Goal: Task Accomplishment & Management: Use online tool/utility

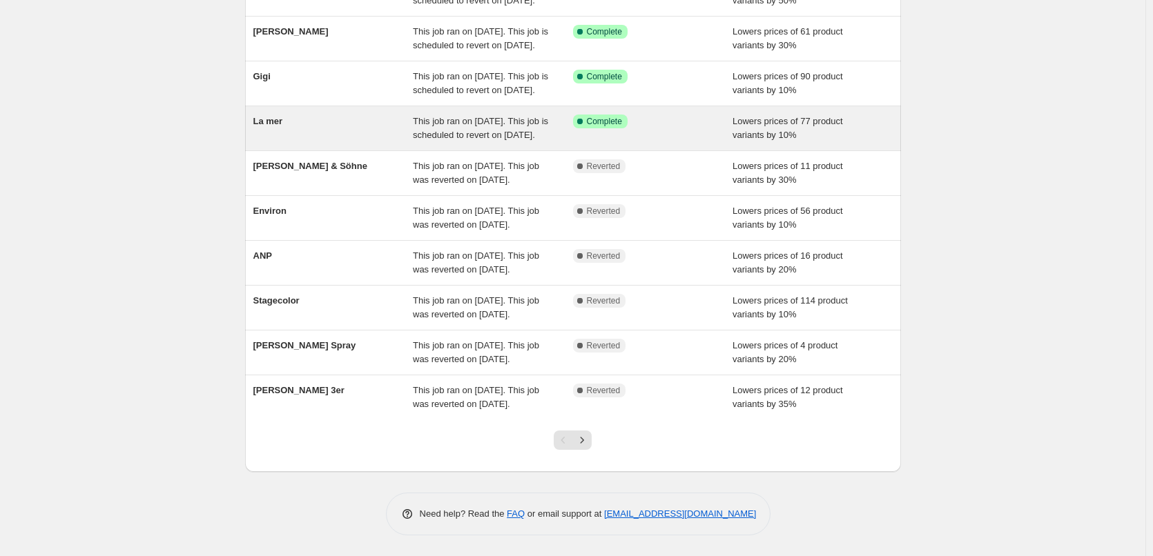
scroll to position [276, 0]
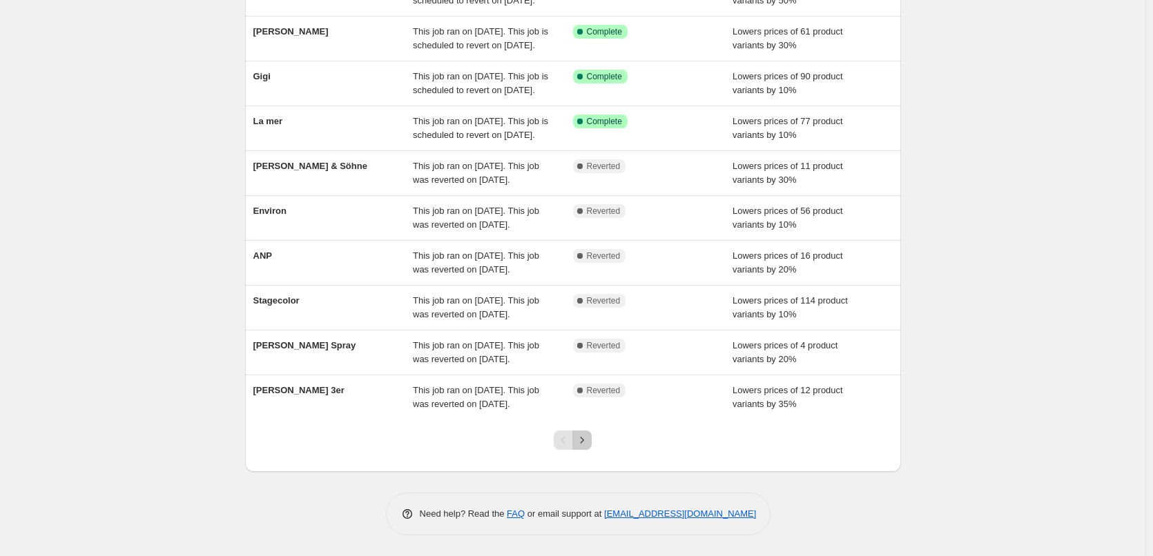
click at [585, 447] on icon "Next" at bounding box center [582, 440] width 14 height 14
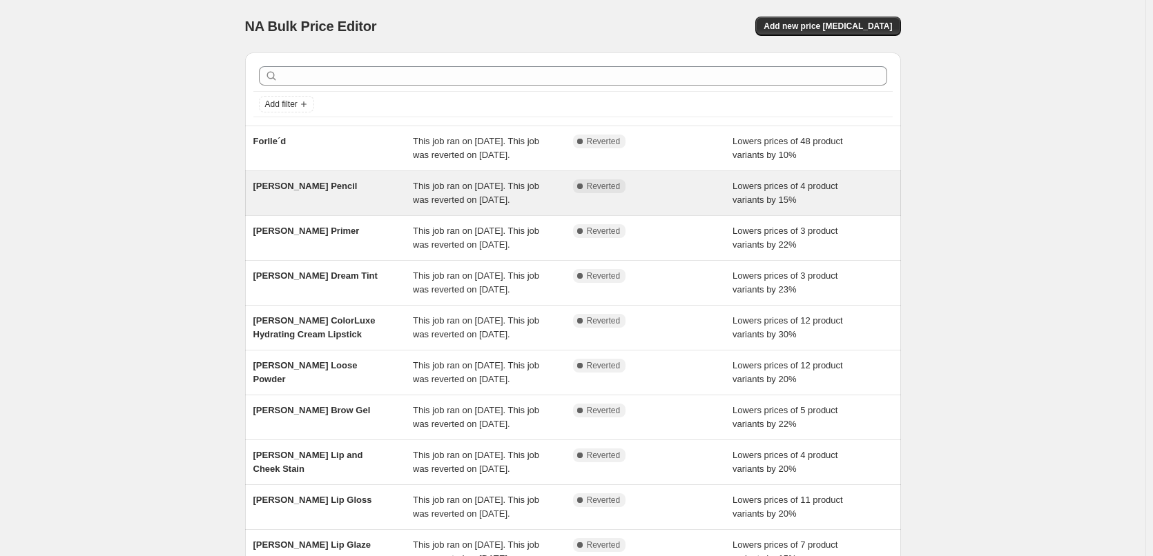
click at [484, 205] on span "This job ran on [DATE]. This job was reverted on [DATE]." at bounding box center [476, 193] width 126 height 24
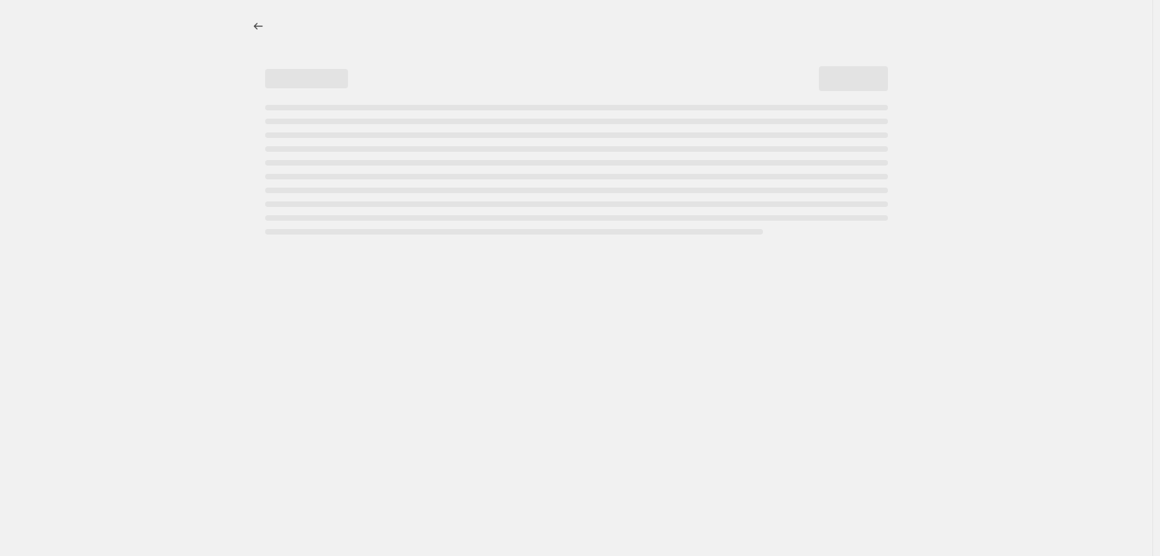
select select "percentage"
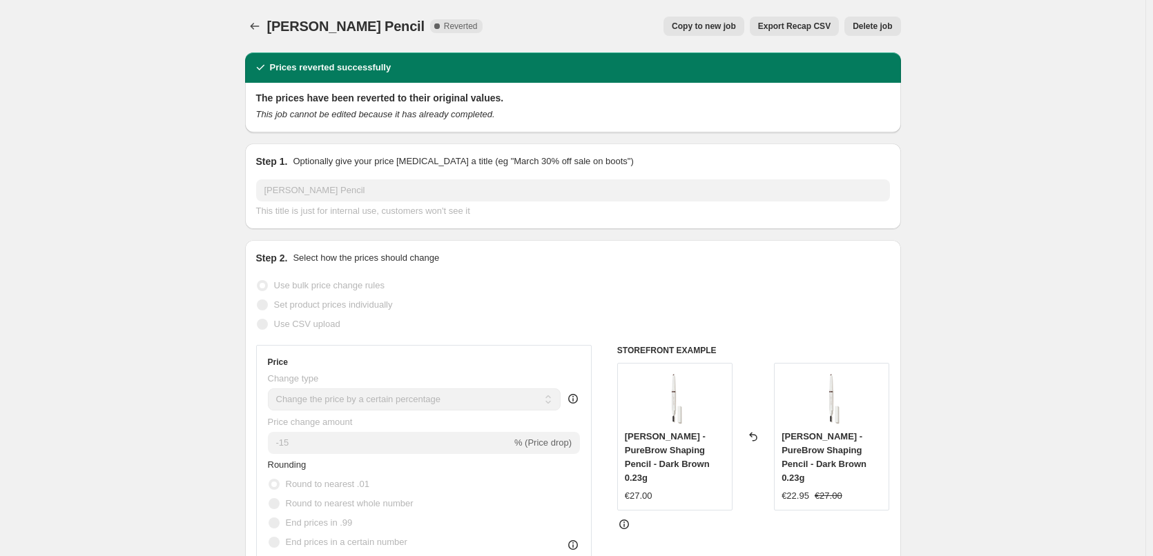
click at [697, 32] on button "Copy to new job" at bounding box center [703, 26] width 81 height 19
select select "percentage"
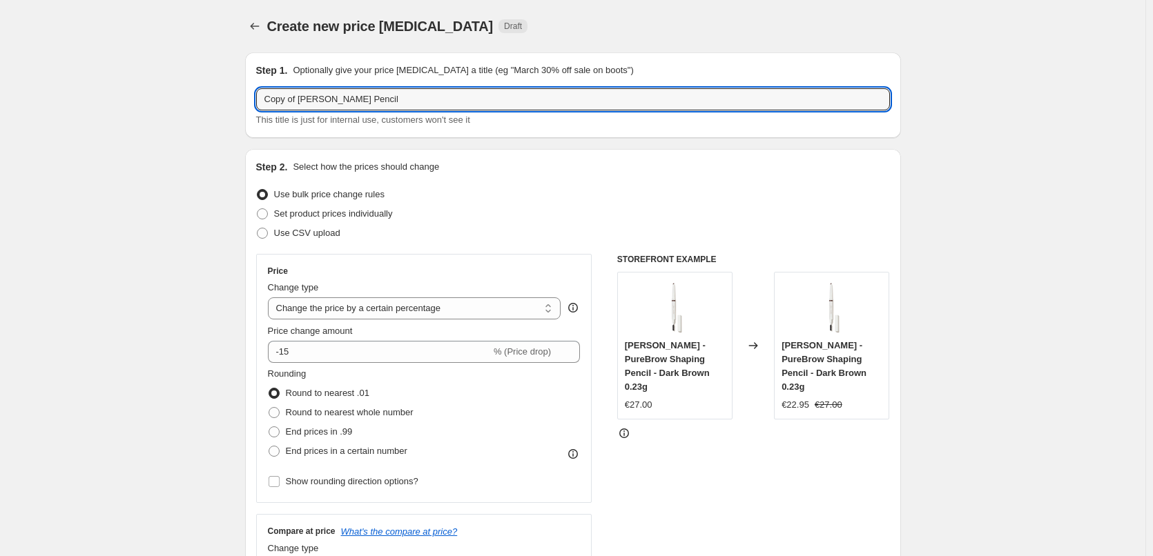
drag, startPoint x: 300, startPoint y: 97, endPoint x: 139, endPoint y: 113, distance: 161.5
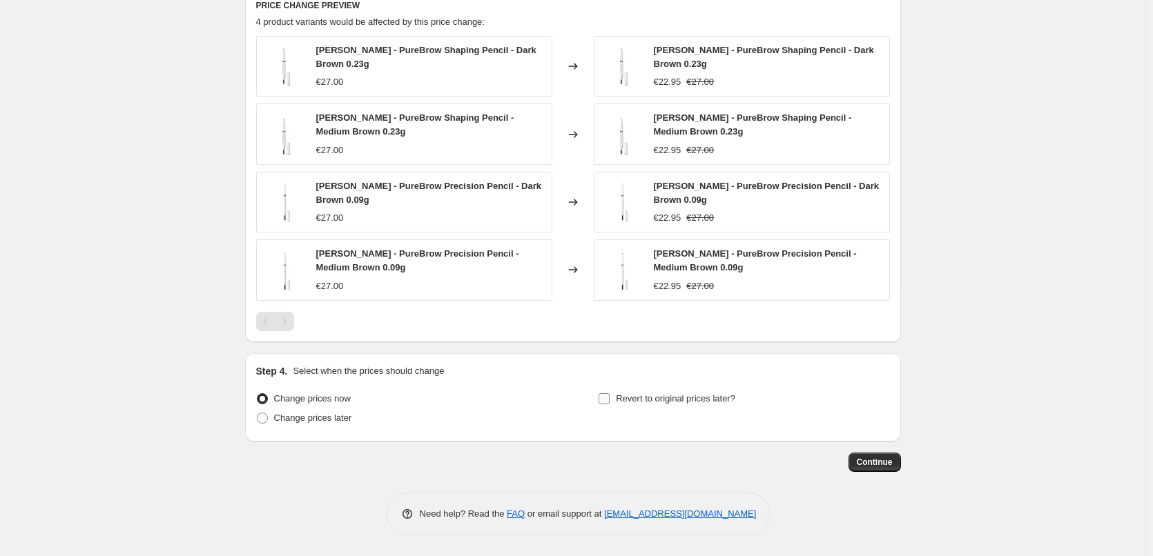
type input "[PERSON_NAME] Pencil"
click at [610, 404] on input "Revert to original prices later?" at bounding box center [603, 398] width 11 height 11
checkbox input "true"
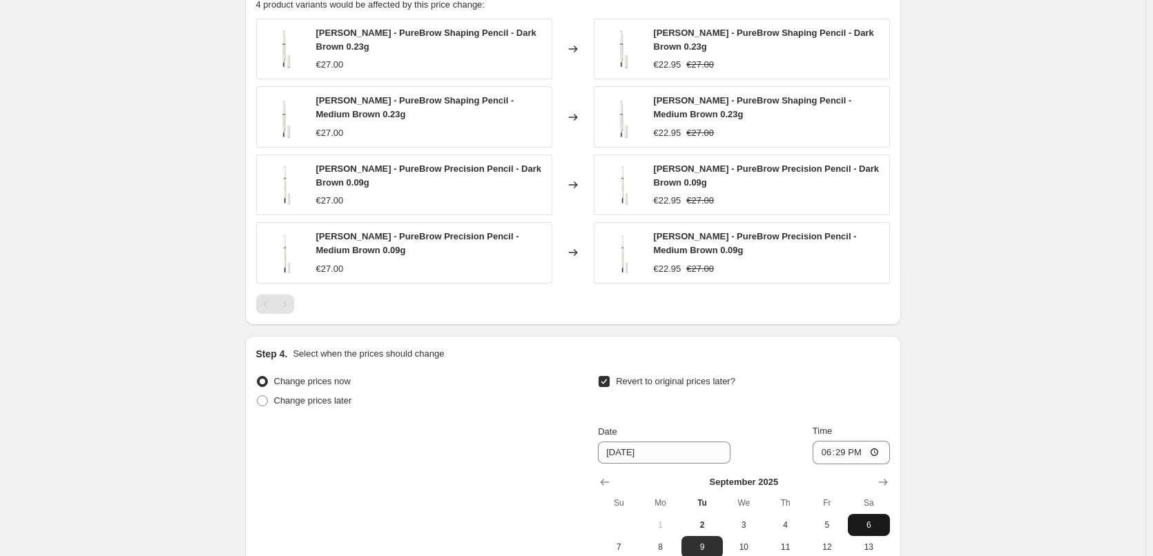
scroll to position [1294, 0]
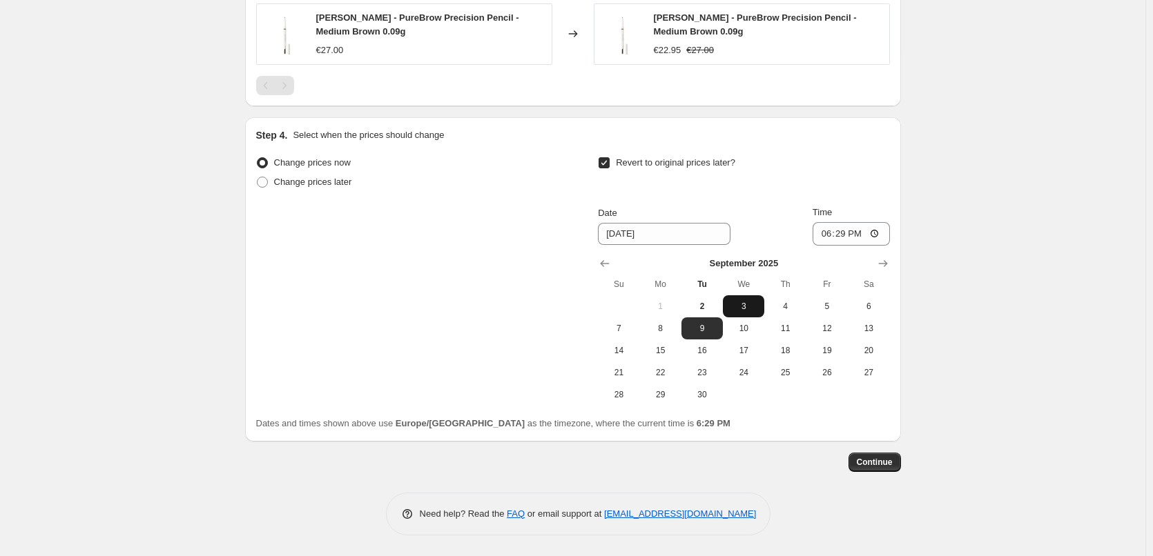
click at [750, 303] on span "3" at bounding box center [743, 306] width 30 height 11
type input "[DATE]"
click at [829, 234] on input "18:29" at bounding box center [850, 233] width 77 height 23
click at [879, 232] on input "15:00" at bounding box center [850, 233] width 77 height 23
type input "03:00"
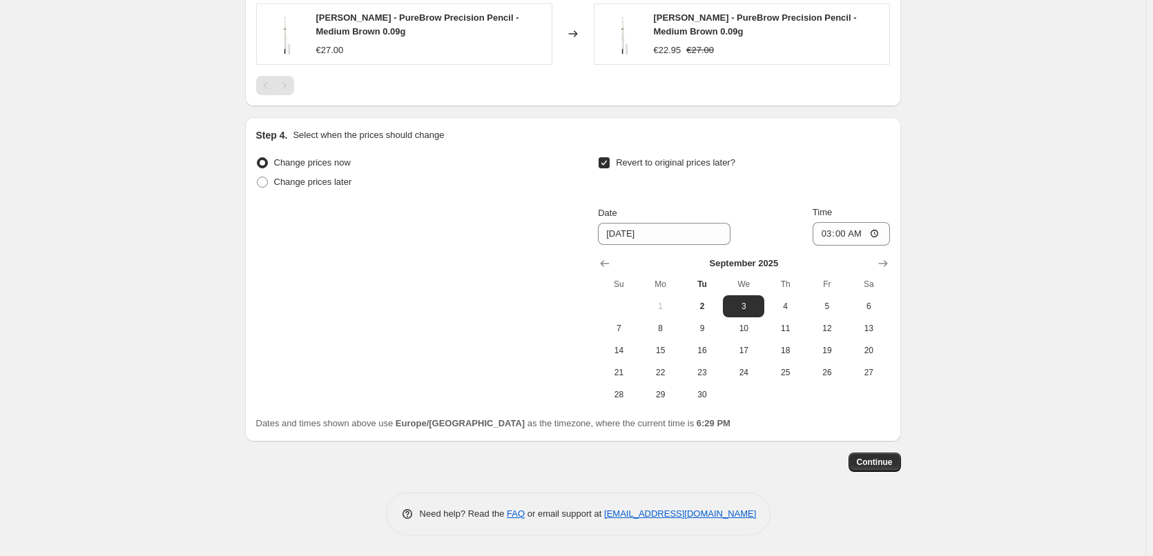
click at [879, 458] on span "Continue" at bounding box center [875, 462] width 36 height 11
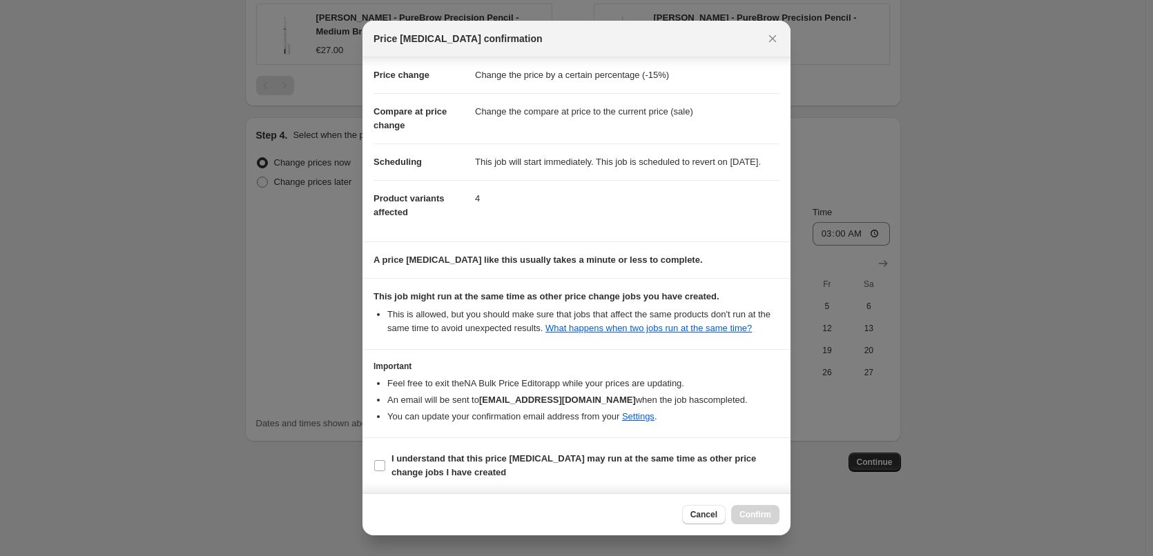
scroll to position [39, 0]
click at [452, 469] on b "I understand that this price [MEDICAL_DATA] may run at the same time as other p…" at bounding box center [573, 466] width 364 height 24
click at [385, 469] on input "I understand that this price [MEDICAL_DATA] may run at the same time as other p…" at bounding box center [379, 465] width 11 height 11
checkbox input "true"
click at [760, 516] on span "Confirm" at bounding box center [755, 514] width 32 height 11
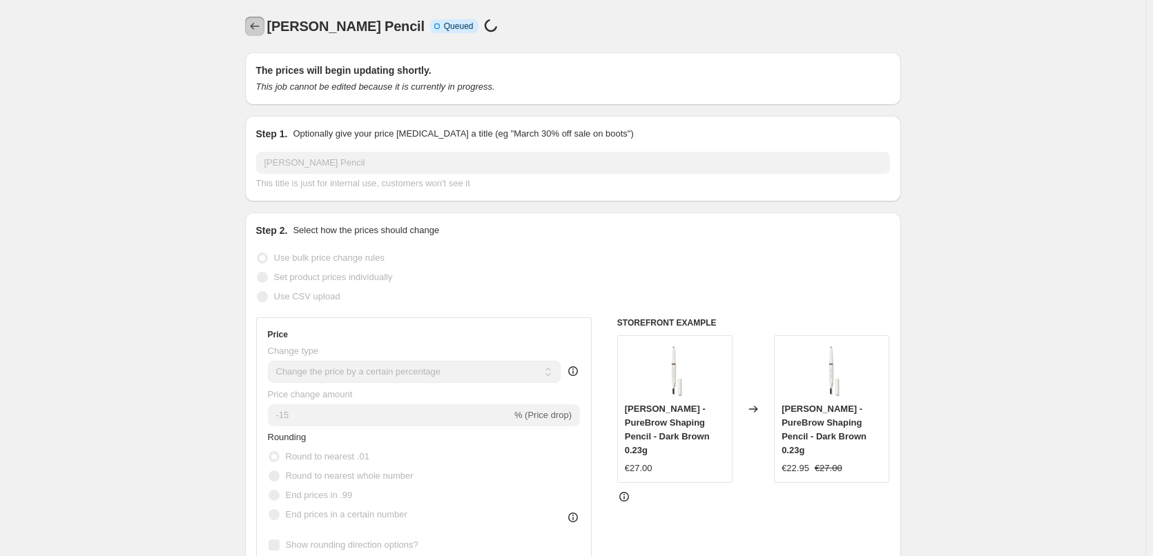
click at [258, 28] on icon "Price change jobs" at bounding box center [255, 26] width 14 height 14
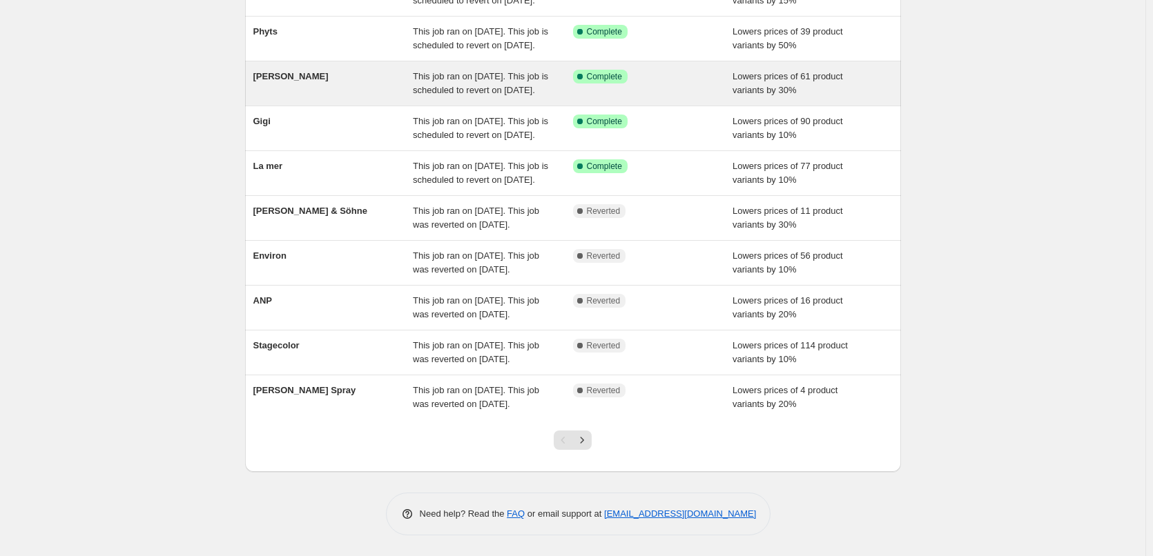
scroll to position [293, 0]
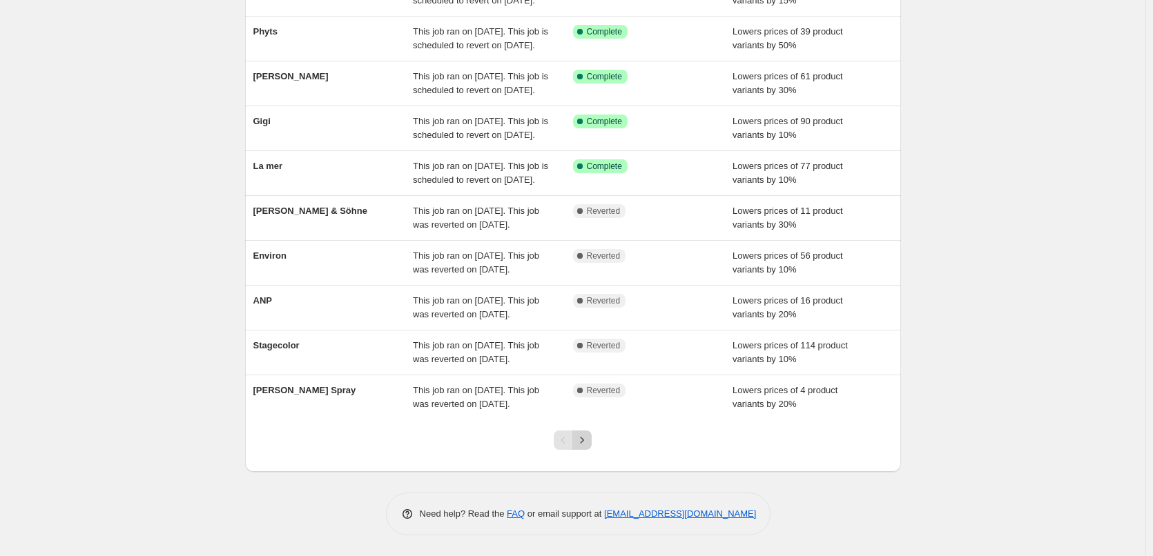
click at [589, 444] on icon "Next" at bounding box center [582, 440] width 14 height 14
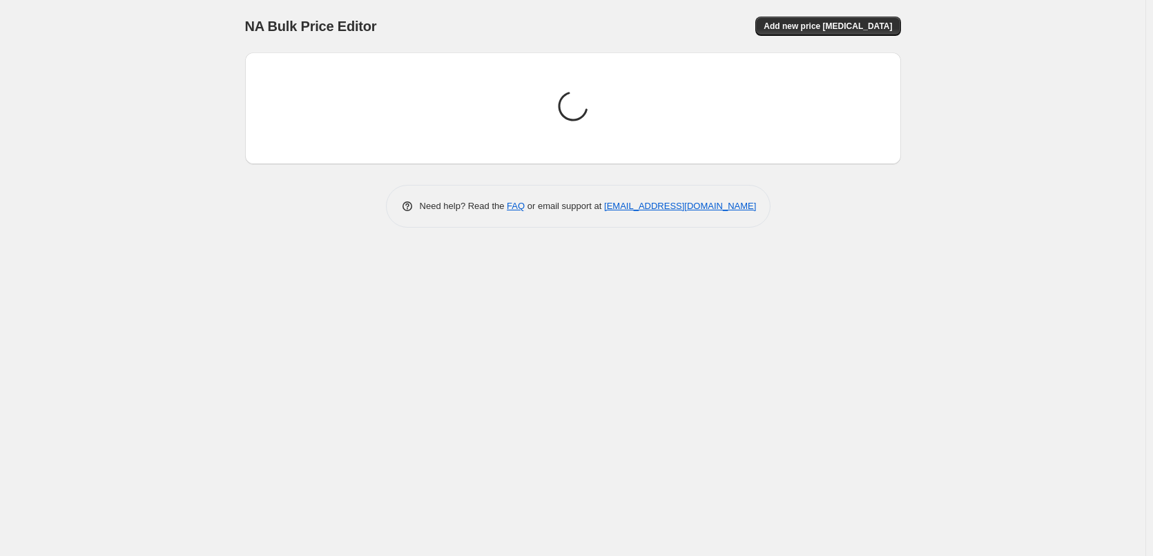
scroll to position [0, 0]
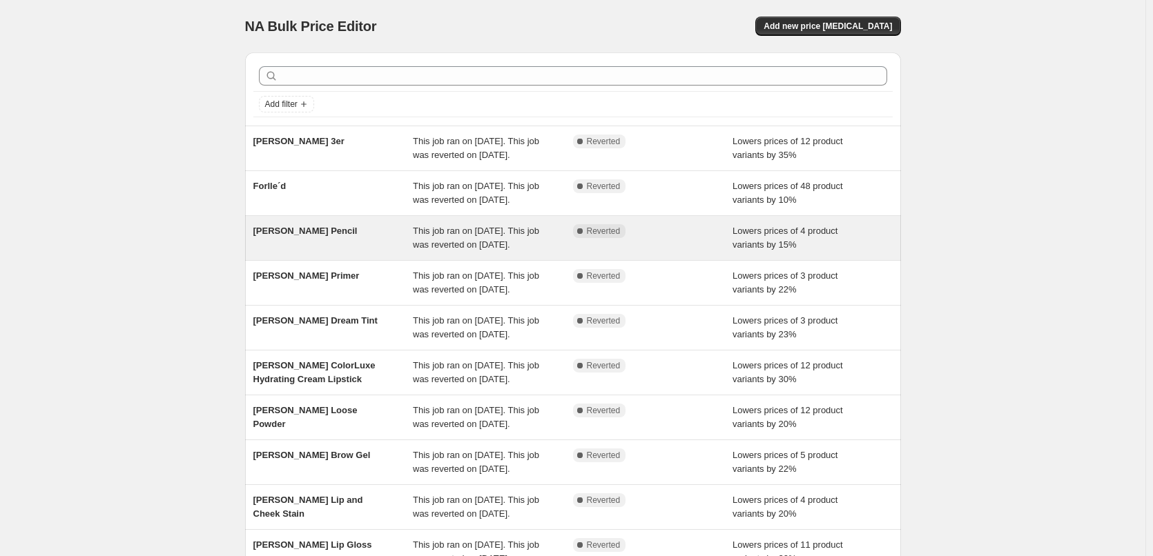
click at [490, 250] on span "This job ran on [DATE]. This job was reverted on [DATE]." at bounding box center [476, 238] width 126 height 24
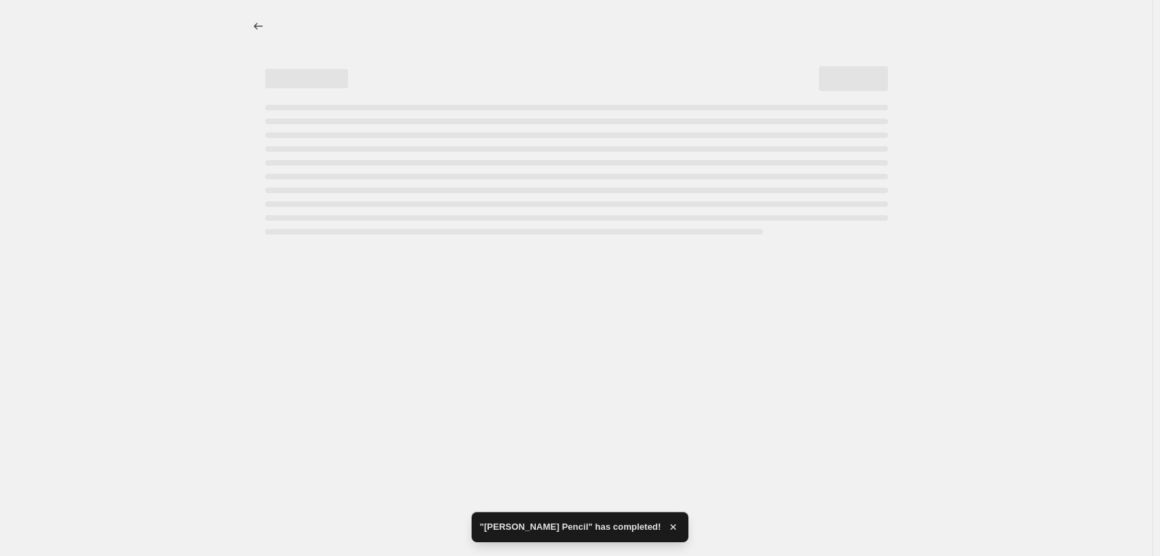
select select "percentage"
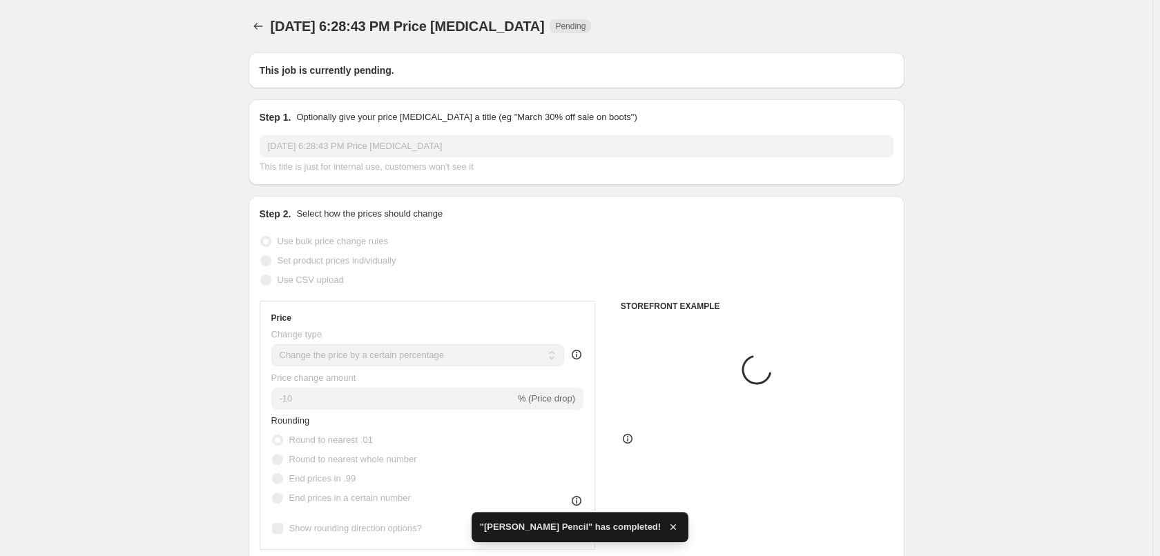
type input "[PERSON_NAME] Pencil"
radio input "false"
radio input "true"
checkbox input "true"
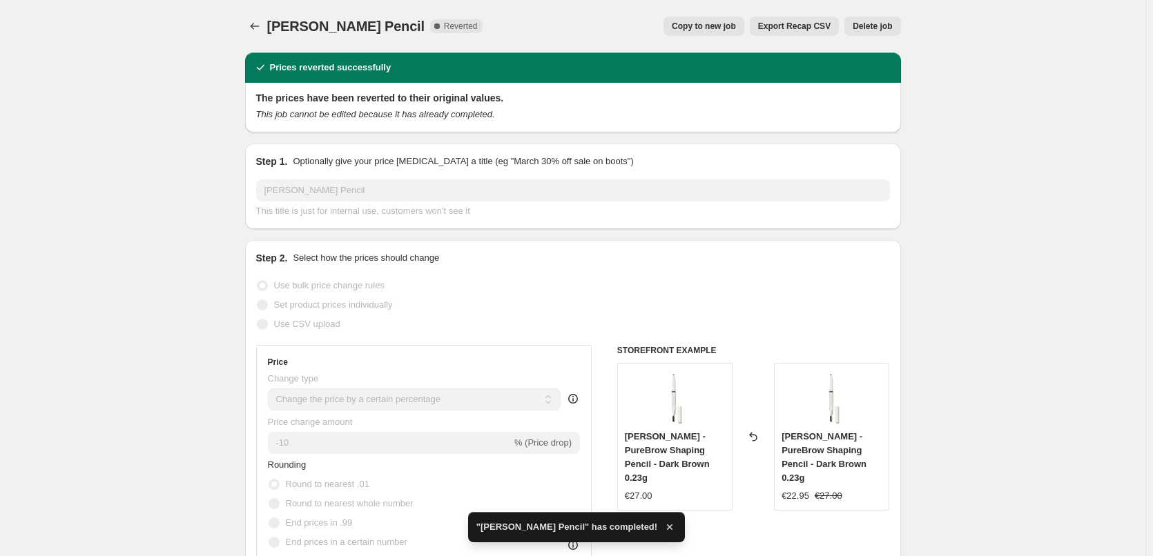
click at [873, 30] on span "Delete job" at bounding box center [871, 26] width 39 height 11
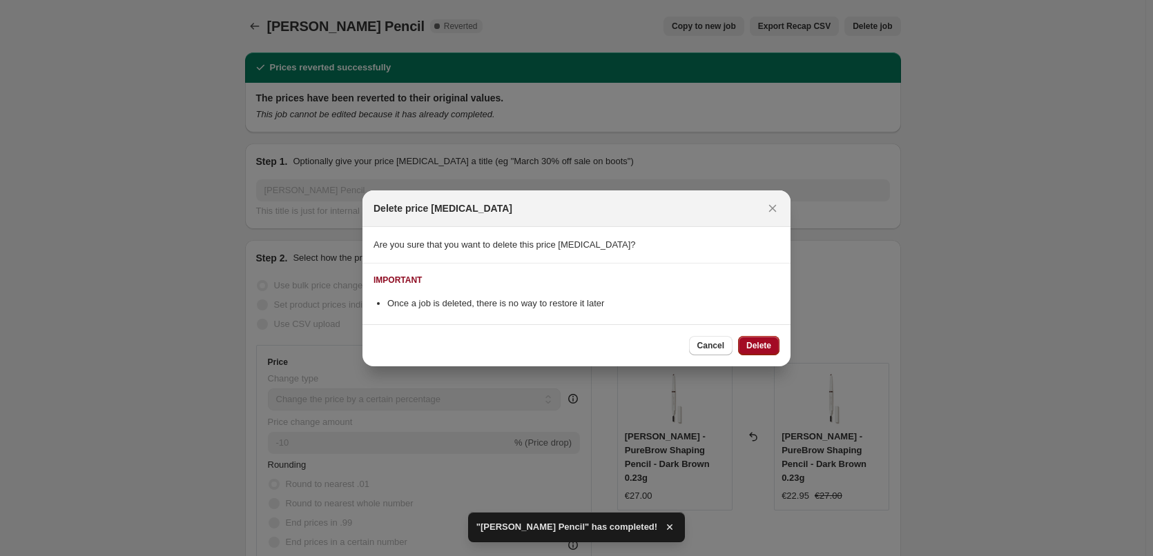
click at [765, 346] on span "Delete" at bounding box center [758, 345] width 25 height 11
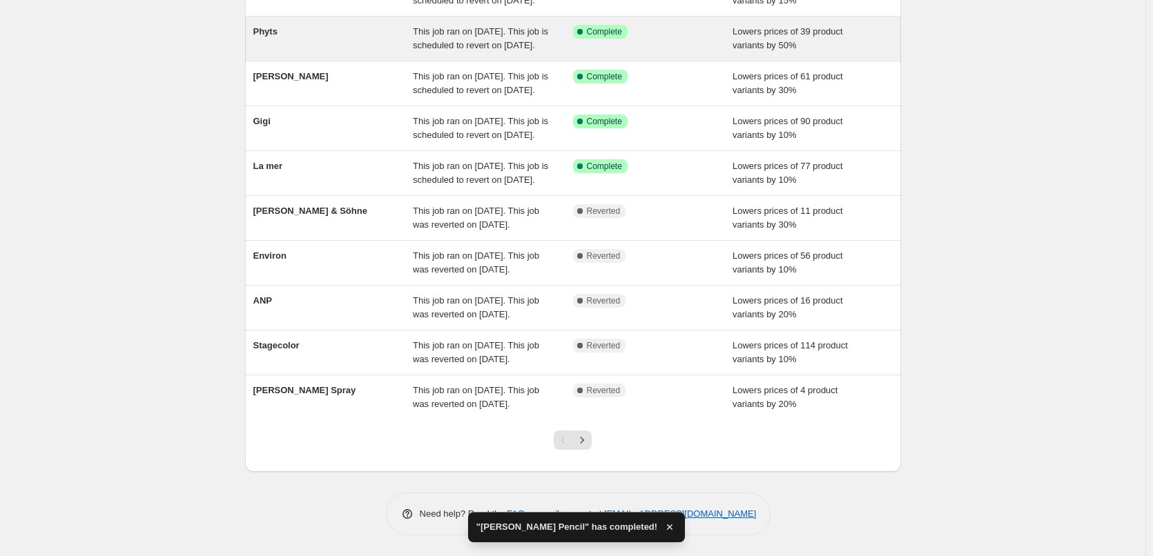
scroll to position [276, 0]
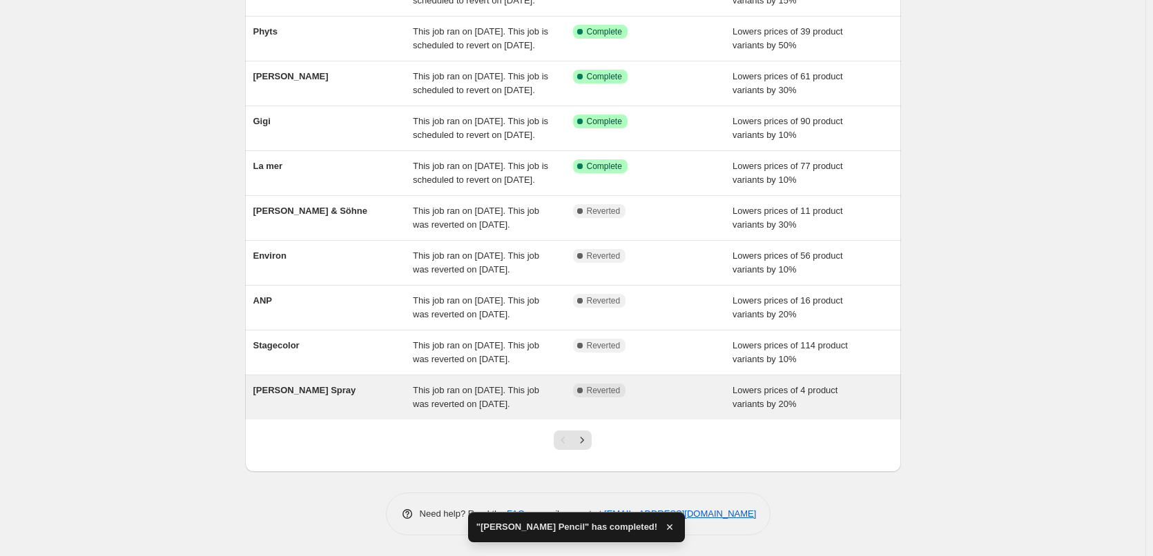
click at [433, 395] on span "This job ran on [DATE]. This job was reverted on [DATE]." at bounding box center [476, 397] width 126 height 24
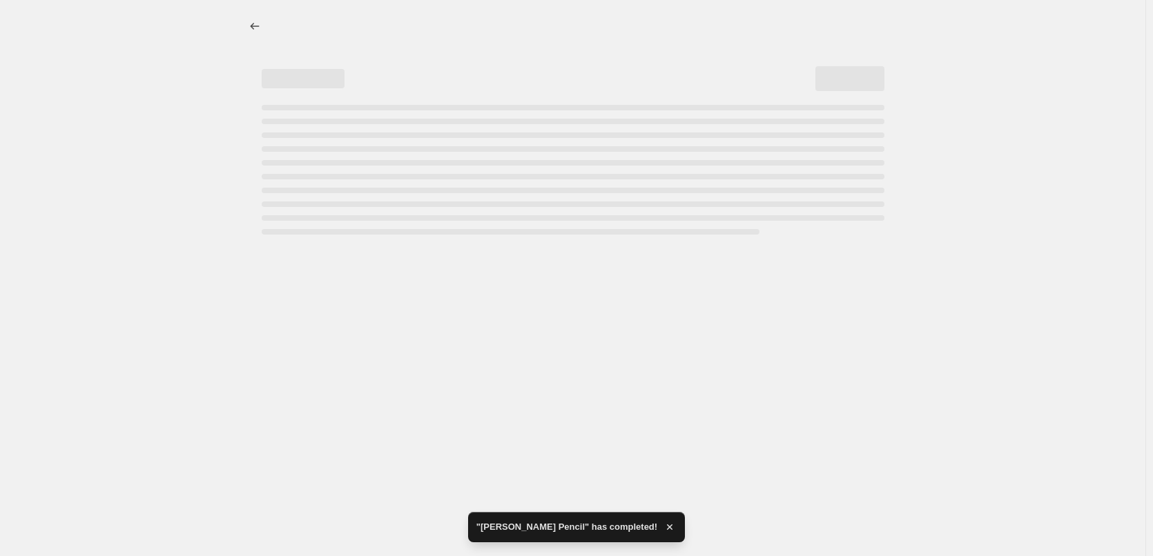
select select "percentage"
select select "tag"
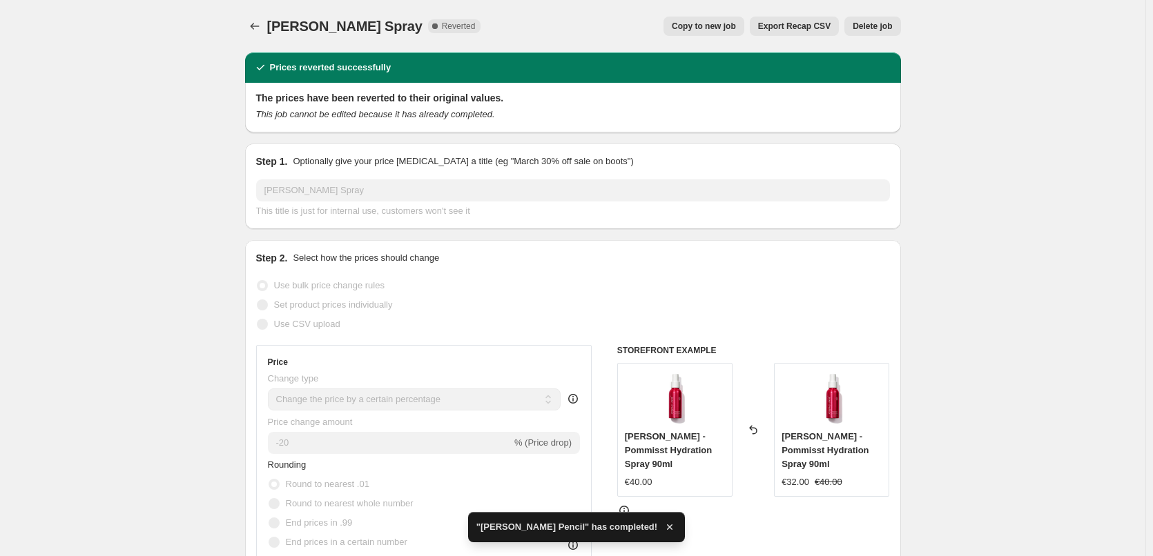
click at [692, 26] on span "Copy to new job" at bounding box center [704, 26] width 64 height 11
select select "percentage"
select select "tag"
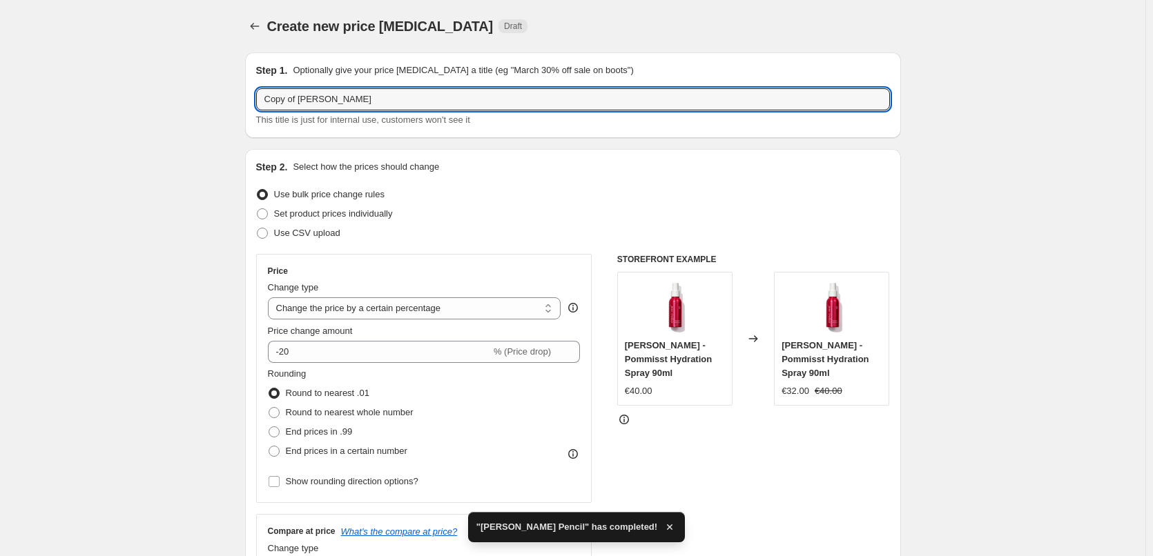
drag, startPoint x: 301, startPoint y: 99, endPoint x: 215, endPoint y: 101, distance: 86.3
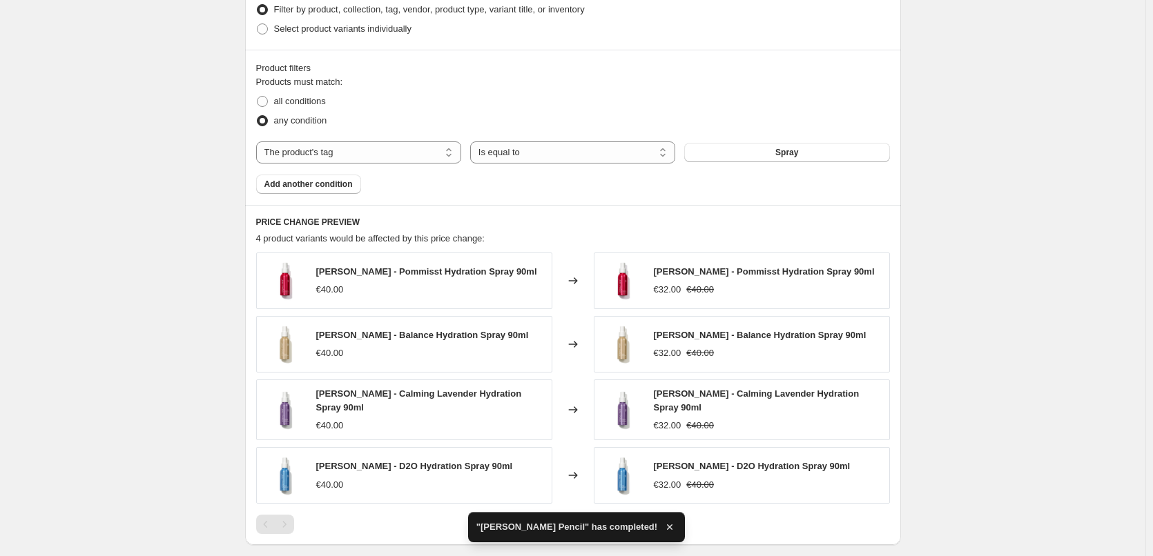
scroll to position [920, 0]
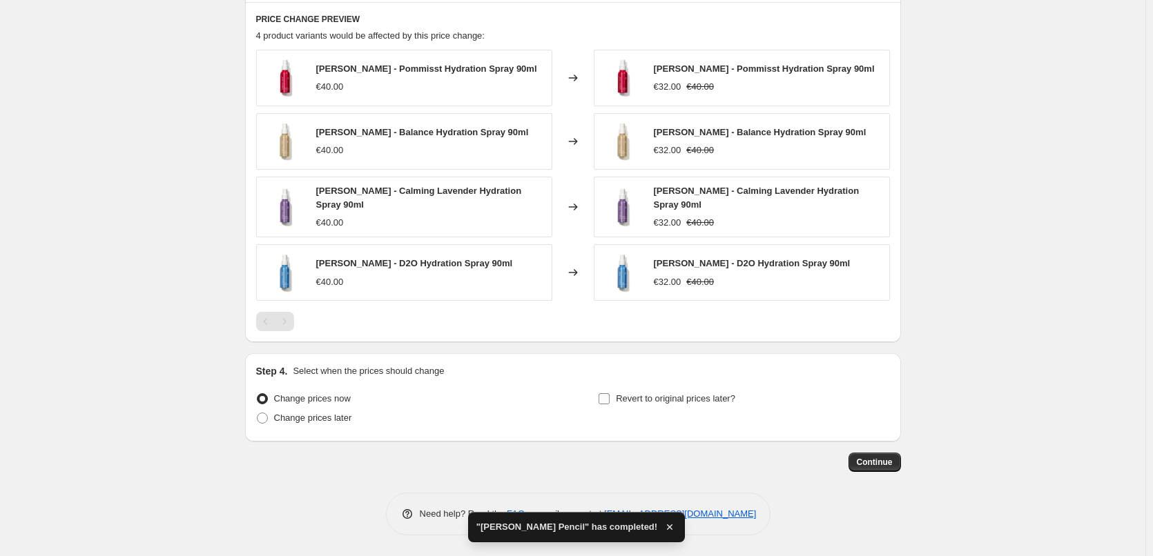
type input "[PERSON_NAME] Spray"
click at [644, 396] on span "Revert to original prices later?" at bounding box center [675, 398] width 119 height 10
click at [610, 396] on input "Revert to original prices later?" at bounding box center [603, 398] width 11 height 11
checkbox input "true"
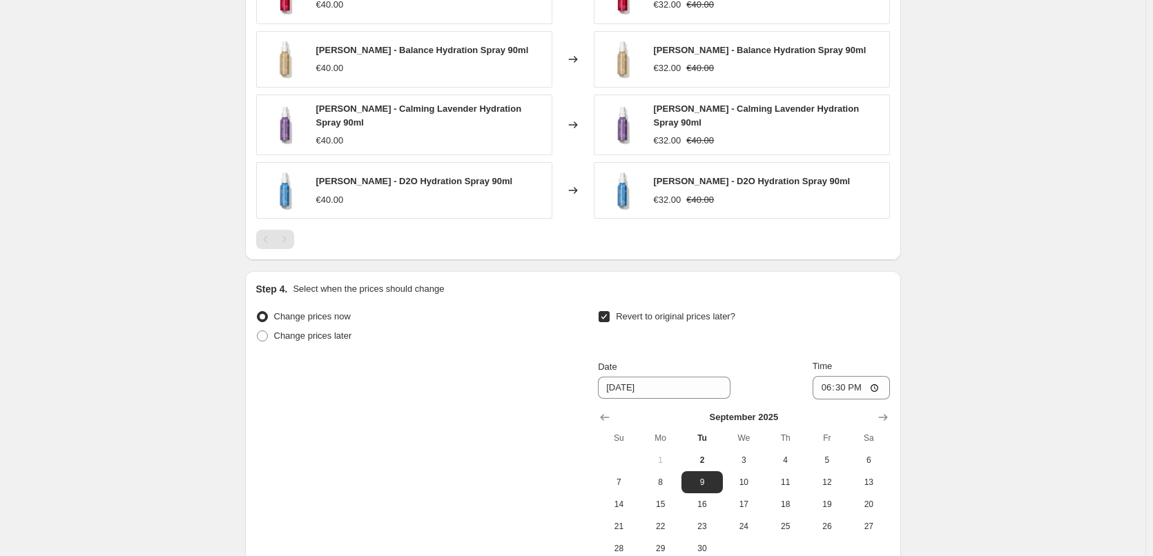
scroll to position [1156, 0]
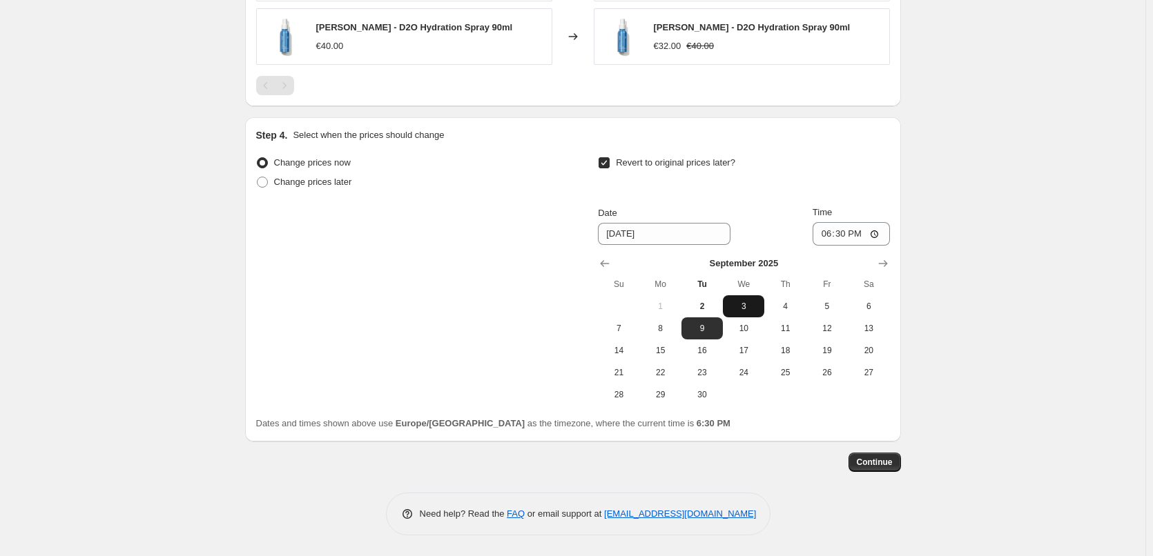
click at [735, 306] on span "3" at bounding box center [743, 306] width 30 height 11
type input "[DATE]"
click at [823, 233] on input "18:30" at bounding box center [850, 233] width 77 height 23
click at [877, 230] on input "15:00" at bounding box center [850, 233] width 77 height 23
type input "03:00"
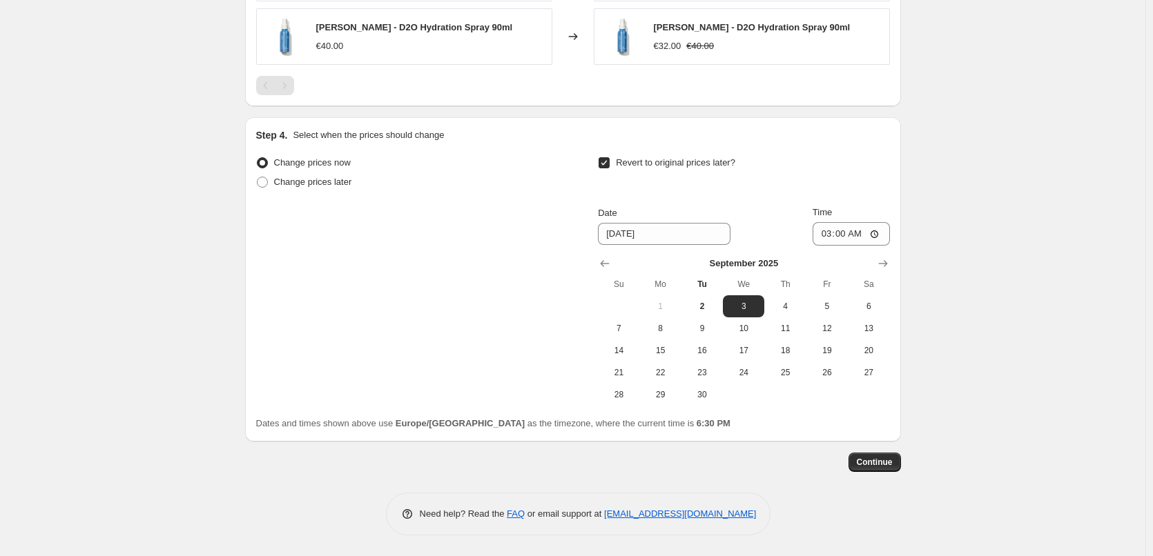
click at [893, 458] on span "Continue" at bounding box center [875, 462] width 36 height 11
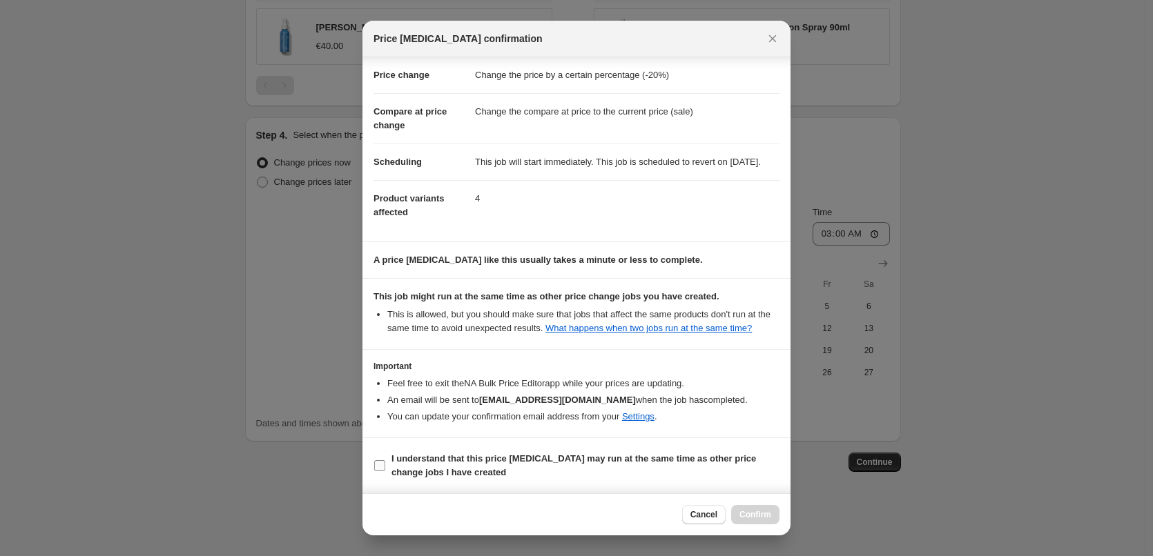
scroll to position [39, 0]
click at [410, 469] on b "I understand that this price [MEDICAL_DATA] may run at the same time as other p…" at bounding box center [573, 466] width 364 height 24
click at [385, 469] on input "I understand that this price [MEDICAL_DATA] may run at the same time as other p…" at bounding box center [379, 465] width 11 height 11
checkbox input "true"
click at [750, 514] on span "Confirm" at bounding box center [755, 514] width 32 height 11
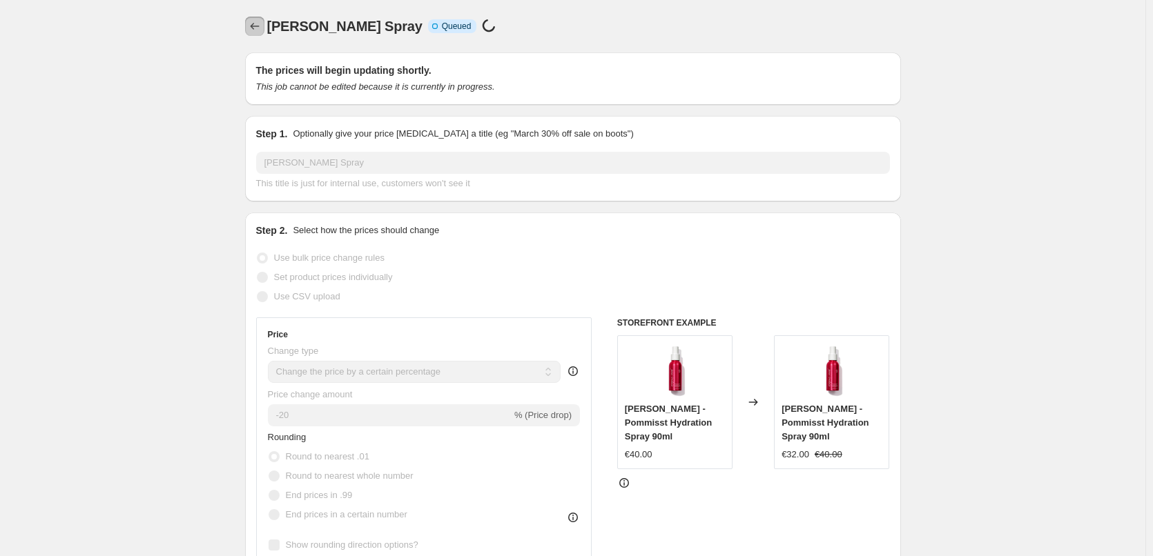
click at [261, 21] on icon "Price change jobs" at bounding box center [255, 26] width 14 height 14
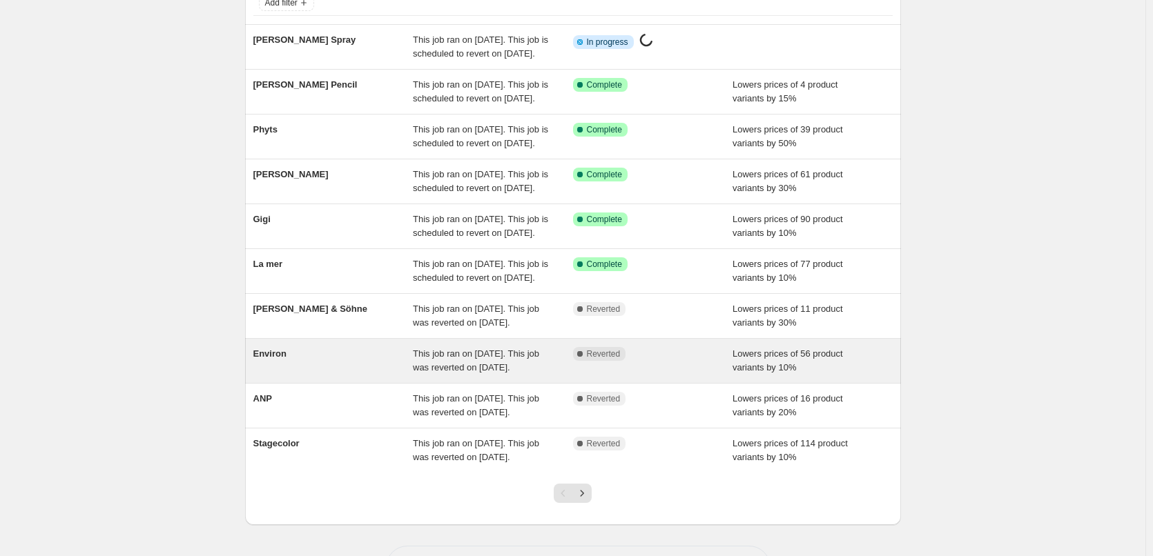
scroll to position [293, 0]
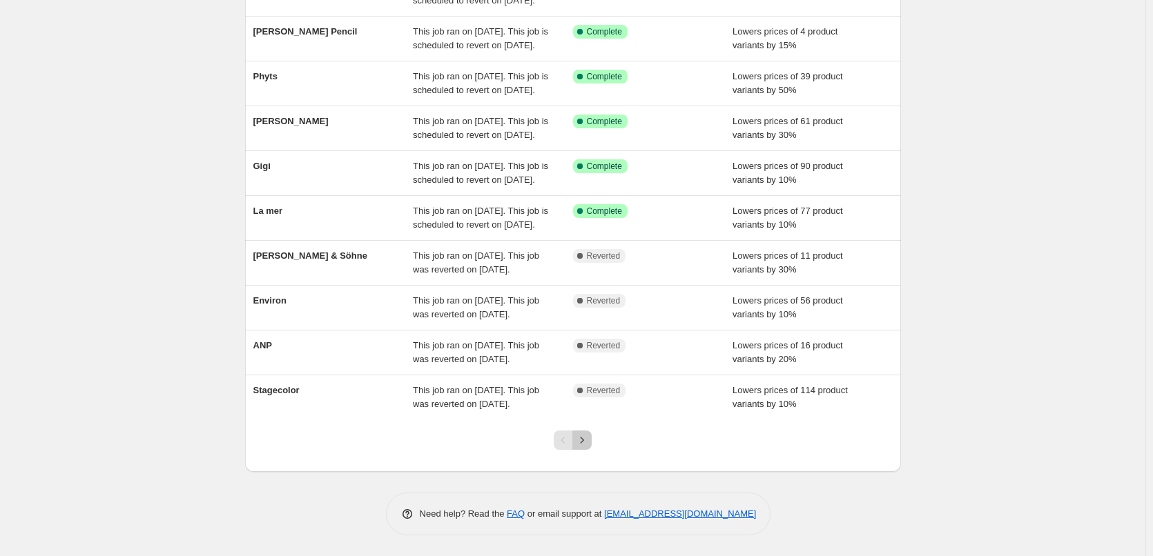
click at [585, 445] on icon "Next" at bounding box center [582, 440] width 14 height 14
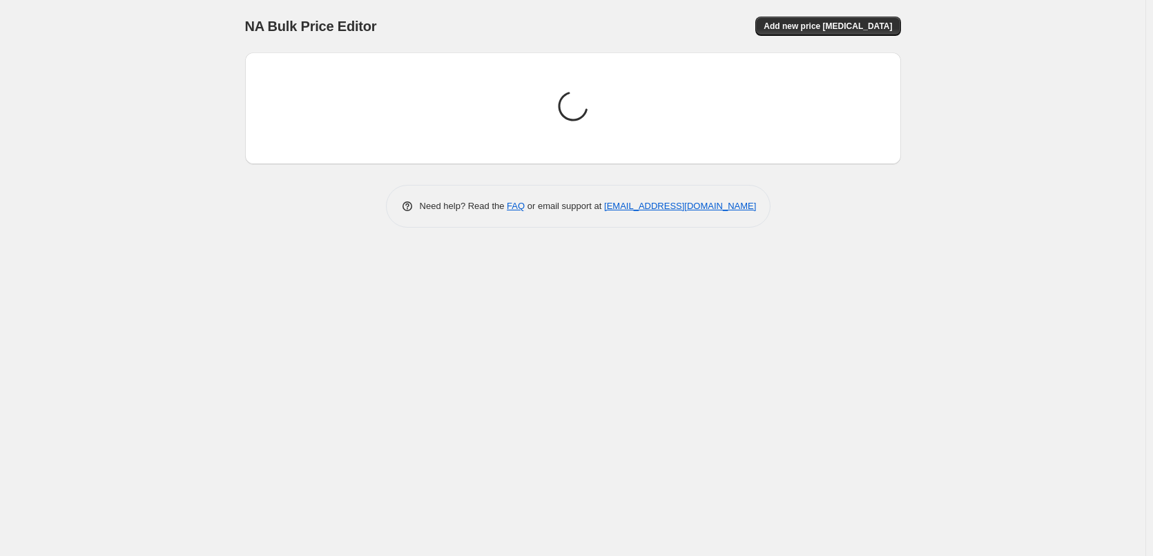
scroll to position [0, 0]
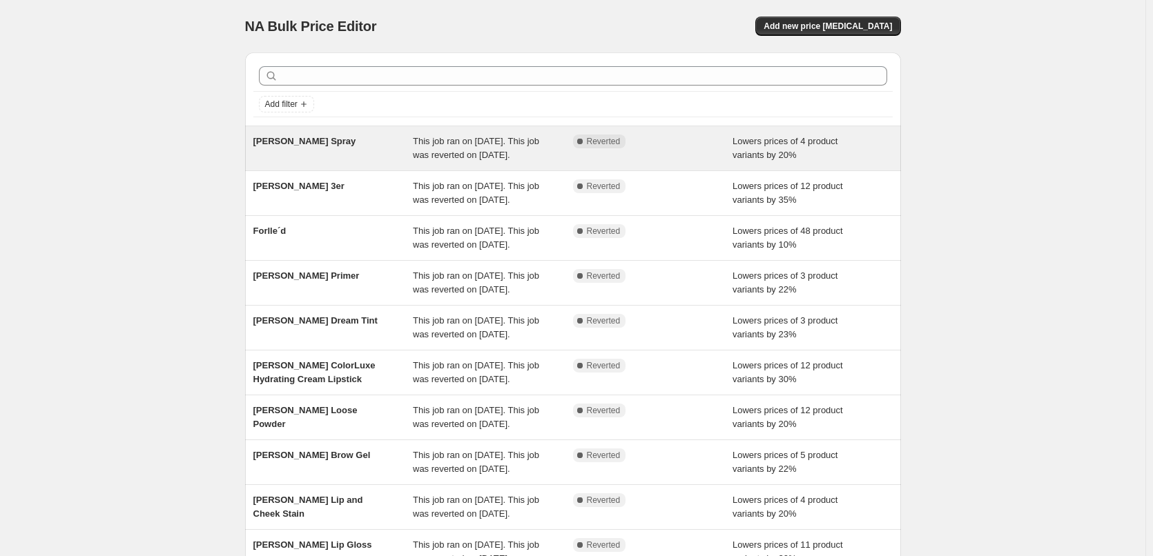
click at [449, 152] on span "This job ran on [DATE]. This job was reverted on [DATE]." at bounding box center [476, 148] width 126 height 24
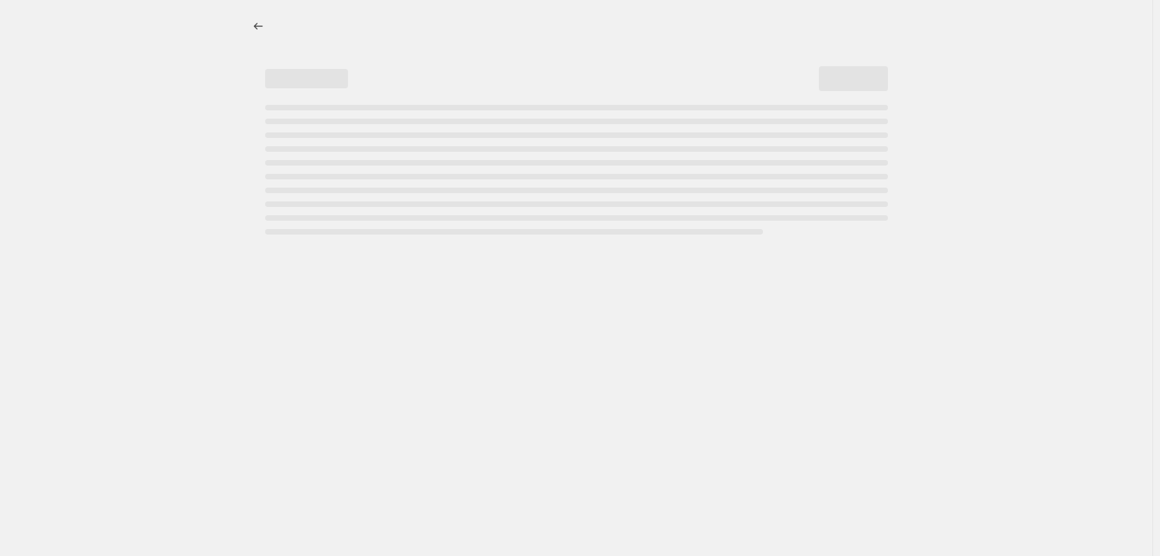
select select "percentage"
select select "tag"
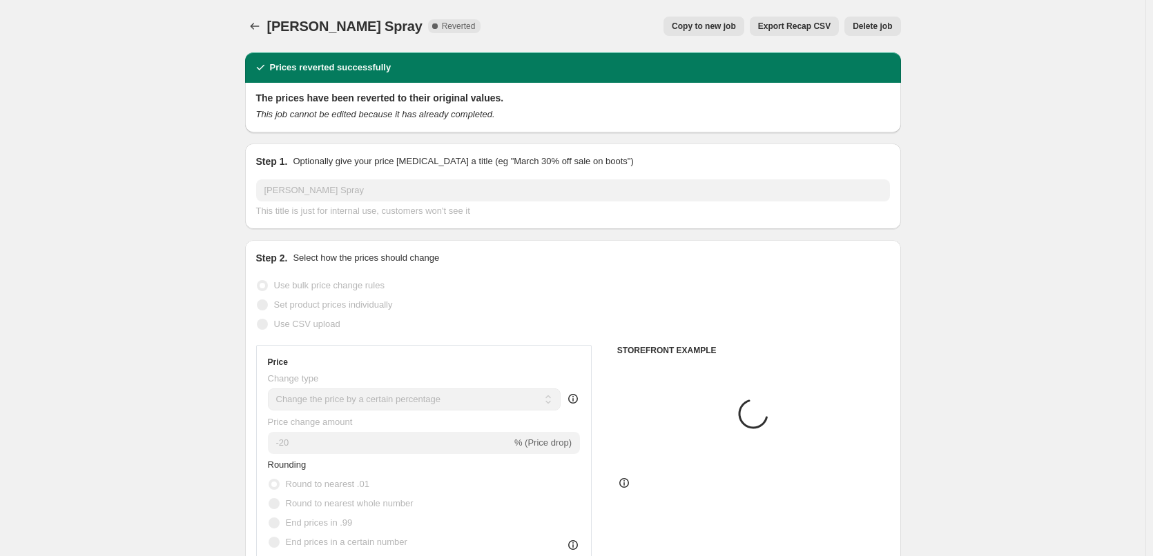
click at [884, 28] on span "Delete job" at bounding box center [871, 26] width 39 height 11
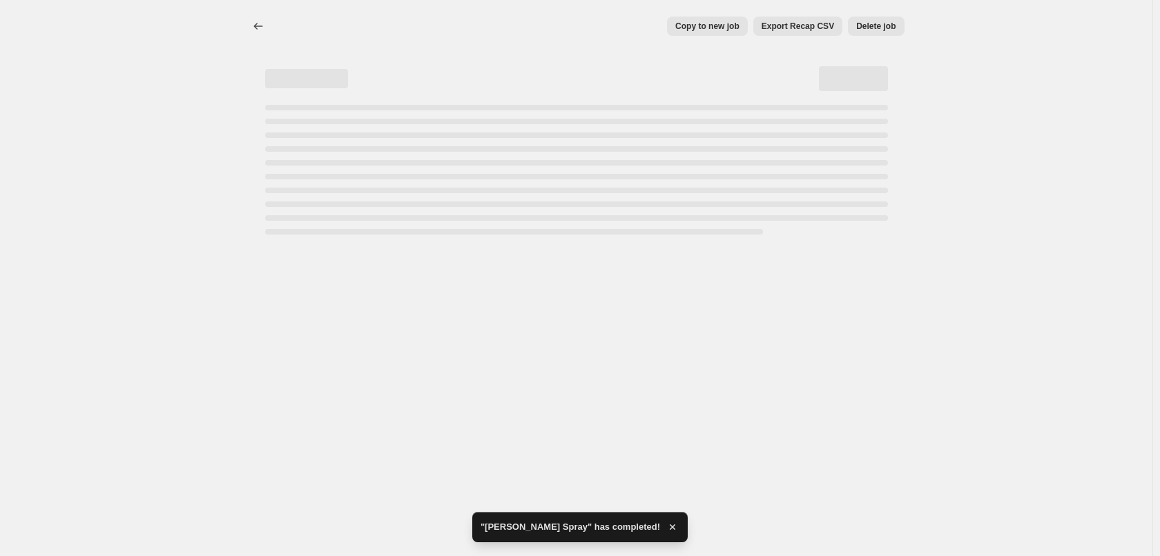
select select "percentage"
select select "tag"
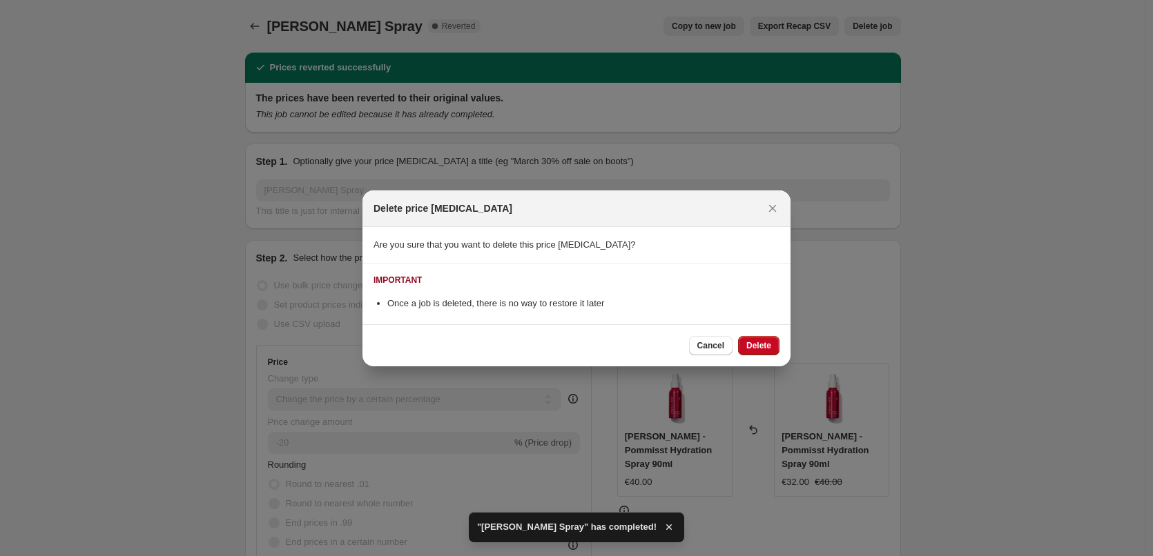
click at [760, 341] on span "Delete" at bounding box center [758, 345] width 25 height 11
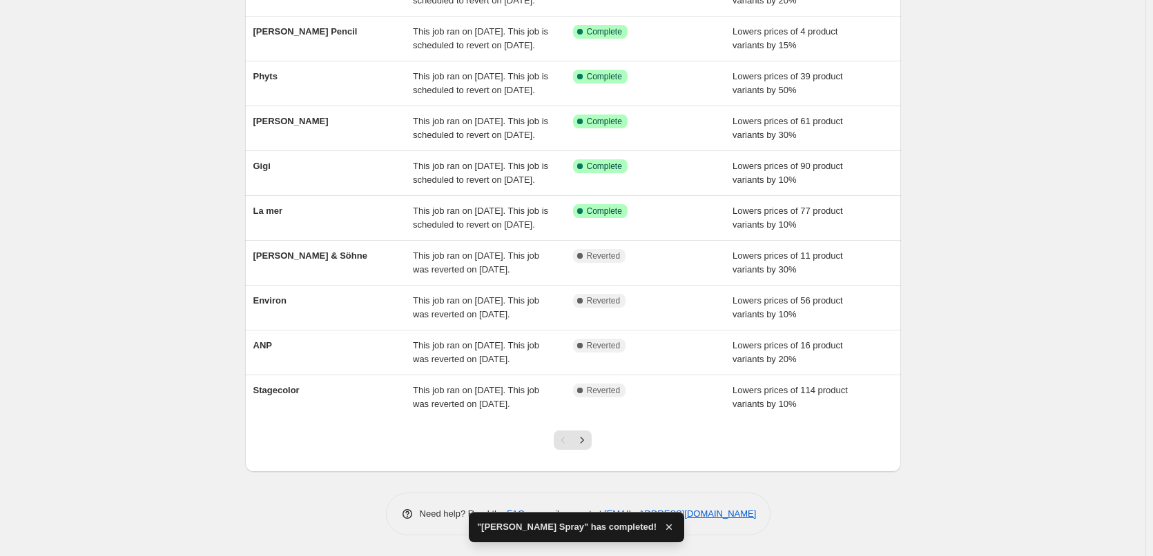
scroll to position [293, 0]
click at [595, 442] on div at bounding box center [573, 446] width 56 height 52
click at [585, 442] on icon "Next" at bounding box center [582, 440] width 14 height 14
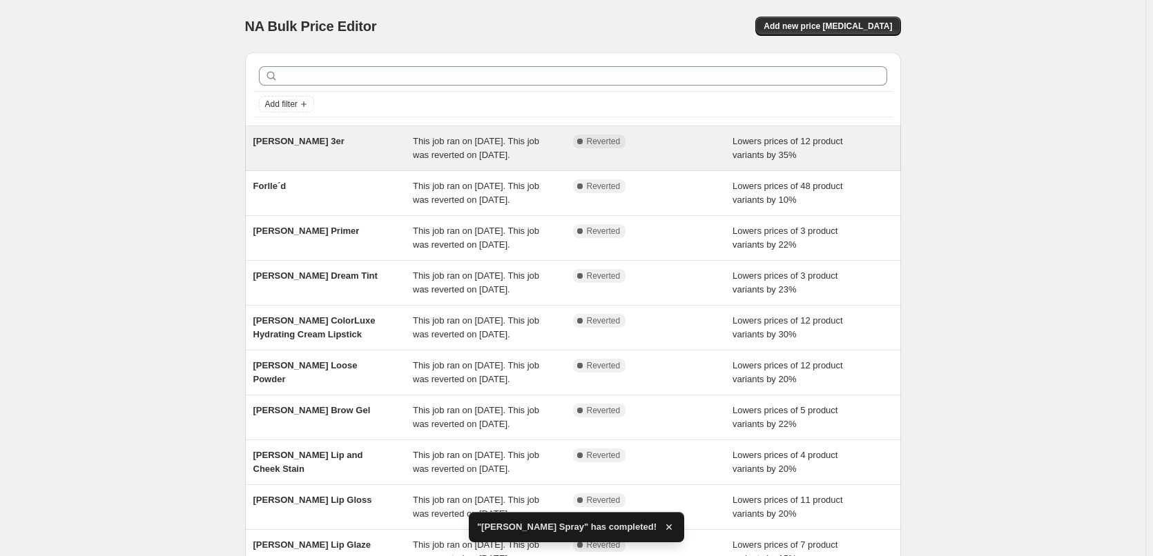
click at [500, 145] on span "This job ran on [DATE]. This job was reverted on [DATE]." at bounding box center [476, 148] width 126 height 24
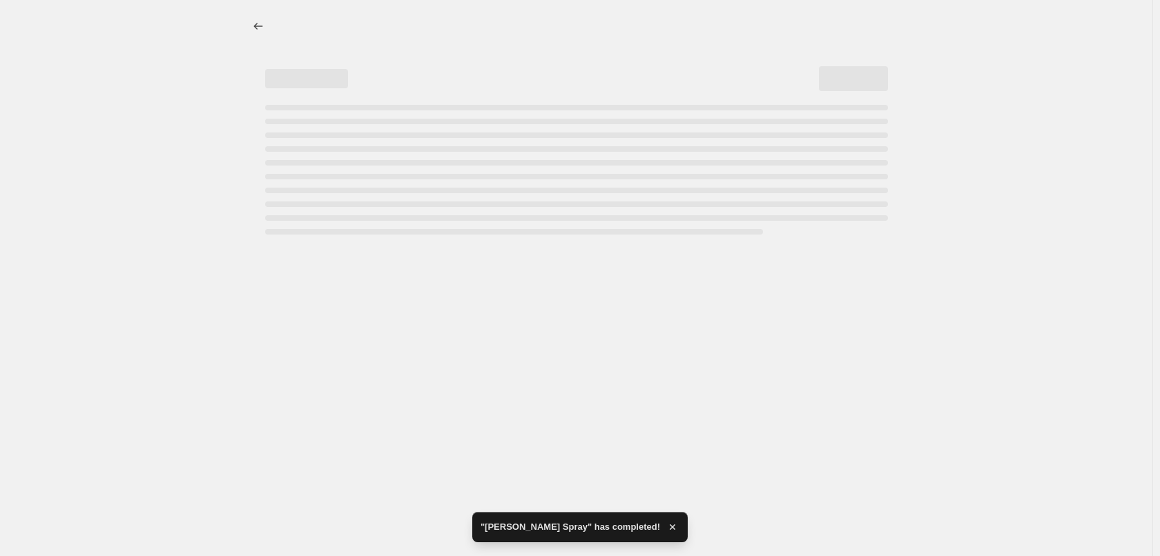
select select "percentage"
select select "tag"
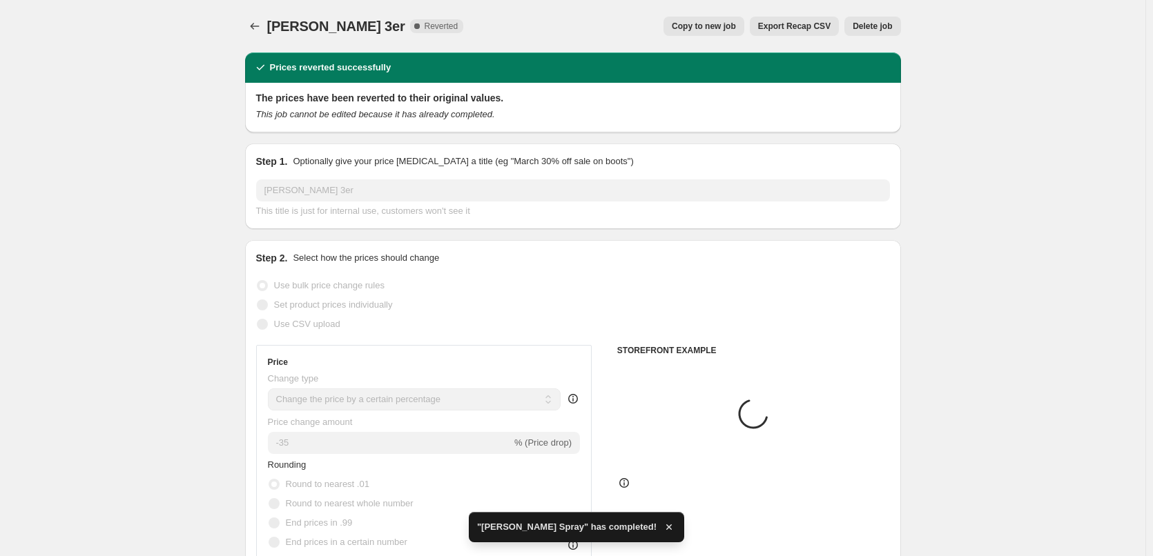
click at [719, 28] on span "Copy to new job" at bounding box center [704, 26] width 64 height 11
select select "percentage"
select select "tag"
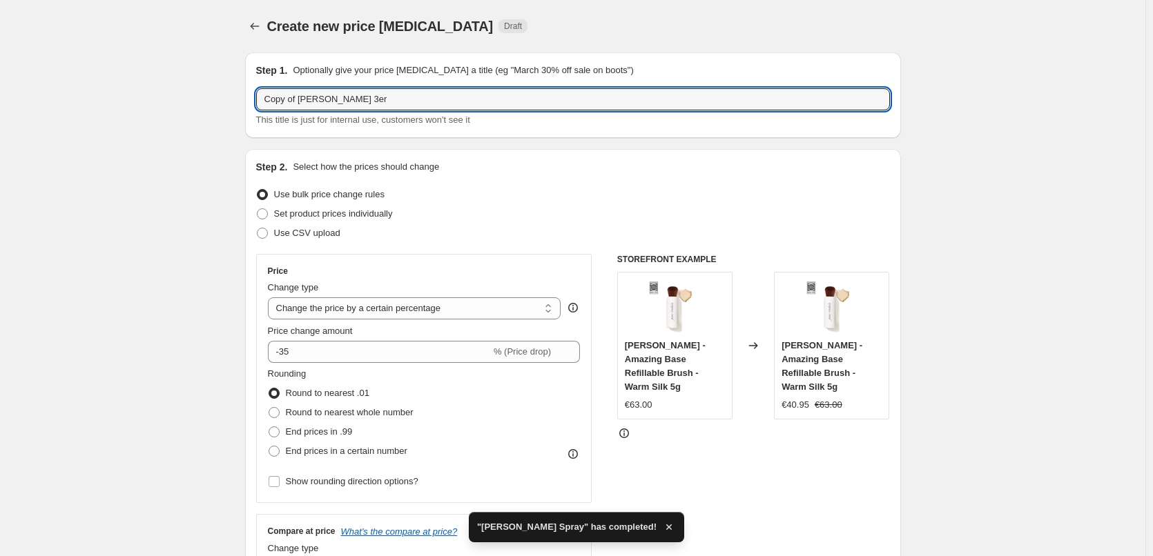
drag, startPoint x: 300, startPoint y: 100, endPoint x: 159, endPoint y: 106, distance: 141.0
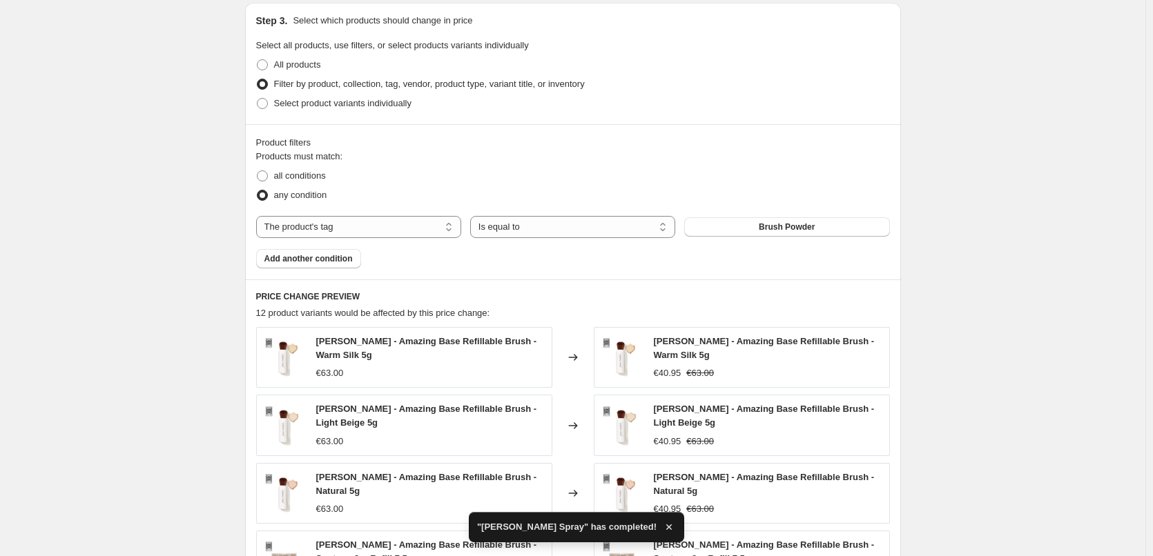
scroll to position [1002, 0]
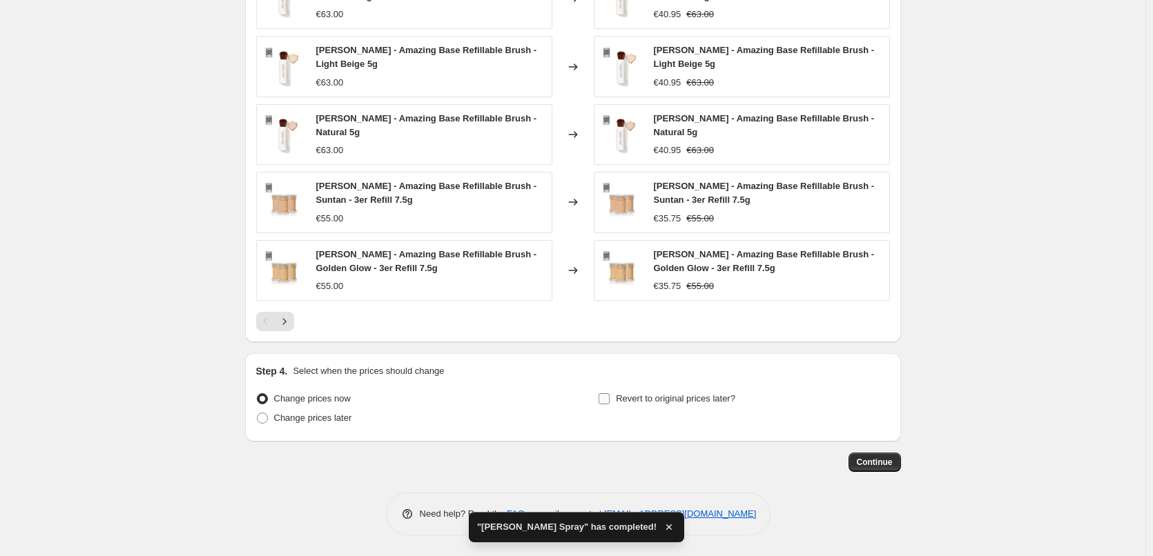
type input "[PERSON_NAME] 3er"
click at [607, 400] on input "Revert to original prices later?" at bounding box center [603, 398] width 11 height 11
checkbox input "true"
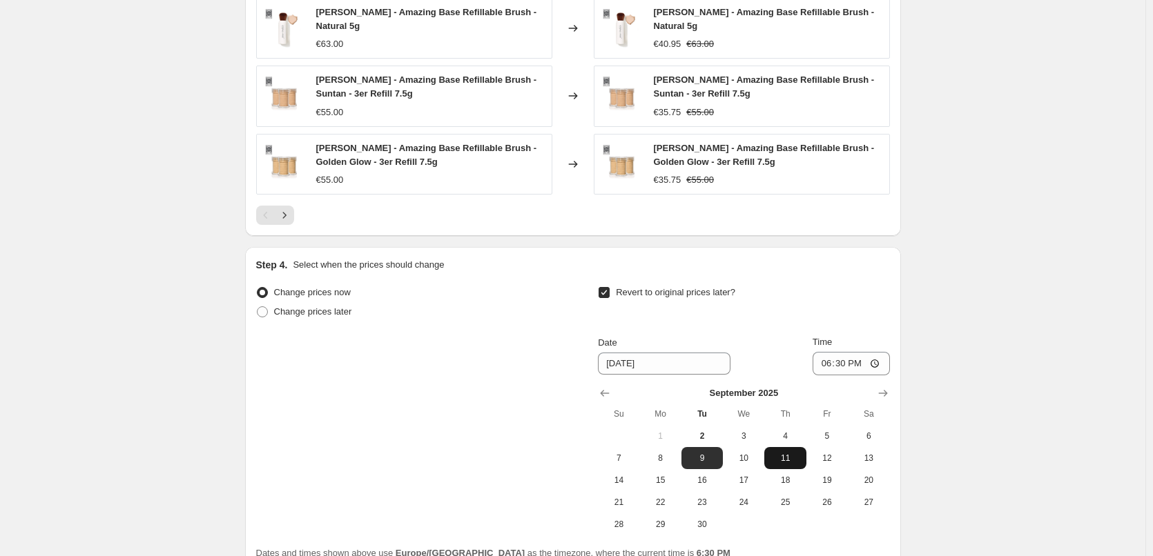
scroll to position [1238, 0]
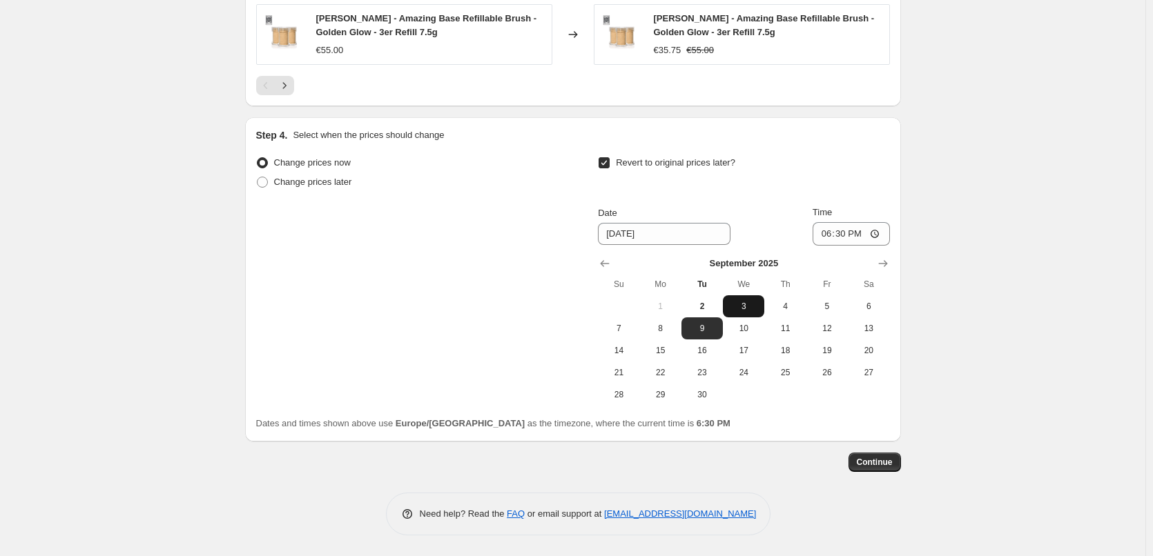
click at [746, 305] on span "3" at bounding box center [743, 306] width 30 height 11
type input "[DATE]"
click at [829, 233] on input "18:30" at bounding box center [850, 233] width 77 height 23
click at [881, 233] on input "15:00" at bounding box center [850, 233] width 77 height 23
type input "03:00"
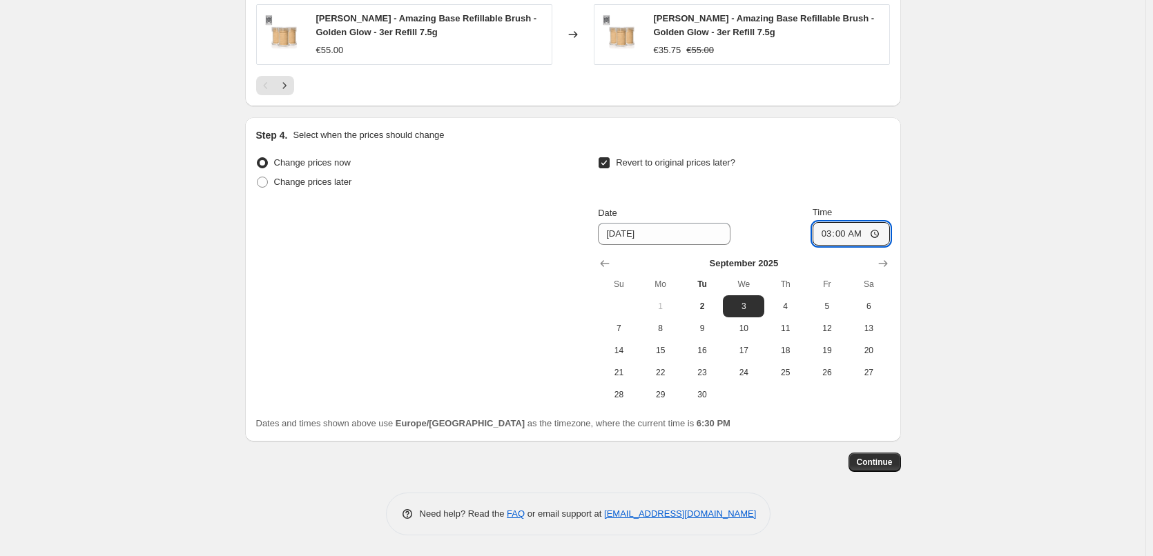
click at [885, 456] on button "Continue" at bounding box center [874, 462] width 52 height 19
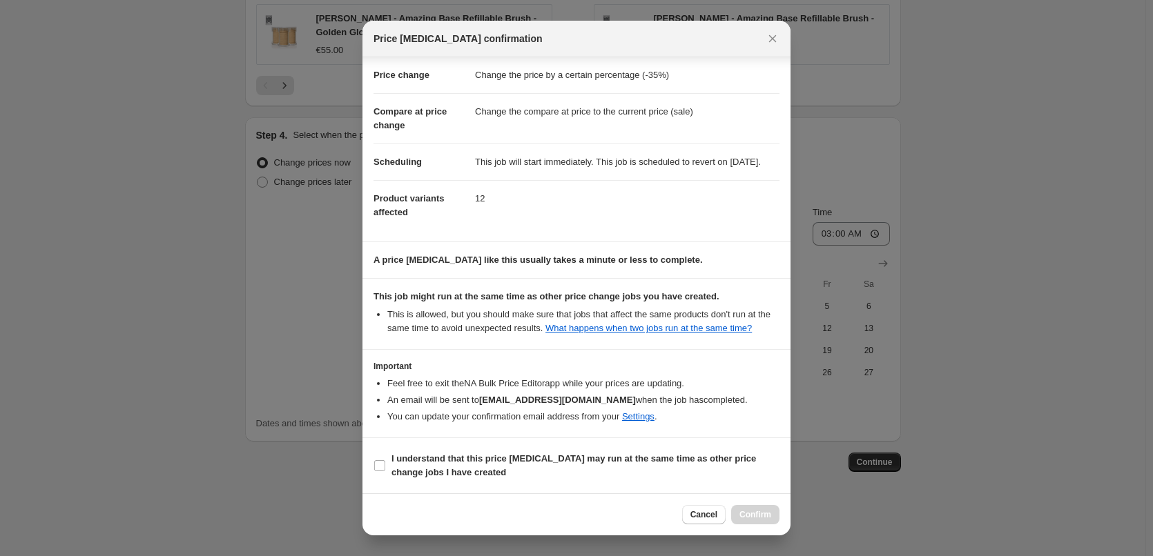
scroll to position [39, 0]
click at [466, 471] on b "I understand that this price [MEDICAL_DATA] may run at the same time as other p…" at bounding box center [573, 466] width 364 height 24
click at [385, 471] on input "I understand that this price [MEDICAL_DATA] may run at the same time as other p…" at bounding box center [379, 465] width 11 height 11
checkbox input "true"
click at [760, 513] on span "Confirm" at bounding box center [755, 514] width 32 height 11
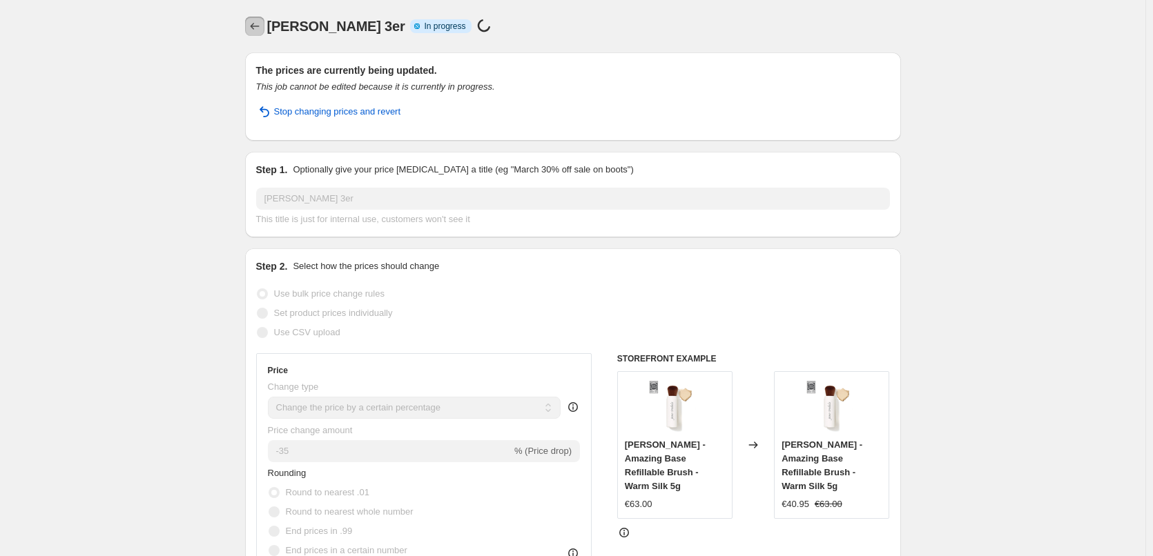
click at [251, 30] on icon "Price change jobs" at bounding box center [255, 26] width 14 height 14
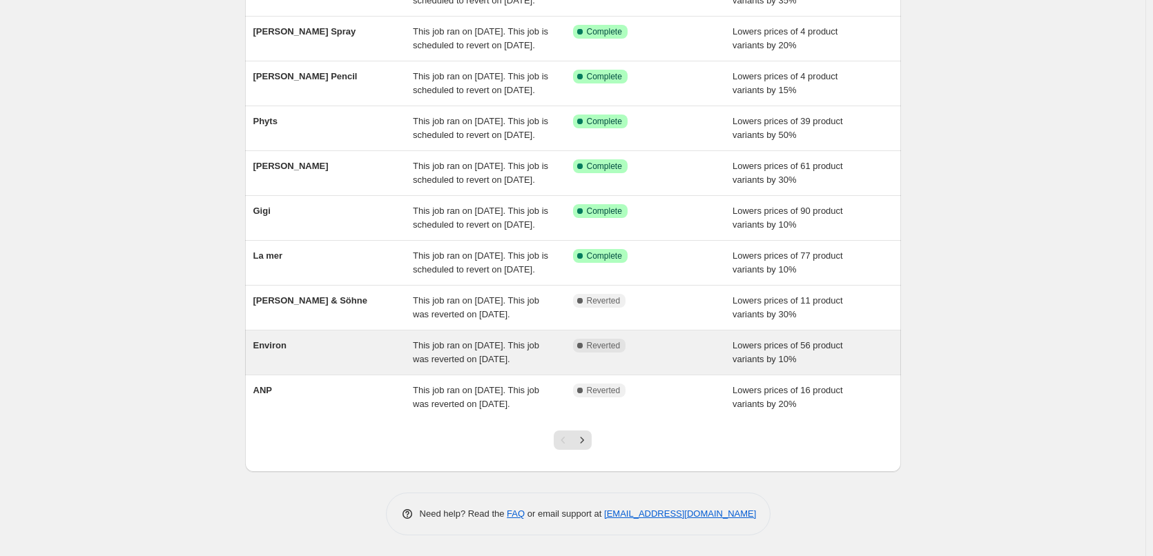
scroll to position [293, 0]
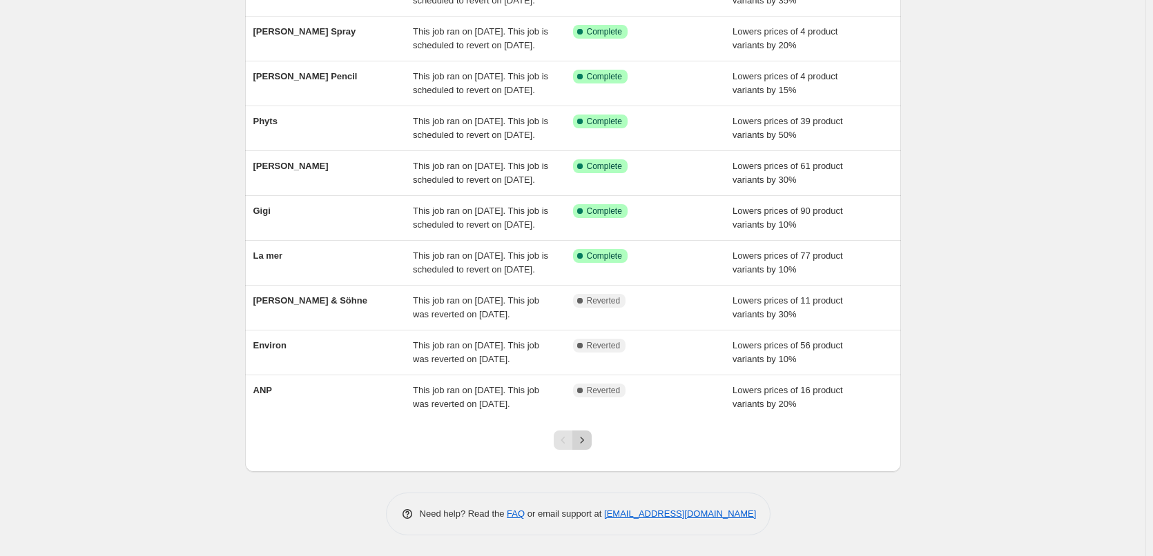
click at [582, 445] on icon "Next" at bounding box center [582, 440] width 14 height 14
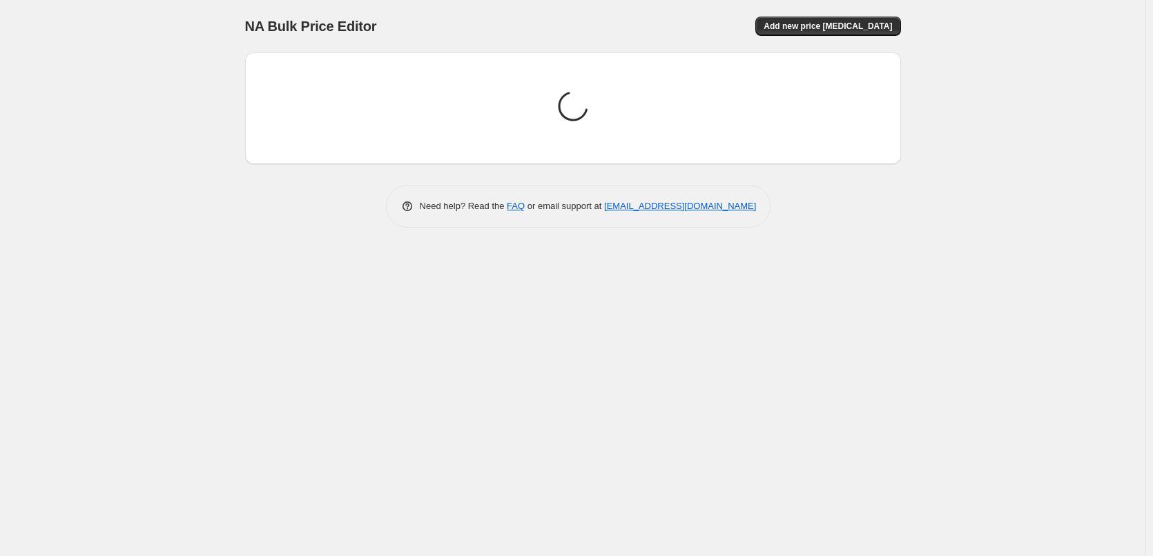
scroll to position [0, 0]
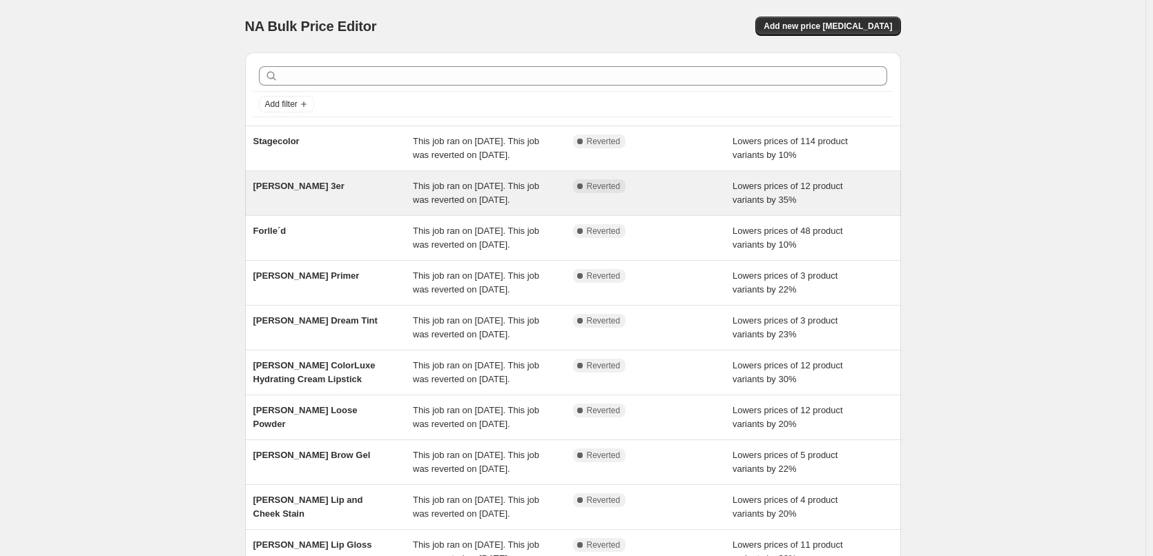
click at [402, 198] on div "[PERSON_NAME] 3er" at bounding box center [333, 193] width 160 height 28
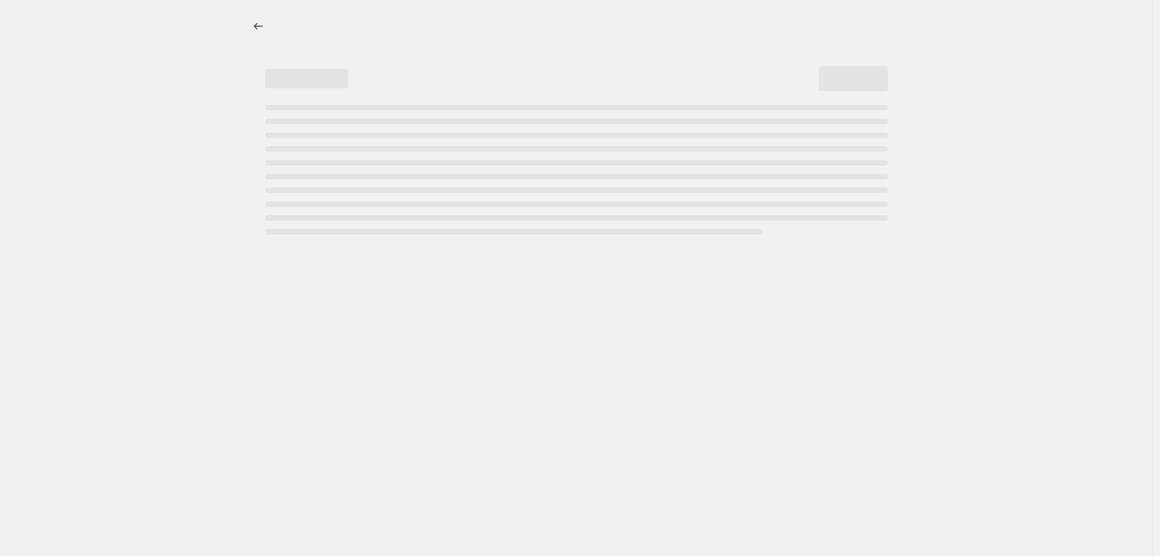
select select "percentage"
select select "tag"
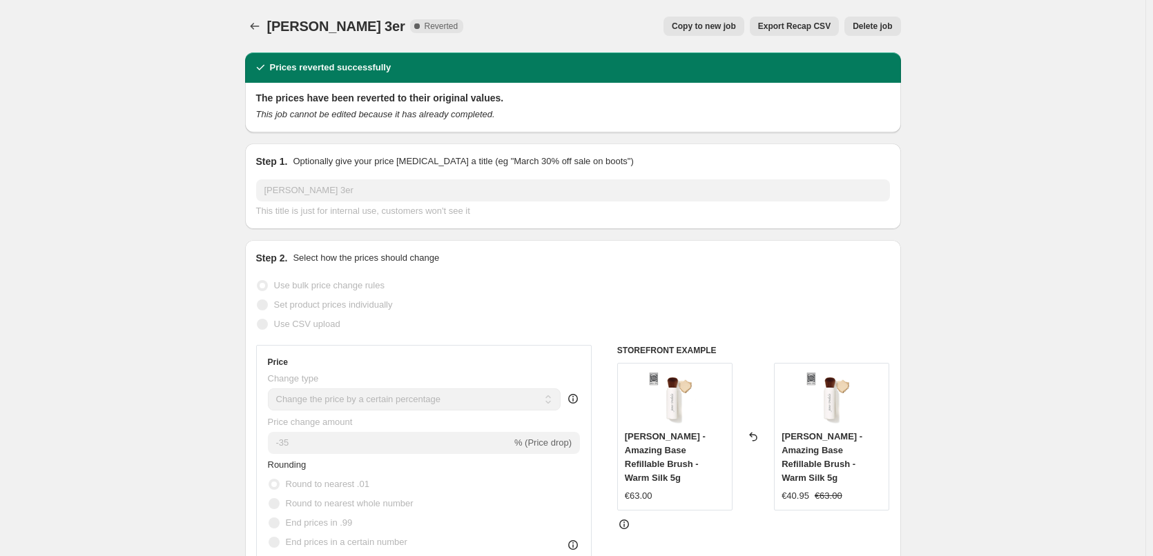
click at [853, 28] on button "Delete job" at bounding box center [872, 26] width 56 height 19
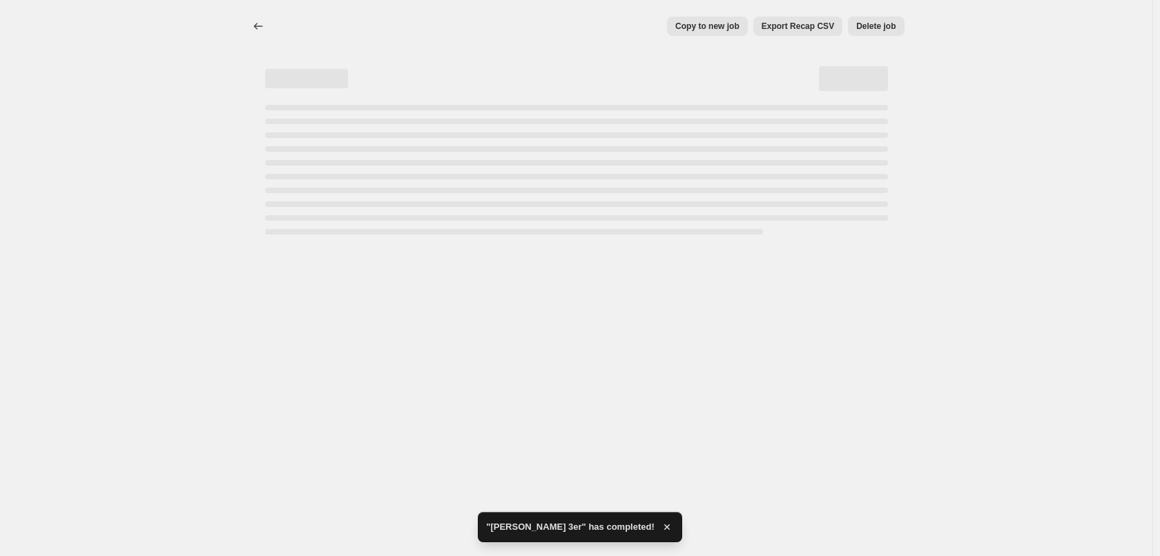
select select "percentage"
select select "tag"
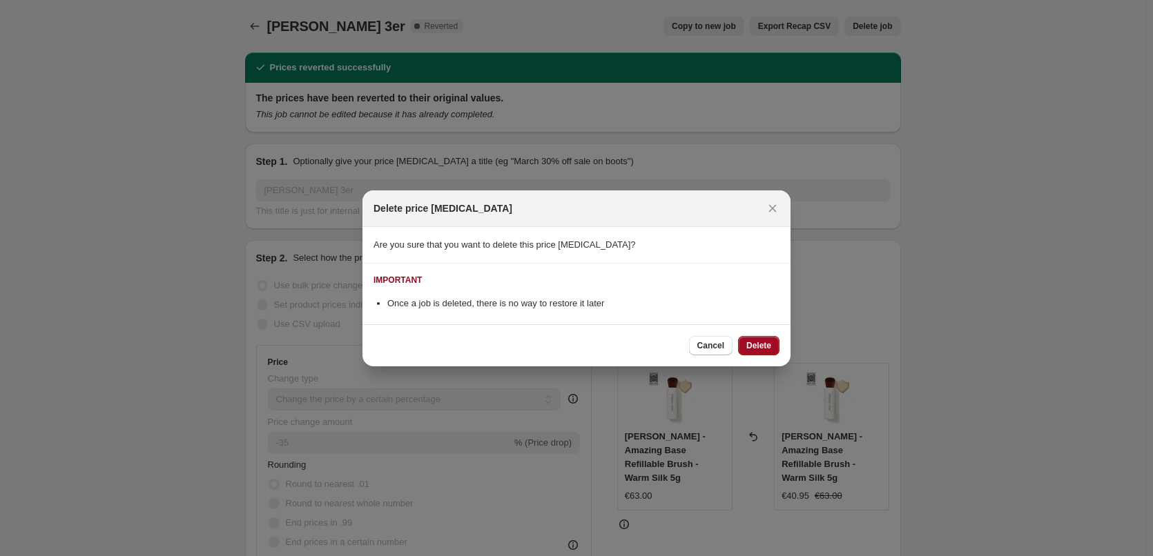
click at [764, 349] on span "Delete" at bounding box center [758, 345] width 25 height 11
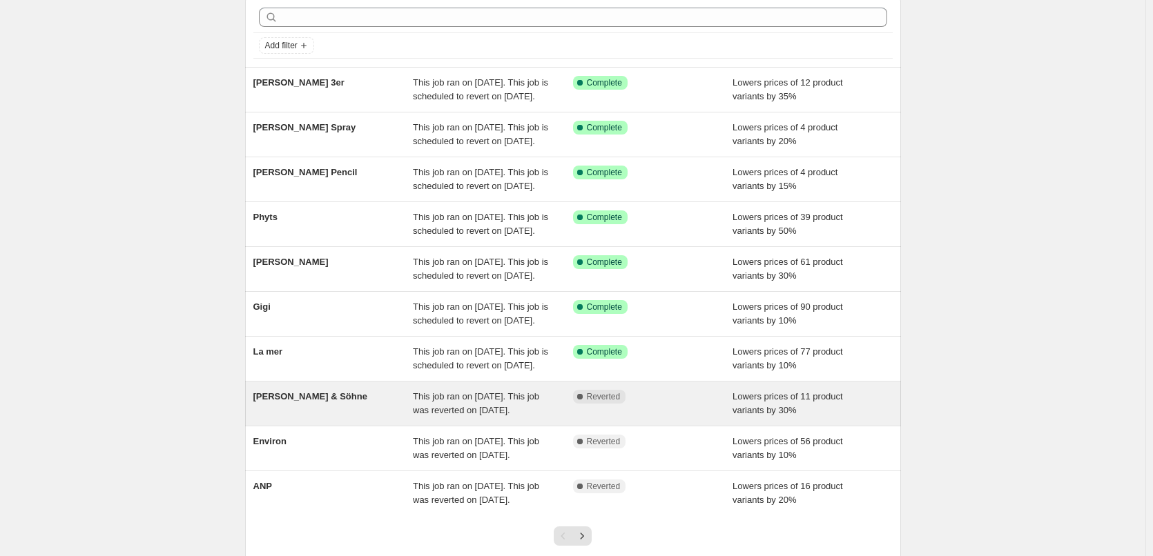
scroll to position [293, 0]
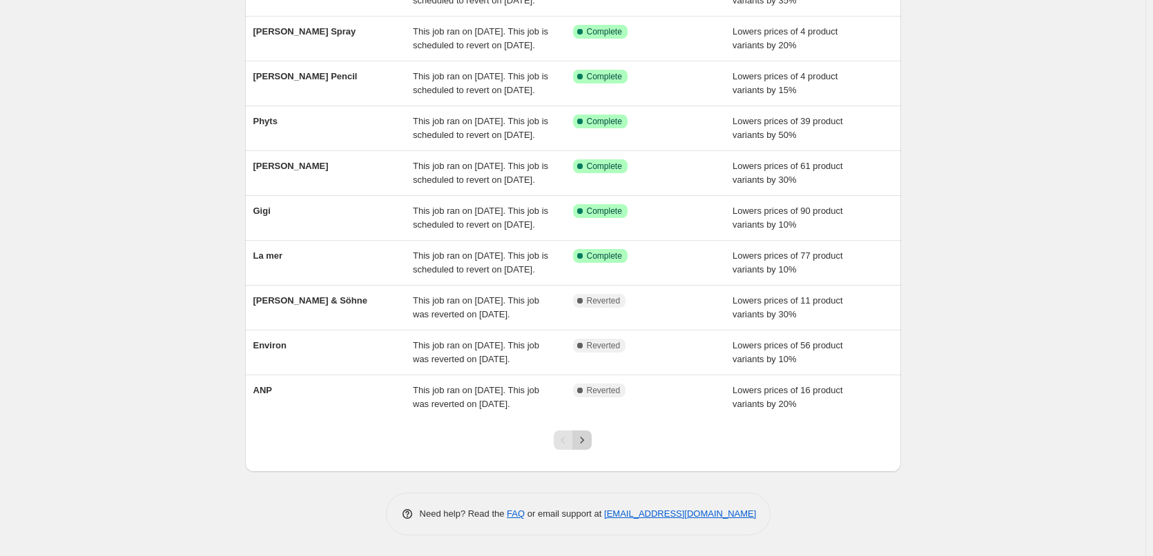
click at [589, 438] on icon "Next" at bounding box center [582, 440] width 14 height 14
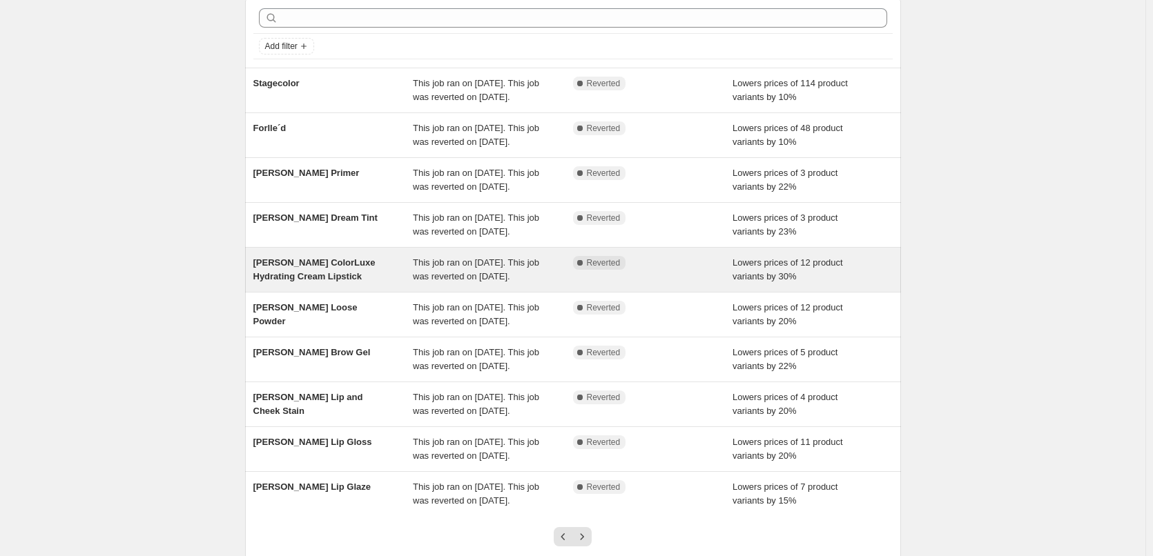
scroll to position [69, 0]
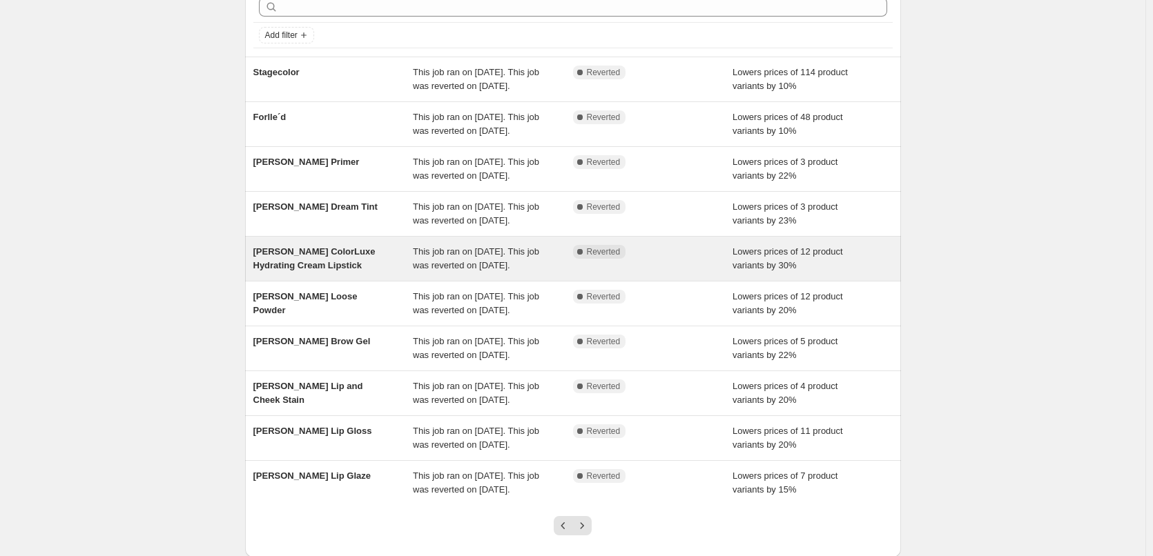
click at [503, 273] on div "This job ran on [DATE]. This job was reverted on [DATE]." at bounding box center [493, 259] width 160 height 28
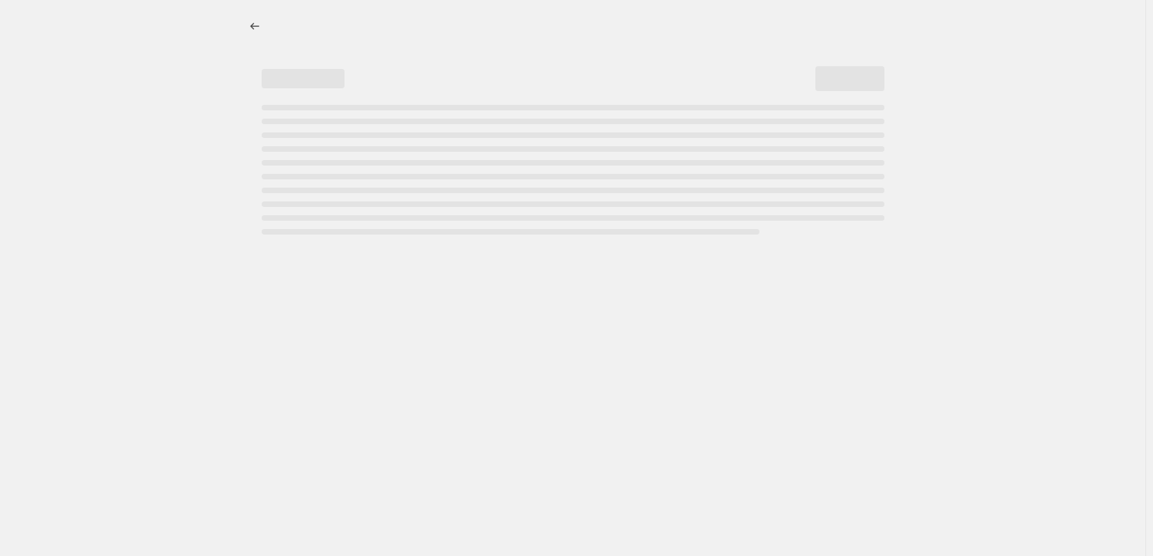
select select "percentage"
select select "tag"
select select "vendor"
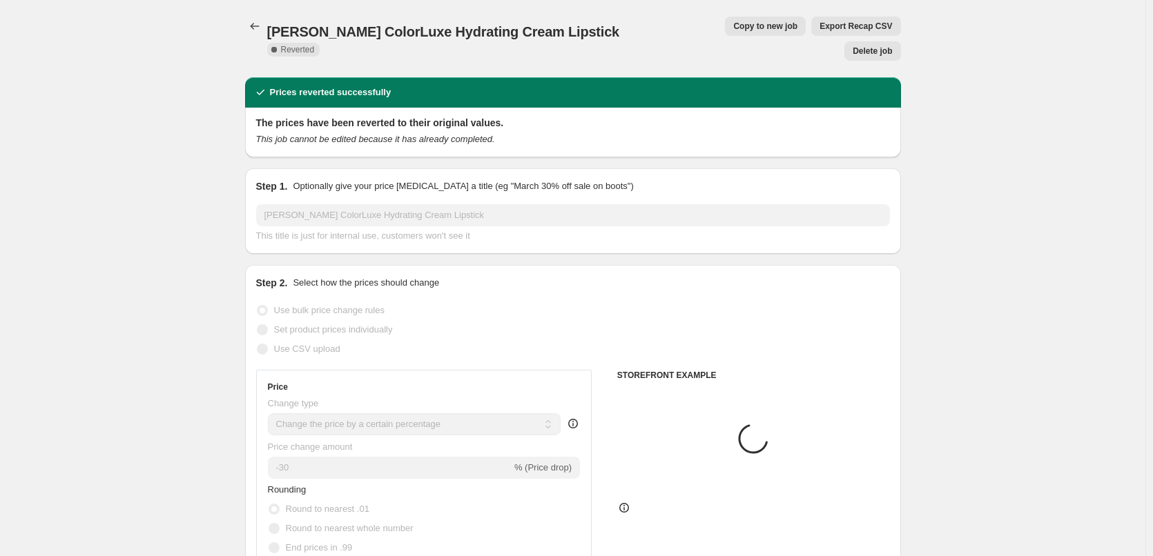
click at [733, 28] on span "Copy to new job" at bounding box center [765, 26] width 64 height 11
select select "percentage"
select select "tag"
select select "vendor"
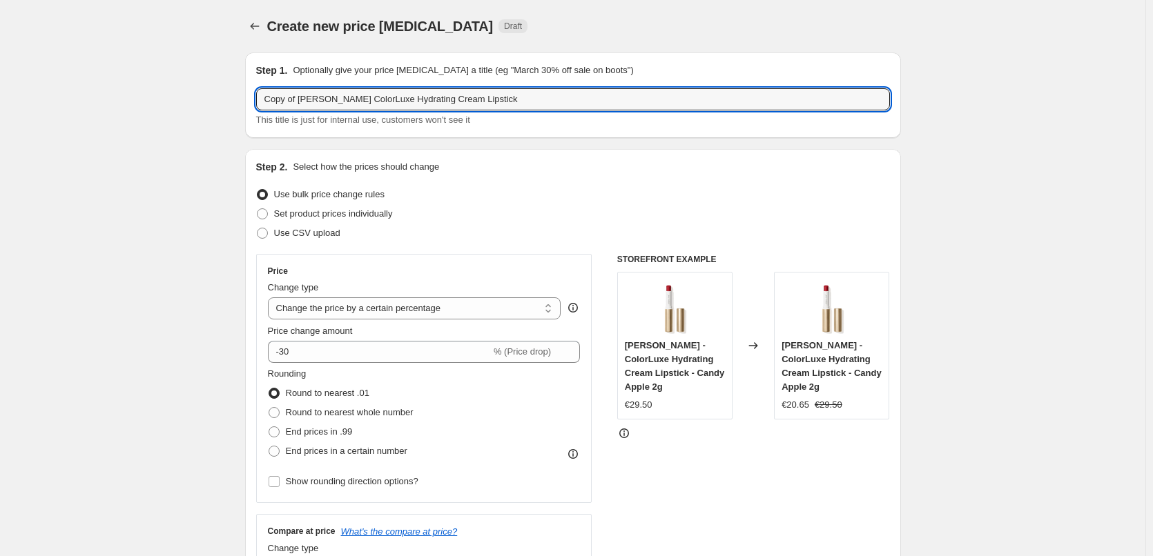
drag, startPoint x: 298, startPoint y: 101, endPoint x: 127, endPoint y: 104, distance: 171.2
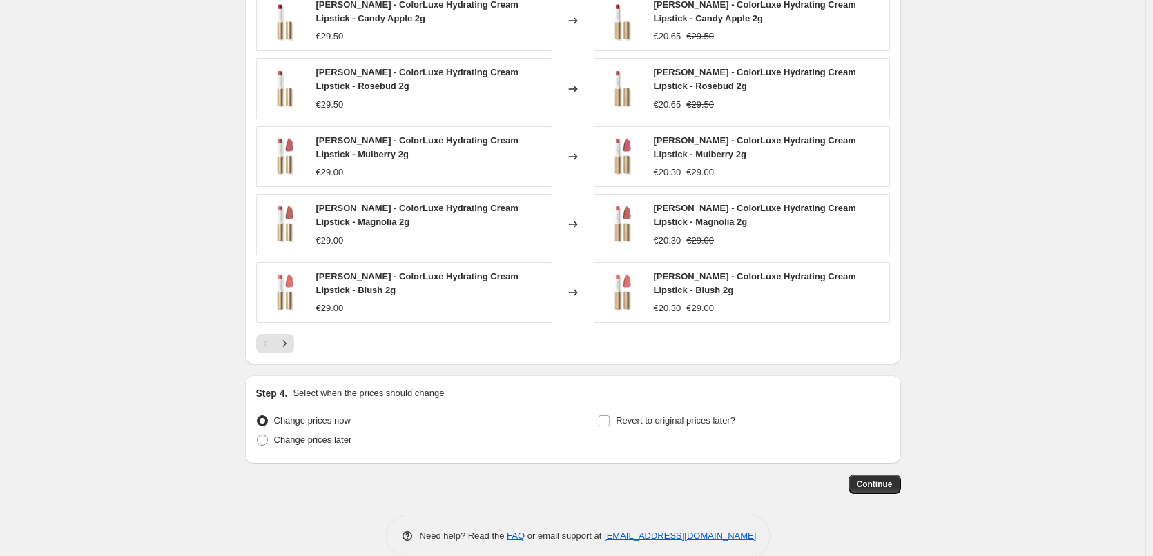
scroll to position [1032, 0]
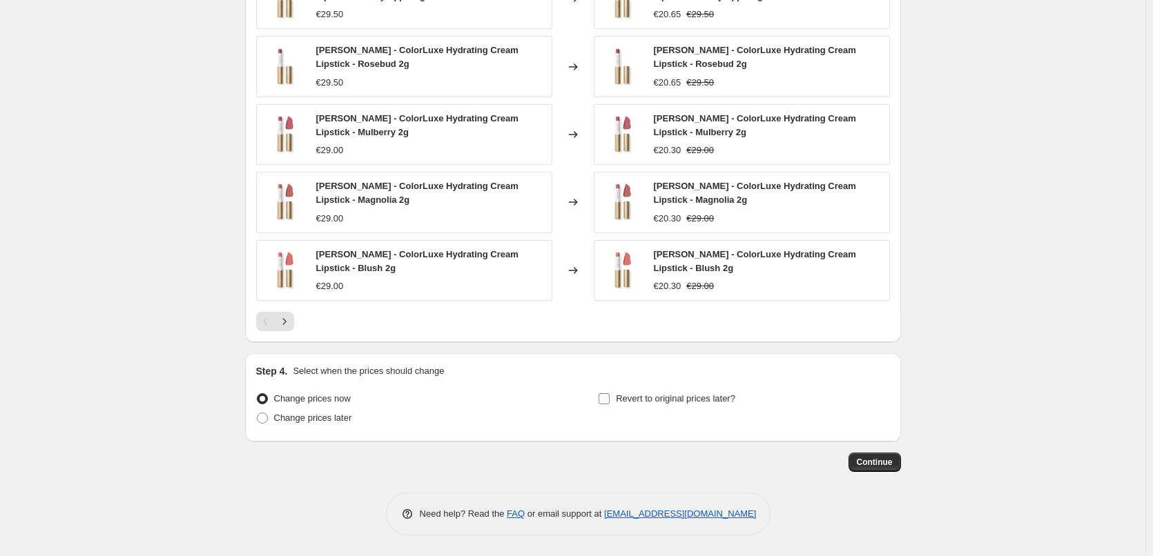
type input "[PERSON_NAME] ColorLuxe Hydrating Cream Lipstick"
click at [639, 407] on label "Revert to original prices later?" at bounding box center [666, 398] width 137 height 19
click at [610, 405] on input "Revert to original prices later?" at bounding box center [603, 398] width 11 height 11
checkbox input "true"
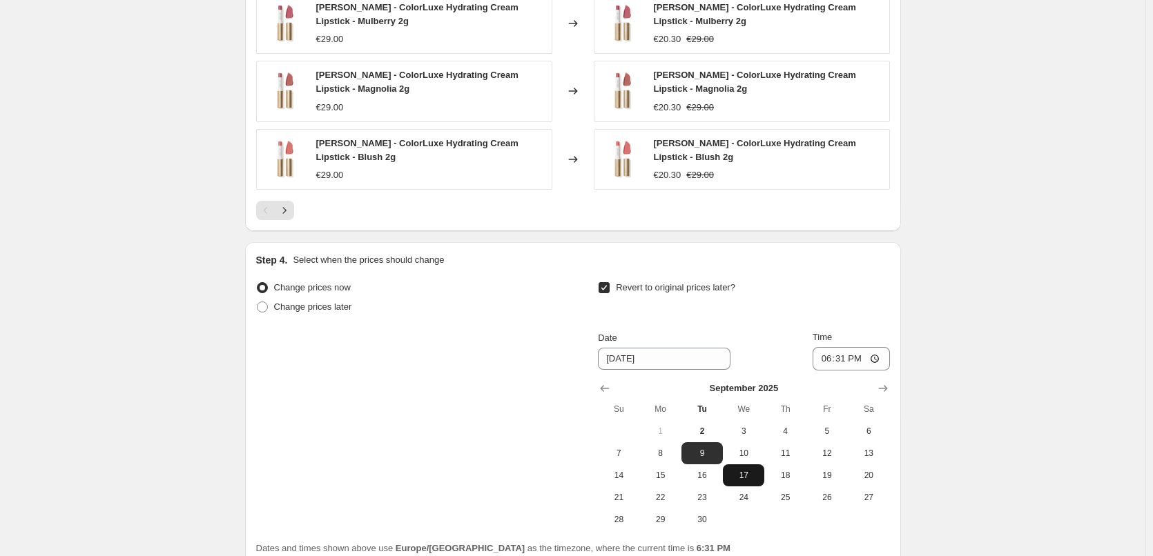
scroll to position [1268, 0]
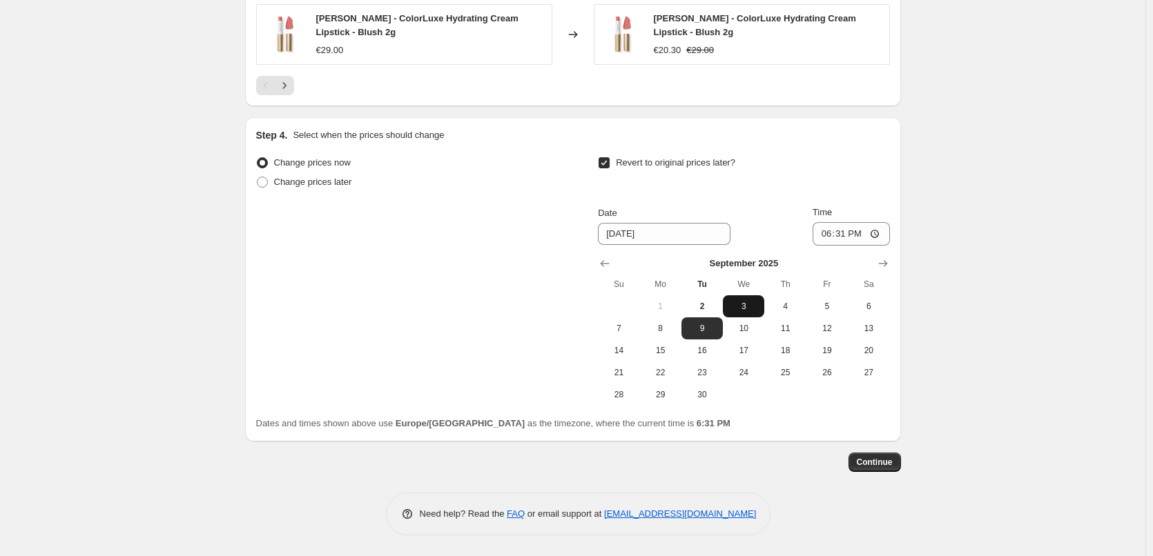
click at [755, 313] on button "3" at bounding box center [743, 306] width 41 height 22
type input "[DATE]"
click at [828, 235] on input "18:31" at bounding box center [850, 233] width 77 height 23
click at [881, 227] on input "15:00" at bounding box center [850, 233] width 77 height 23
type input "03:00"
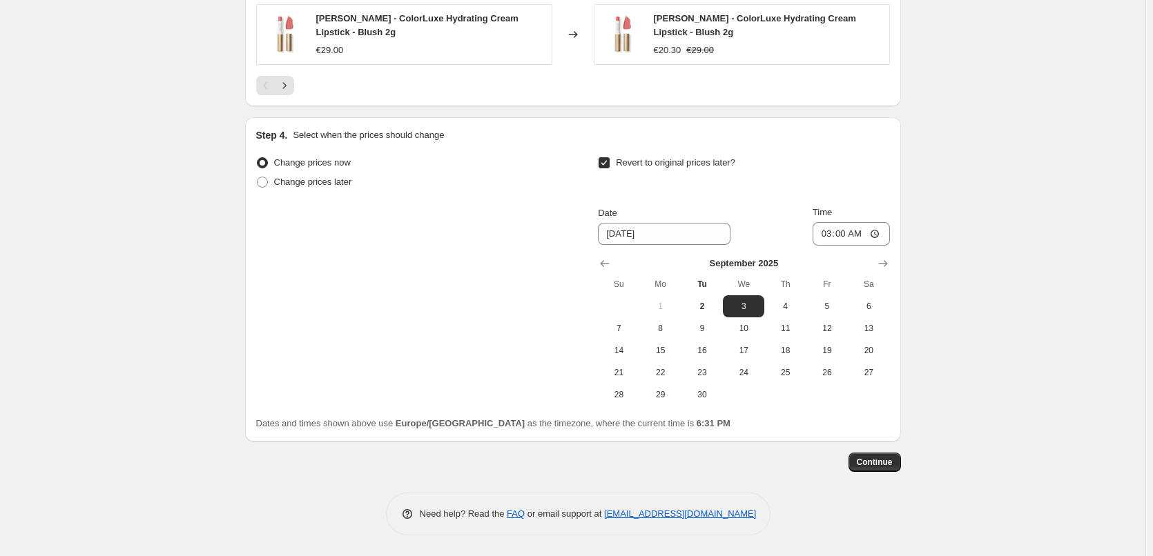
click at [884, 459] on span "Continue" at bounding box center [875, 462] width 36 height 11
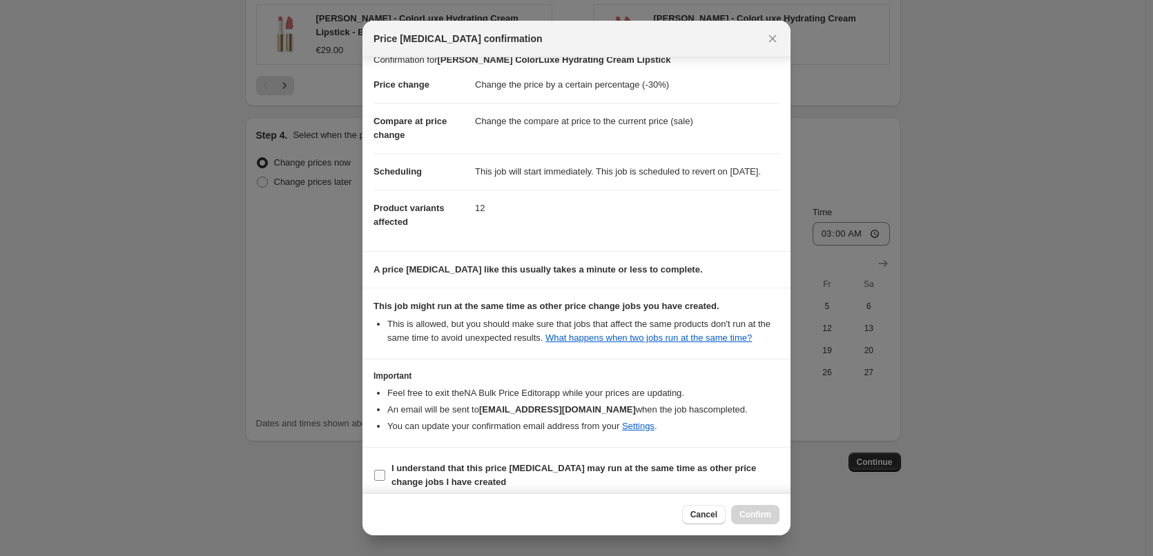
scroll to position [39, 0]
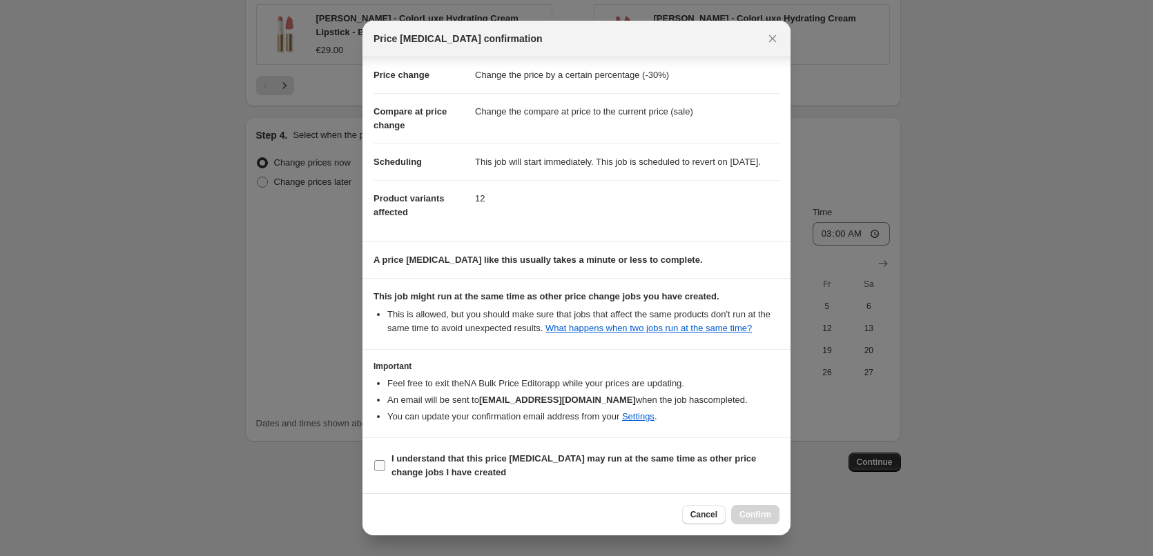
click at [608, 473] on span "I understand that this price [MEDICAL_DATA] may run at the same time as other p…" at bounding box center [585, 466] width 388 height 28
click at [385, 471] on input "I understand that this price [MEDICAL_DATA] may run at the same time as other p…" at bounding box center [379, 465] width 11 height 11
checkbox input "true"
click at [754, 512] on span "Confirm" at bounding box center [755, 514] width 32 height 11
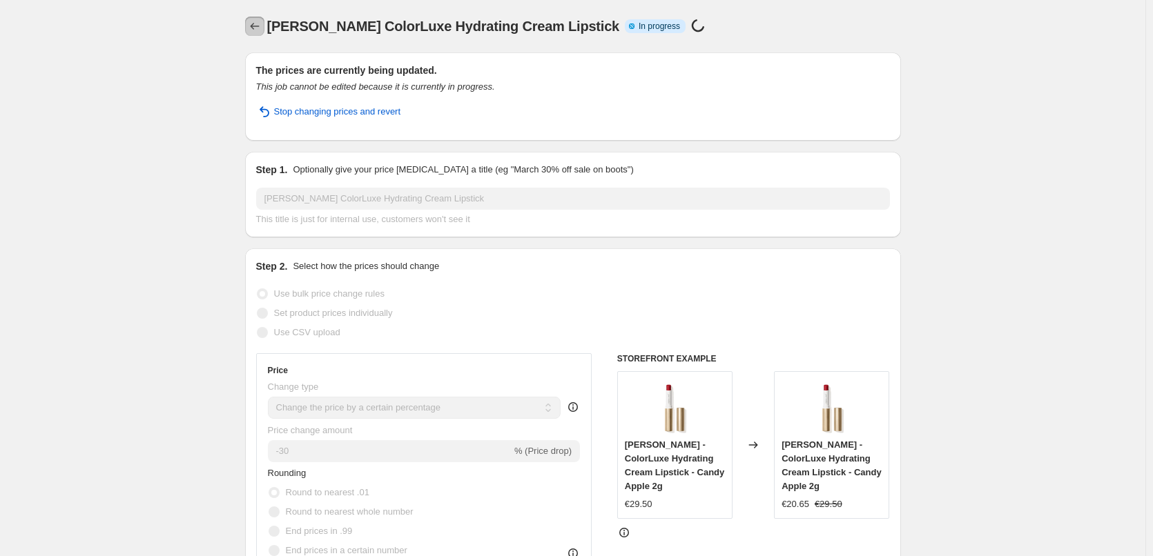
click at [258, 35] on button "Price change jobs" at bounding box center [254, 26] width 19 height 19
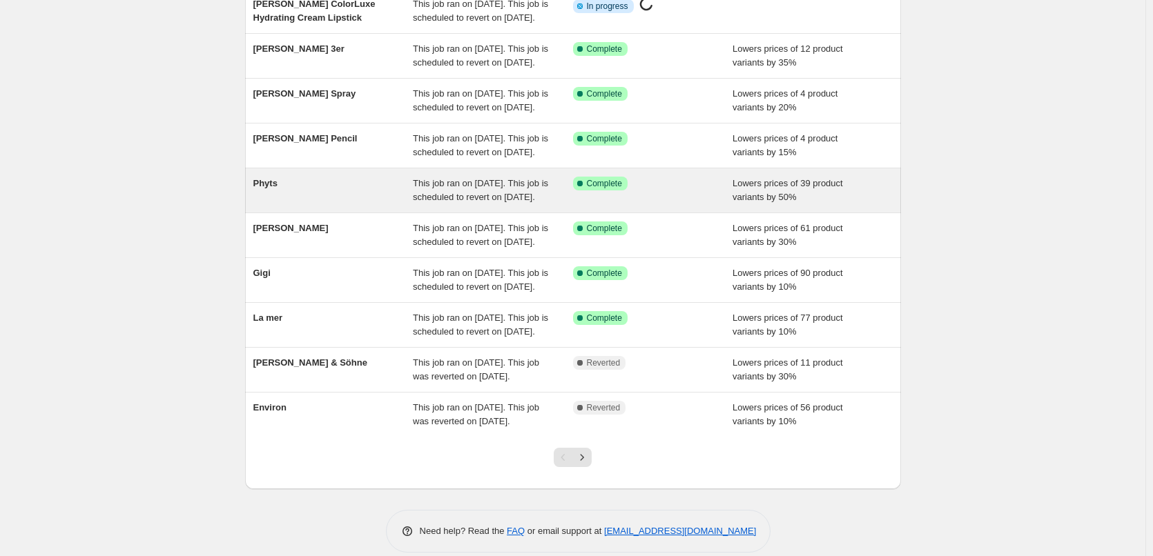
scroll to position [293, 0]
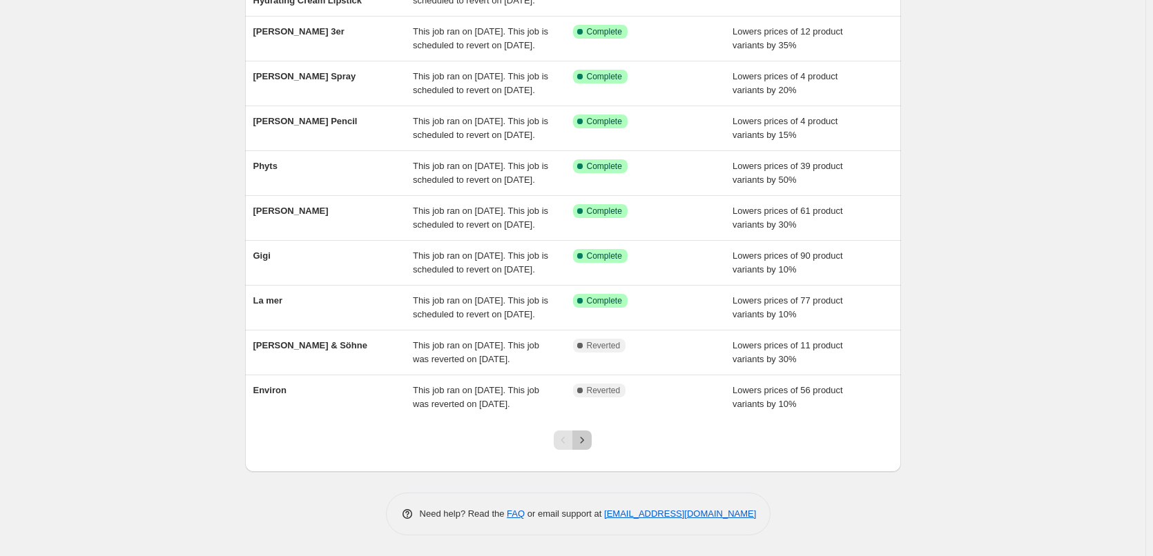
click at [589, 439] on icon "Next" at bounding box center [582, 440] width 14 height 14
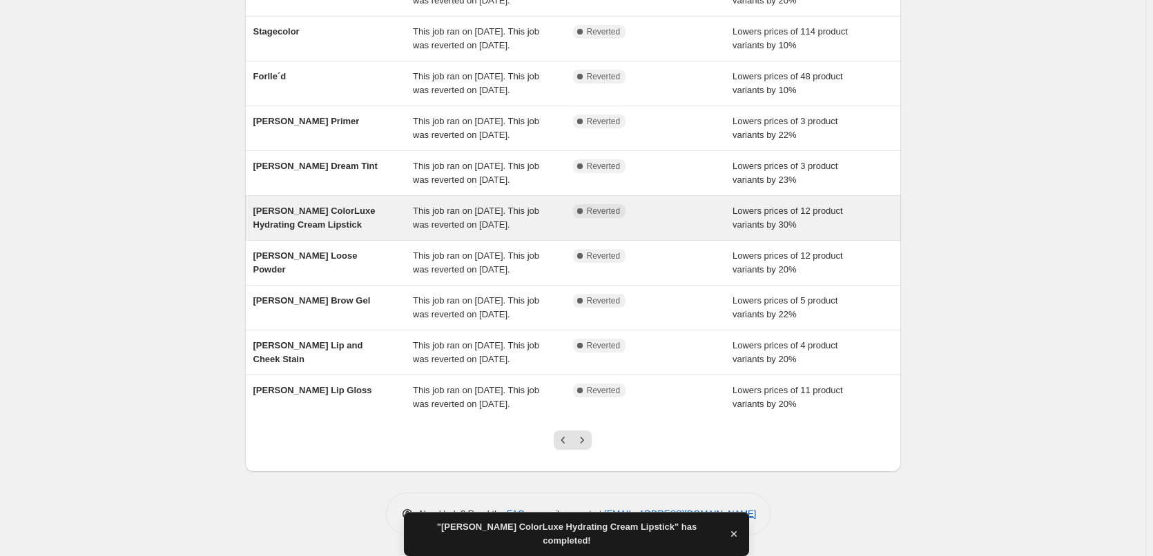
click at [450, 206] on span "This job ran on [DATE]. This job was reverted on [DATE]." at bounding box center [476, 218] width 126 height 24
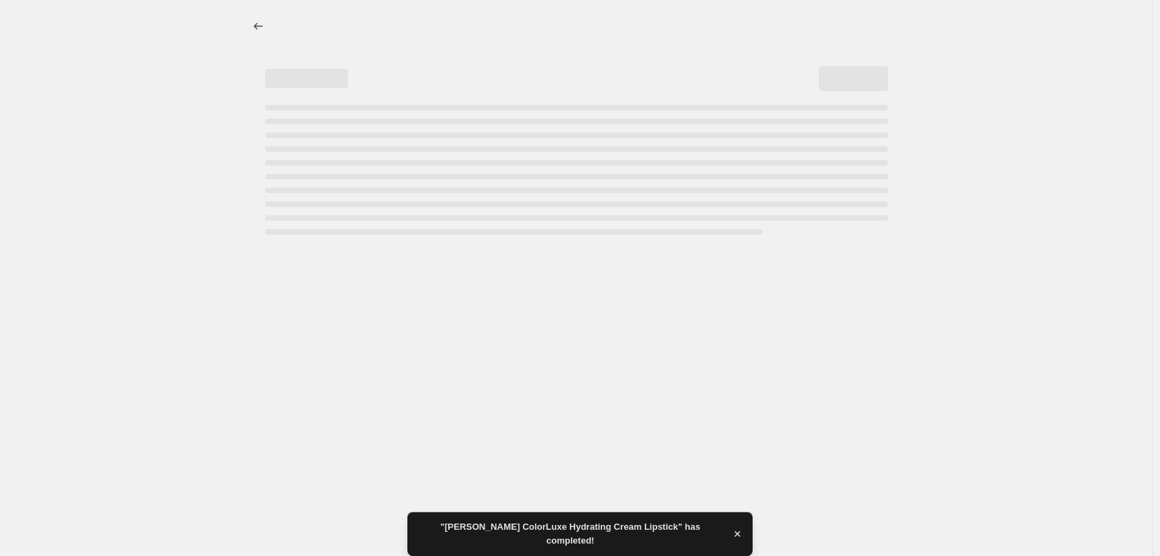
select select "percentage"
select select "tag"
select select "vendor"
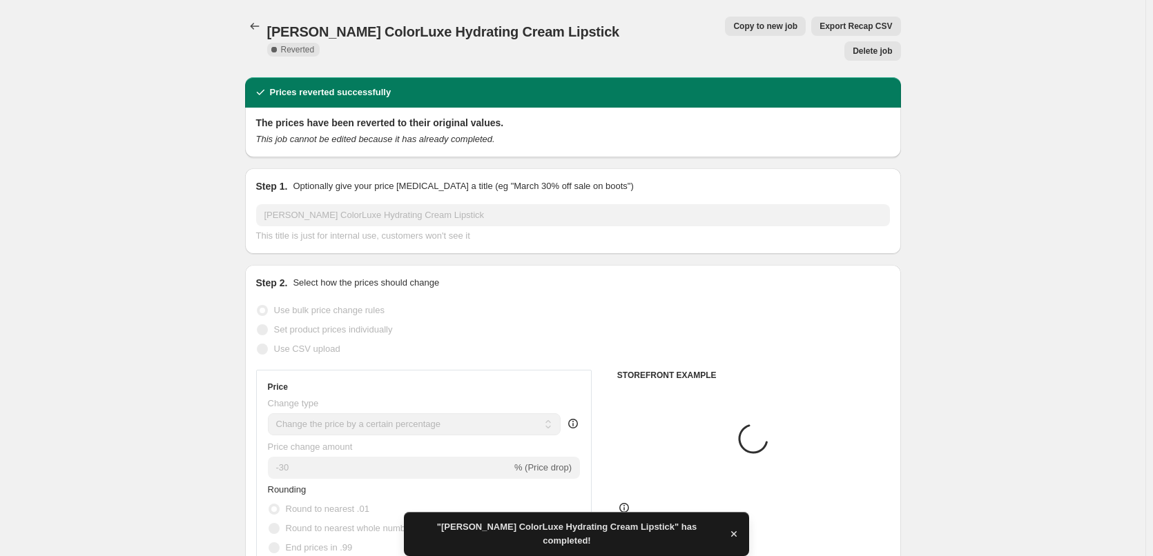
click at [870, 46] on span "Delete job" at bounding box center [871, 51] width 39 height 11
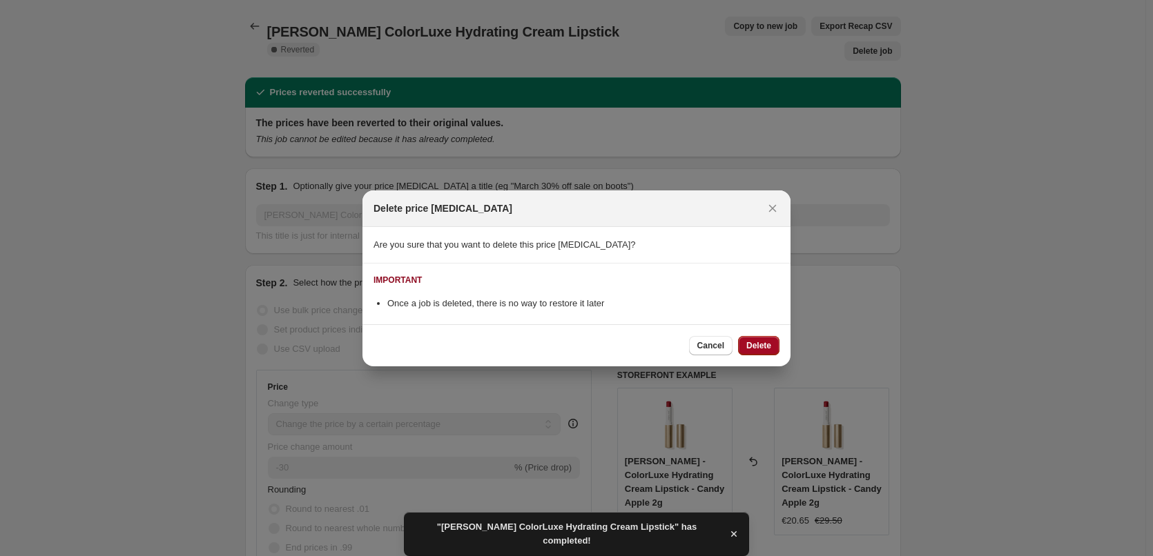
click at [761, 337] on button "Delete" at bounding box center [758, 345] width 41 height 19
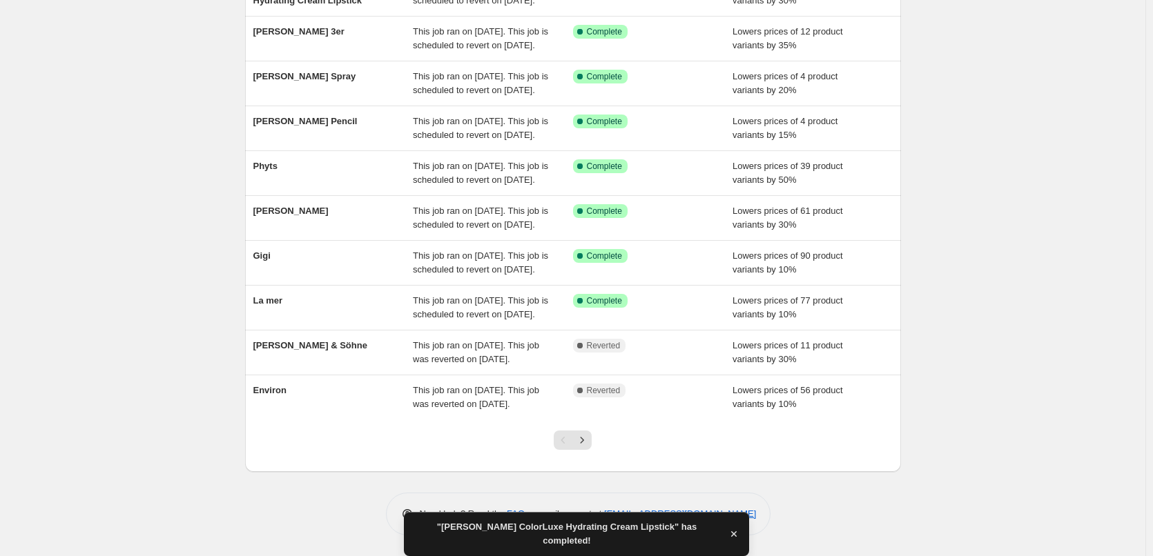
scroll to position [293, 0]
click at [578, 438] on button "Next" at bounding box center [581, 440] width 19 height 19
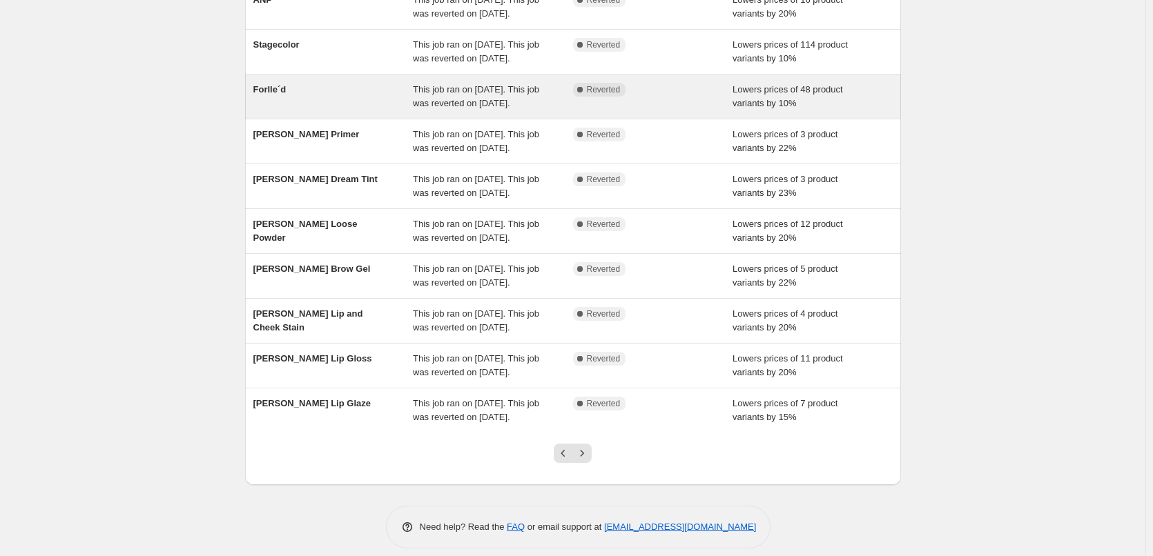
scroll to position [138, 0]
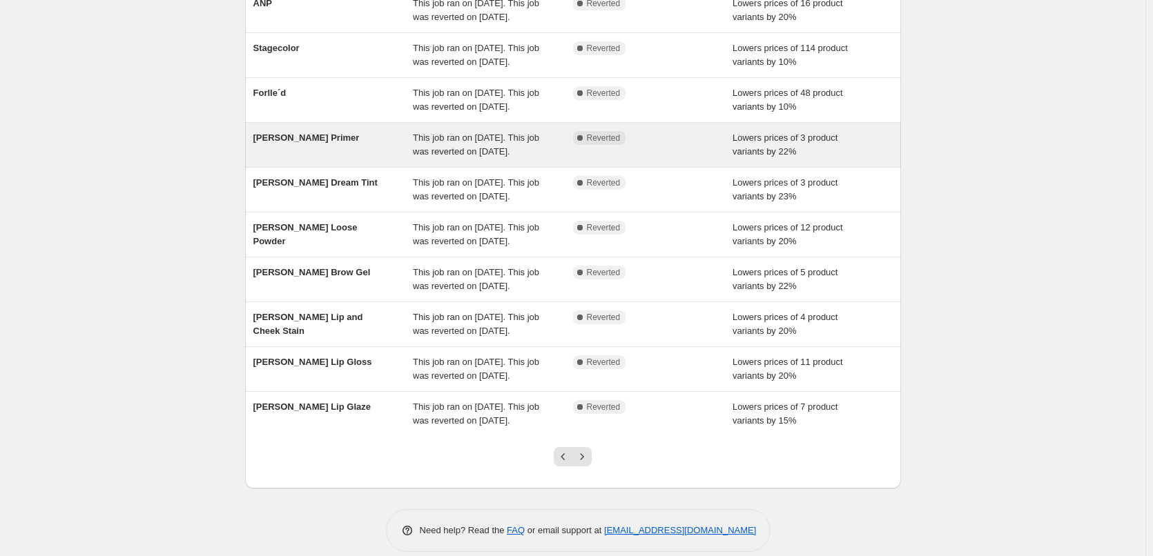
click at [412, 159] on div "[PERSON_NAME] Primer" at bounding box center [333, 145] width 160 height 28
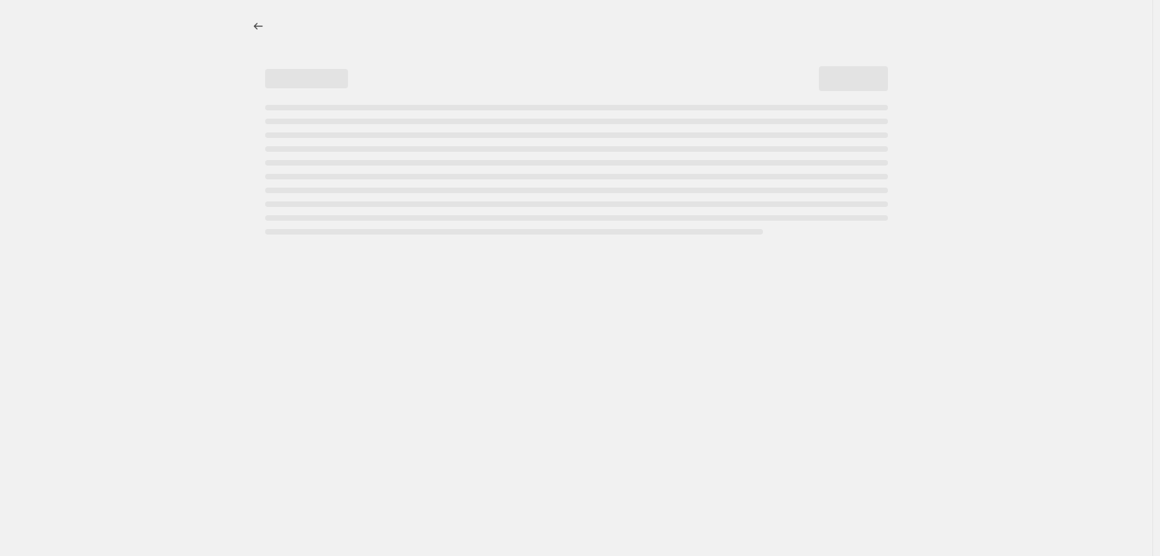
select select "percentage"
select select "tag"
select select "vendor"
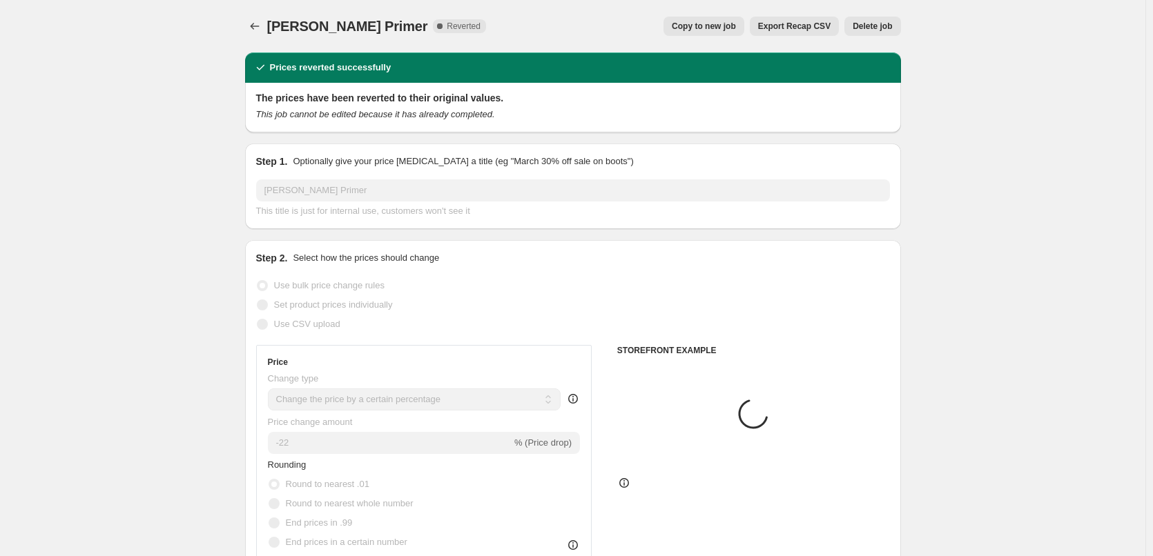
click at [710, 28] on span "Copy to new job" at bounding box center [704, 26] width 64 height 11
select select "percentage"
select select "tag"
select select "vendor"
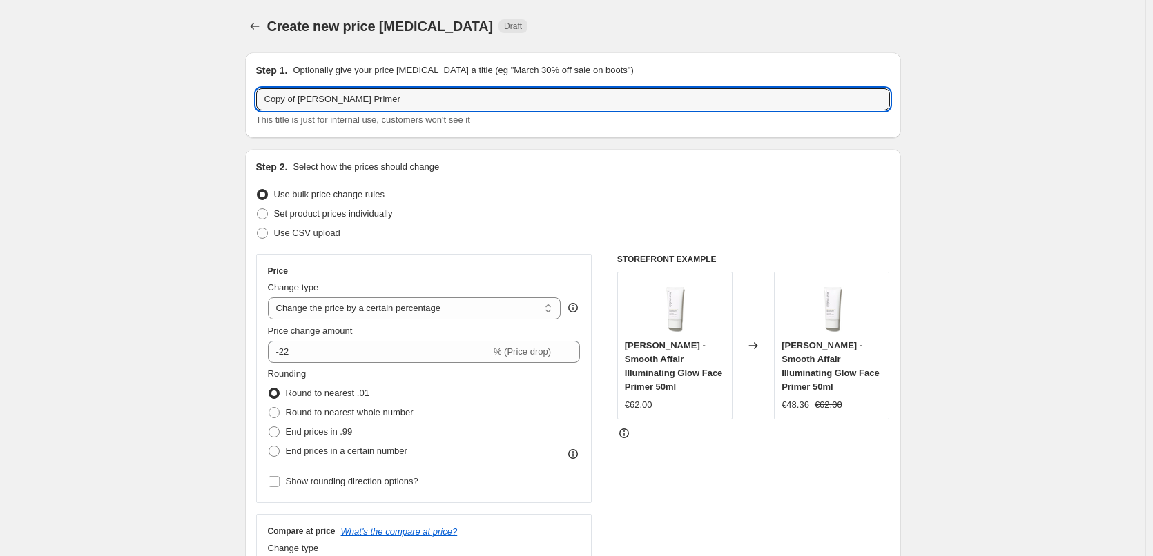
drag, startPoint x: 300, startPoint y: 95, endPoint x: 90, endPoint y: 99, distance: 209.9
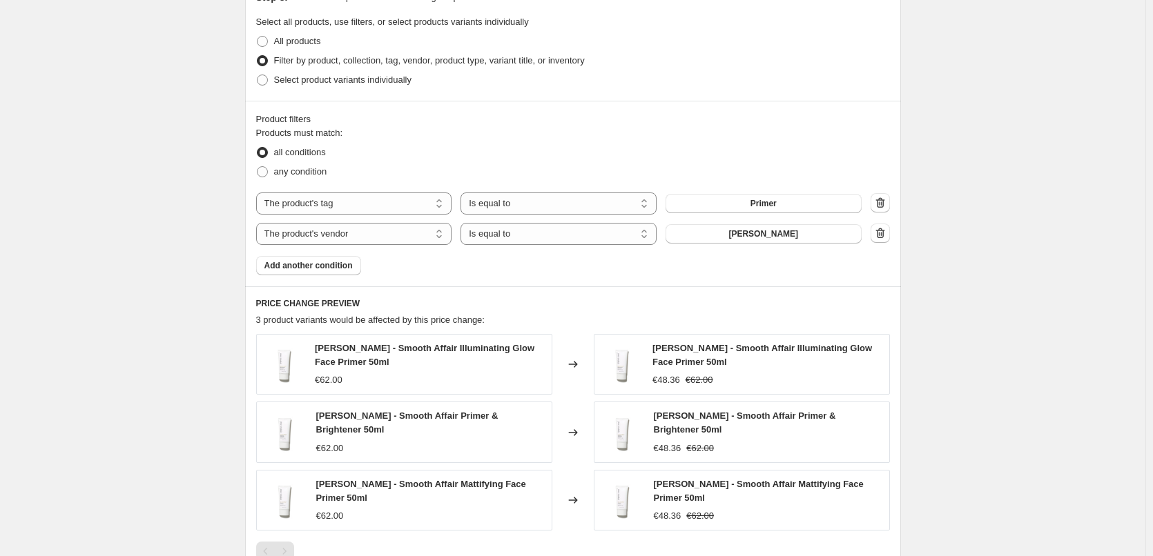
scroll to position [896, 0]
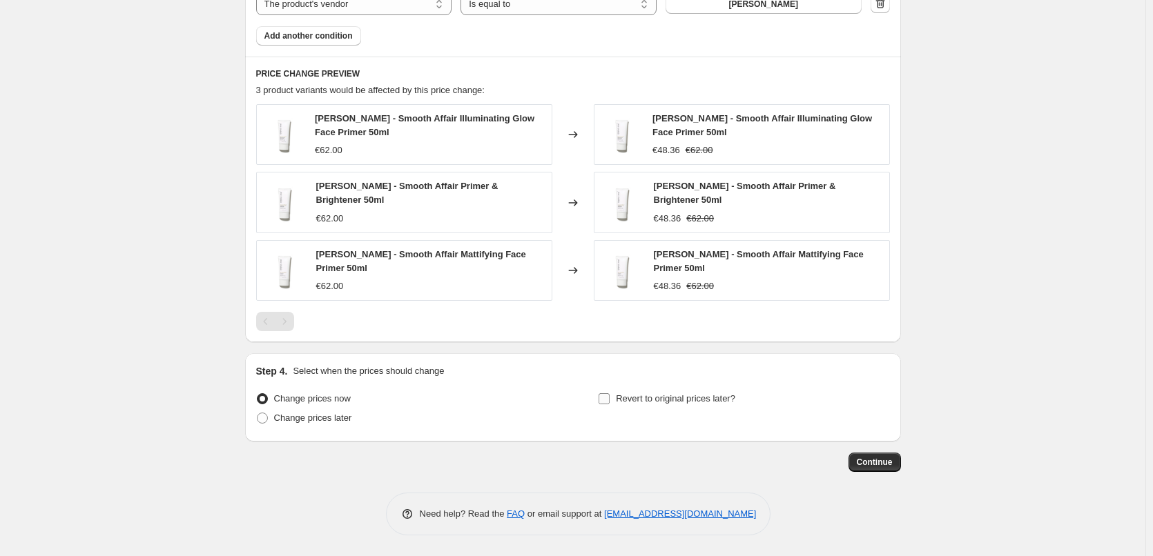
type input "[PERSON_NAME] Primer"
click at [610, 396] on input "Revert to original prices later?" at bounding box center [603, 398] width 11 height 11
checkbox input "true"
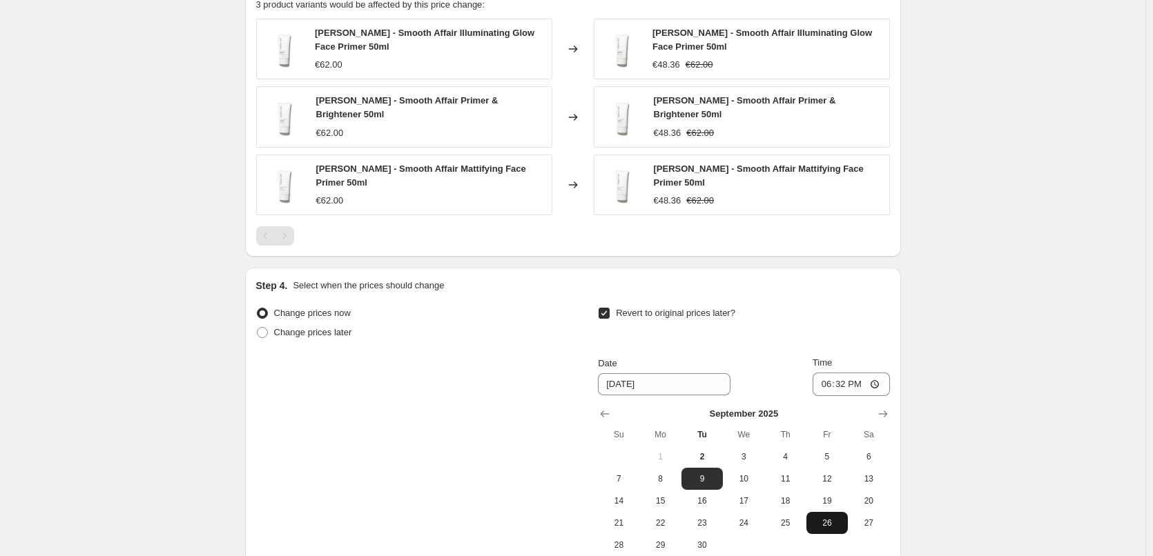
scroll to position [1132, 0]
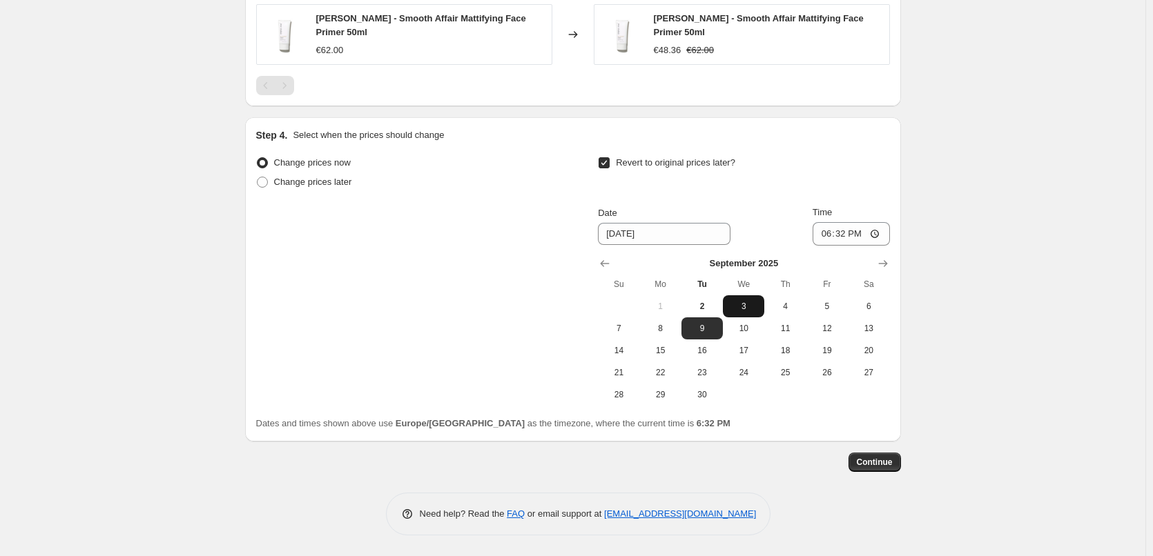
click at [748, 306] on span "3" at bounding box center [743, 306] width 30 height 11
type input "[DATE]"
click at [828, 231] on input "18:32" at bounding box center [850, 233] width 77 height 23
click at [879, 234] on input "15:00" at bounding box center [850, 233] width 77 height 23
type input "03:00"
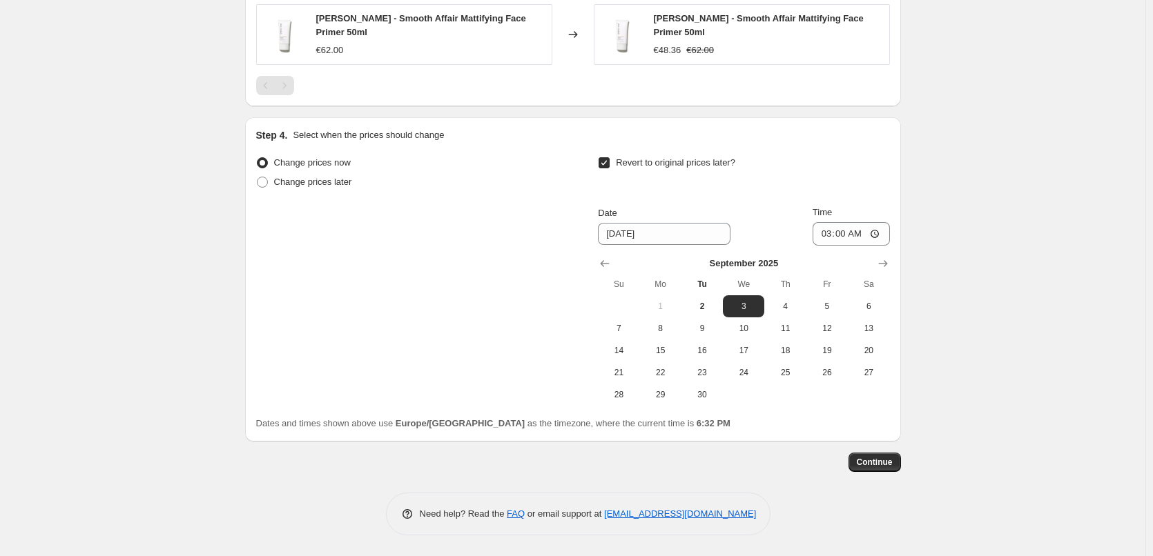
click at [873, 466] on span "Continue" at bounding box center [875, 462] width 36 height 11
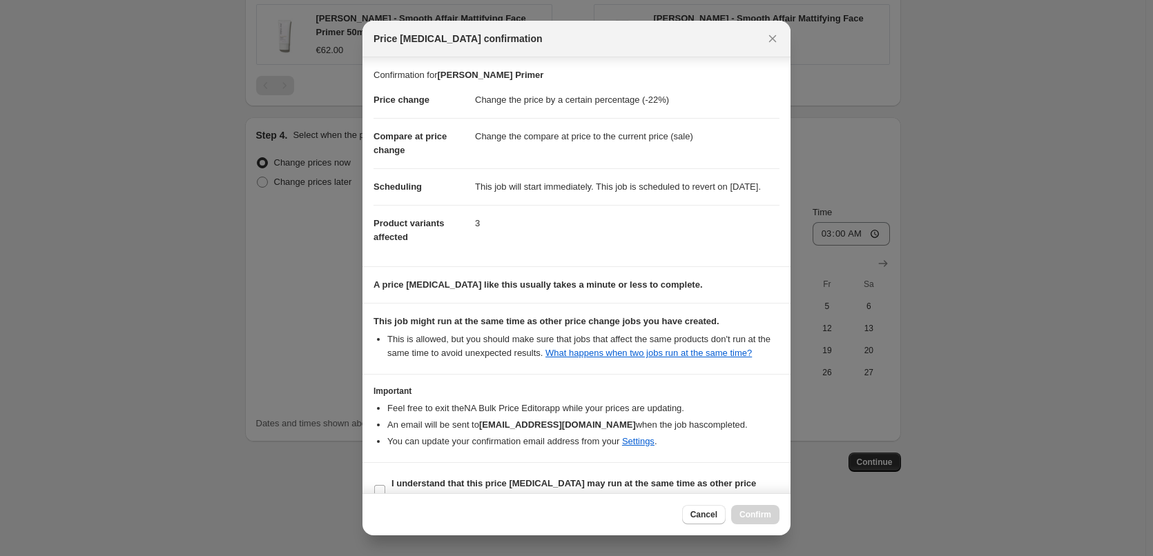
scroll to position [39, 0]
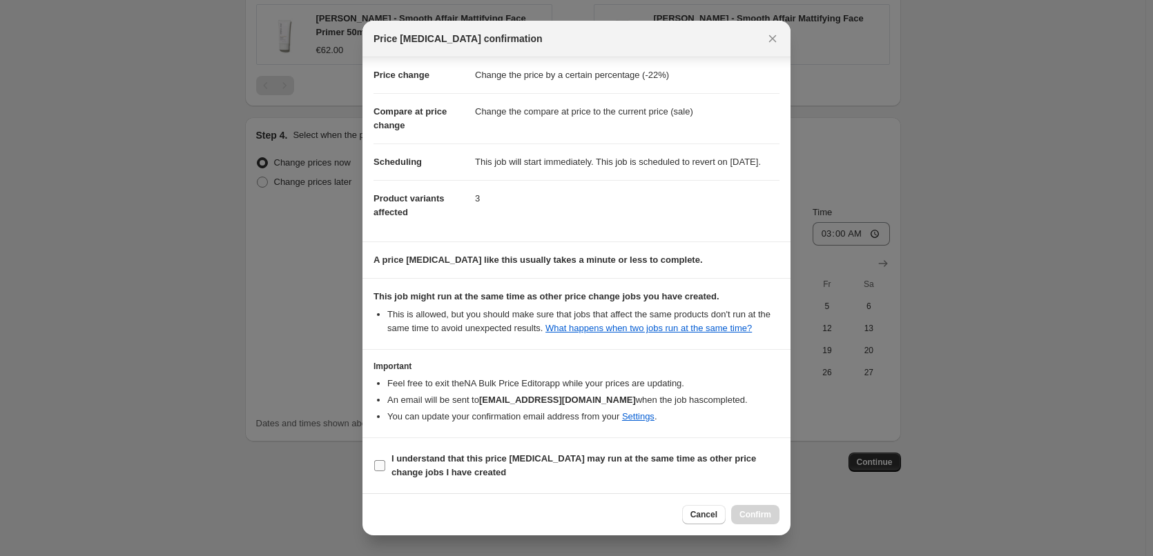
click at [413, 471] on b "I understand that this price [MEDICAL_DATA] may run at the same time as other p…" at bounding box center [573, 466] width 364 height 24
click at [385, 471] on input "I understand that this price [MEDICAL_DATA] may run at the same time as other p…" at bounding box center [379, 465] width 11 height 11
checkbox input "true"
click at [752, 511] on span "Confirm" at bounding box center [755, 514] width 32 height 11
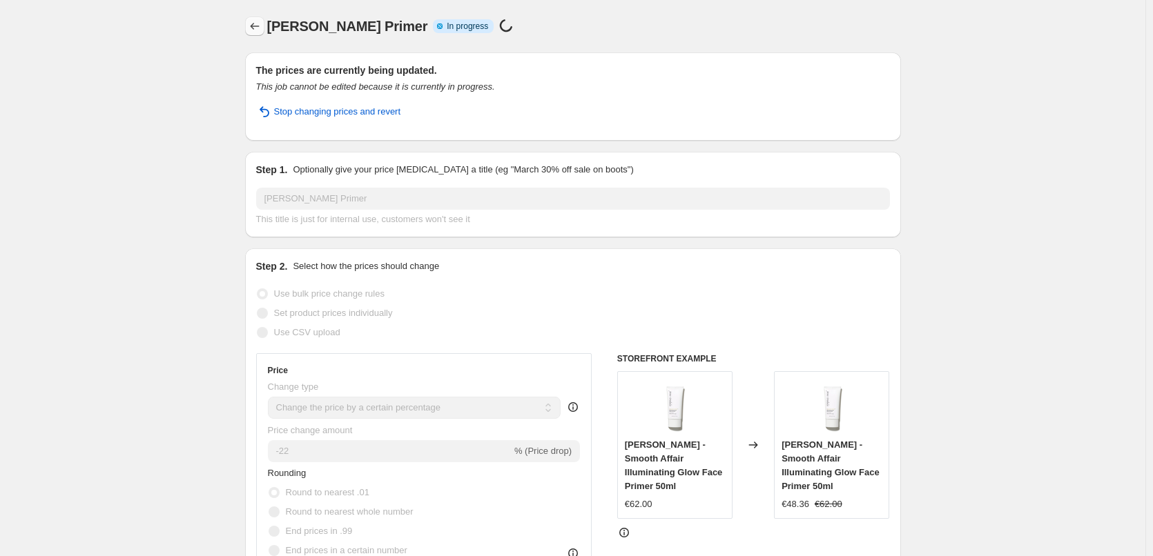
click at [254, 29] on icon "Price change jobs" at bounding box center [255, 26] width 14 height 14
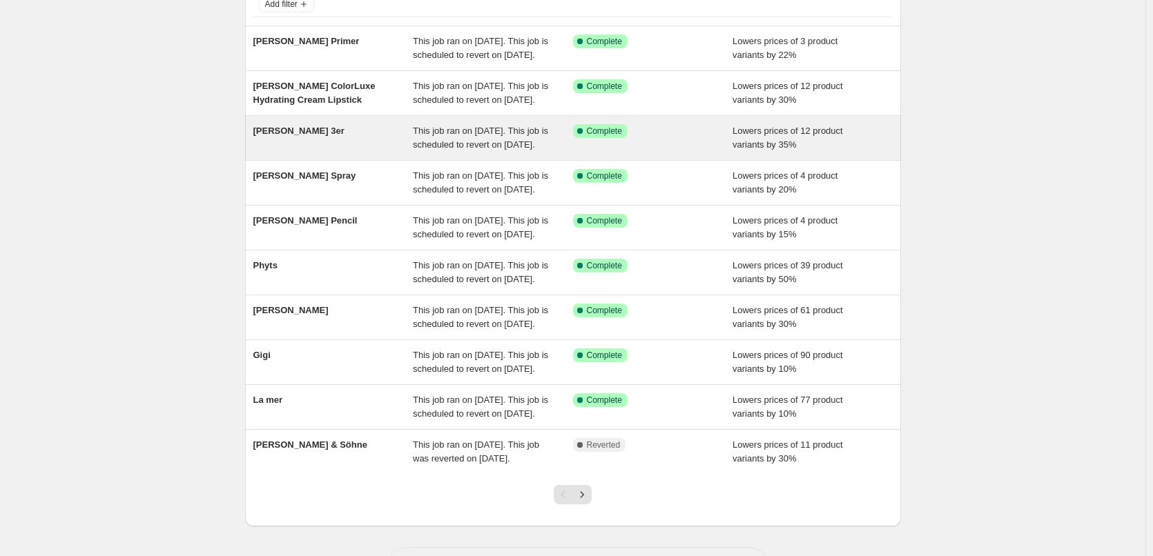
scroll to position [293, 0]
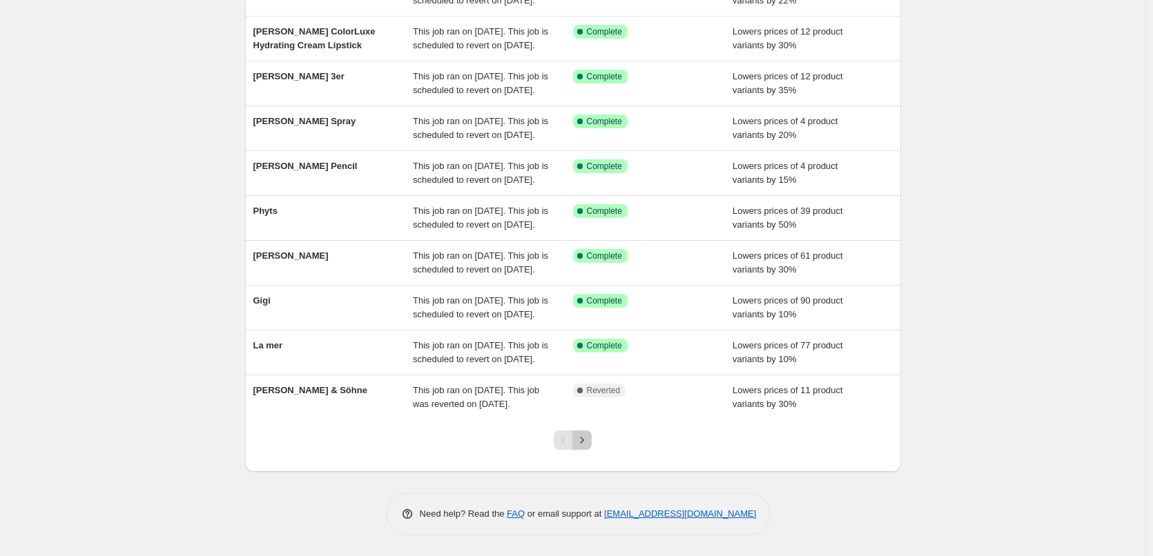
click at [581, 445] on icon "Next" at bounding box center [582, 440] width 14 height 14
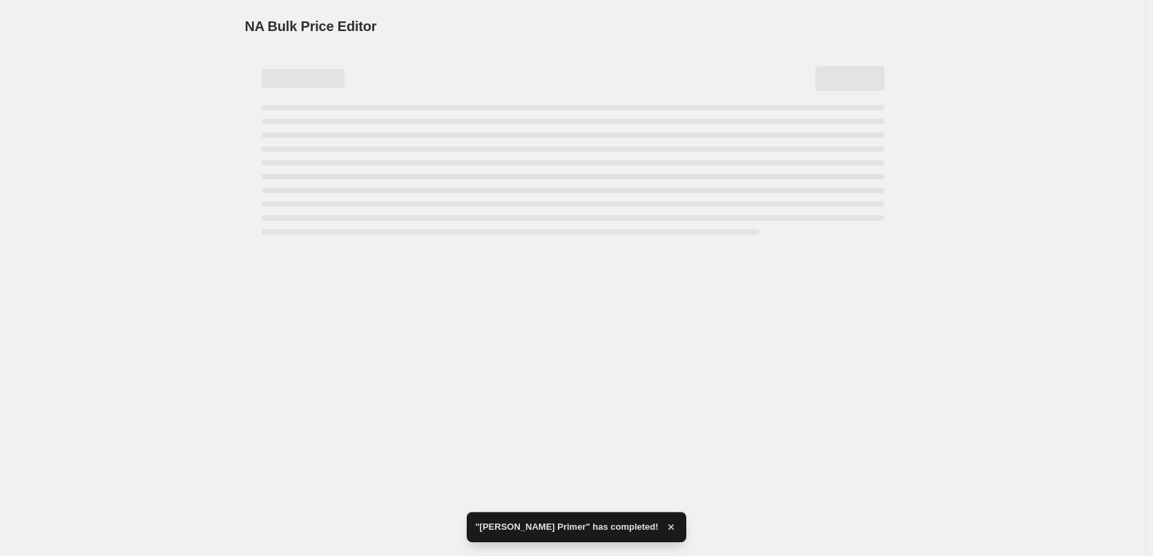
scroll to position [0, 0]
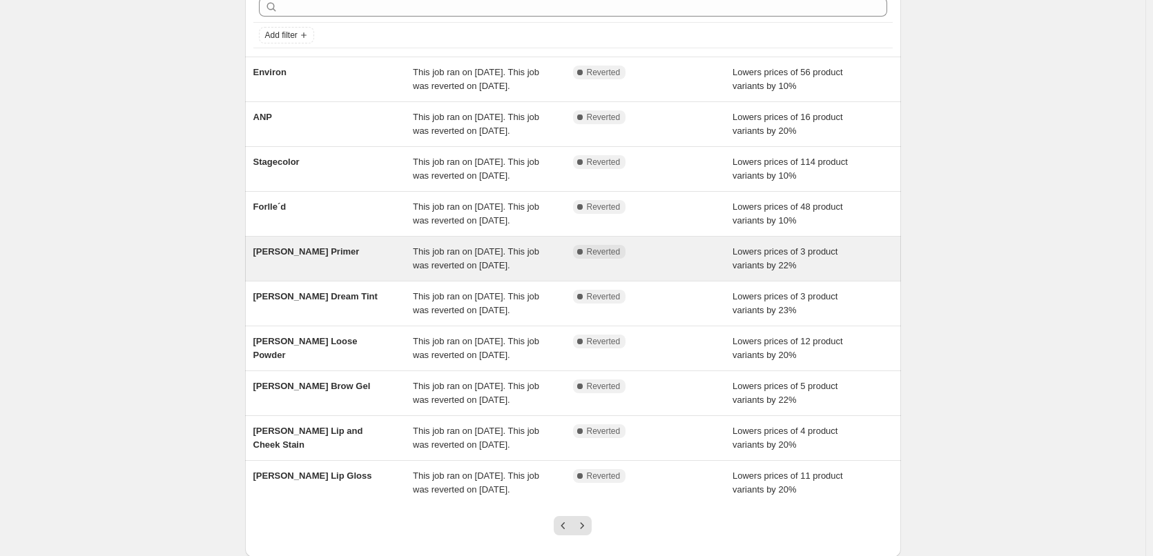
click at [562, 273] on div "This job ran on [DATE]. This job was reverted on [DATE]." at bounding box center [493, 259] width 160 height 28
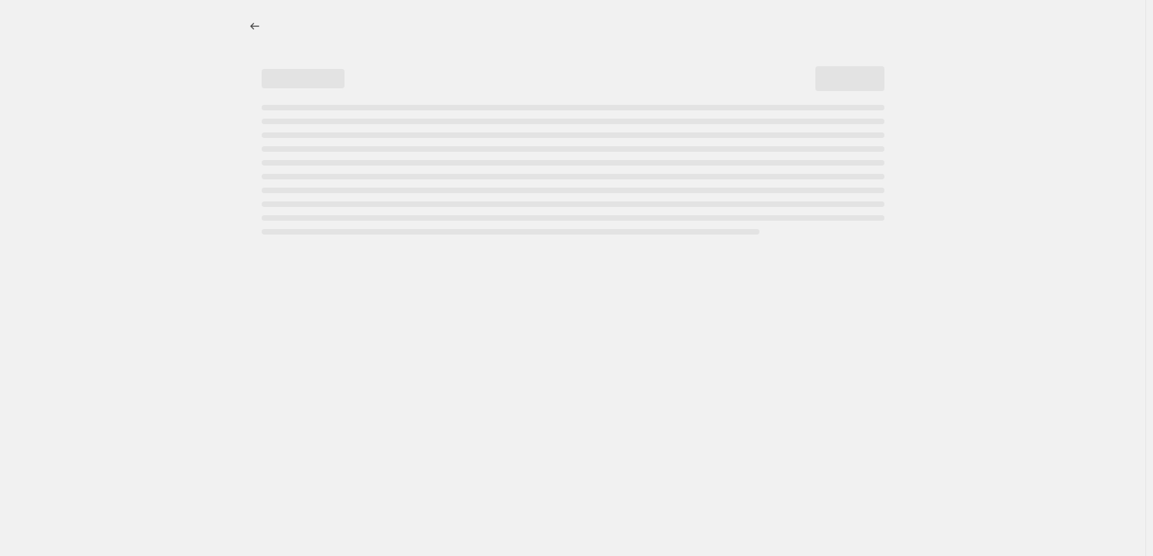
select select "percentage"
select select "tag"
select select "vendor"
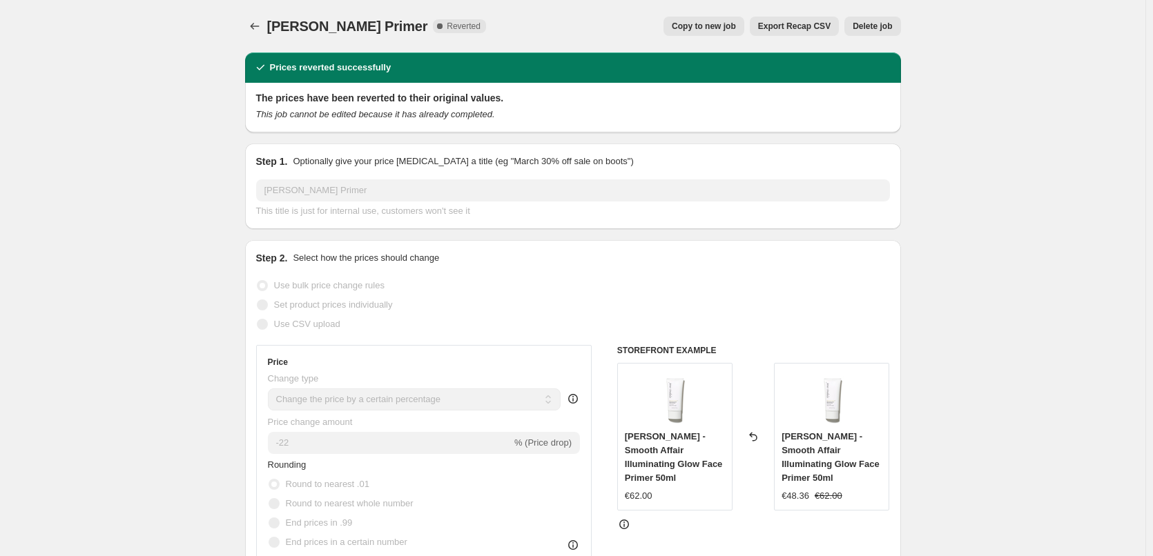
click at [878, 30] on span "Delete job" at bounding box center [871, 26] width 39 height 11
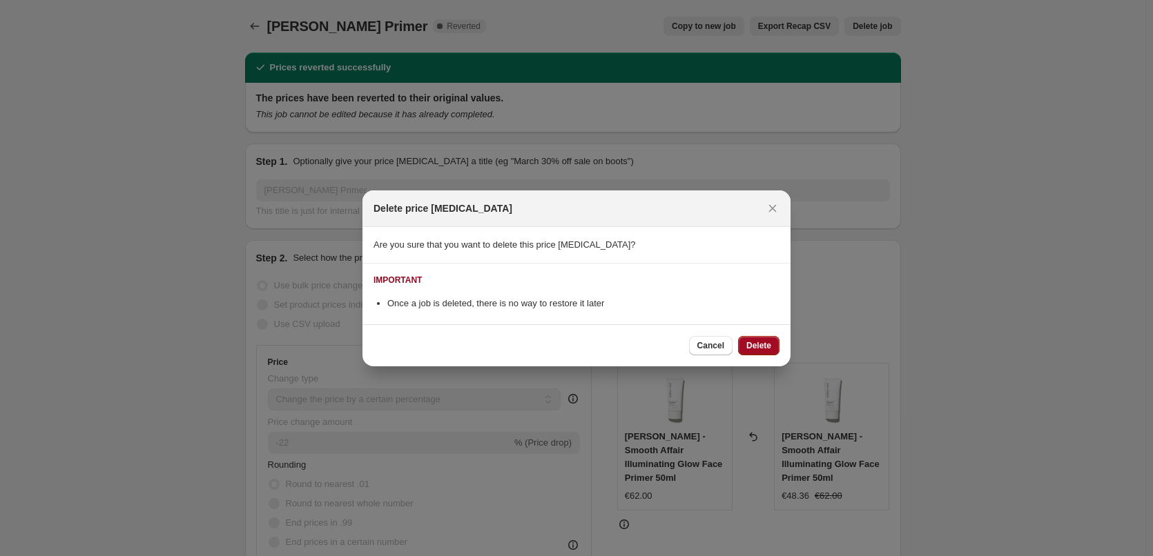
click at [752, 344] on span "Delete" at bounding box center [758, 345] width 25 height 11
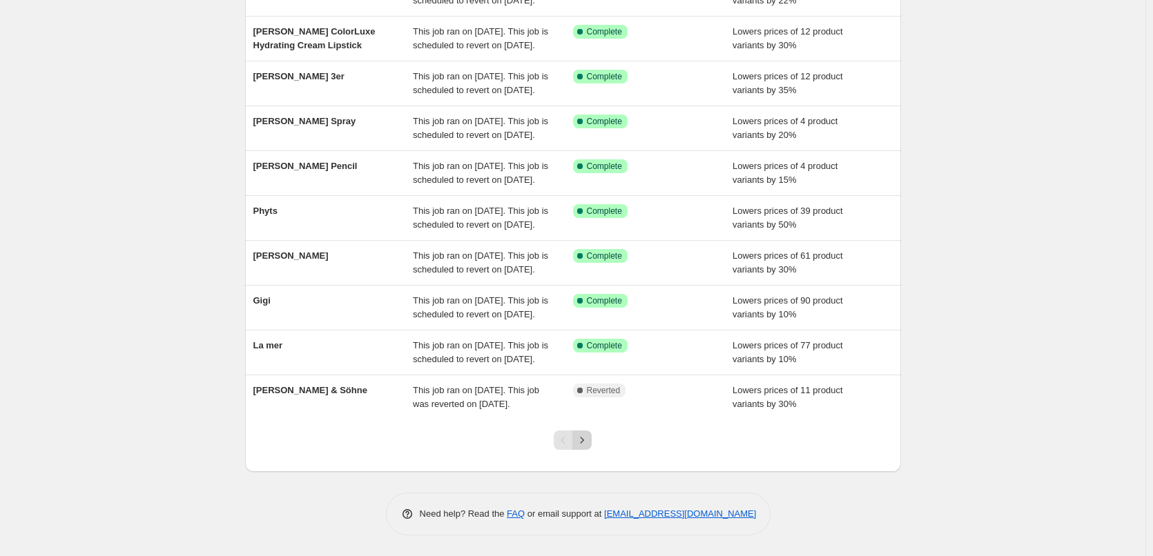
click at [589, 437] on icon "Next" at bounding box center [582, 440] width 14 height 14
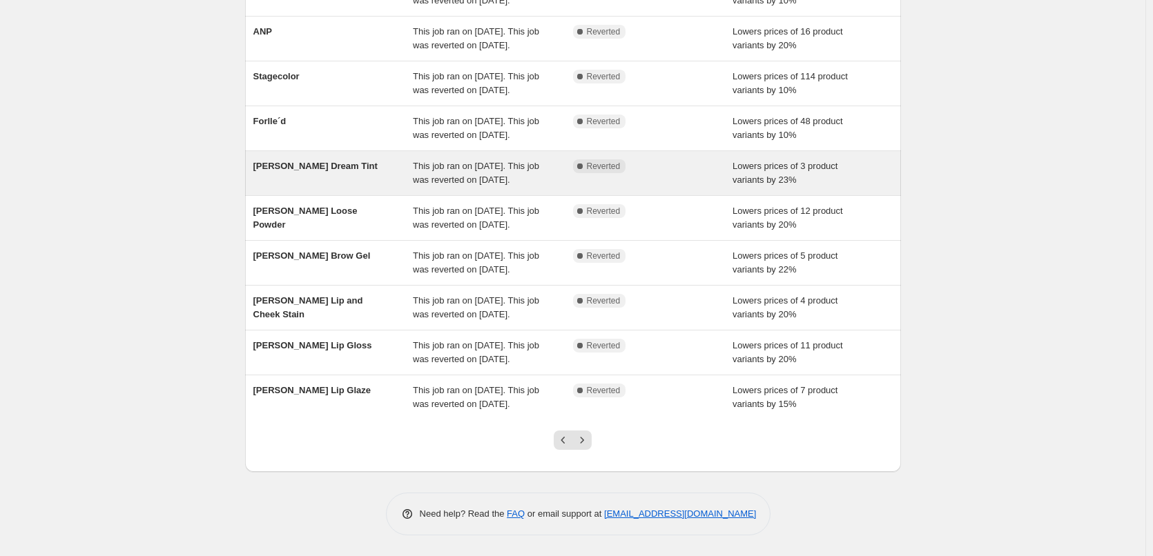
click at [510, 159] on div "This job ran on [DATE]. This job was reverted on [DATE]." at bounding box center [493, 173] width 160 height 28
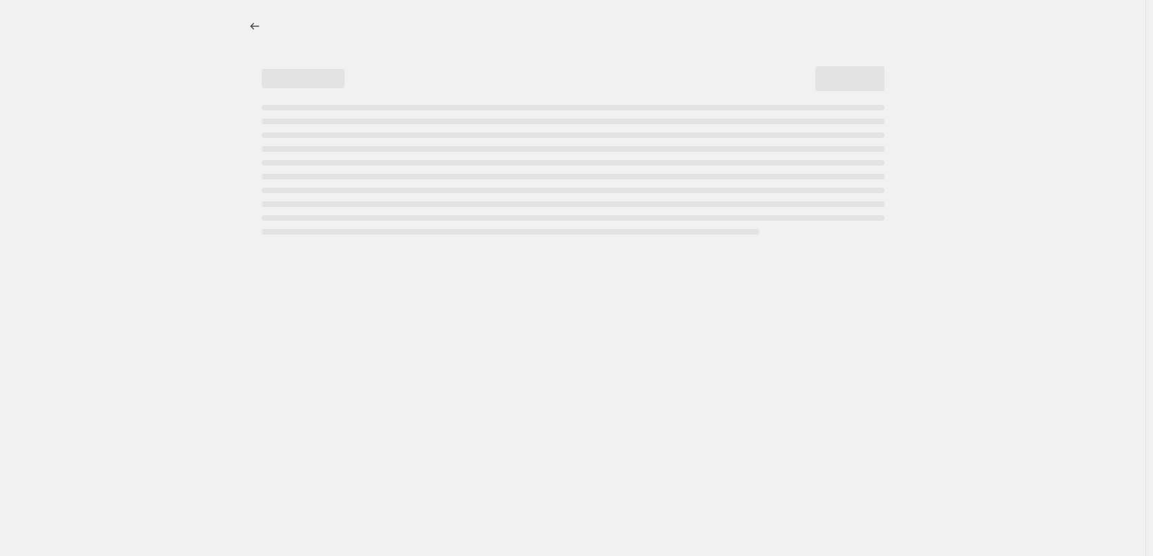
select select "percentage"
select select "vendor"
select select "tag"
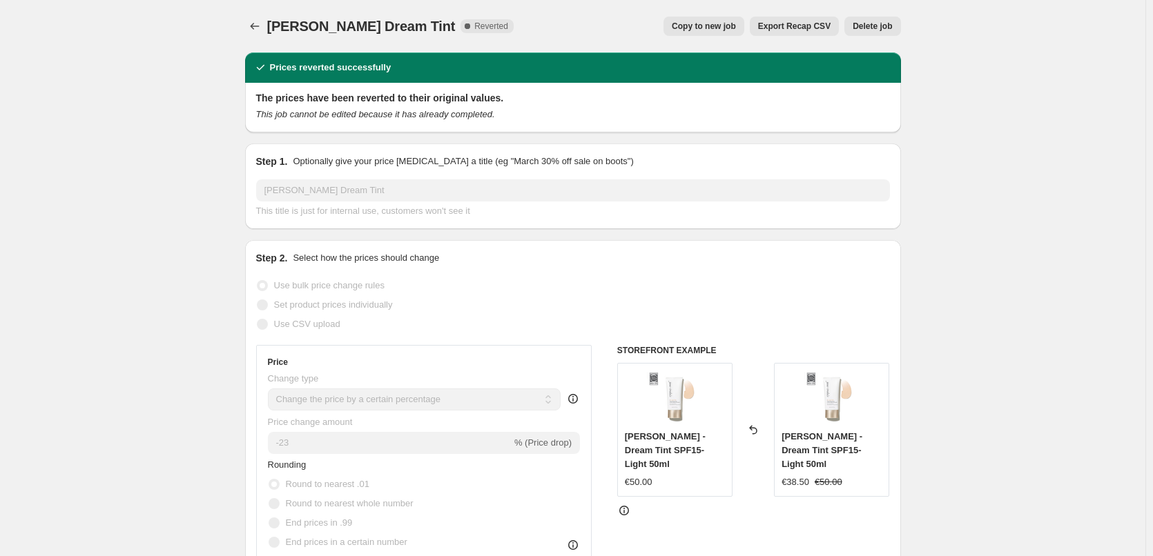
click at [703, 26] on span "Copy to new job" at bounding box center [704, 26] width 64 height 11
select select "percentage"
select select "vendor"
select select "tag"
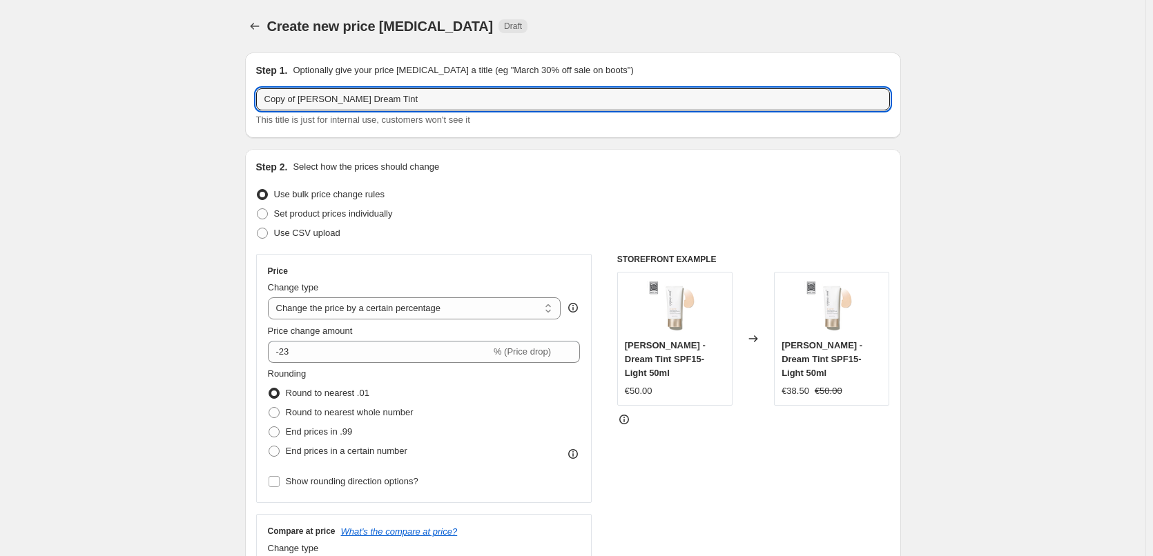
drag, startPoint x: 300, startPoint y: 99, endPoint x: 107, endPoint y: 92, distance: 193.4
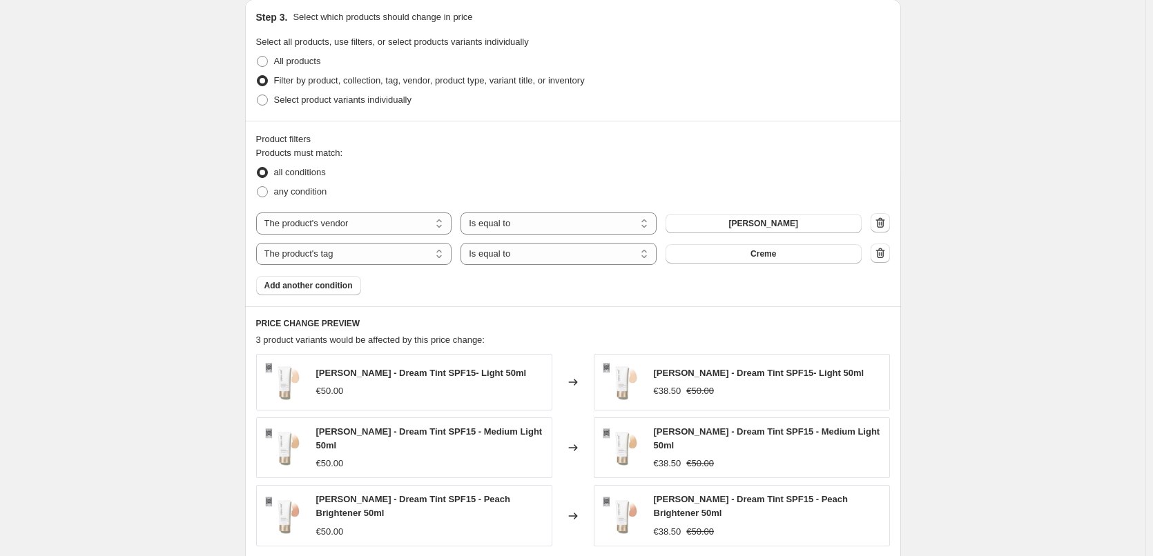
scroll to position [887, 0]
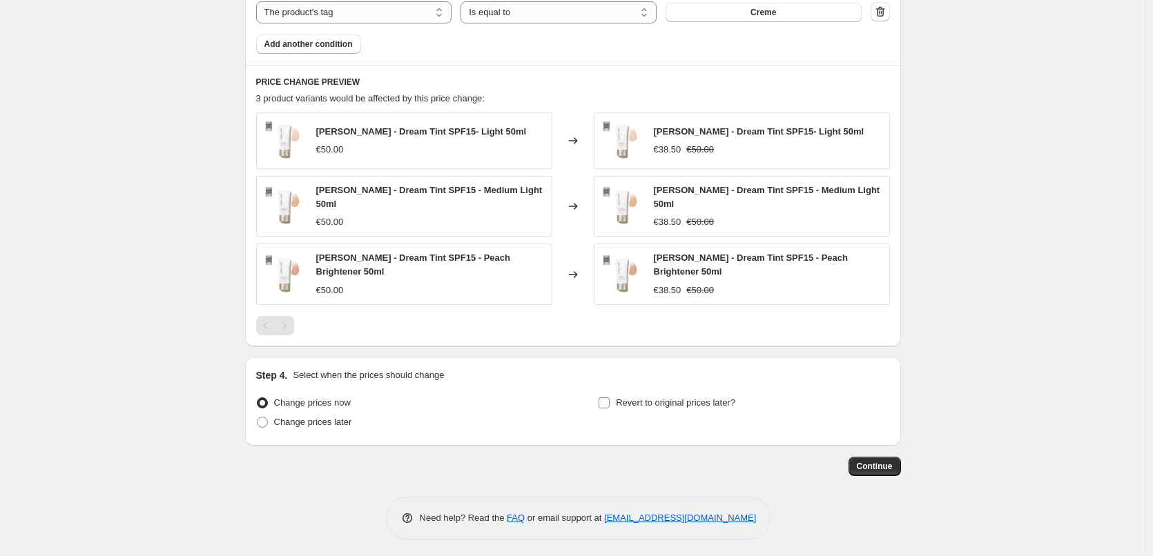
type input "[PERSON_NAME] Dream Tint"
click at [650, 398] on span "Revert to original prices later?" at bounding box center [675, 403] width 119 height 10
click at [610, 398] on input "Revert to original prices later?" at bounding box center [603, 403] width 11 height 11
checkbox input "true"
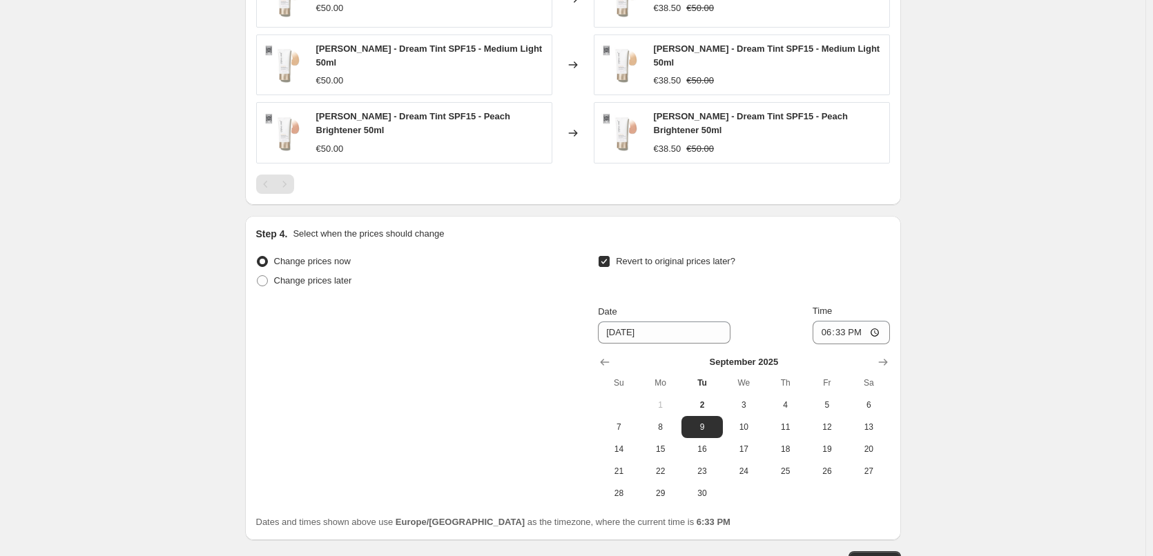
scroll to position [1123, 0]
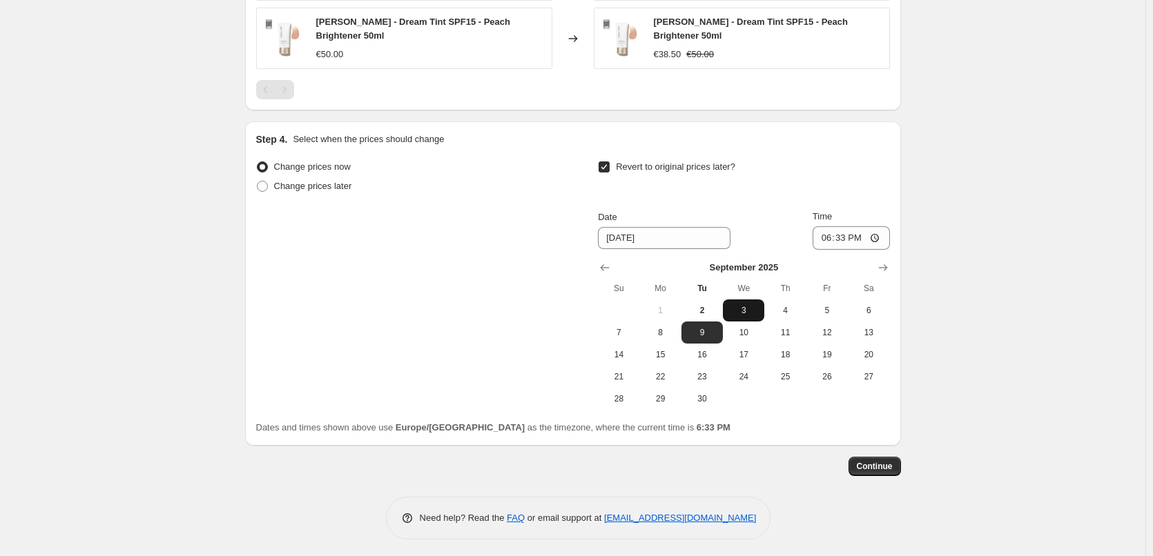
click at [748, 310] on span "3" at bounding box center [743, 310] width 30 height 11
type input "[DATE]"
click at [830, 231] on input "18:33" at bounding box center [850, 237] width 77 height 23
click at [881, 235] on input "15:00" at bounding box center [850, 237] width 77 height 23
type input "03:00"
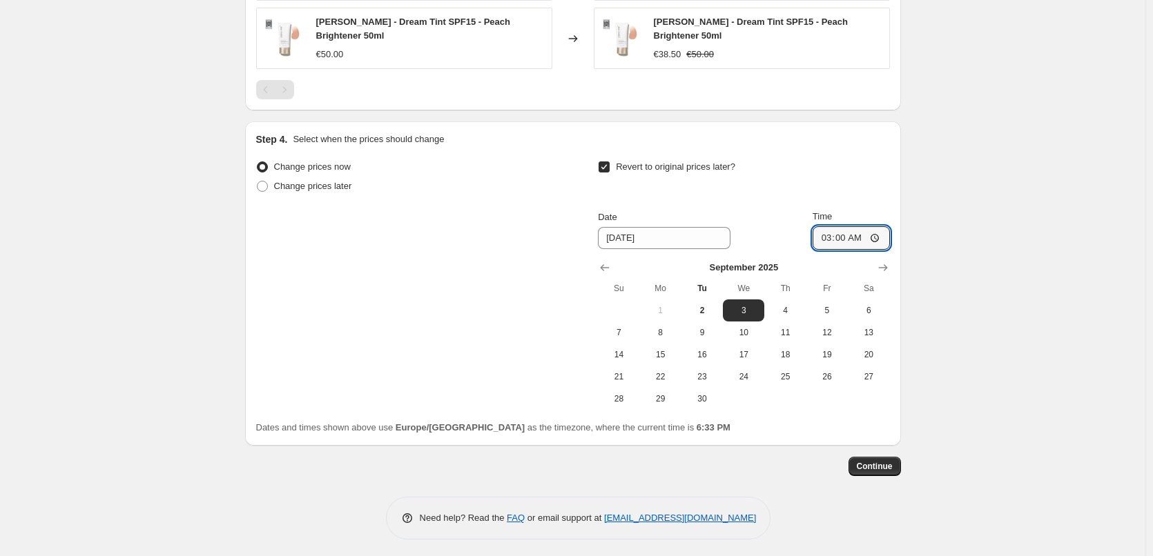
click at [891, 465] on span "Continue" at bounding box center [875, 466] width 36 height 11
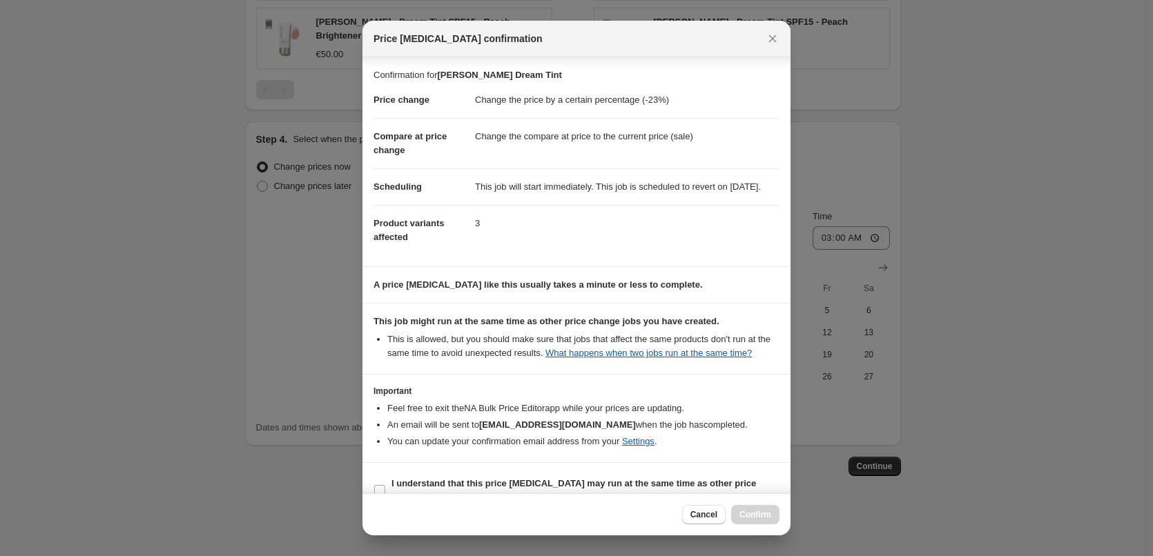
scroll to position [39, 0]
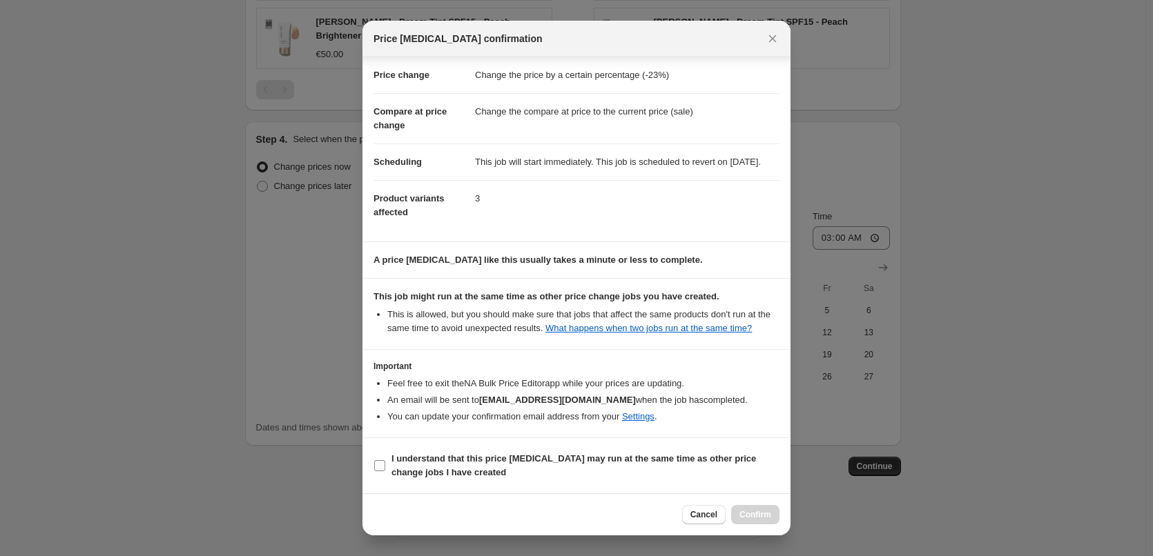
click at [431, 472] on b "I understand that this price [MEDICAL_DATA] may run at the same time as other p…" at bounding box center [573, 466] width 364 height 24
click at [385, 471] on input "I understand that this price [MEDICAL_DATA] may run at the same time as other p…" at bounding box center [379, 465] width 11 height 11
checkbox input "true"
click at [753, 514] on span "Confirm" at bounding box center [755, 514] width 32 height 11
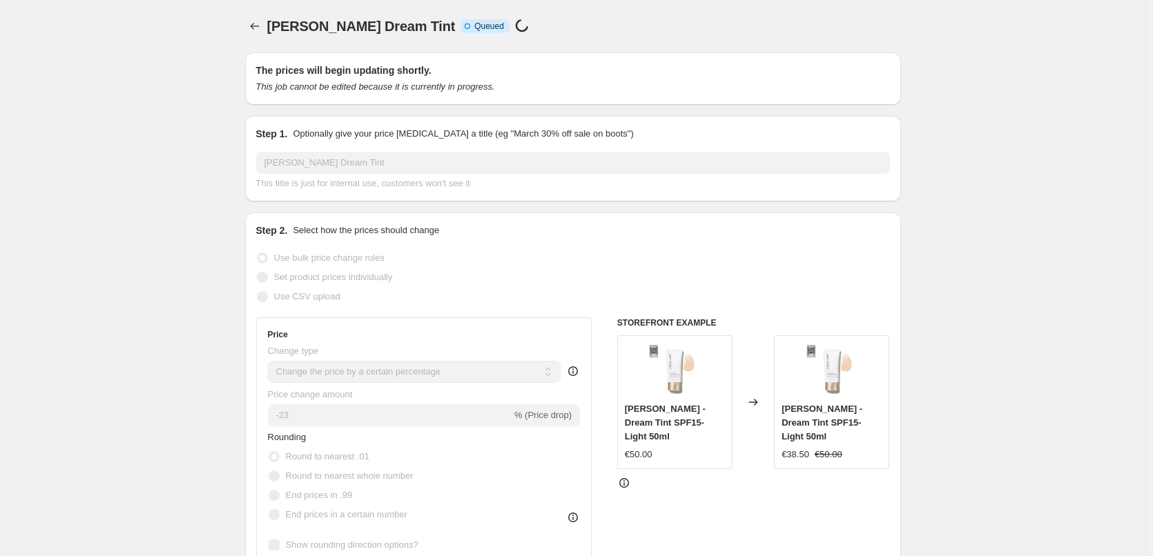
click at [271, 24] on span "[PERSON_NAME] Dream Tint" at bounding box center [361, 26] width 188 height 15
click at [257, 23] on icon "Price change jobs" at bounding box center [255, 26] width 14 height 14
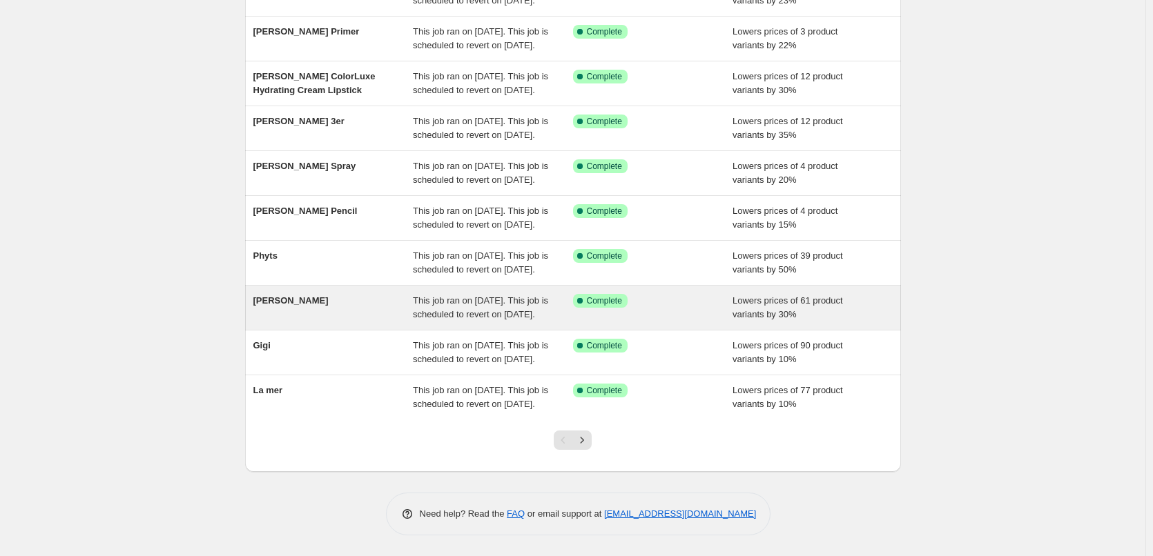
scroll to position [293, 0]
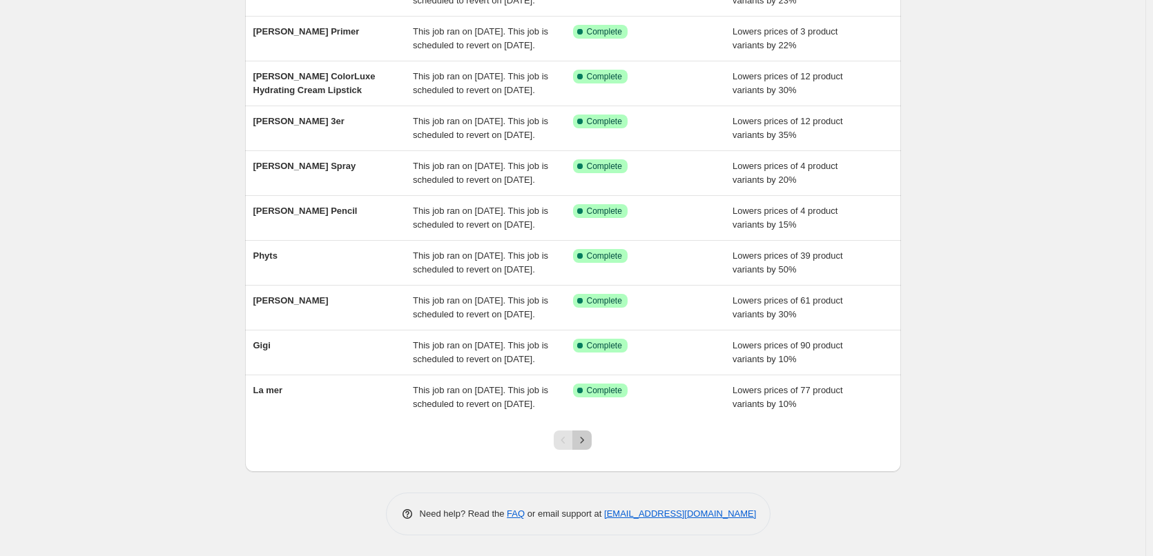
click at [589, 442] on icon "Next" at bounding box center [582, 440] width 14 height 14
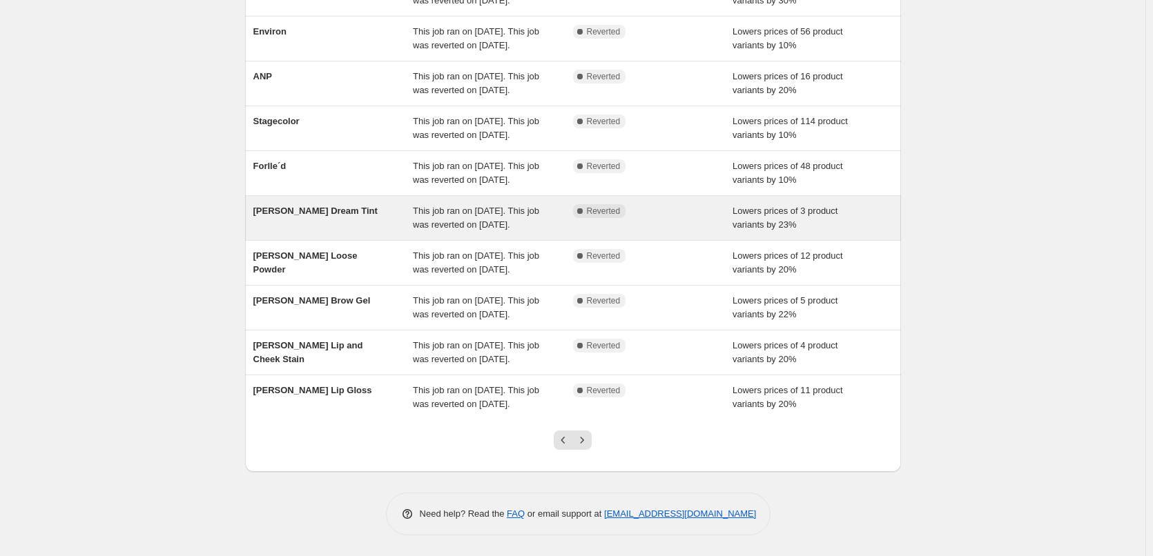
click at [475, 204] on div "This job ran on [DATE]. This job was reverted on [DATE]." at bounding box center [493, 218] width 160 height 28
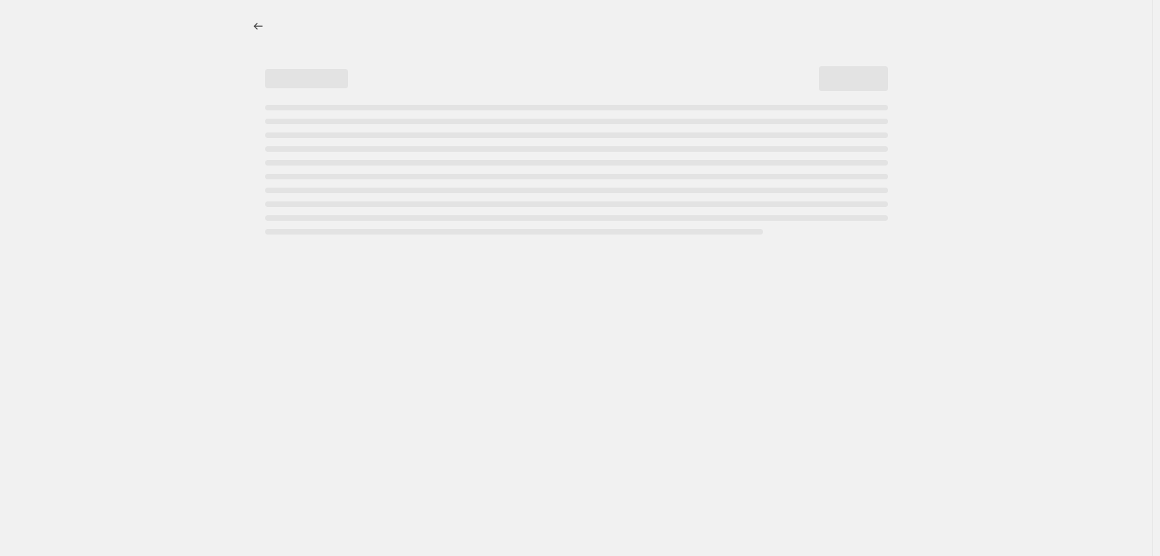
select select "percentage"
select select "vendor"
select select "tag"
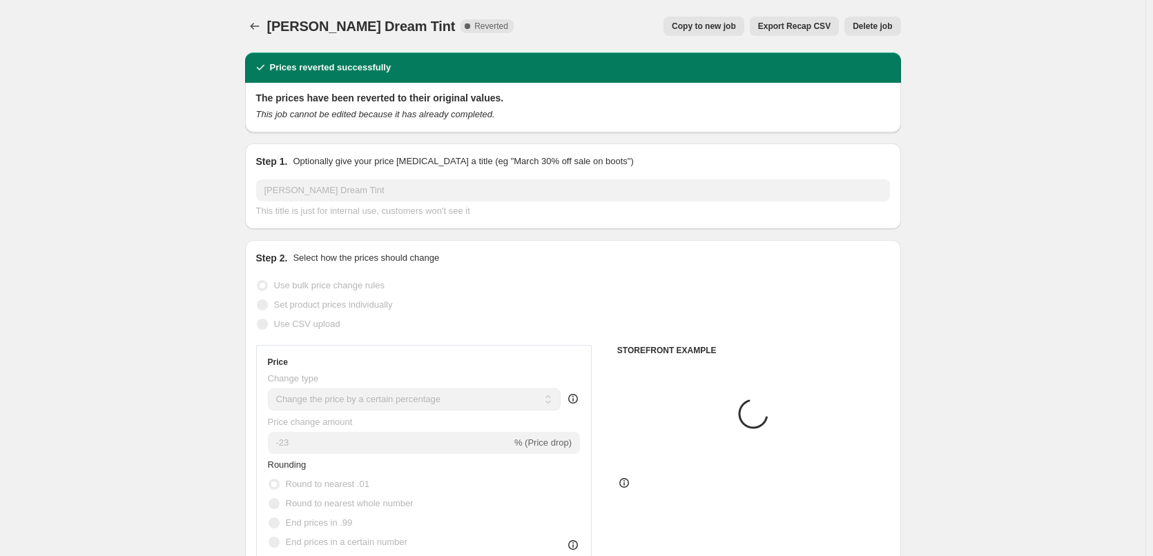
click at [870, 24] on span "Delete job" at bounding box center [871, 26] width 39 height 11
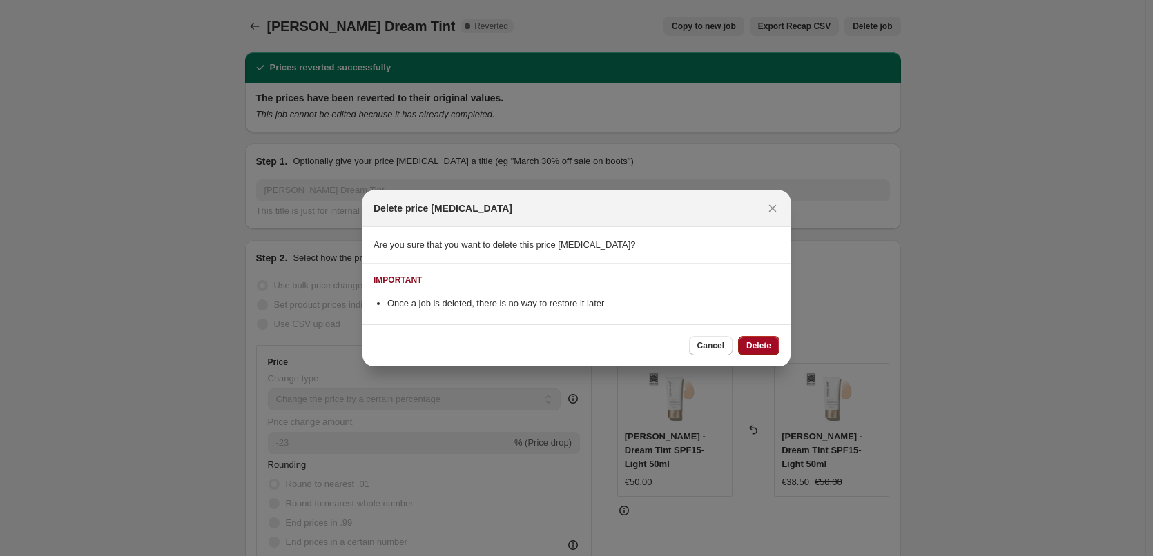
click at [747, 350] on span "Delete" at bounding box center [758, 345] width 25 height 11
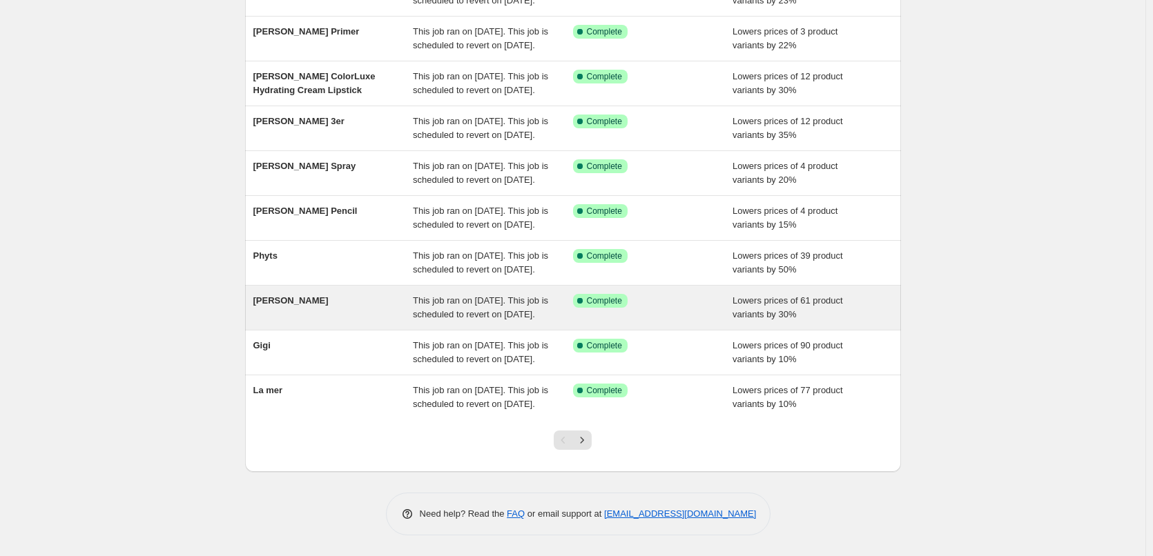
scroll to position [293, 0]
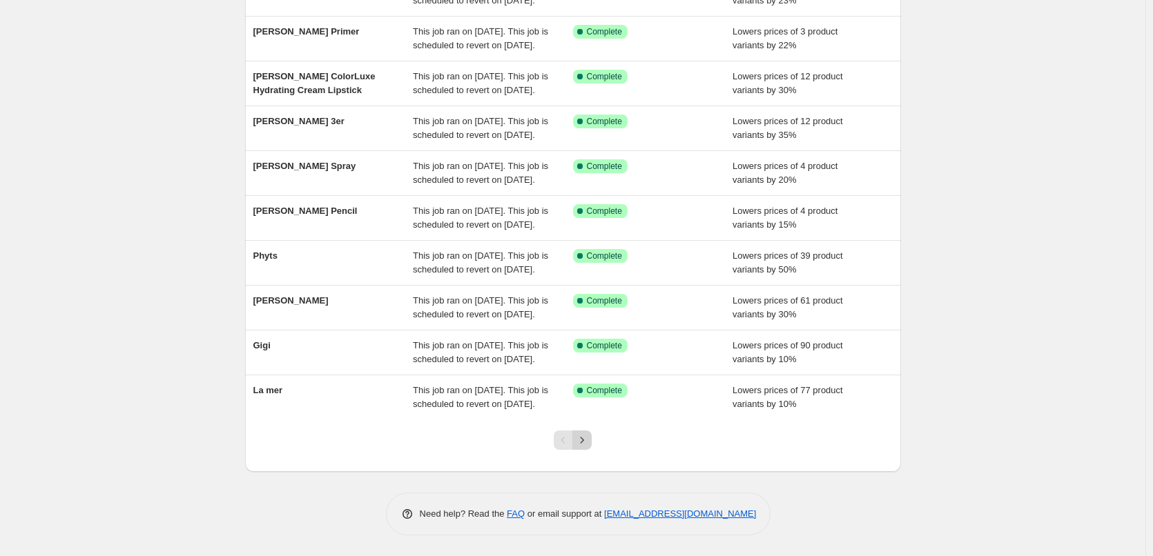
click at [581, 446] on icon "Next" at bounding box center [582, 440] width 14 height 14
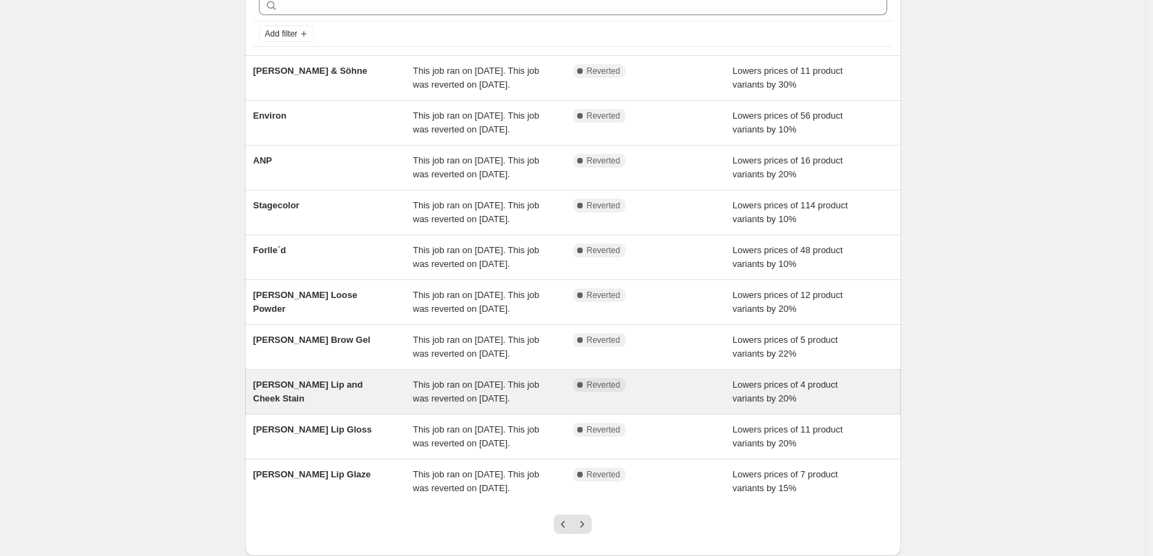
scroll to position [224, 0]
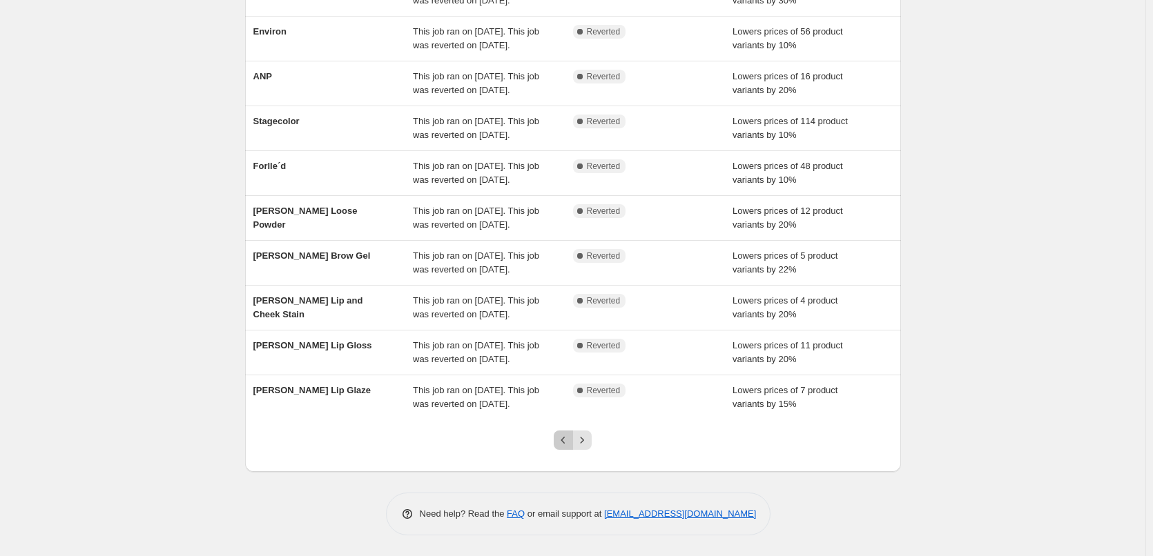
click at [568, 447] on icon "Previous" at bounding box center [563, 440] width 14 height 14
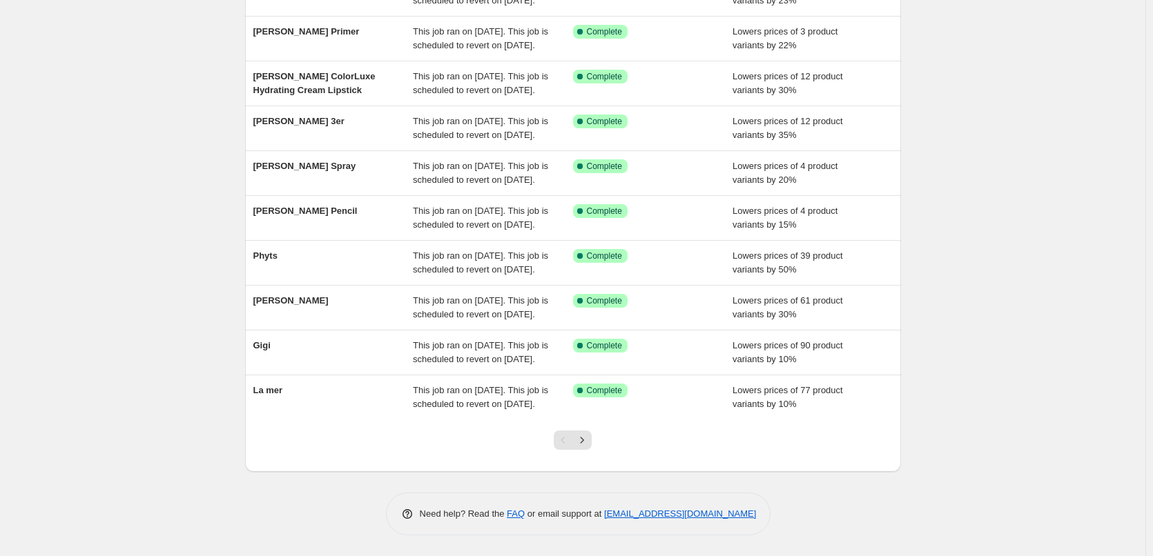
scroll to position [293, 0]
click at [589, 448] on button "Next" at bounding box center [581, 440] width 19 height 19
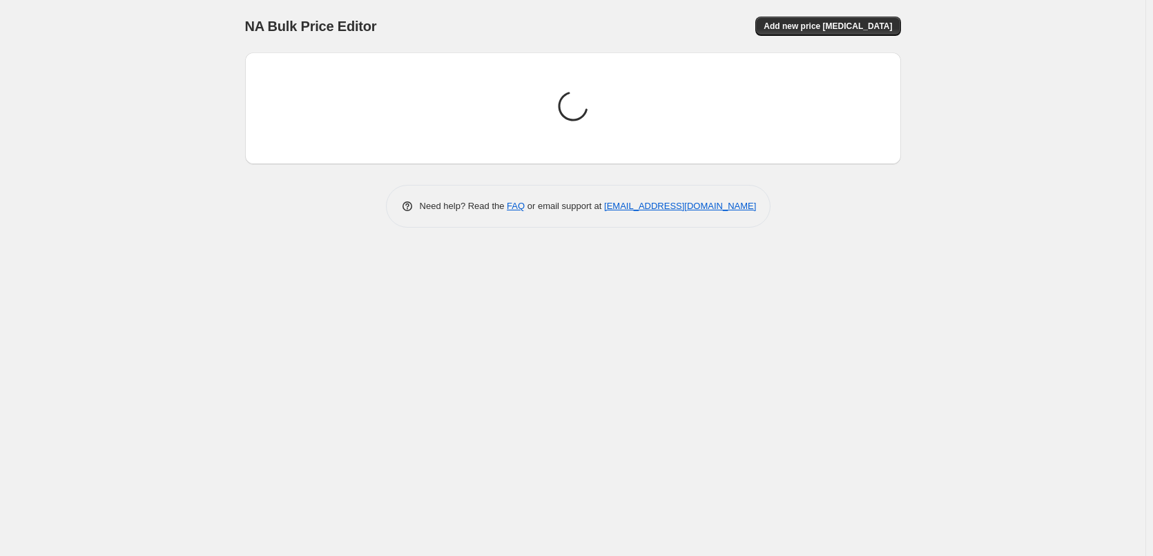
scroll to position [0, 0]
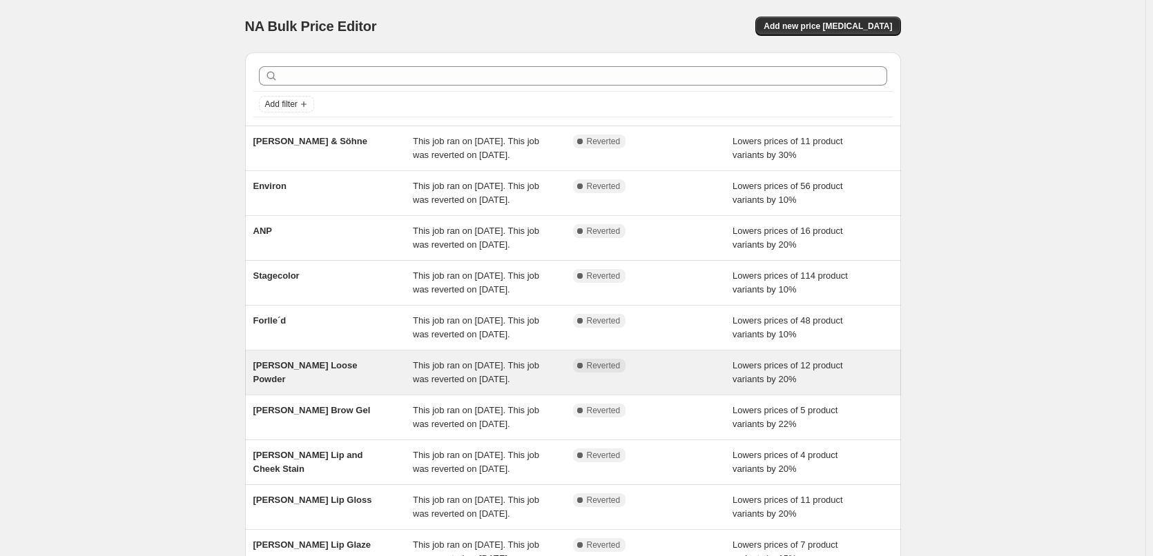
click at [529, 387] on div "This job ran on [DATE]. This job was reverted on [DATE]." at bounding box center [493, 373] width 160 height 28
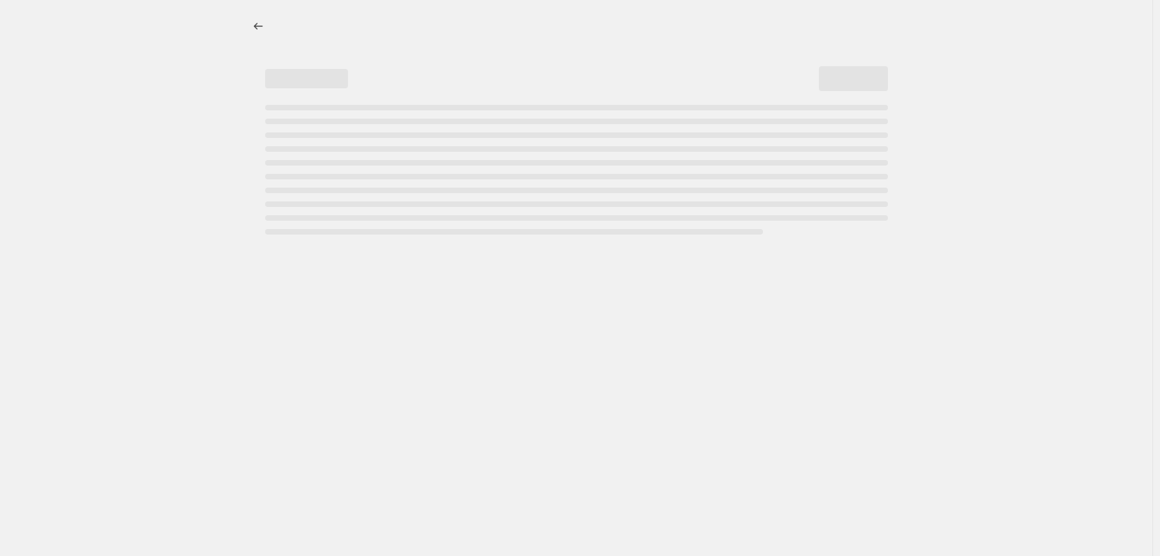
select select "percentage"
select select "tag"
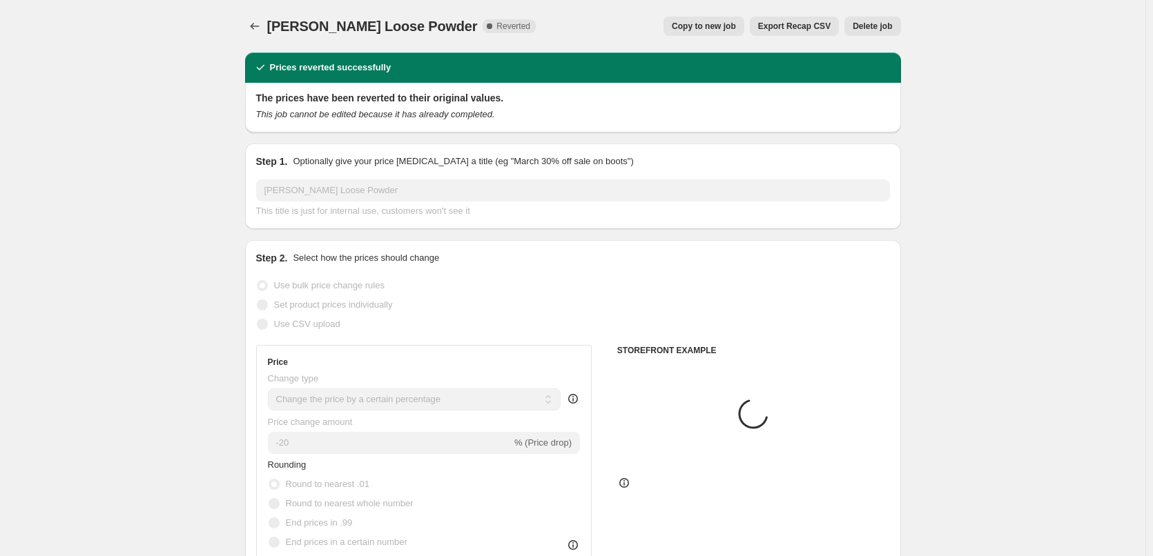
click at [709, 26] on span "Copy to new job" at bounding box center [704, 26] width 64 height 11
select select "percentage"
select select "tag"
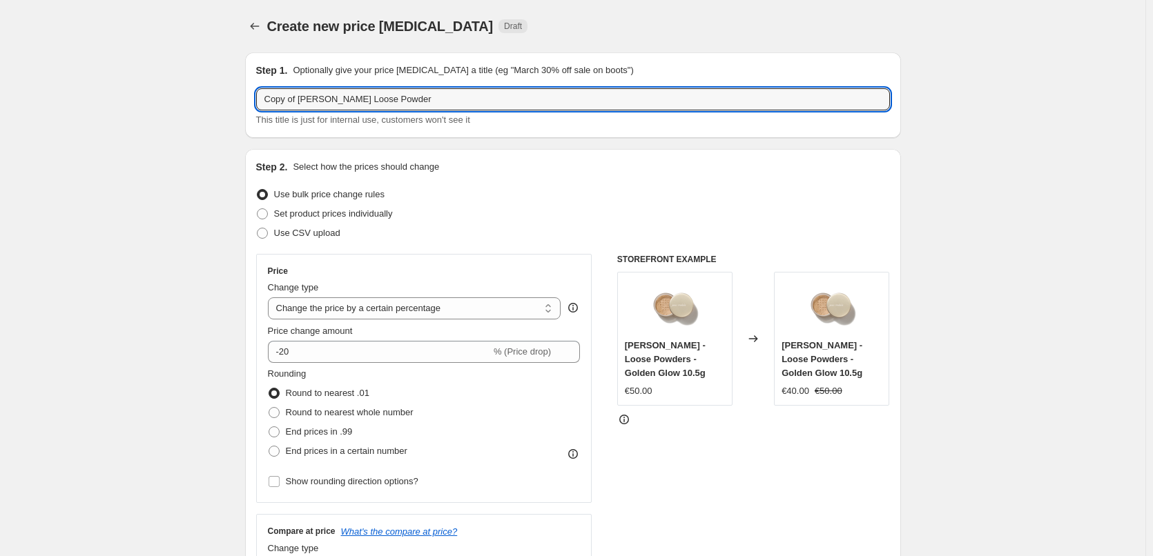
drag, startPoint x: 300, startPoint y: 99, endPoint x: 181, endPoint y: 92, distance: 119.6
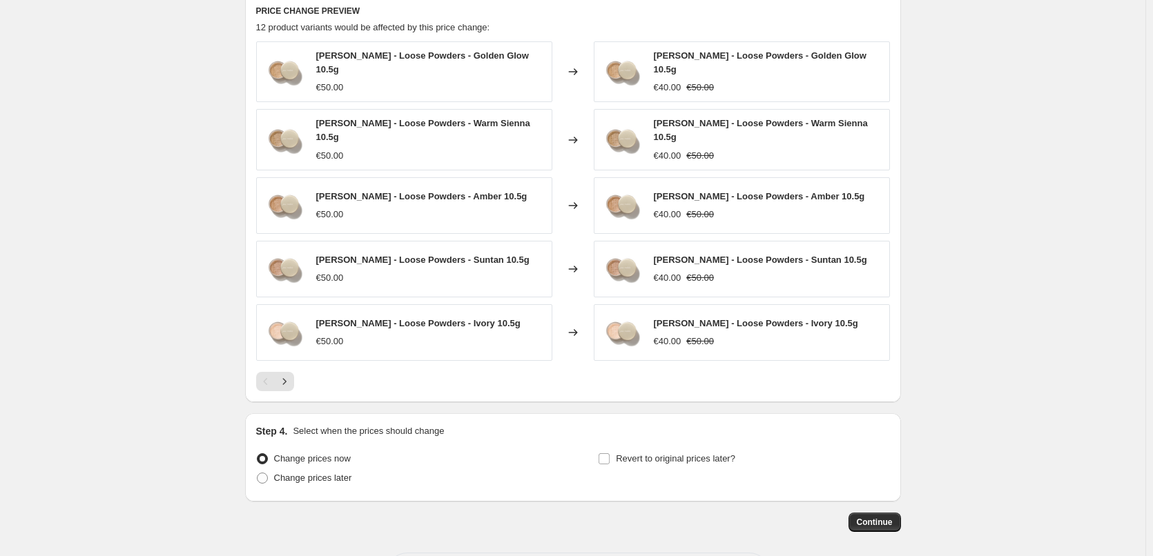
scroll to position [980, 0]
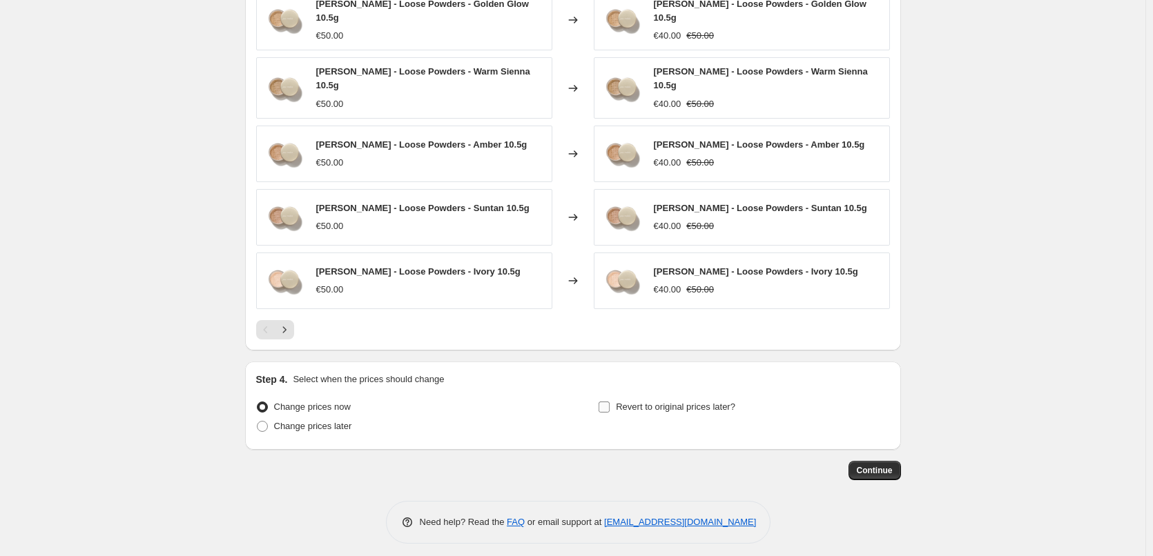
type input "[PERSON_NAME] Loose Powder"
click at [646, 402] on span "Revert to original prices later?" at bounding box center [675, 407] width 119 height 10
click at [610, 402] on input "Revert to original prices later?" at bounding box center [603, 407] width 11 height 11
checkbox input "true"
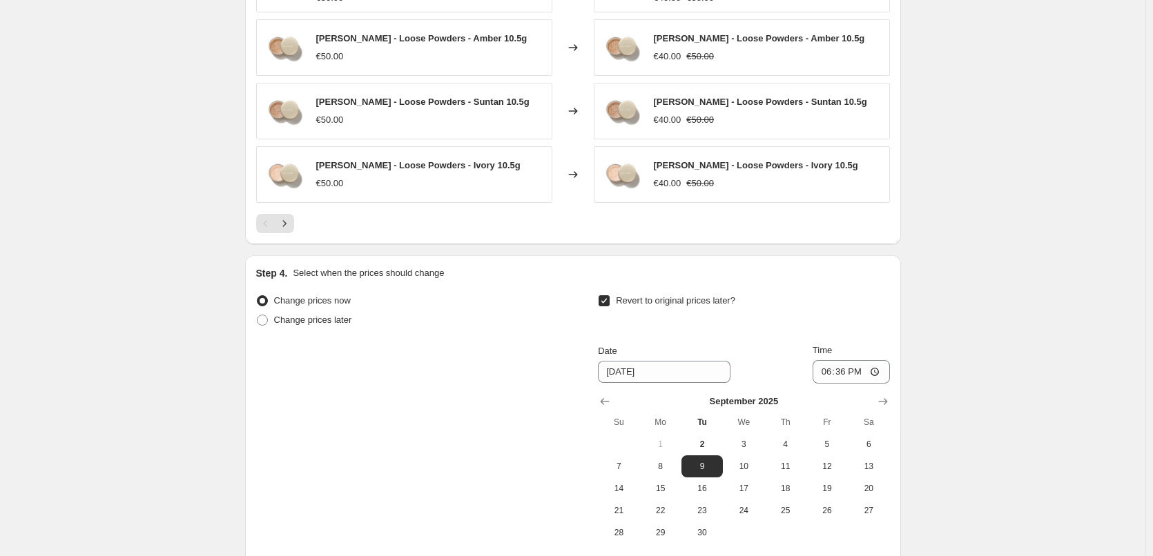
scroll to position [1216, 0]
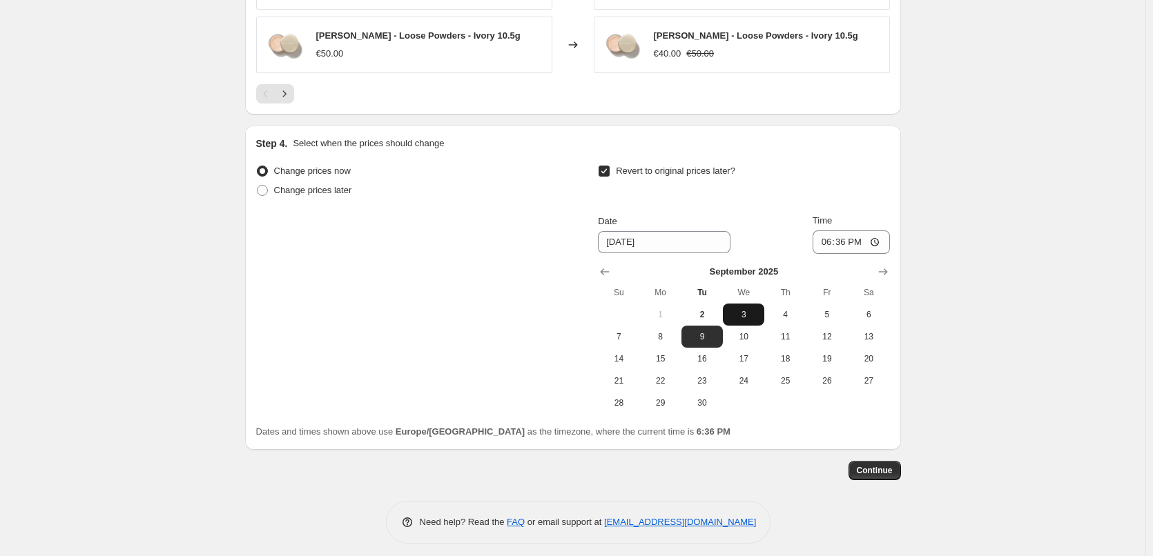
click at [749, 309] on span "3" at bounding box center [743, 314] width 30 height 11
type input "[DATE]"
click at [830, 235] on input "18:36" at bounding box center [850, 242] width 77 height 23
click at [879, 236] on input "15:00" at bounding box center [850, 242] width 77 height 23
type input "03:00"
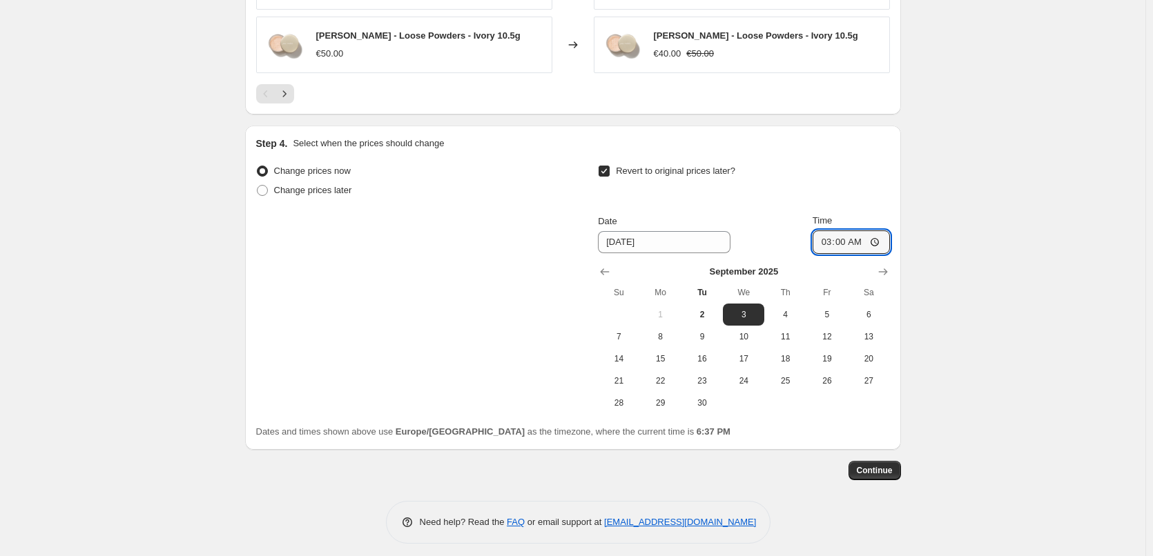
click at [868, 465] on span "Continue" at bounding box center [875, 470] width 36 height 11
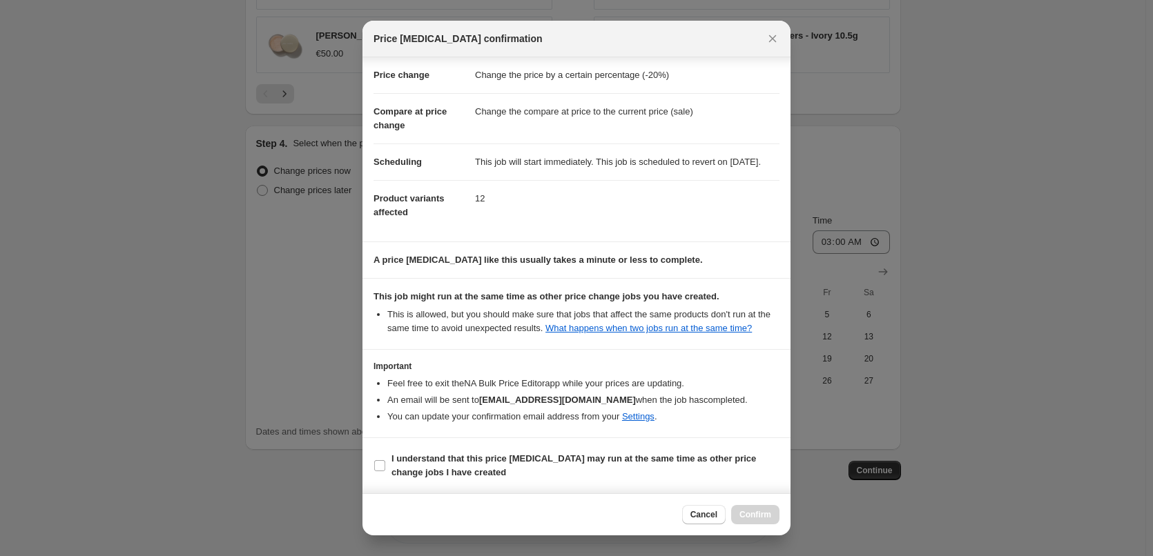
scroll to position [39, 0]
drag, startPoint x: 496, startPoint y: 467, endPoint x: 524, endPoint y: 473, distance: 28.8
click at [498, 467] on span "I understand that this price [MEDICAL_DATA] may run at the same time as other p…" at bounding box center [585, 466] width 388 height 28
click at [385, 467] on input "I understand that this price [MEDICAL_DATA] may run at the same time as other p…" at bounding box center [379, 465] width 11 height 11
checkbox input "true"
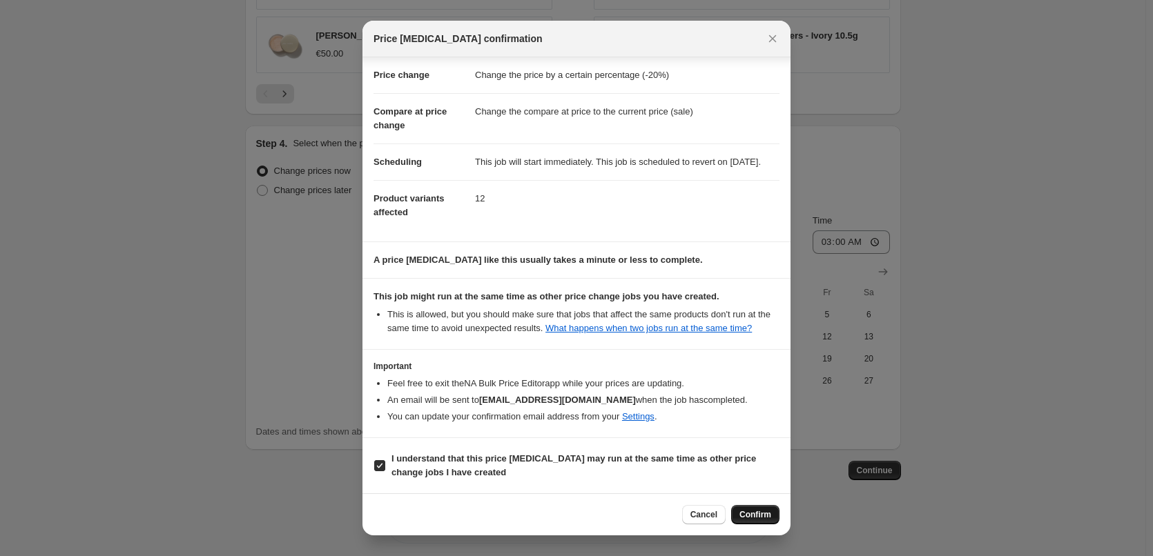
click at [748, 517] on span "Confirm" at bounding box center [755, 514] width 32 height 11
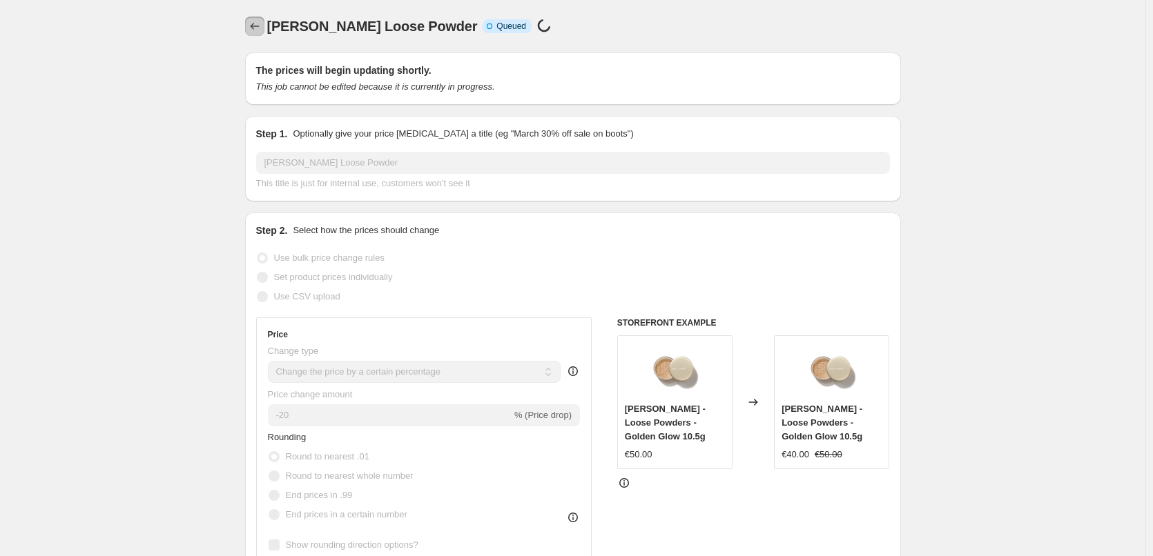
click at [253, 24] on icon "Price change jobs" at bounding box center [255, 26] width 14 height 14
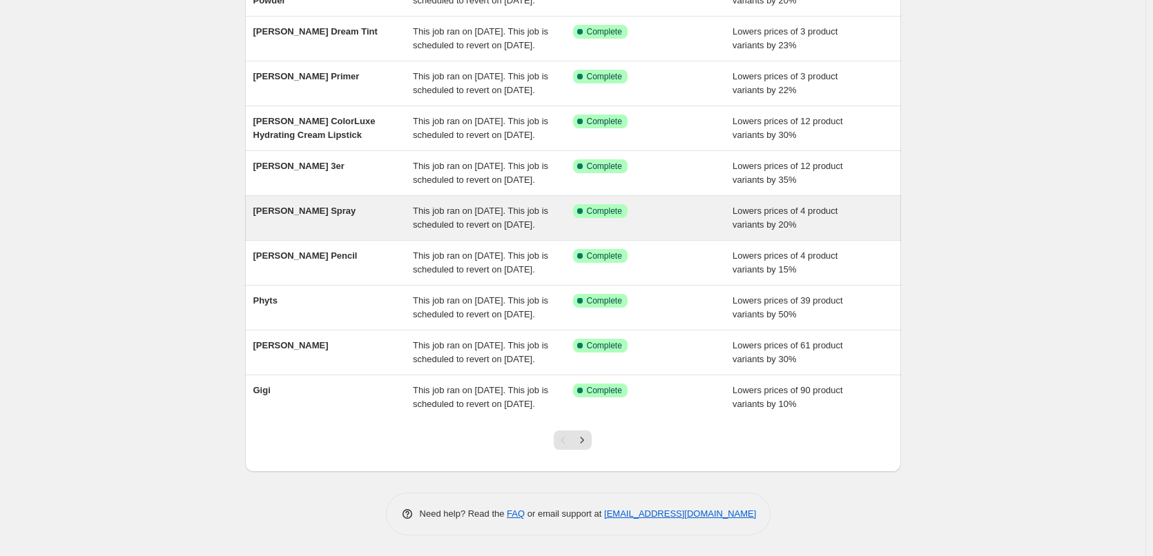
scroll to position [293, 0]
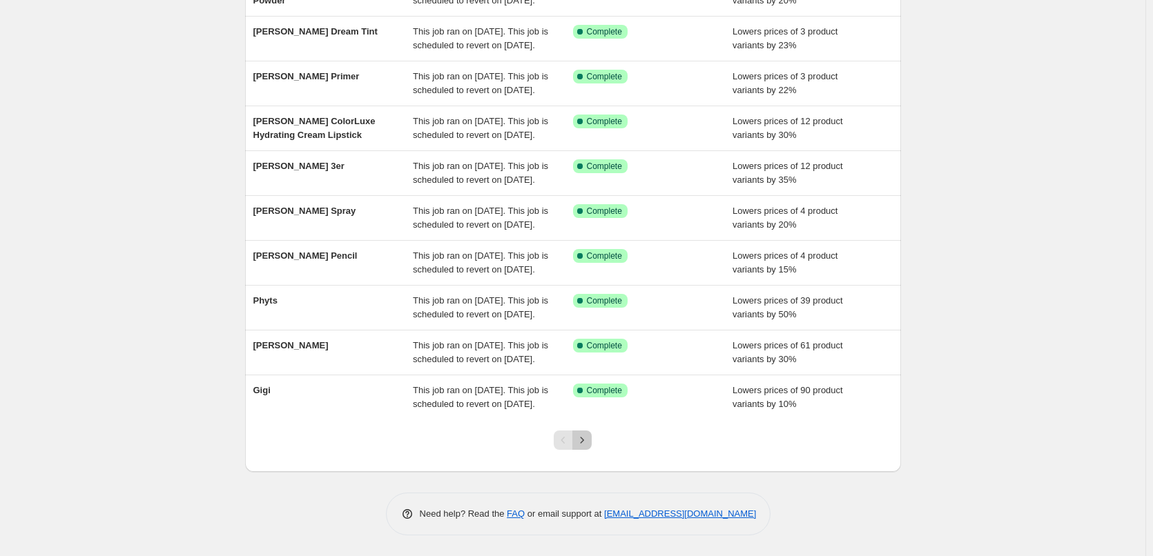
click at [587, 445] on icon "Next" at bounding box center [582, 440] width 14 height 14
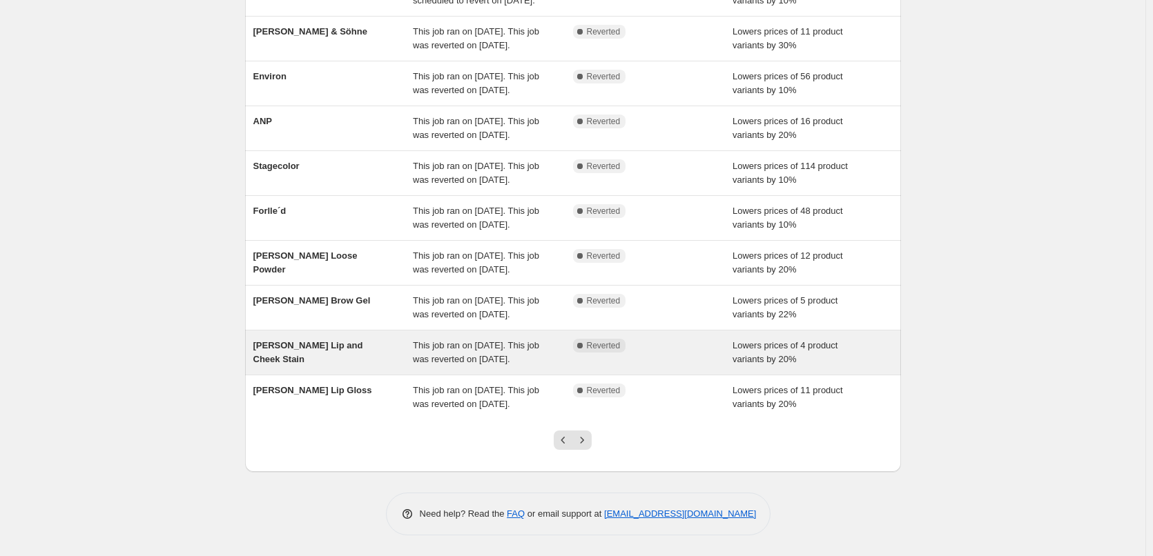
scroll to position [276, 0]
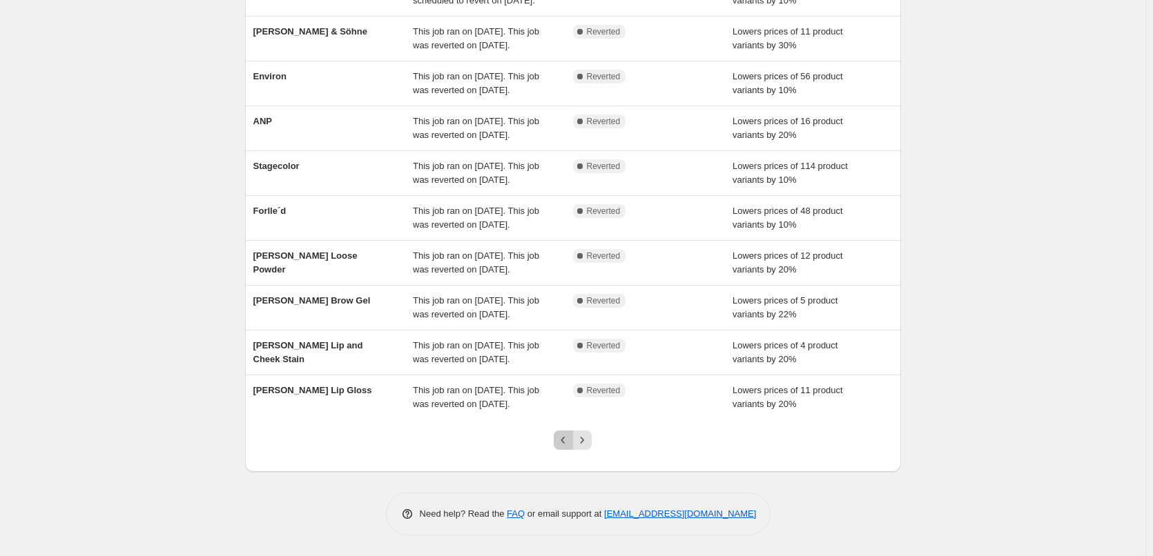
click at [570, 447] on icon "Previous" at bounding box center [563, 440] width 14 height 14
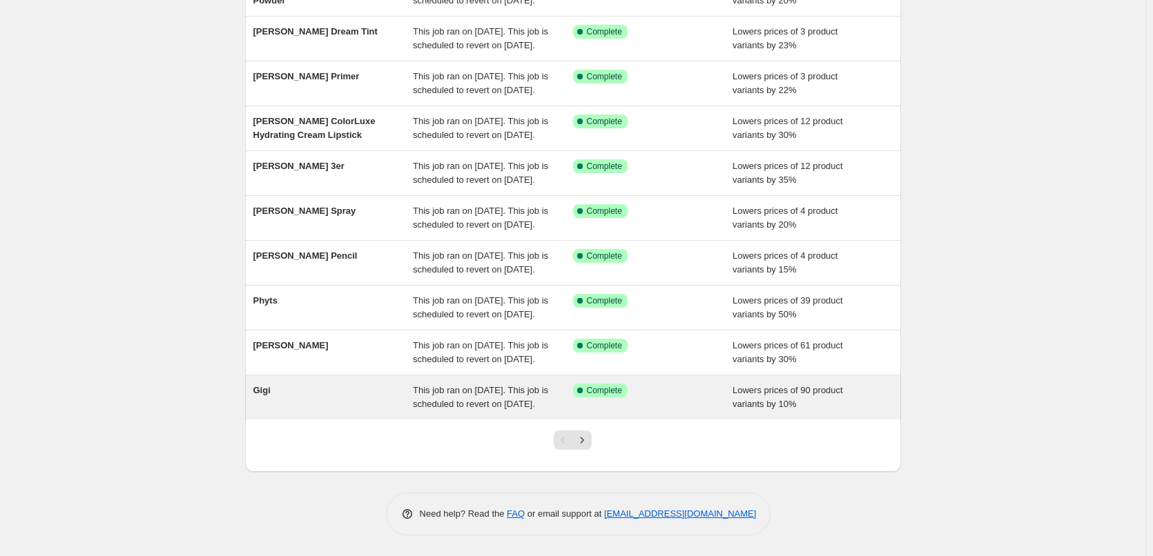
scroll to position [293, 0]
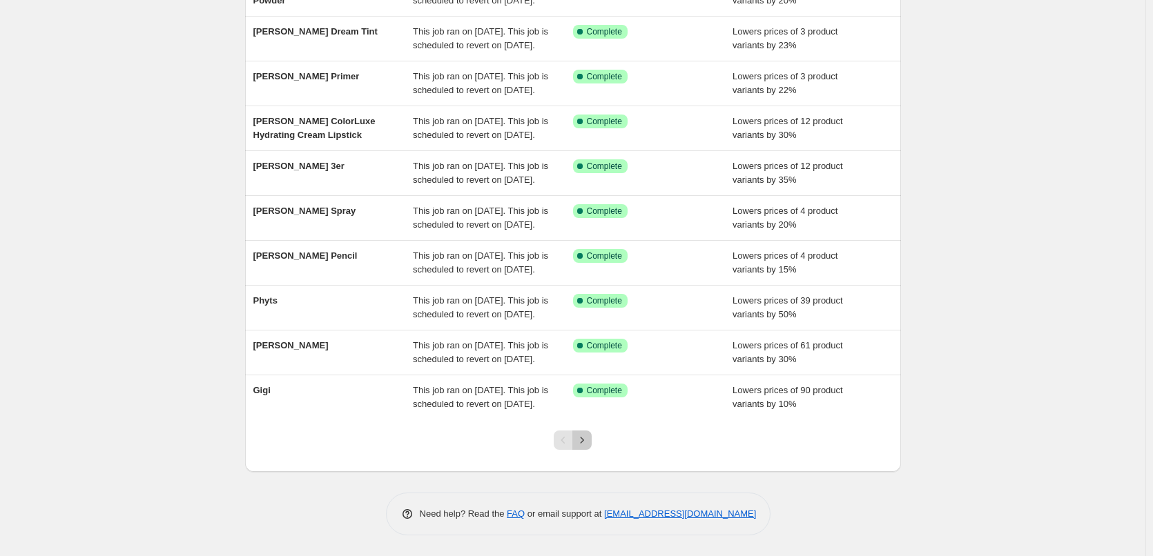
click at [587, 437] on icon "Next" at bounding box center [582, 440] width 14 height 14
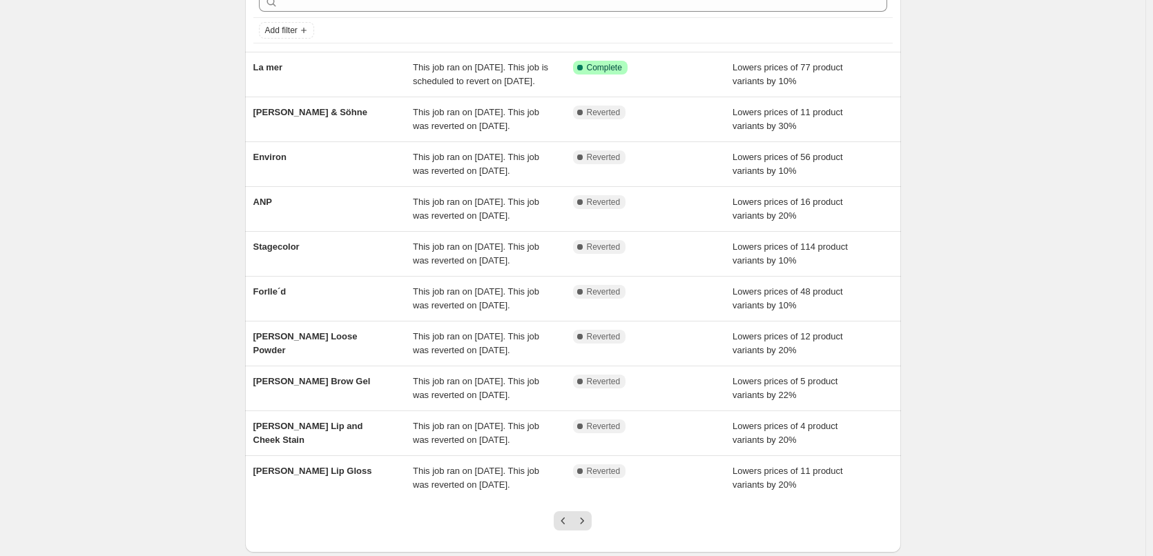
scroll to position [207, 0]
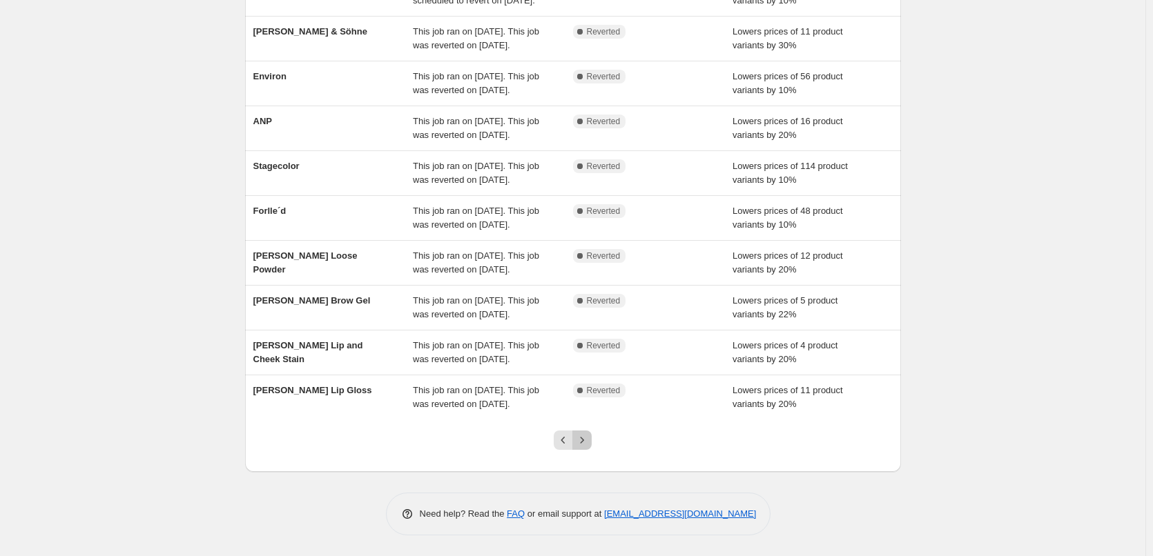
click at [592, 450] on button "Next" at bounding box center [581, 440] width 19 height 19
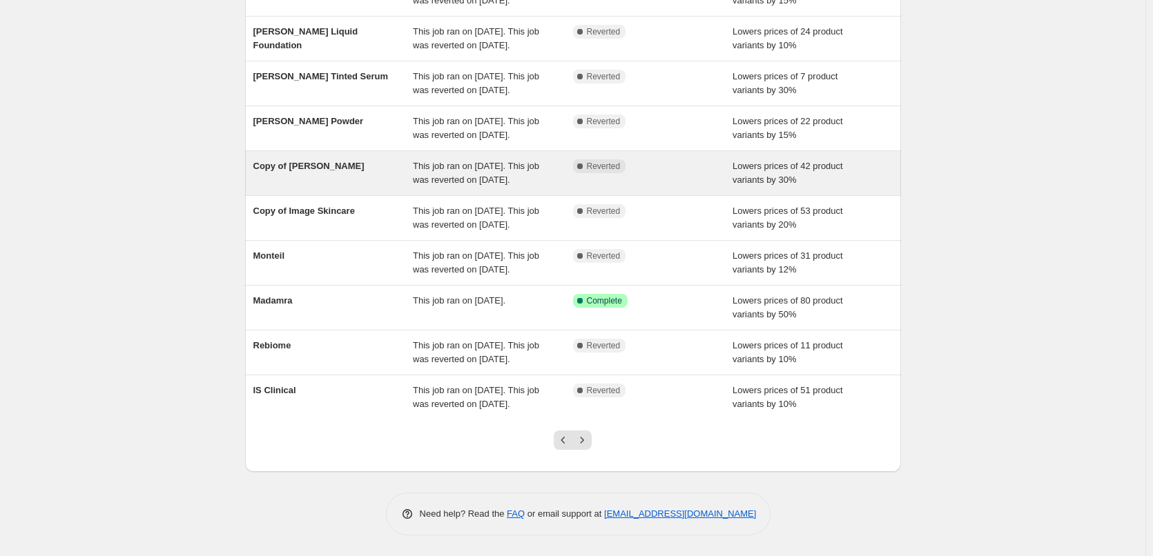
scroll to position [251, 0]
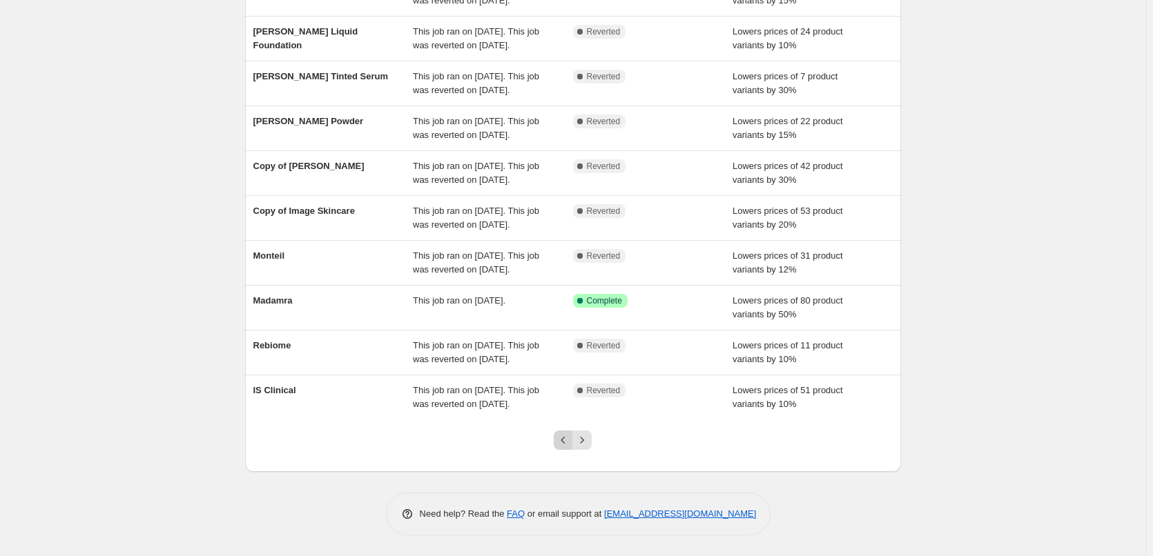
click at [566, 447] on button "Previous" at bounding box center [563, 440] width 19 height 19
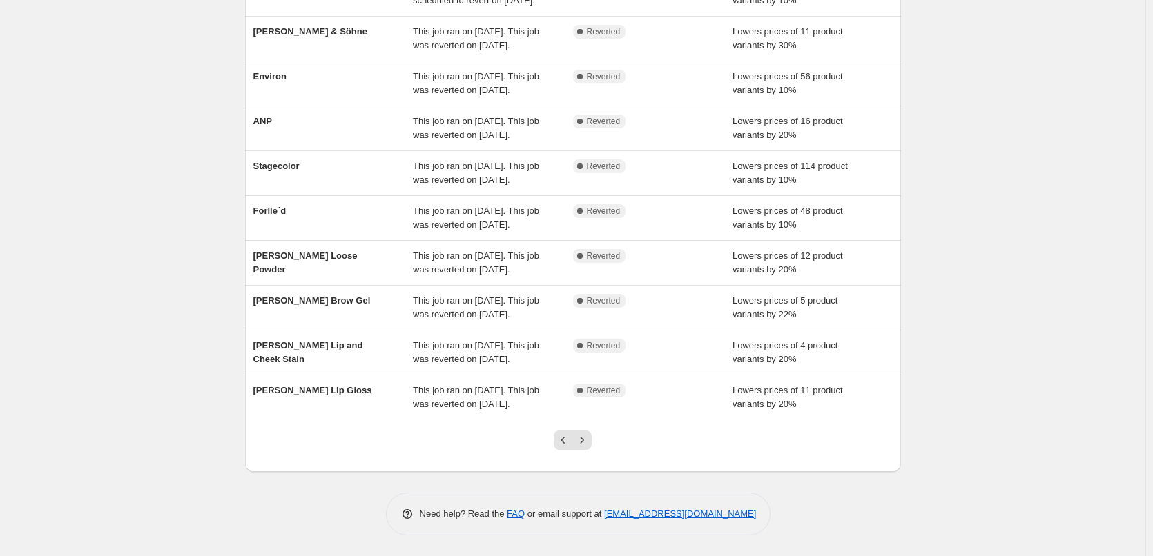
scroll to position [293, 0]
click at [566, 448] on button "Previous" at bounding box center [563, 440] width 19 height 19
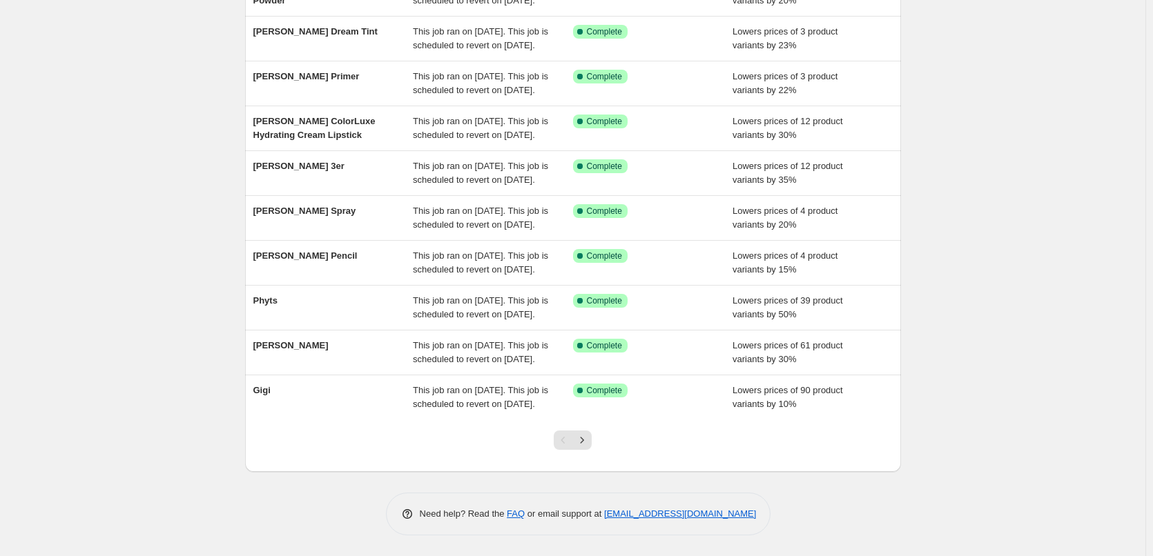
scroll to position [276, 0]
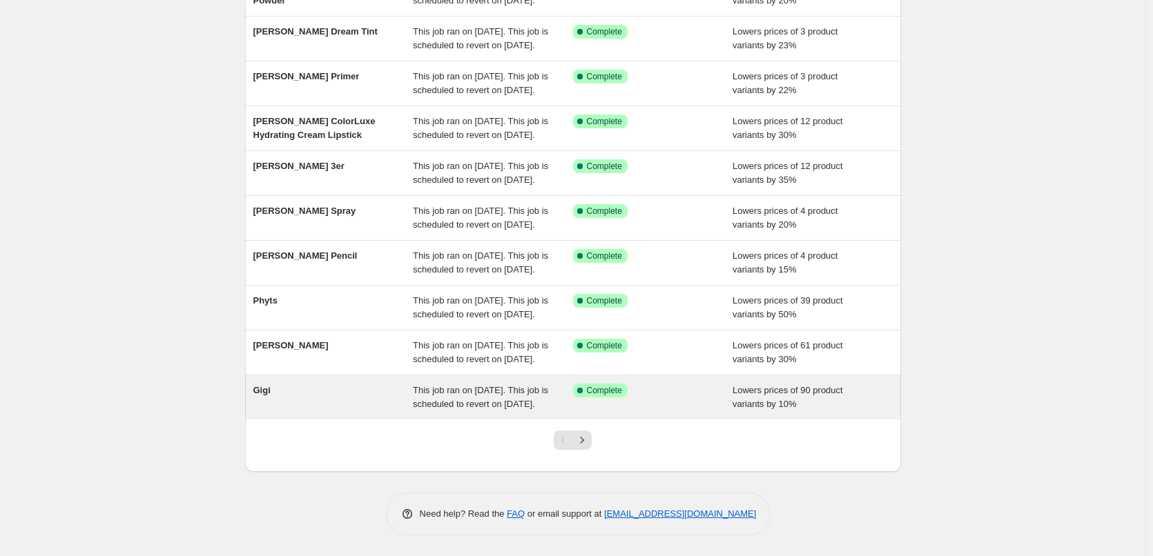
scroll to position [293, 0]
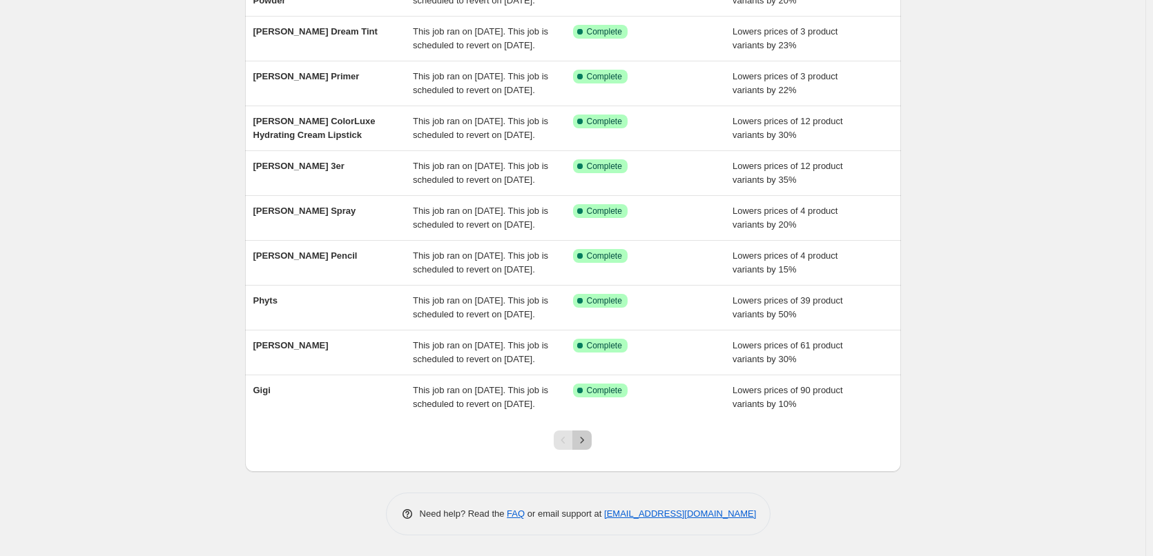
click at [583, 445] on icon "Next" at bounding box center [582, 440] width 14 height 14
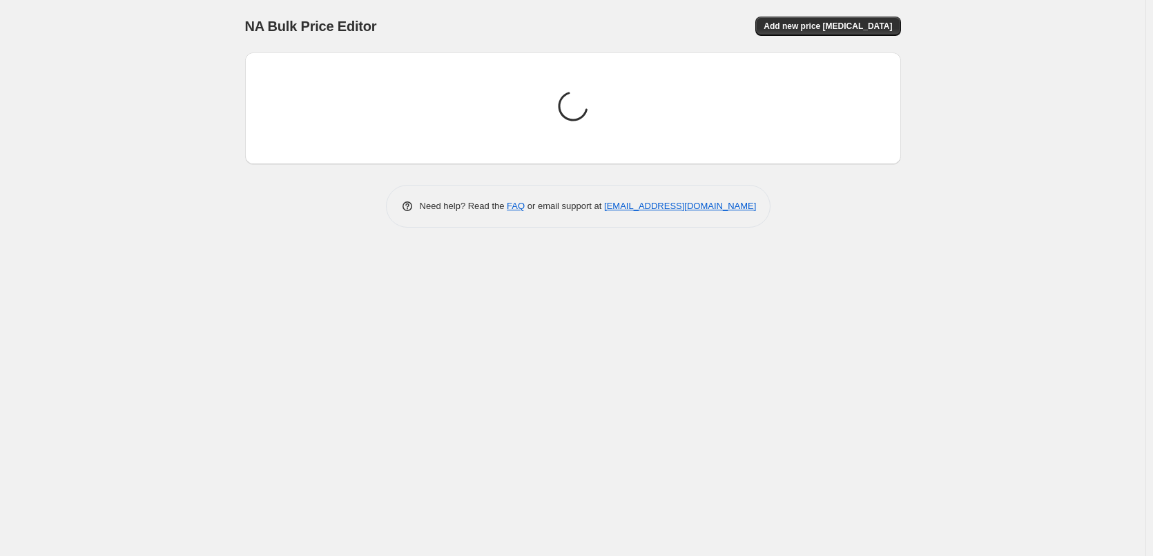
scroll to position [0, 0]
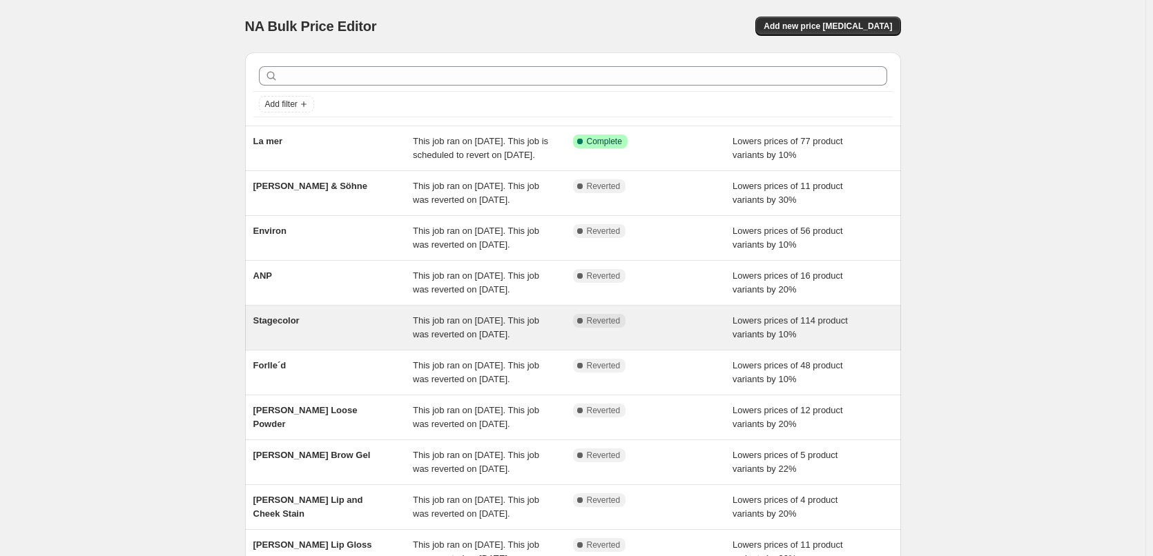
click at [293, 342] on div "Stagecolor" at bounding box center [333, 328] width 160 height 28
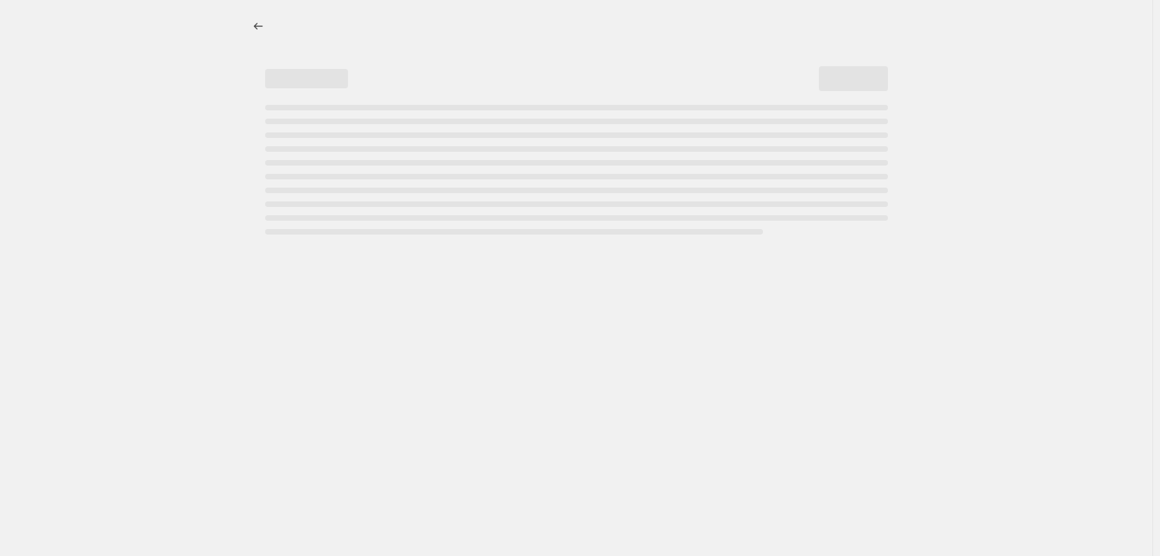
select select "percentage"
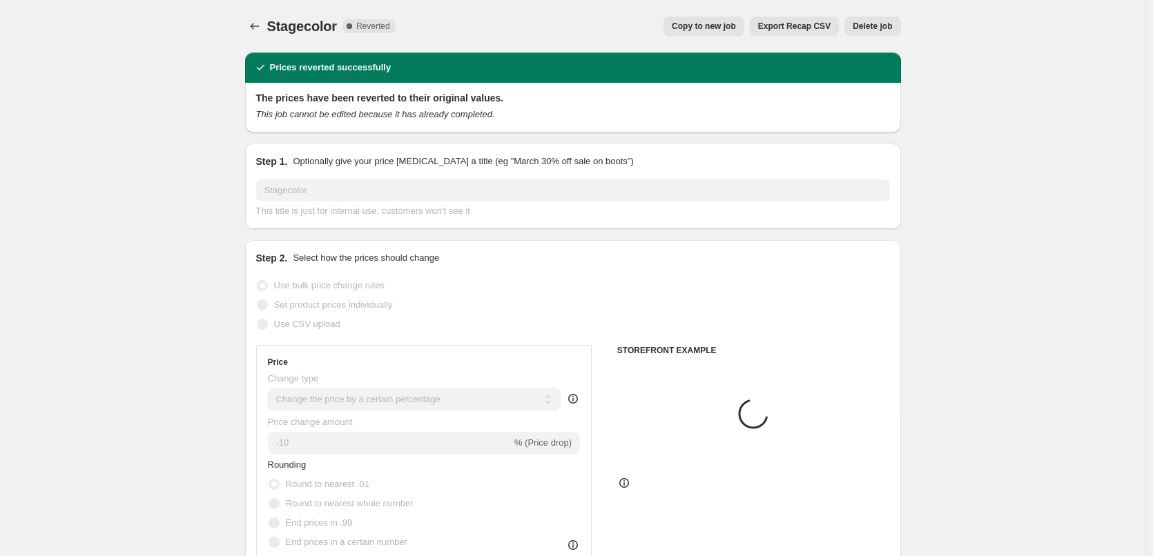
select select "vendor"
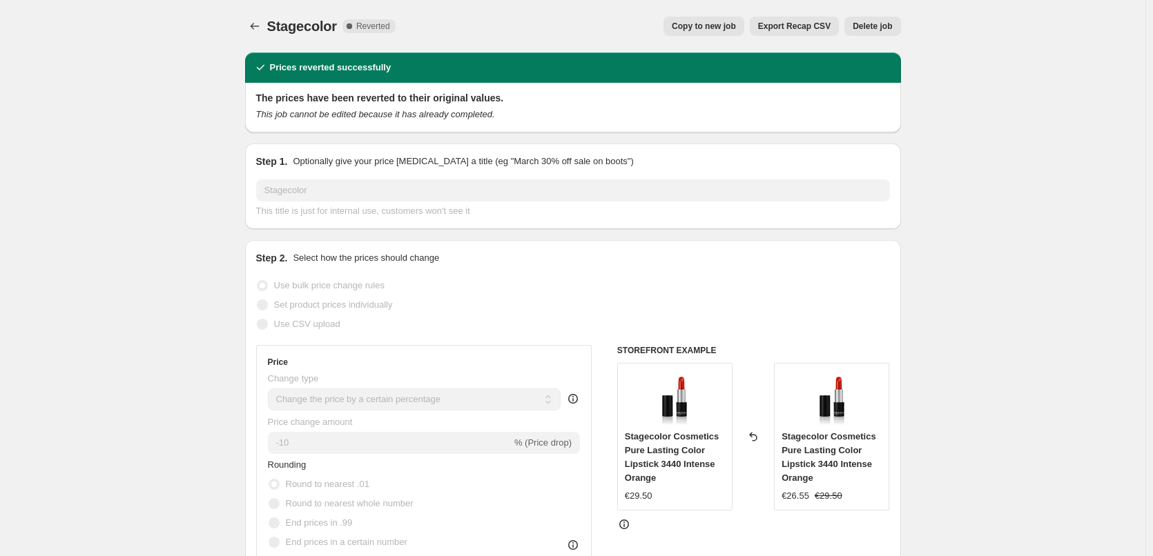
click at [725, 29] on span "Copy to new job" at bounding box center [704, 26] width 64 height 11
select select "percentage"
select select "vendor"
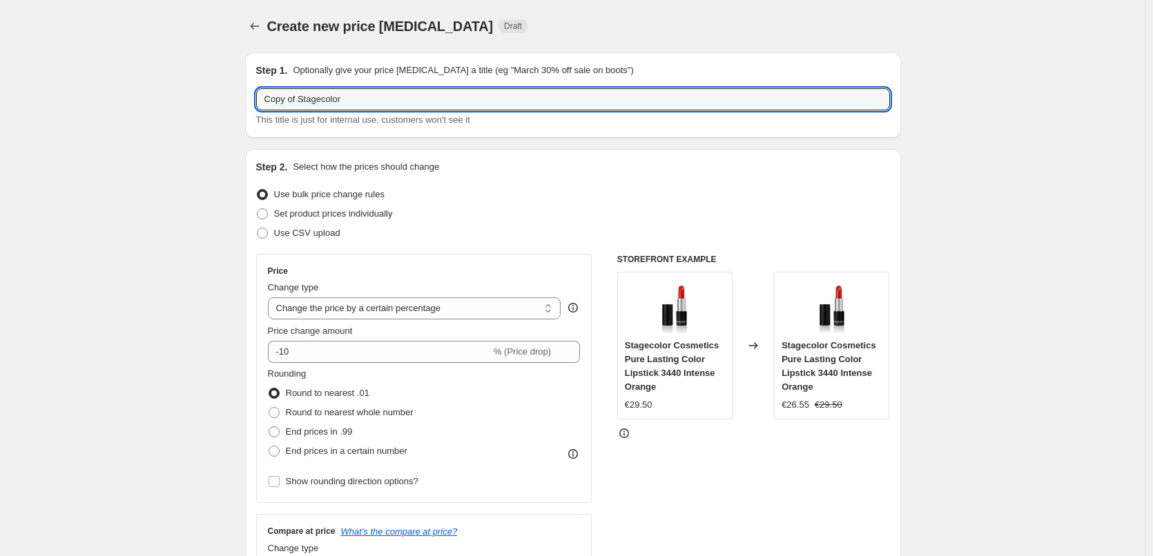
drag, startPoint x: 303, startPoint y: 99, endPoint x: 173, endPoint y: 99, distance: 129.8
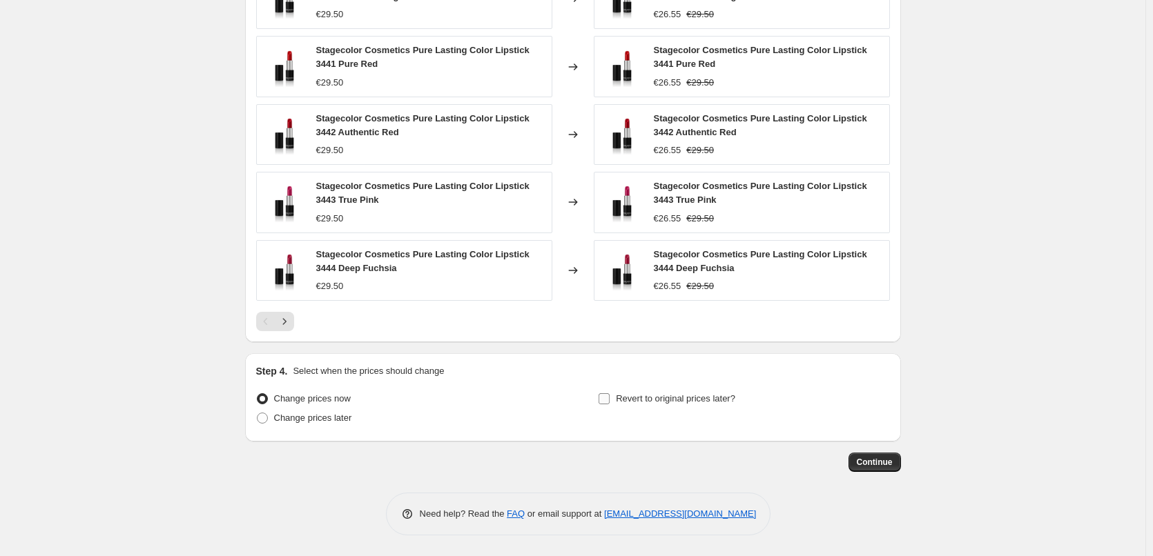
type input "Stagecolor"
click at [695, 400] on span "Revert to original prices later?" at bounding box center [675, 398] width 119 height 10
click at [610, 400] on input "Revert to original prices later?" at bounding box center [603, 398] width 11 height 11
checkbox input "true"
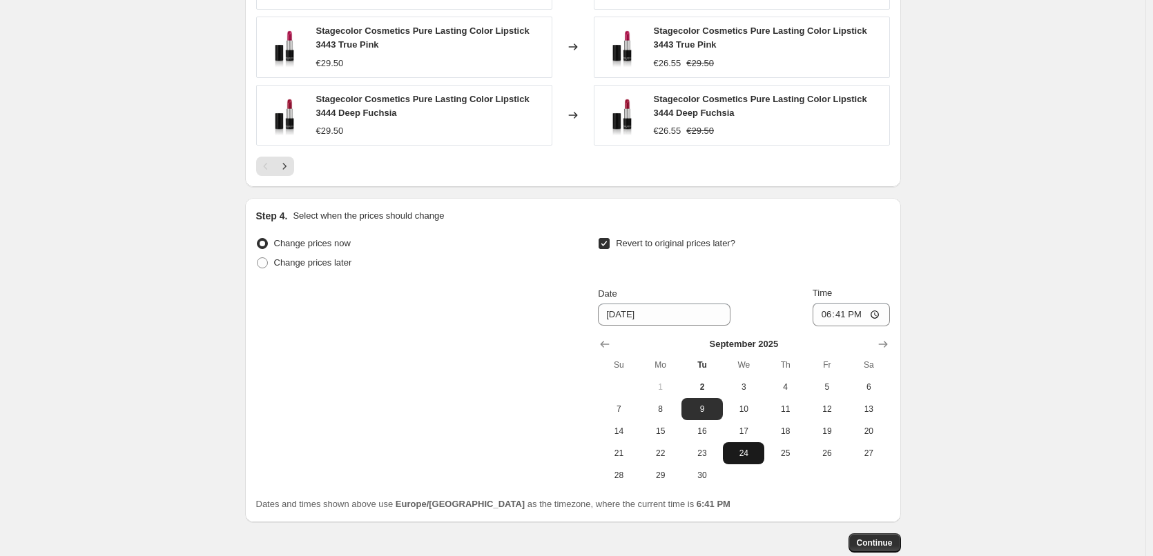
scroll to position [1238, 0]
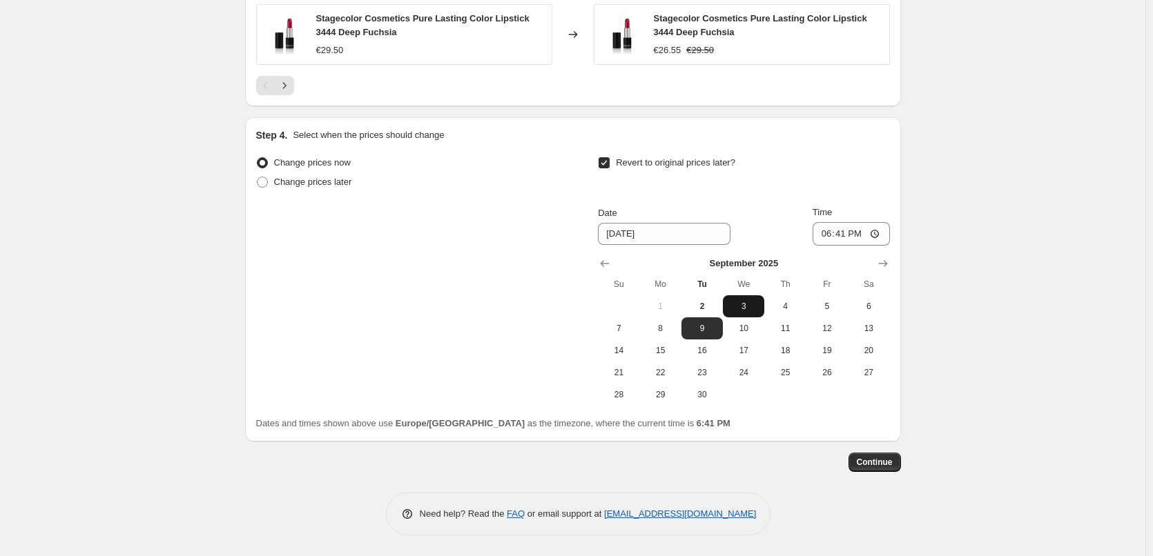
click at [741, 310] on span "3" at bounding box center [743, 306] width 30 height 11
type input "[DATE]"
click at [832, 237] on input "18:41" at bounding box center [850, 233] width 77 height 23
type input "03:00"
click at [893, 454] on button "Continue" at bounding box center [874, 462] width 52 height 19
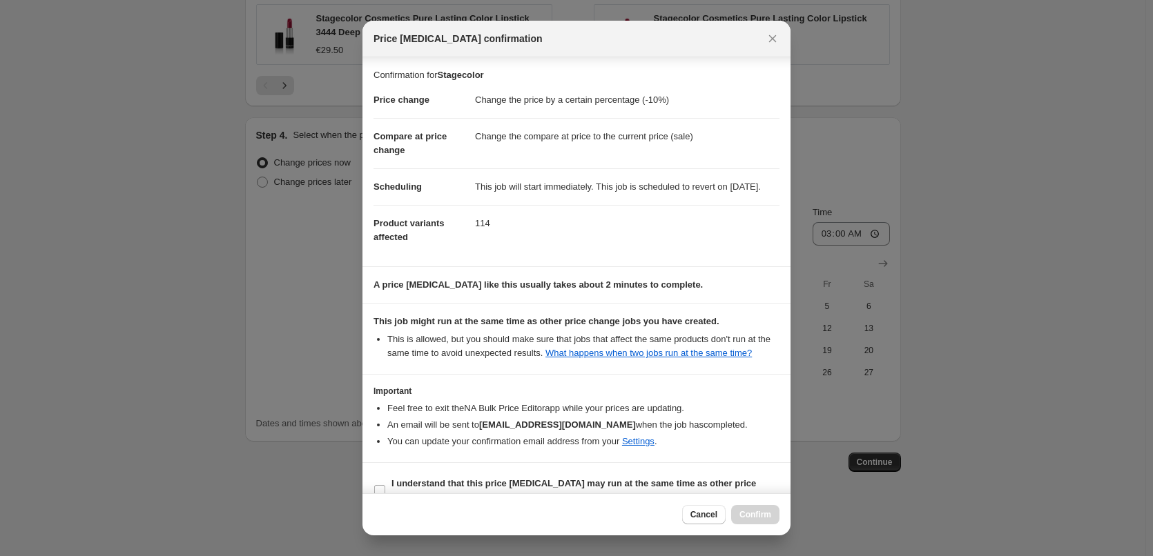
scroll to position [39, 0]
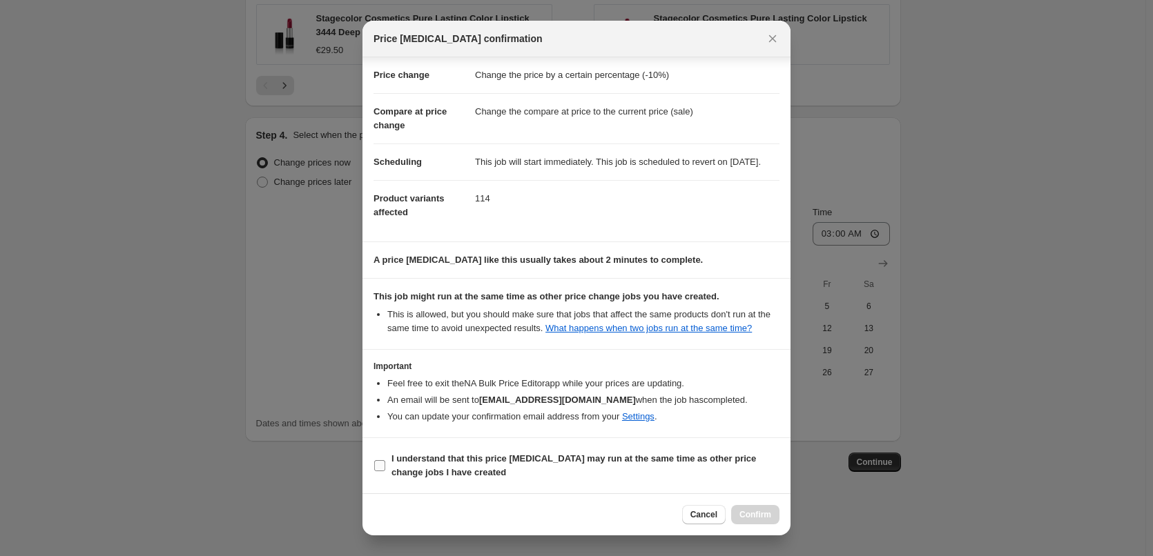
click at [453, 454] on b "I understand that this price [MEDICAL_DATA] may run at the same time as other p…" at bounding box center [573, 466] width 364 height 24
click at [385, 460] on input "I understand that this price [MEDICAL_DATA] may run at the same time as other p…" at bounding box center [379, 465] width 11 height 11
checkbox input "true"
click at [768, 516] on span "Confirm" at bounding box center [755, 514] width 32 height 11
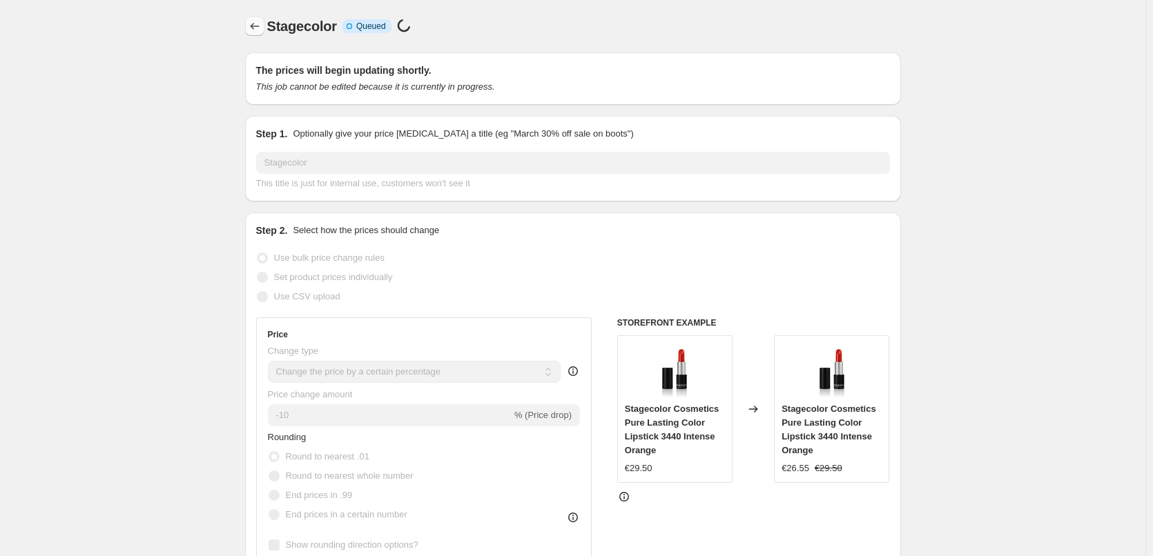
click at [257, 28] on icon "Price change jobs" at bounding box center [255, 26] width 14 height 14
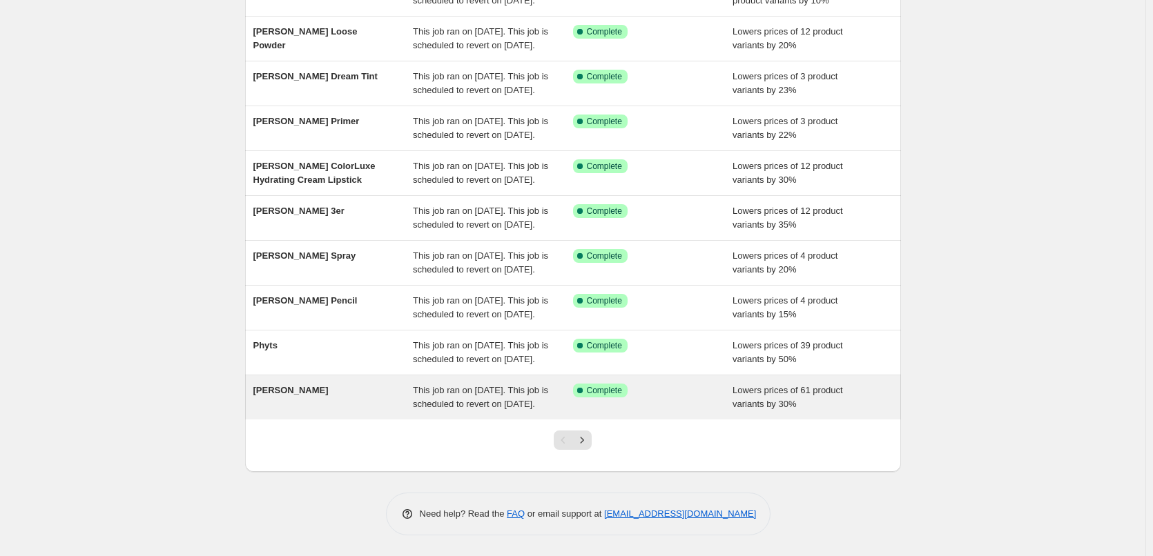
scroll to position [293, 0]
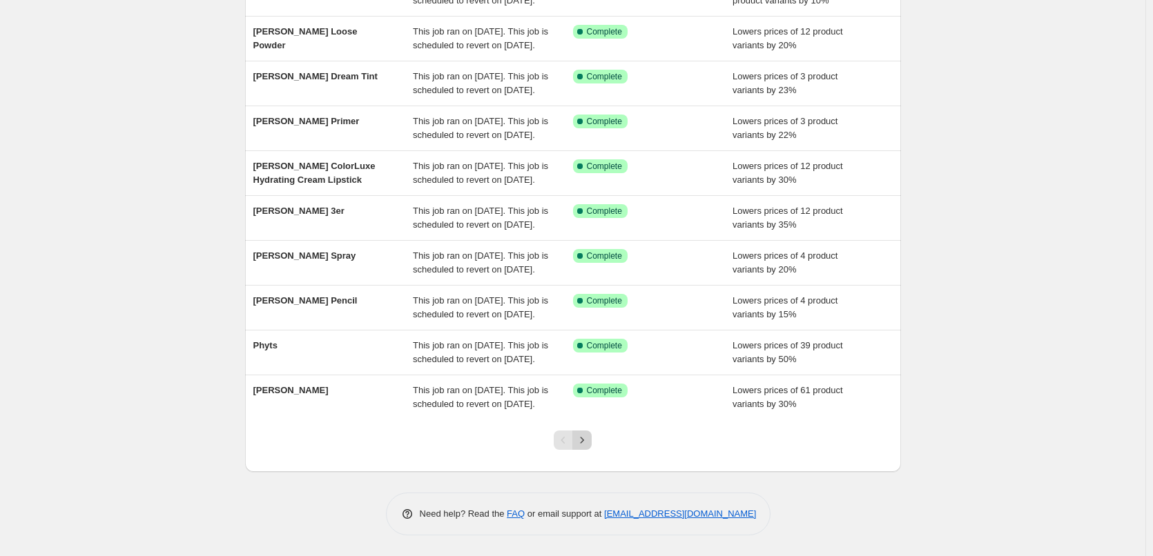
click at [589, 441] on icon "Next" at bounding box center [582, 440] width 14 height 14
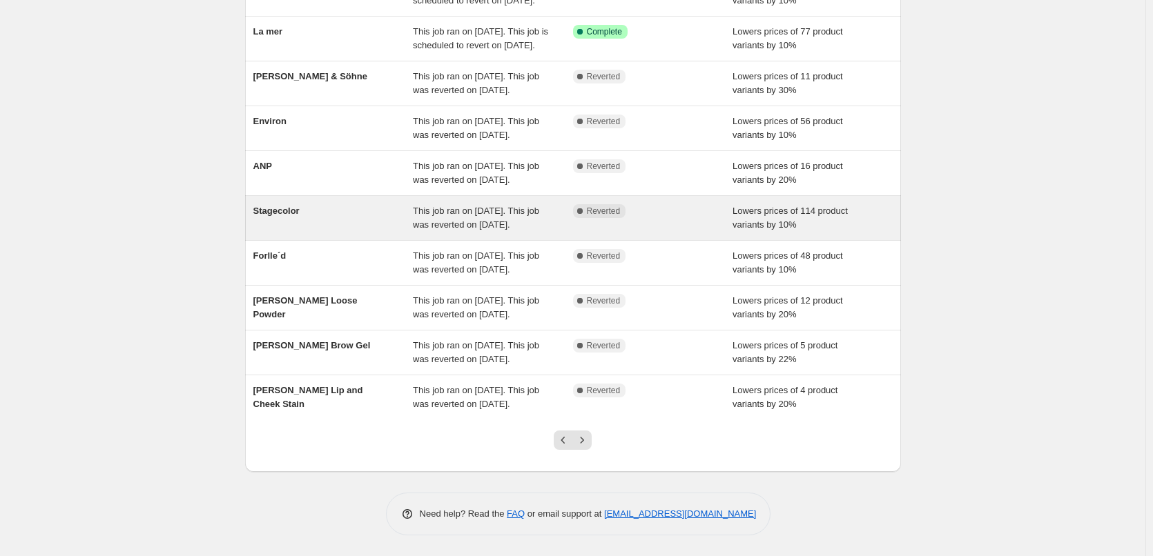
click at [302, 204] on div "Stagecolor" at bounding box center [333, 218] width 160 height 28
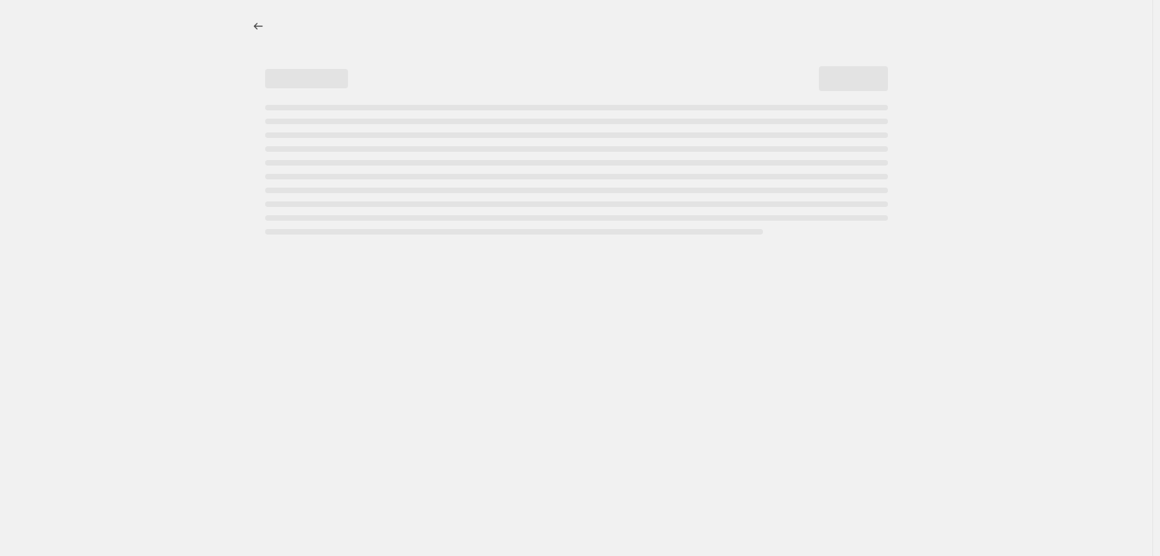
select select "percentage"
select select "vendor"
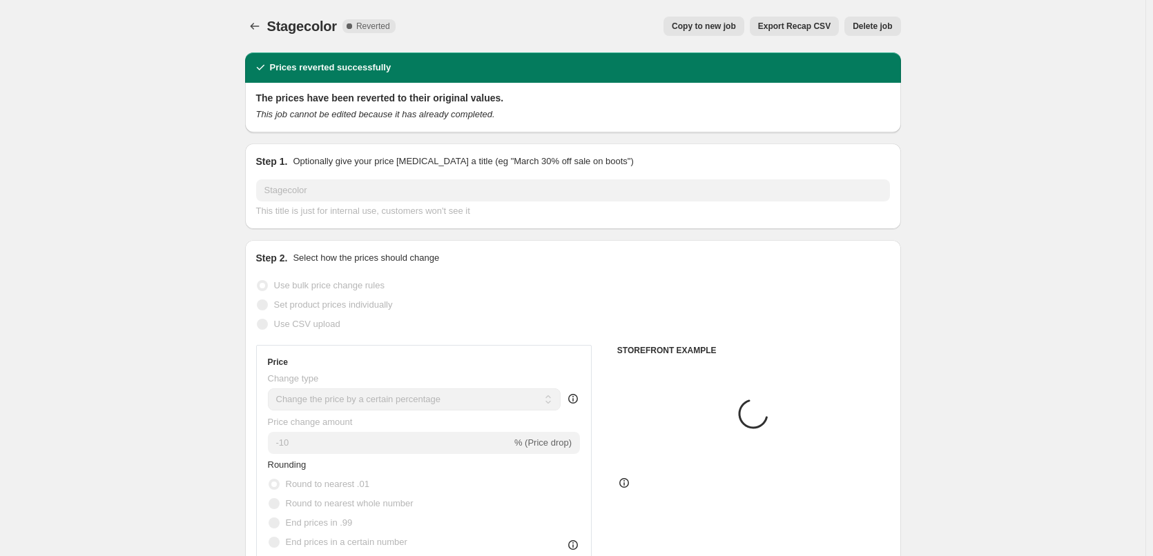
click at [881, 19] on button "Delete job" at bounding box center [872, 26] width 56 height 19
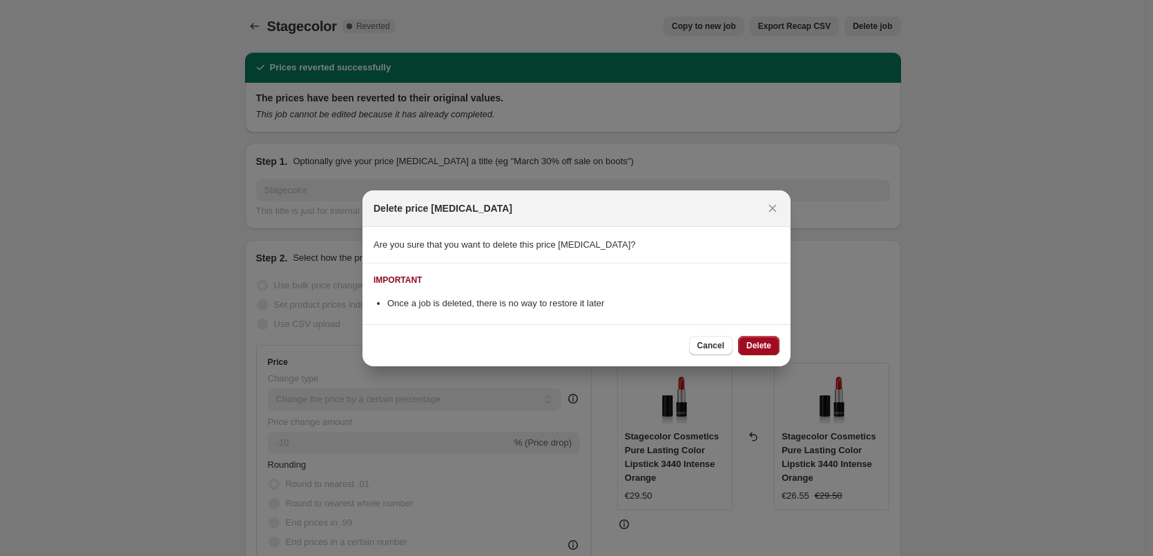
click at [774, 353] on button "Delete" at bounding box center [758, 345] width 41 height 19
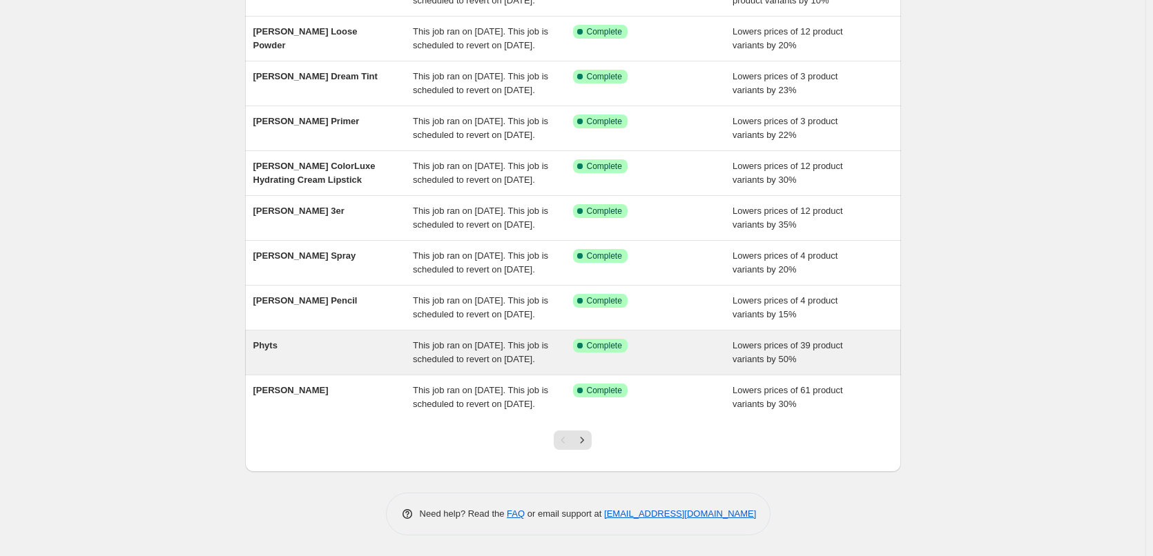
scroll to position [293, 0]
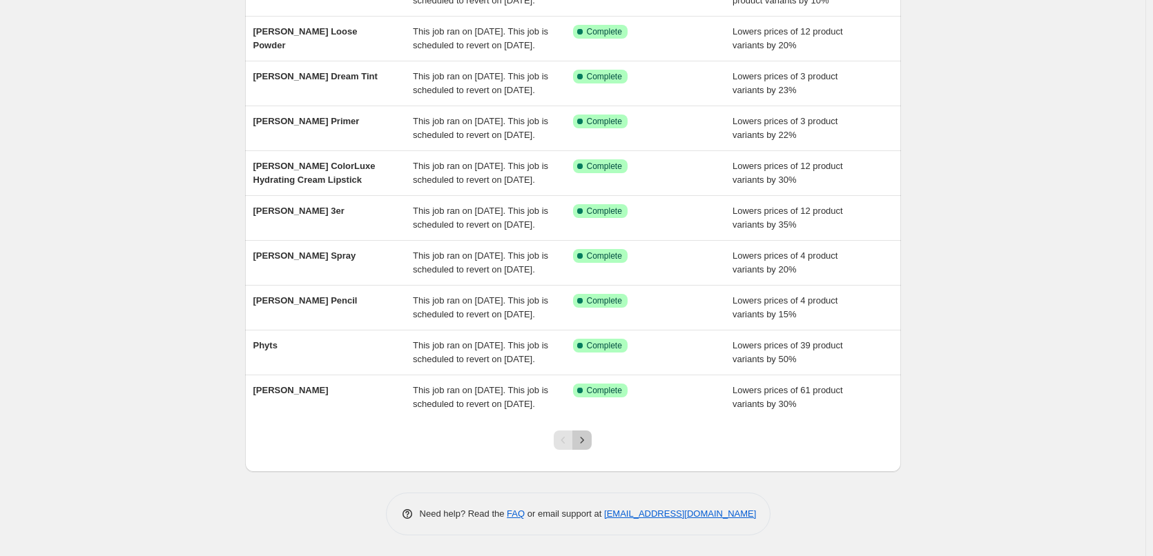
click at [589, 439] on icon "Next" at bounding box center [582, 440] width 14 height 14
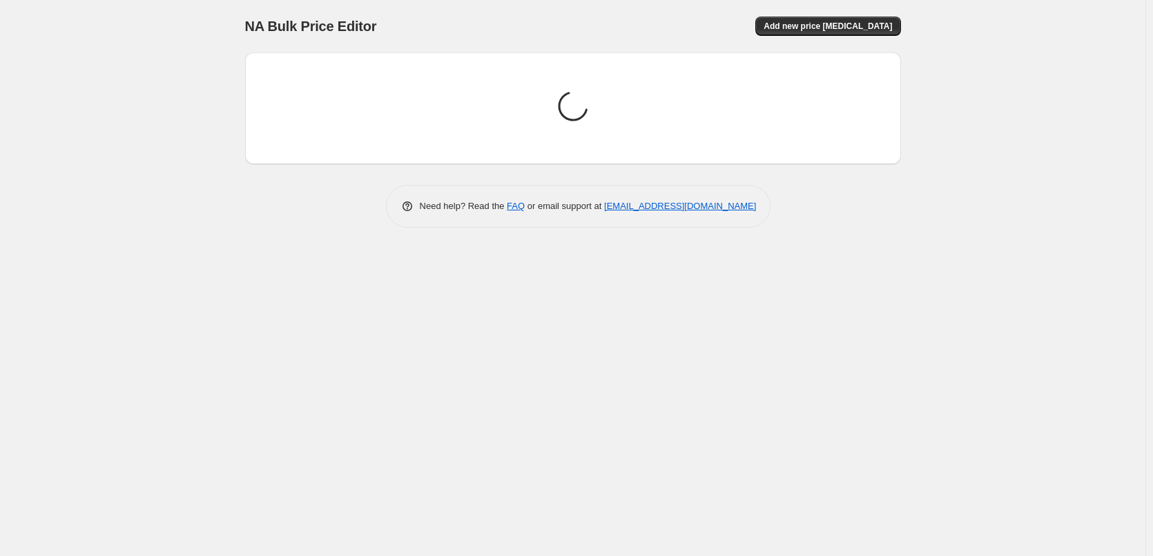
scroll to position [0, 0]
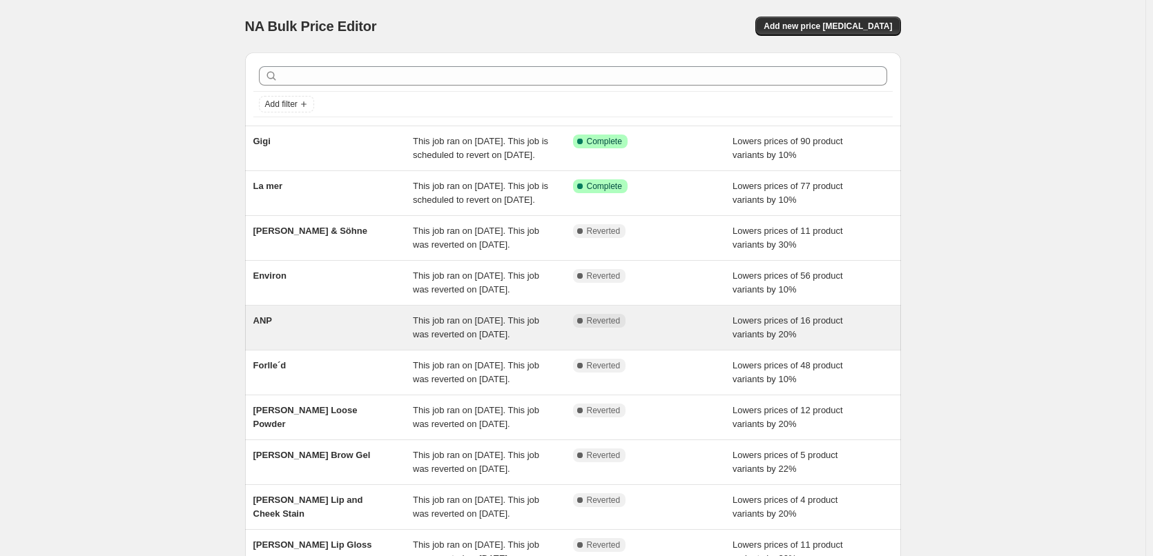
click at [272, 326] on span "ANP" at bounding box center [262, 320] width 19 height 10
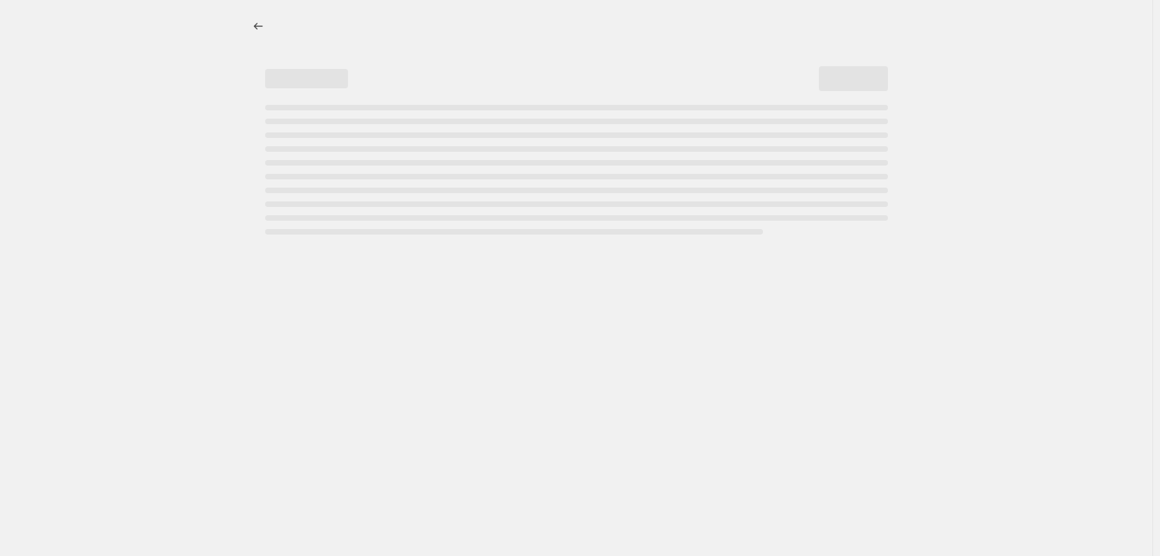
select select "percentage"
select select "vendor"
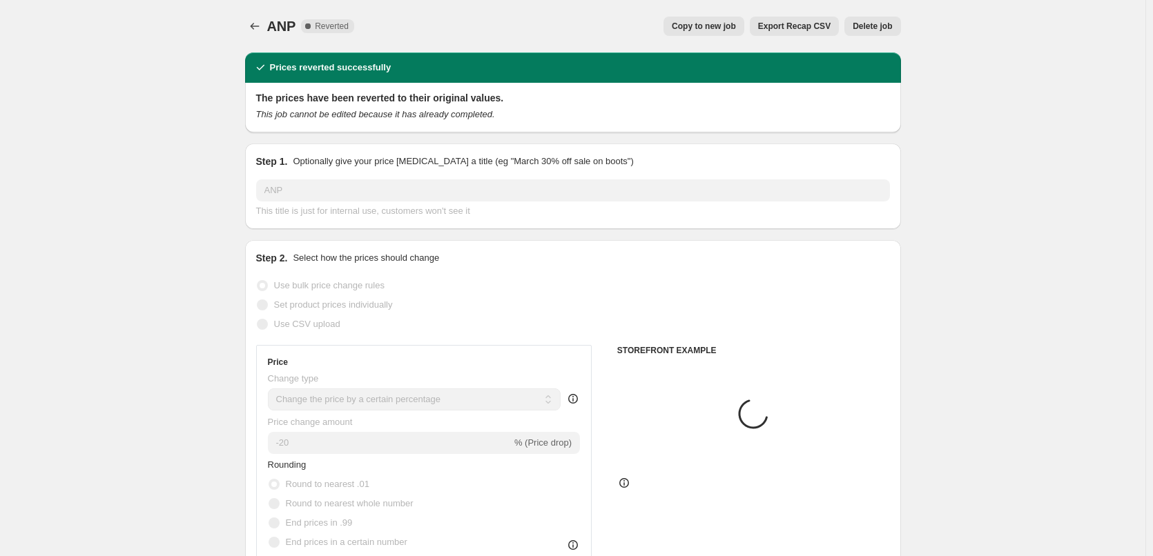
click at [736, 25] on span "Copy to new job" at bounding box center [704, 26] width 64 height 11
select select "percentage"
select select "vendor"
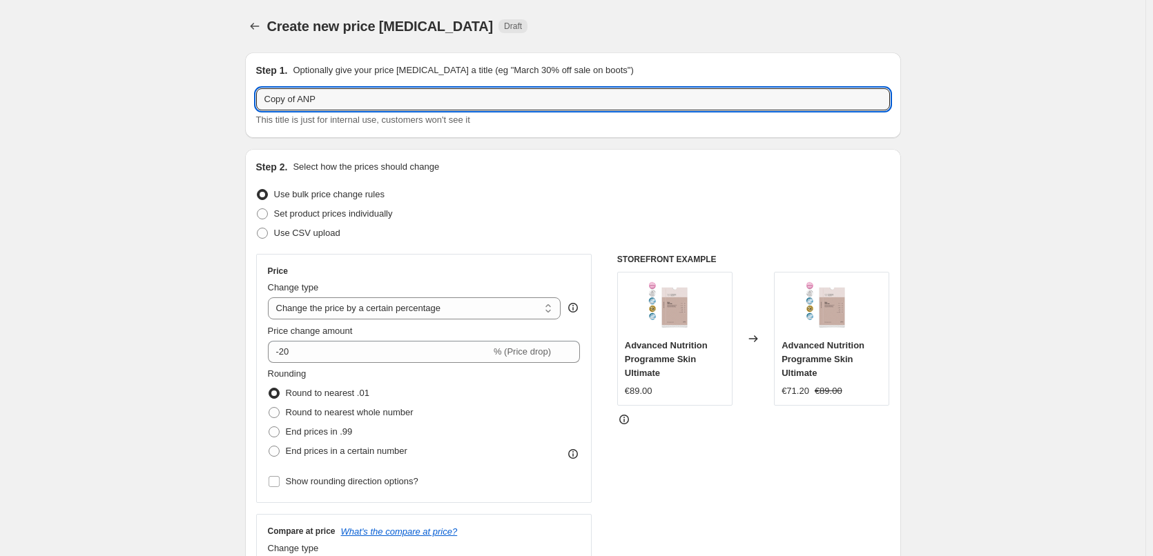
drag, startPoint x: 303, startPoint y: 97, endPoint x: 228, endPoint y: 98, distance: 74.6
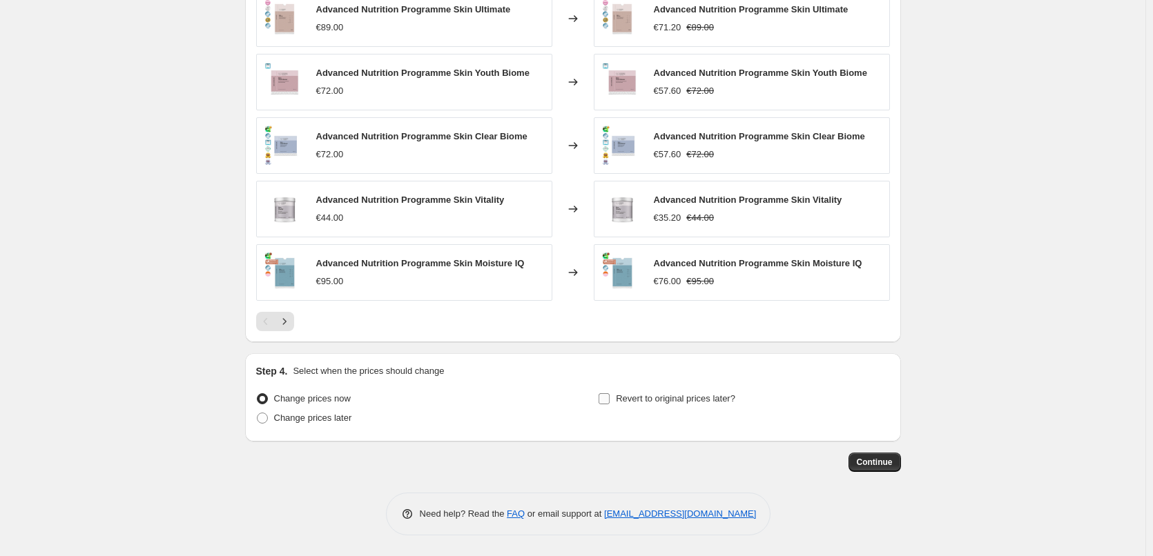
type input "ANP"
click at [666, 401] on span "Revert to original prices later?" at bounding box center [675, 398] width 119 height 10
click at [610, 401] on input "Revert to original prices later?" at bounding box center [603, 398] width 11 height 11
checkbox input "true"
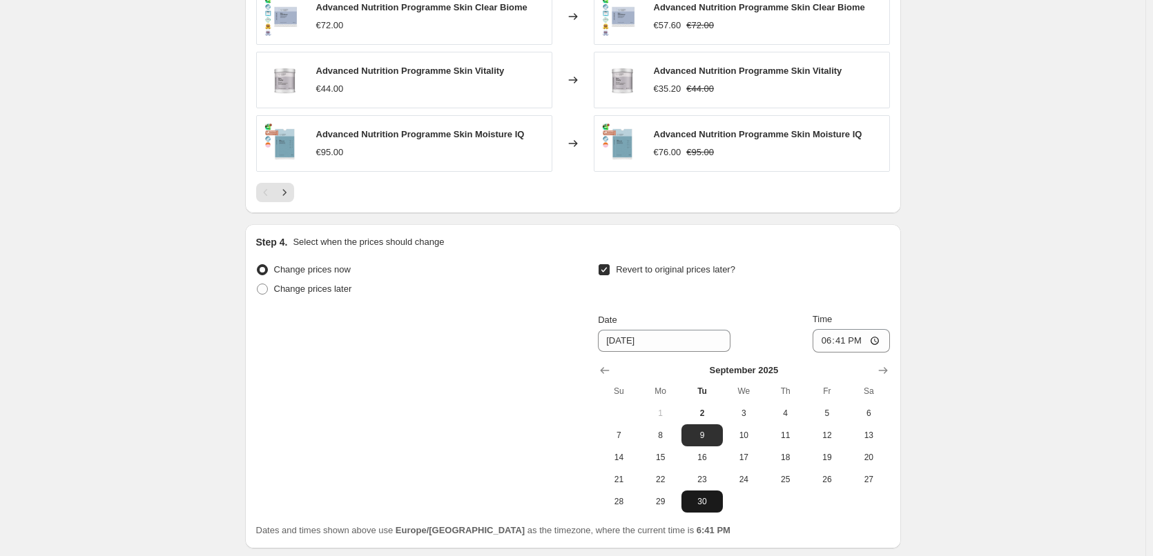
scroll to position [1216, 0]
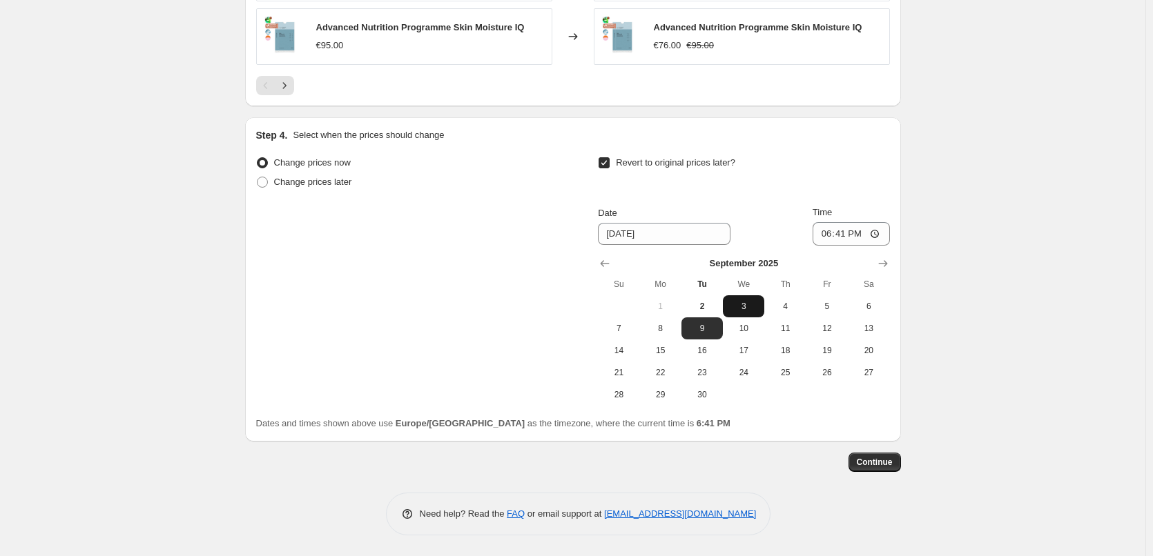
click at [749, 316] on button "3" at bounding box center [743, 306] width 41 height 22
type input "[DATE]"
click at [822, 228] on input "18:41" at bounding box center [850, 233] width 77 height 23
type input "03:00"
click at [882, 455] on button "Continue" at bounding box center [874, 462] width 52 height 19
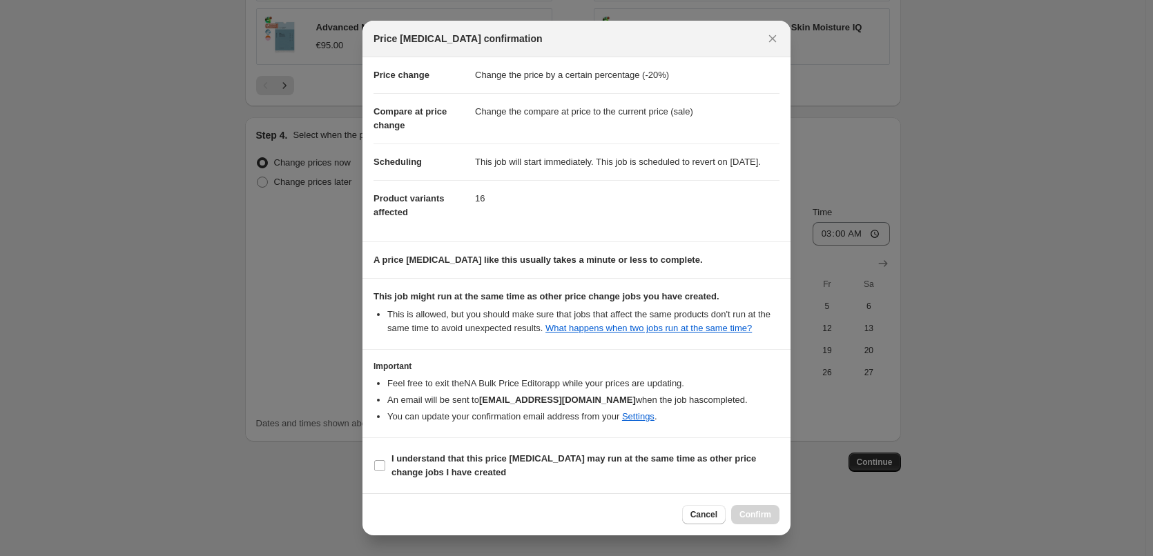
scroll to position [39, 0]
click at [425, 458] on b "I understand that this price [MEDICAL_DATA] may run at the same time as other p…" at bounding box center [573, 466] width 364 height 24
click at [385, 460] on input "I understand that this price [MEDICAL_DATA] may run at the same time as other p…" at bounding box center [379, 465] width 11 height 11
checkbox input "true"
click at [746, 525] on div "Cancel Confirm" at bounding box center [576, 515] width 428 height 42
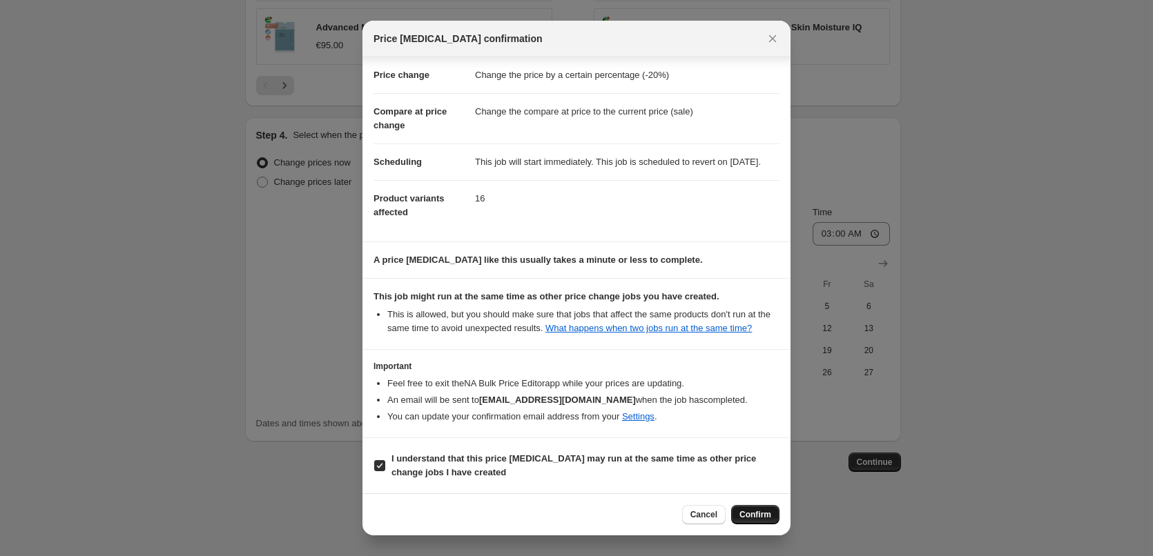
click at [749, 520] on button "Confirm" at bounding box center [755, 514] width 48 height 19
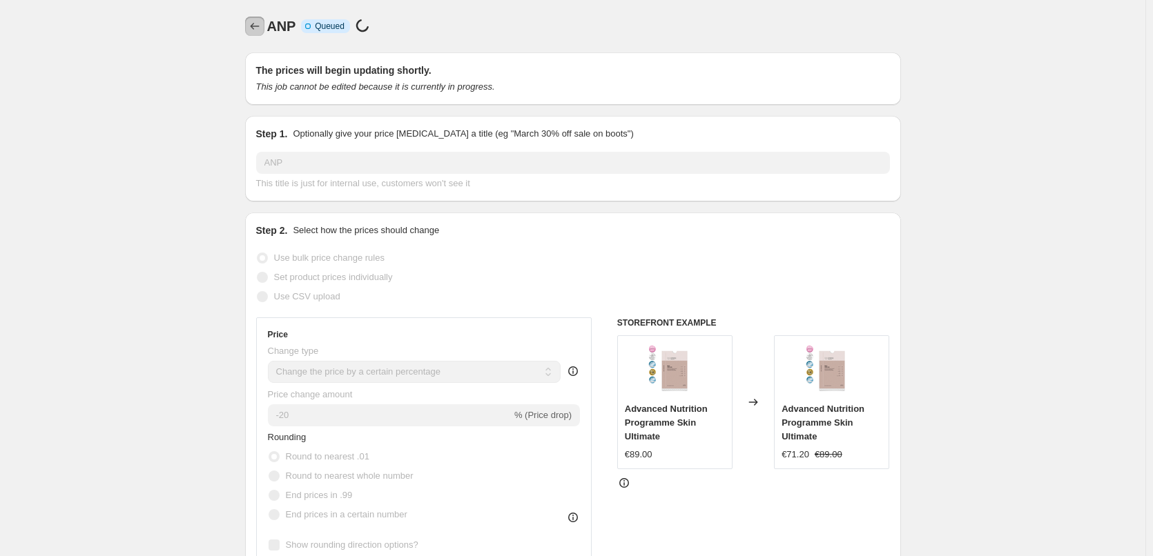
click at [257, 32] on icon "Price change jobs" at bounding box center [255, 26] width 14 height 14
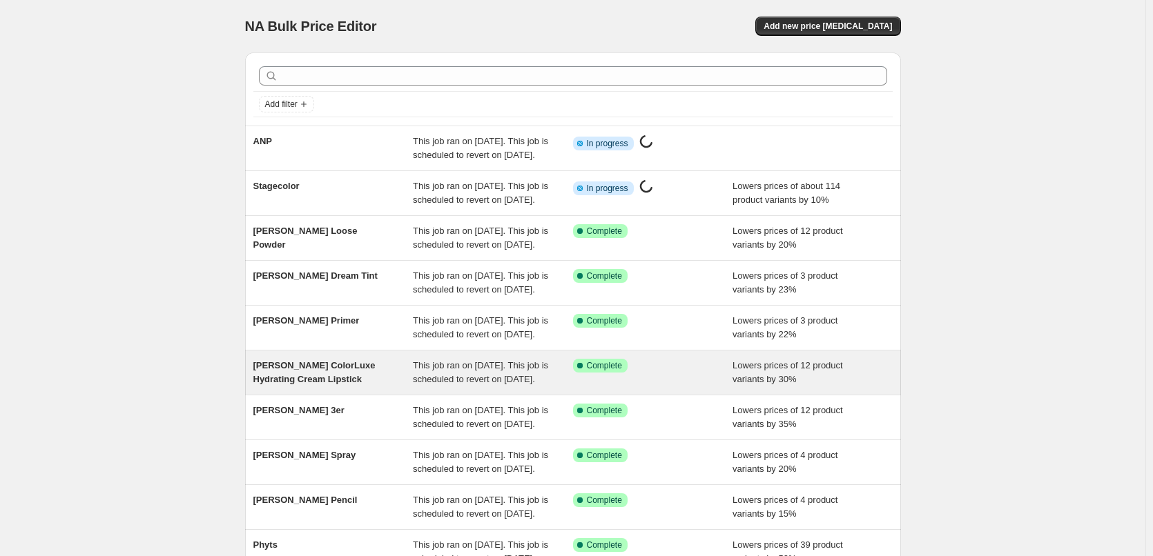
scroll to position [293, 0]
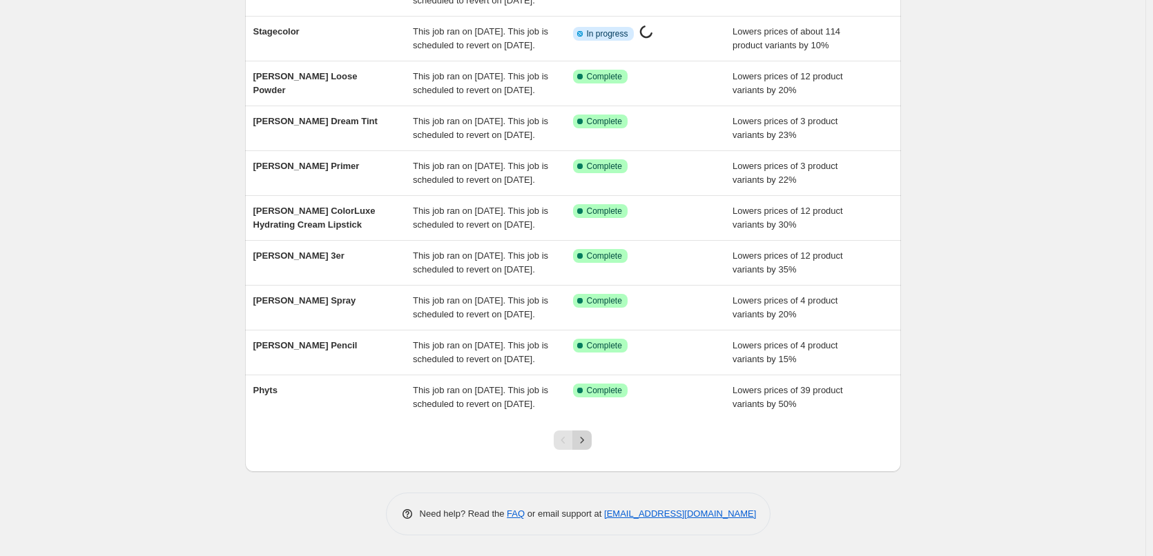
click at [585, 433] on button "Next" at bounding box center [581, 440] width 19 height 19
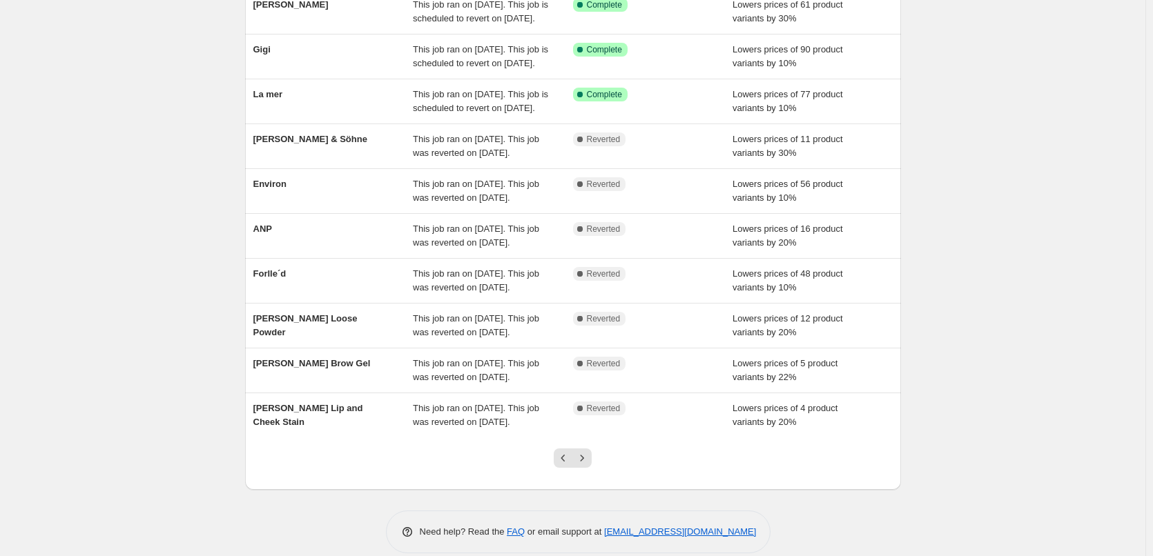
scroll to position [138, 0]
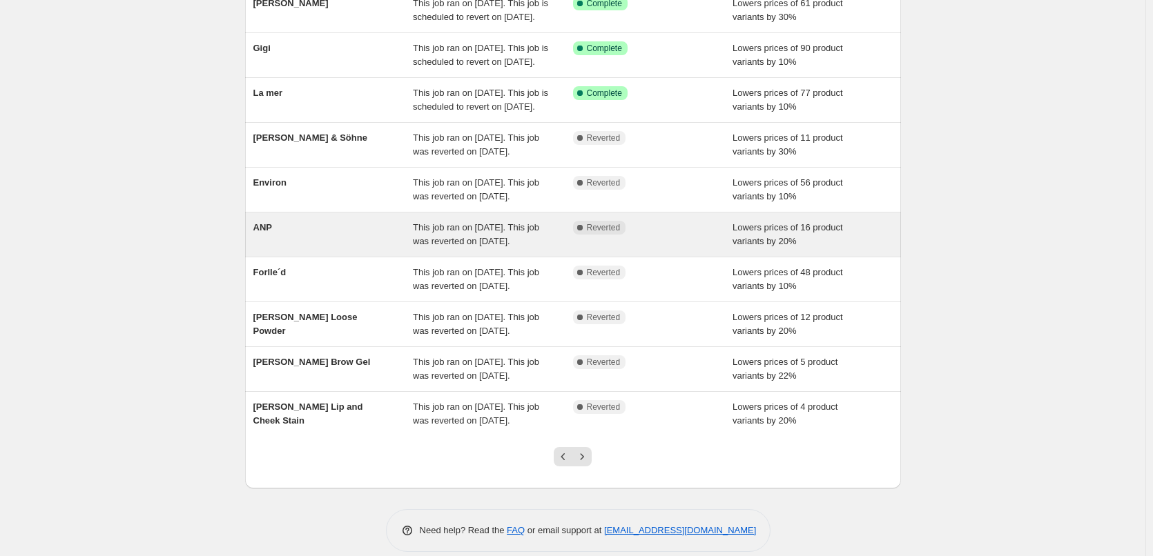
click at [272, 233] on span "ANP" at bounding box center [262, 227] width 19 height 10
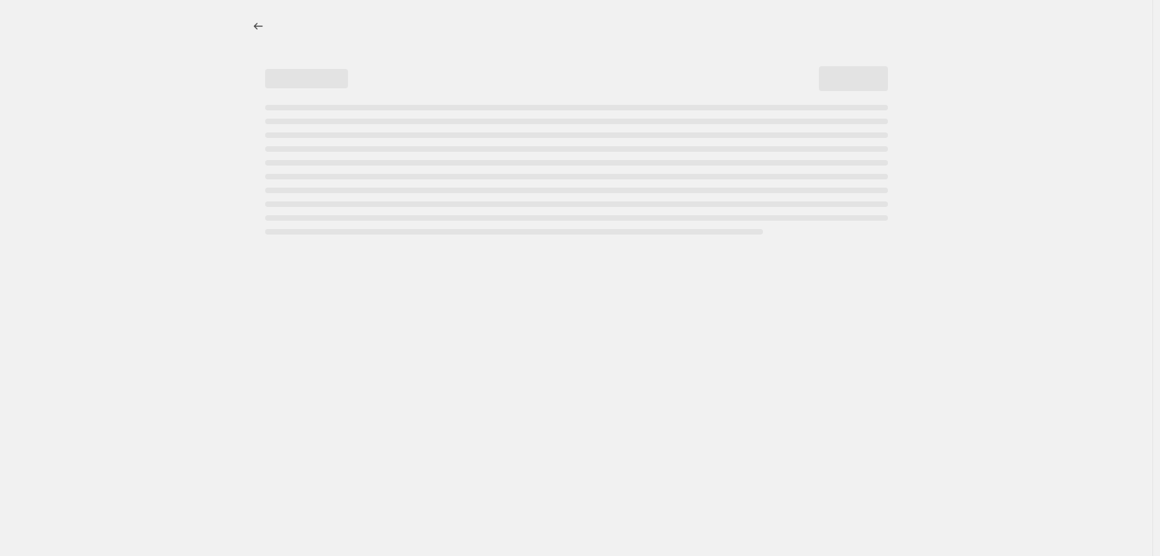
select select "percentage"
select select "vendor"
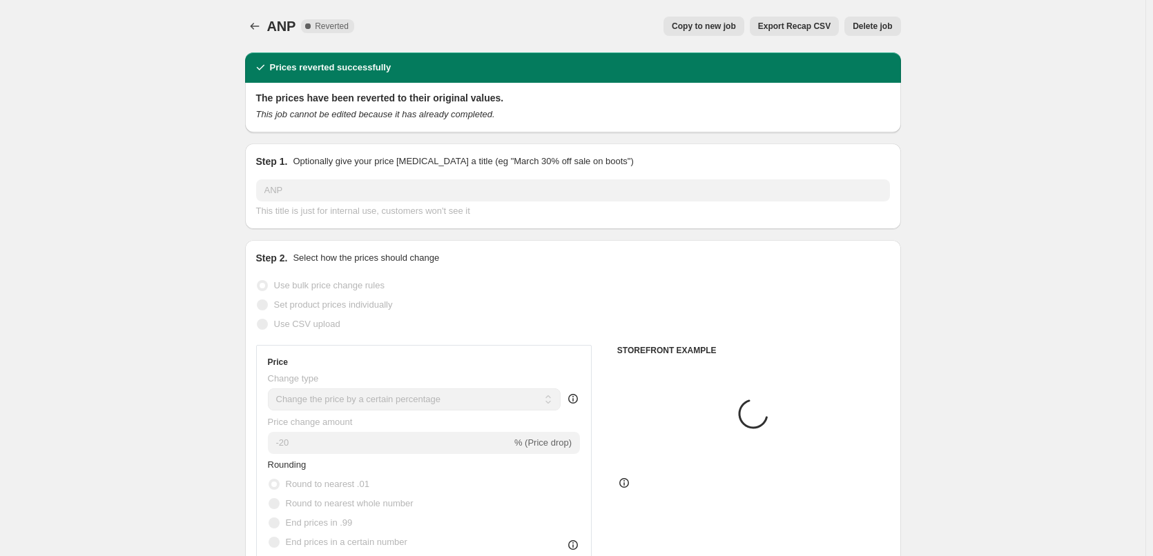
click at [870, 28] on span "Delete job" at bounding box center [871, 26] width 39 height 11
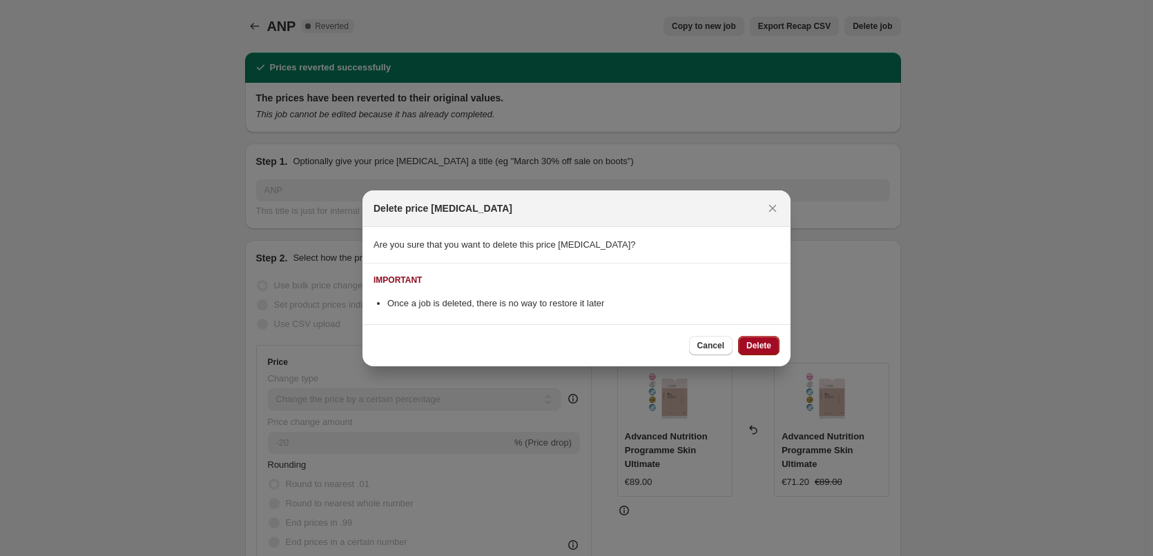
click at [761, 350] on span "Delete" at bounding box center [758, 345] width 25 height 11
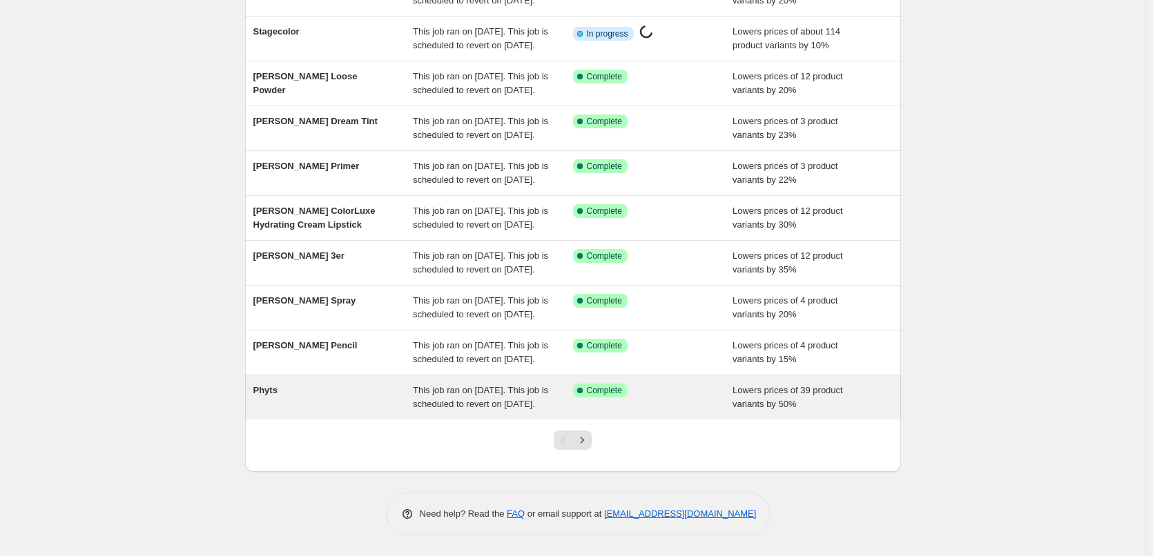
scroll to position [293, 0]
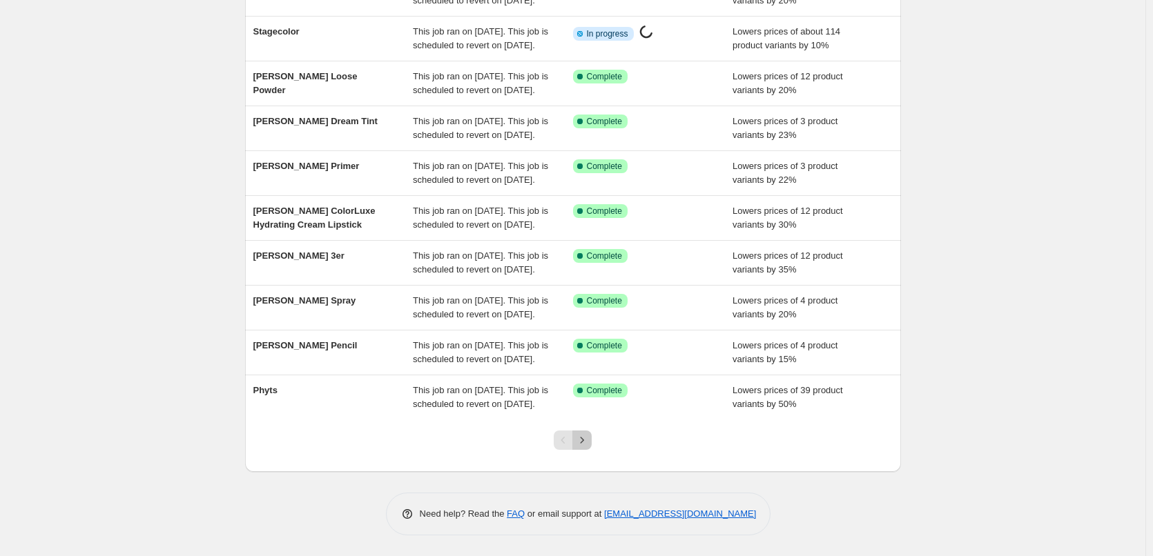
click at [589, 440] on icon "Next" at bounding box center [582, 440] width 14 height 14
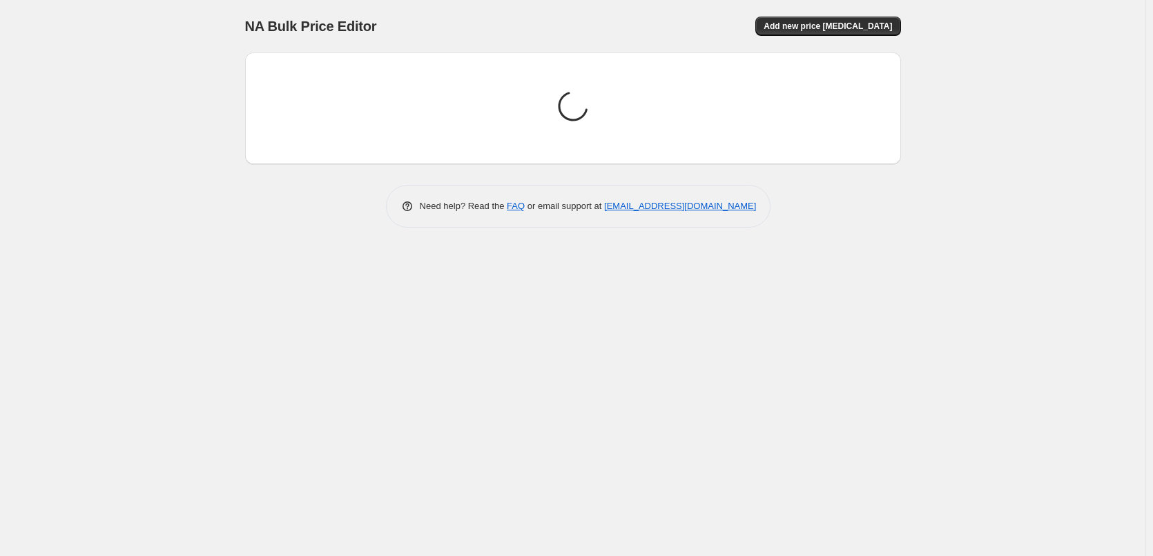
scroll to position [0, 0]
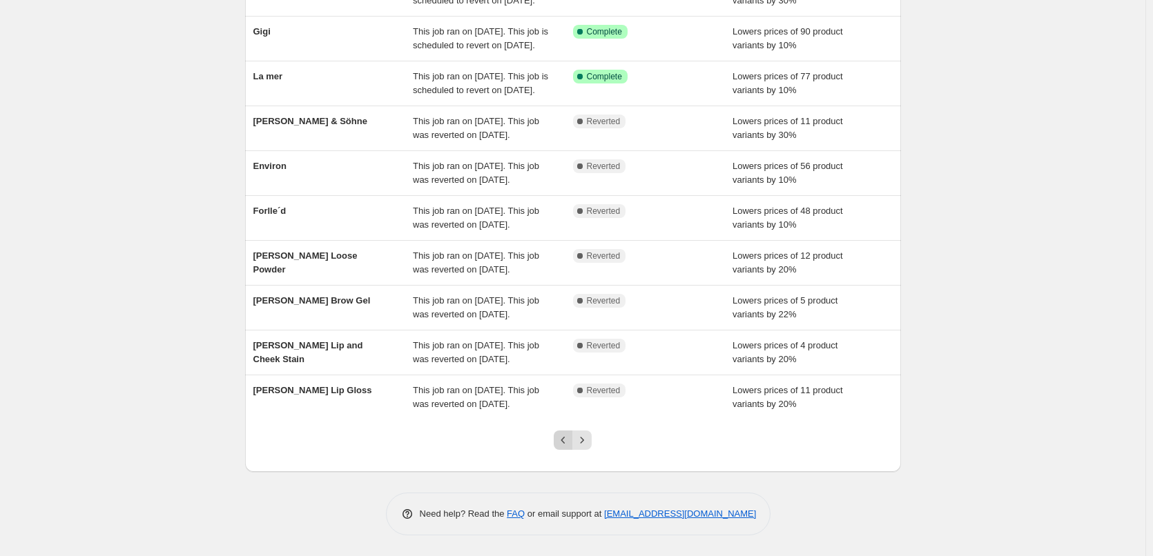
click at [560, 440] on icon "Previous" at bounding box center [563, 440] width 14 height 14
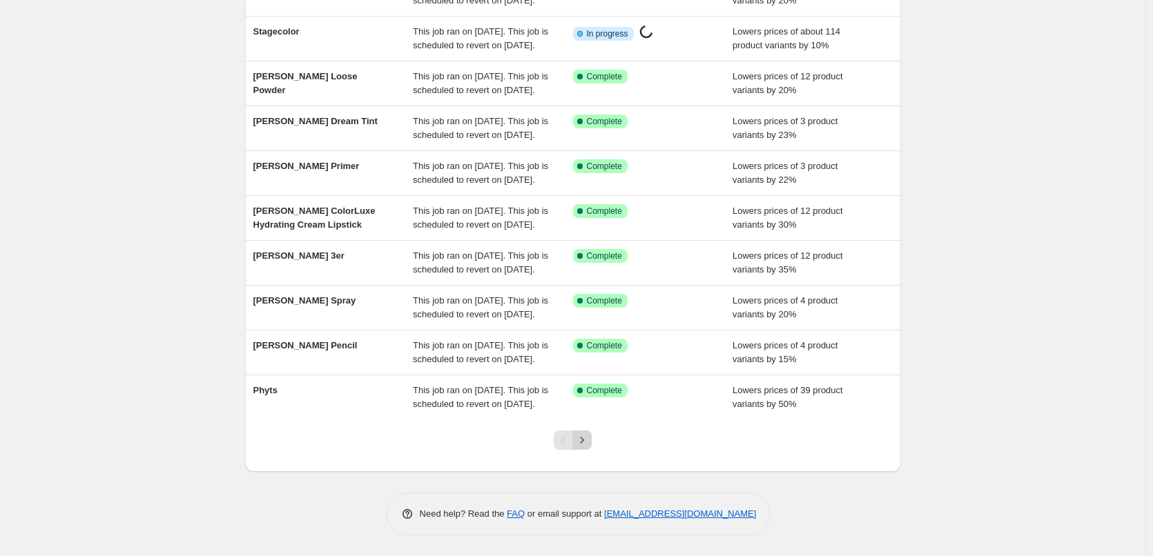
click at [589, 435] on icon "Next" at bounding box center [582, 440] width 14 height 14
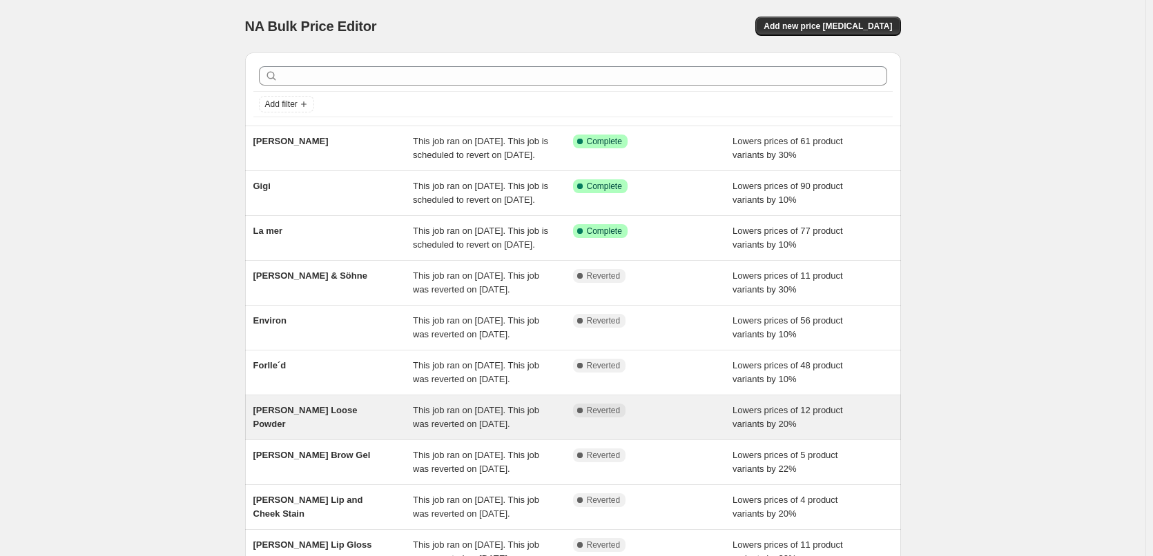
click at [341, 429] on span "[PERSON_NAME] Loose Powder" at bounding box center [305, 417] width 104 height 24
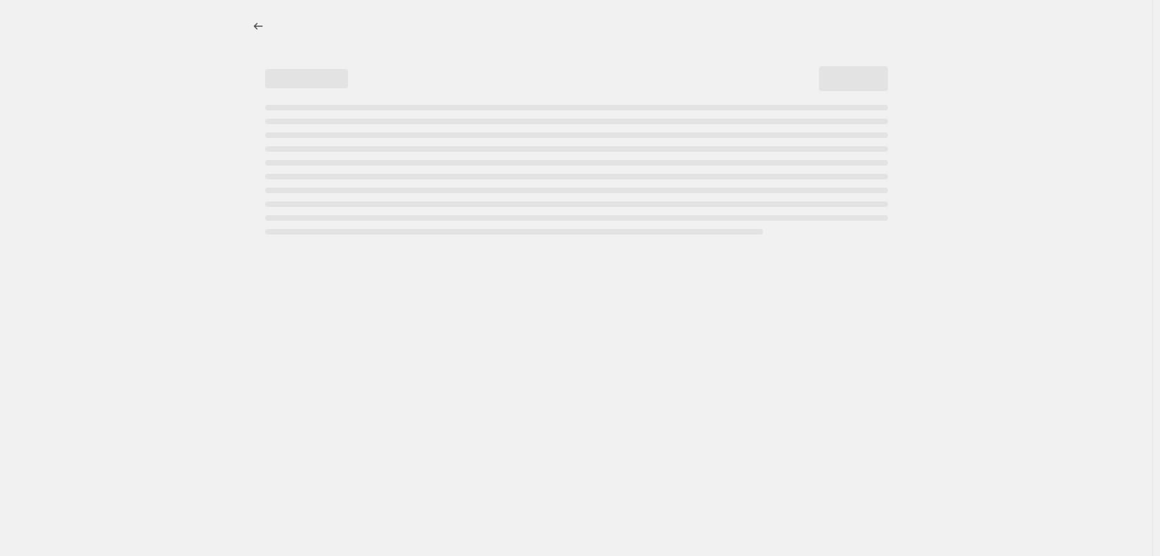
select select "percentage"
select select "tag"
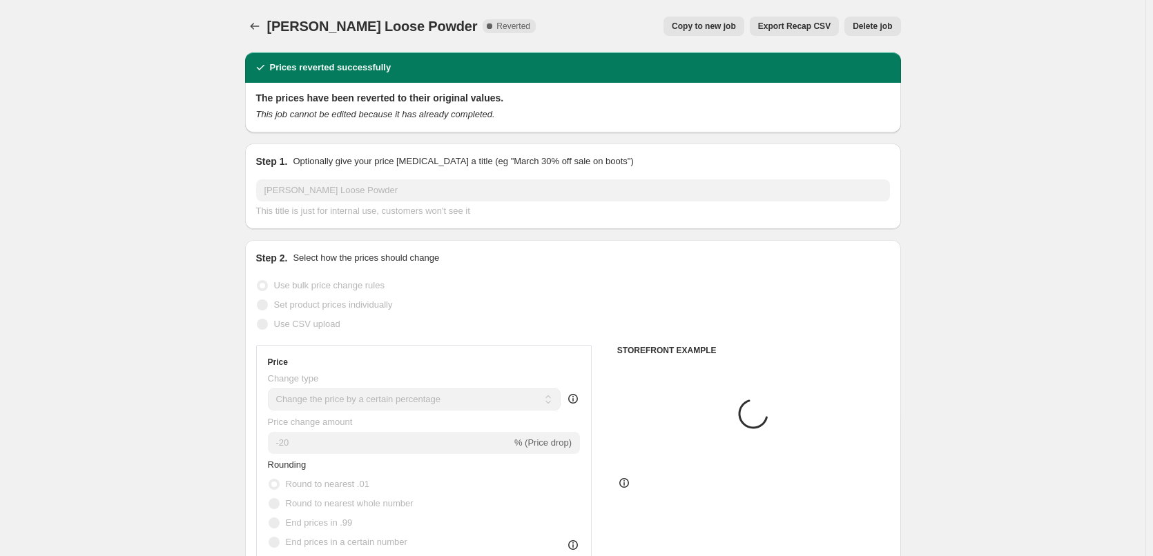
click at [872, 32] on button "Delete job" at bounding box center [872, 26] width 56 height 19
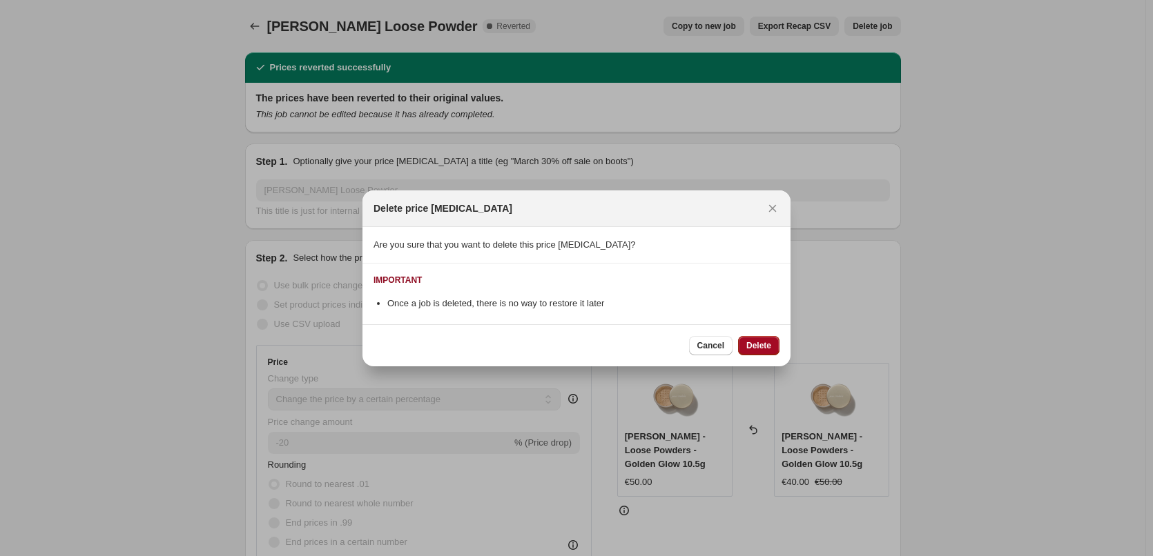
click at [766, 347] on span "Delete" at bounding box center [758, 345] width 25 height 11
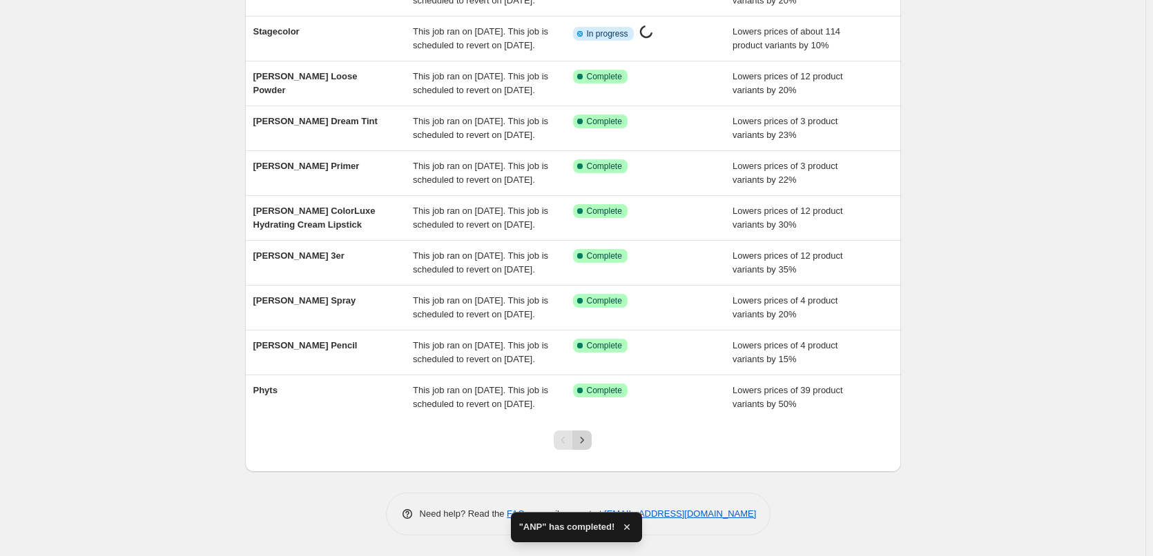
click at [589, 436] on icon "Next" at bounding box center [582, 440] width 14 height 14
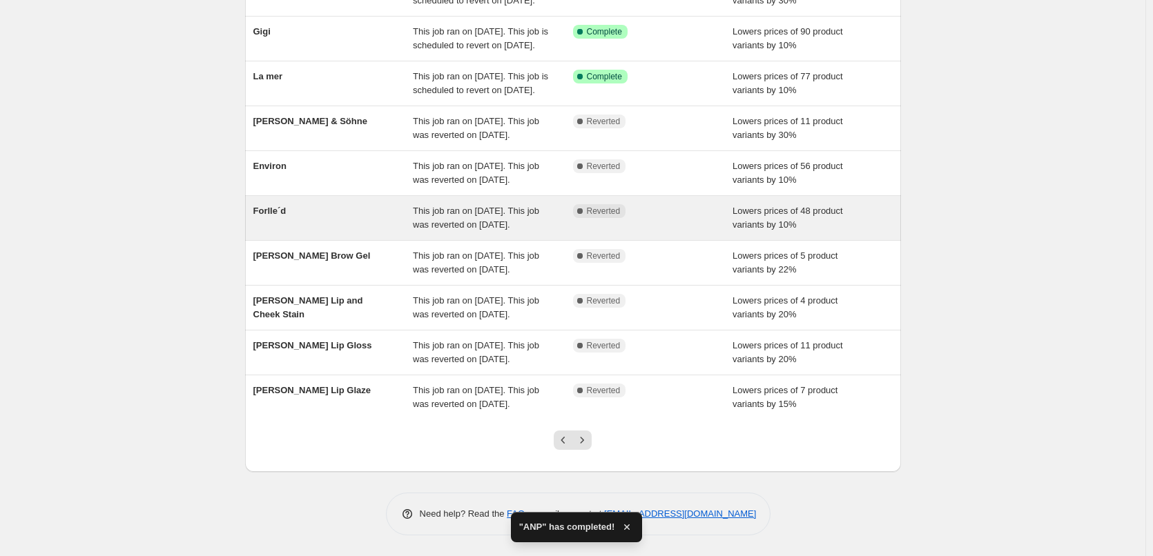
click at [278, 204] on div "Forlle´d" at bounding box center [333, 218] width 160 height 28
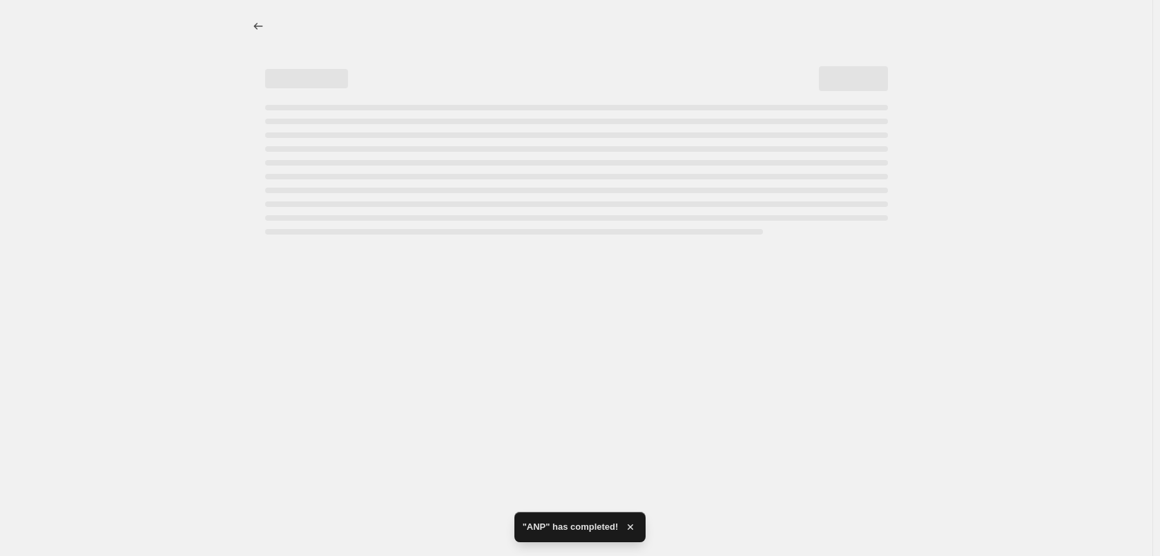
select select "percentage"
select select "remove"
select select "vendor"
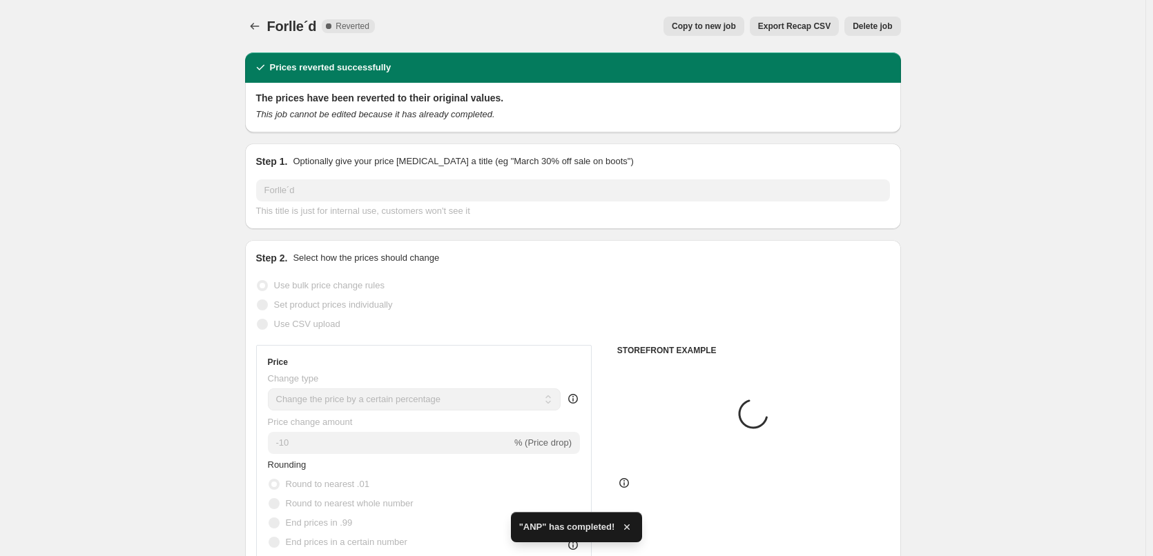
click at [728, 26] on span "Copy to new job" at bounding box center [704, 26] width 64 height 11
select select "percentage"
select select "remove"
select select "vendor"
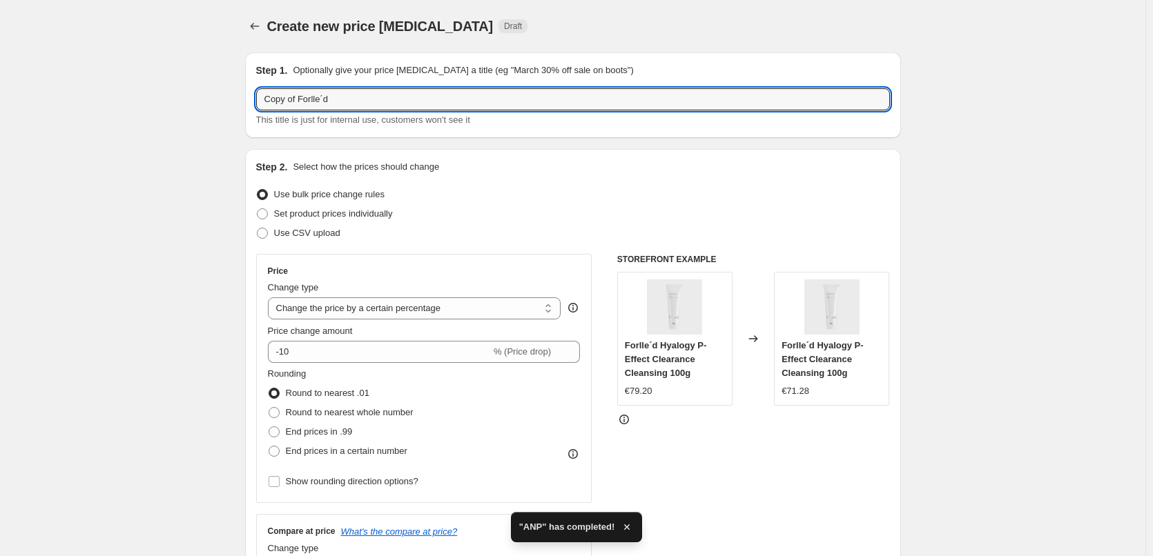
drag, startPoint x: 302, startPoint y: 99, endPoint x: 233, endPoint y: 96, distance: 69.1
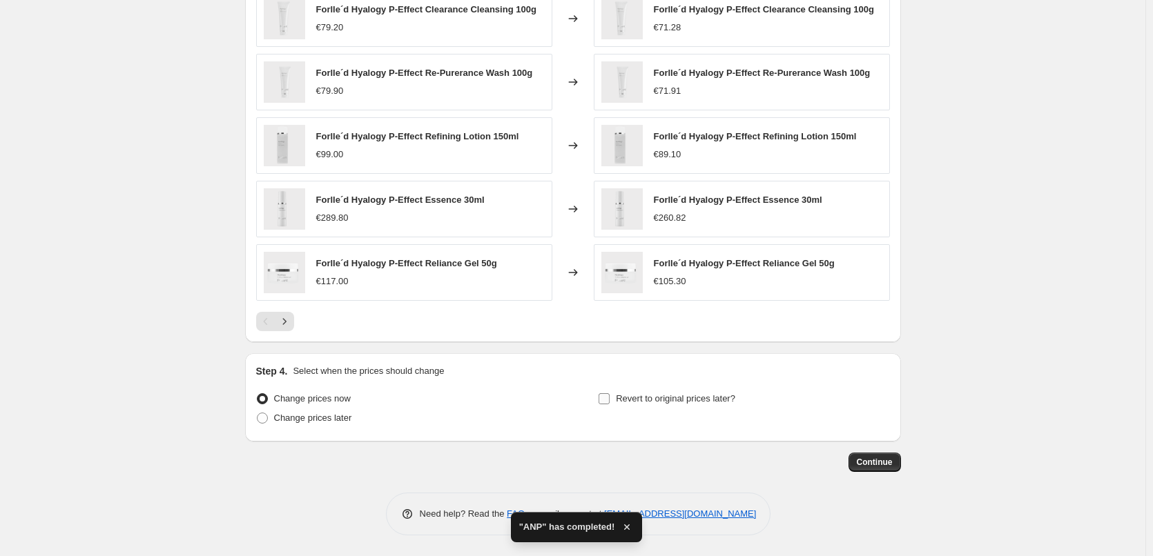
type input "Forlle´d"
click at [680, 393] on span "Revert to original prices later?" at bounding box center [675, 398] width 119 height 10
click at [610, 393] on input "Revert to original prices later?" at bounding box center [603, 398] width 11 height 11
checkbox input "true"
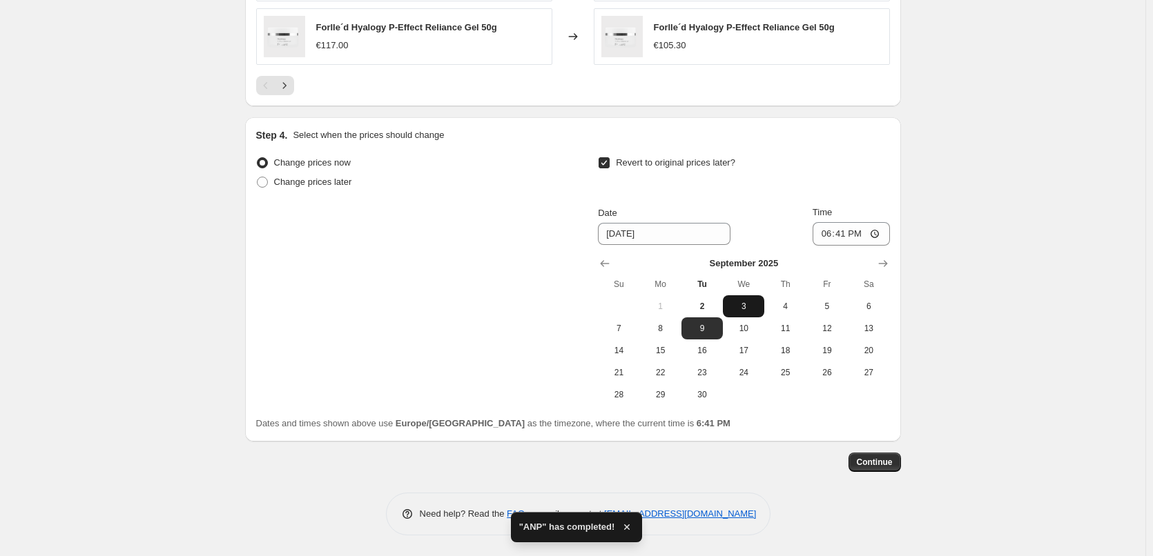
click at [743, 313] on button "3" at bounding box center [743, 306] width 41 height 22
type input "[DATE]"
click at [823, 235] on input "18:41" at bounding box center [850, 233] width 77 height 23
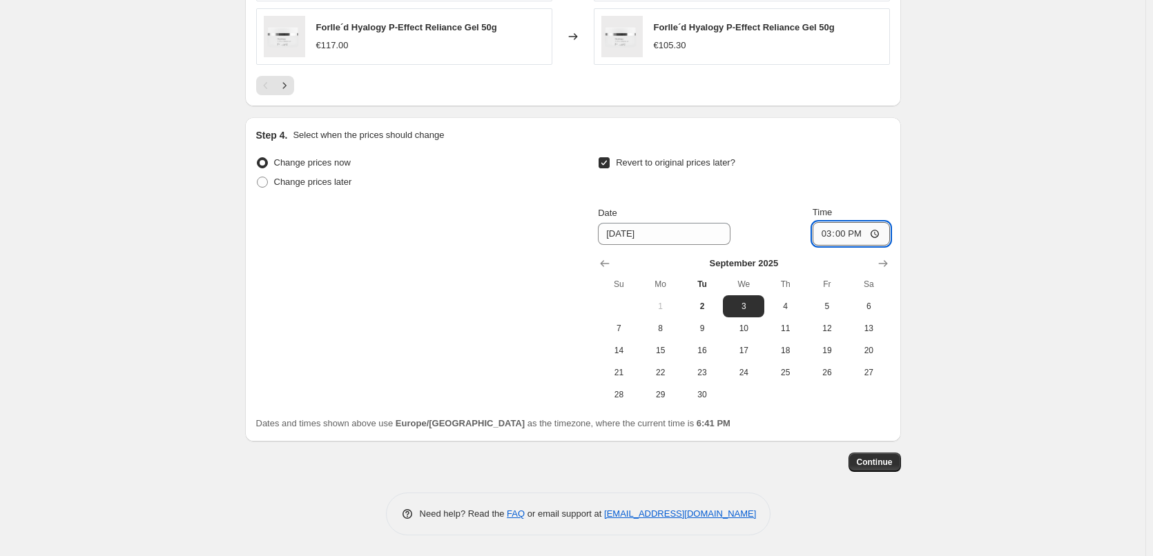
type input "03:00"
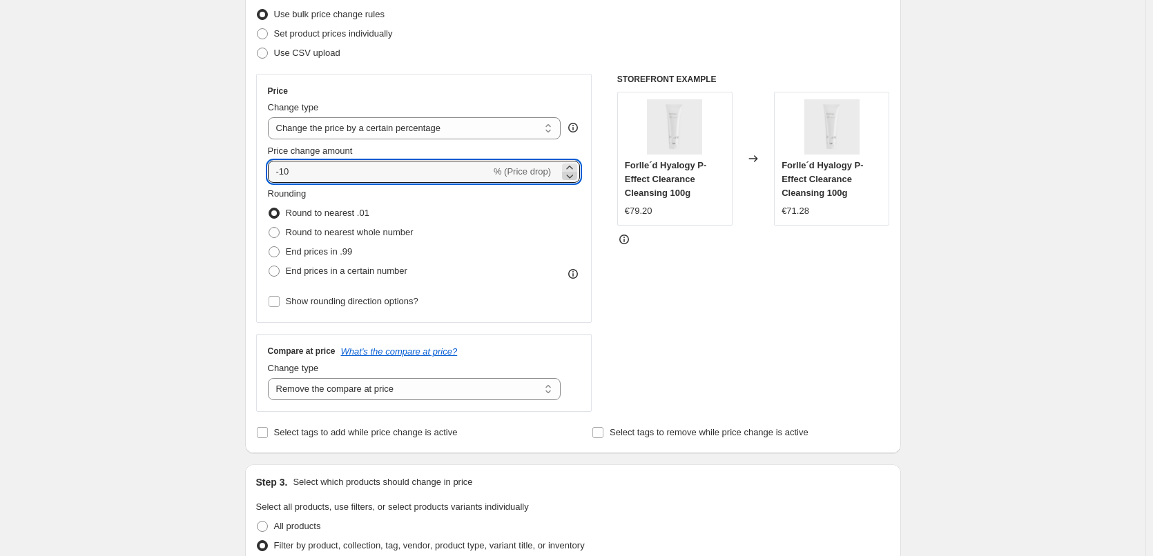
click at [571, 175] on icon at bounding box center [570, 177] width 7 height 4
click at [573, 180] on icon at bounding box center [570, 176] width 14 height 14
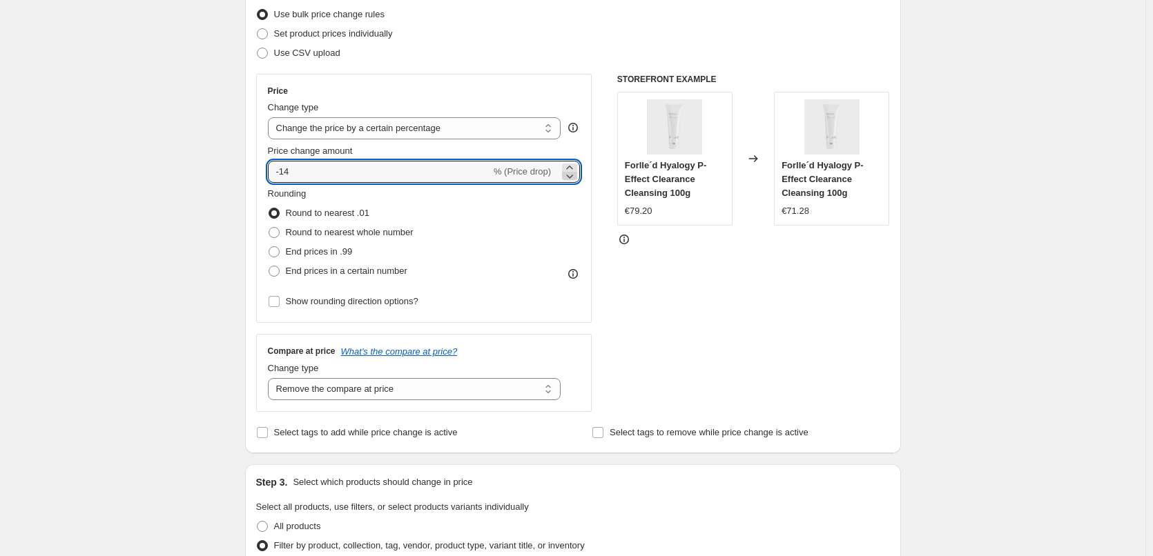
type input "-15"
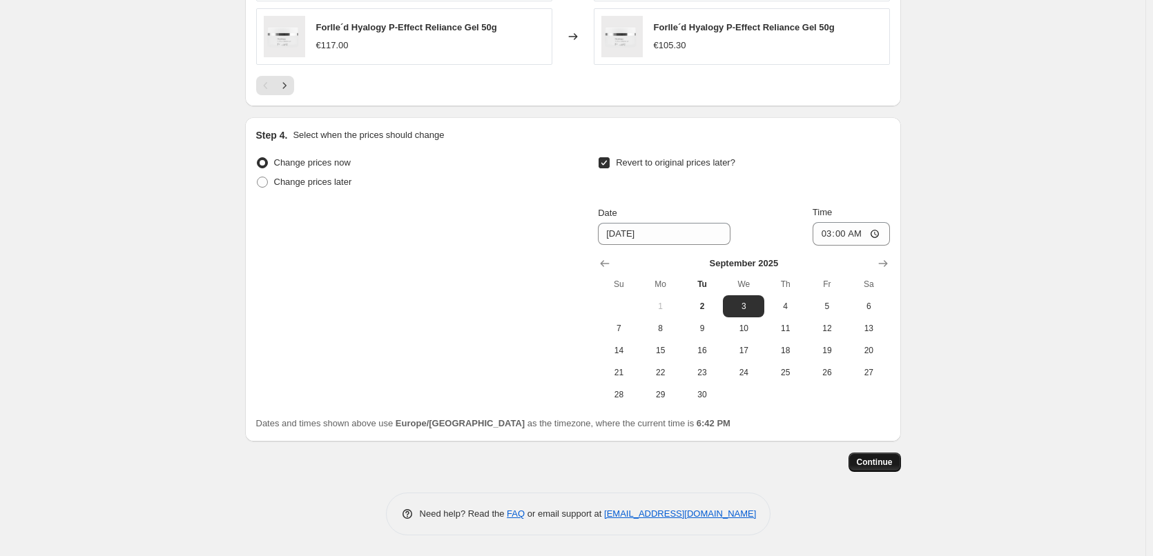
click at [868, 461] on span "Continue" at bounding box center [875, 462] width 36 height 11
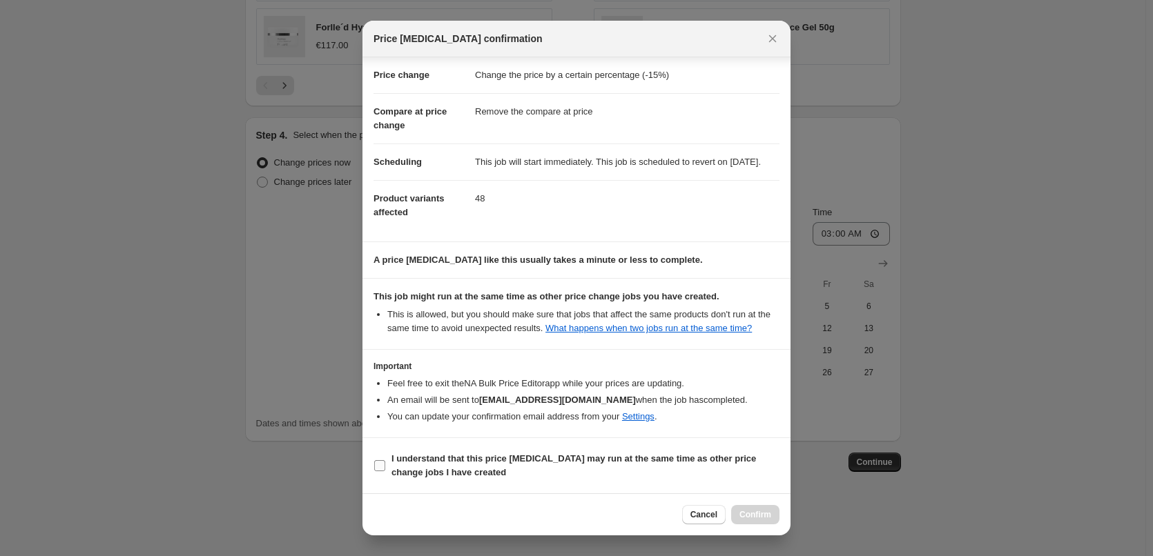
click at [448, 454] on b "I understand that this price [MEDICAL_DATA] may run at the same time as other p…" at bounding box center [573, 466] width 364 height 24
click at [385, 460] on input "I understand that this price [MEDICAL_DATA] may run at the same time as other p…" at bounding box center [379, 465] width 11 height 11
checkbox input "true"
click at [737, 506] on button "Confirm" at bounding box center [755, 514] width 48 height 19
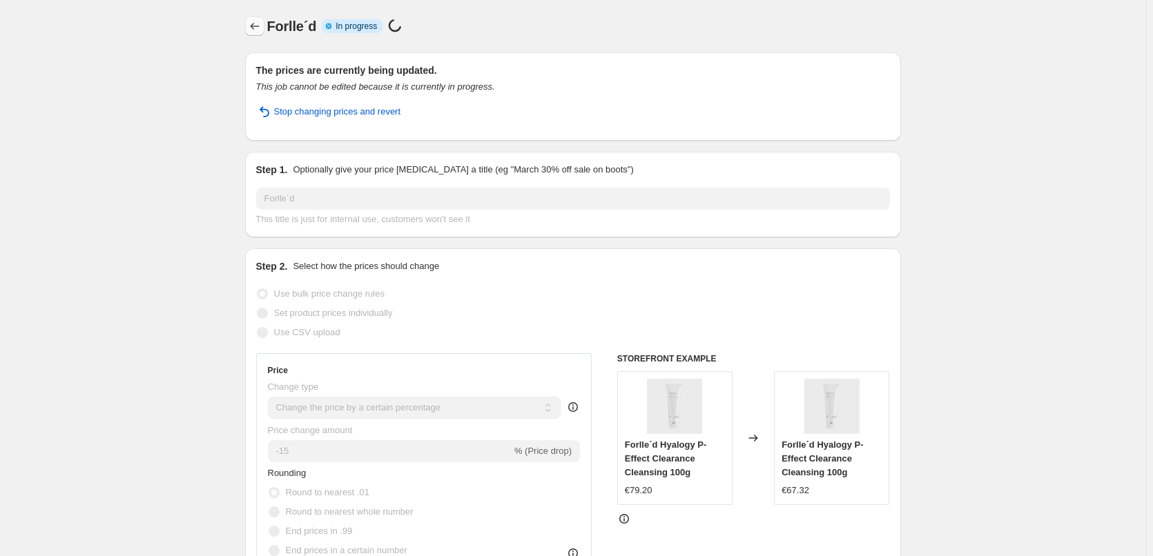
click at [260, 28] on icon "Price change jobs" at bounding box center [255, 26] width 14 height 14
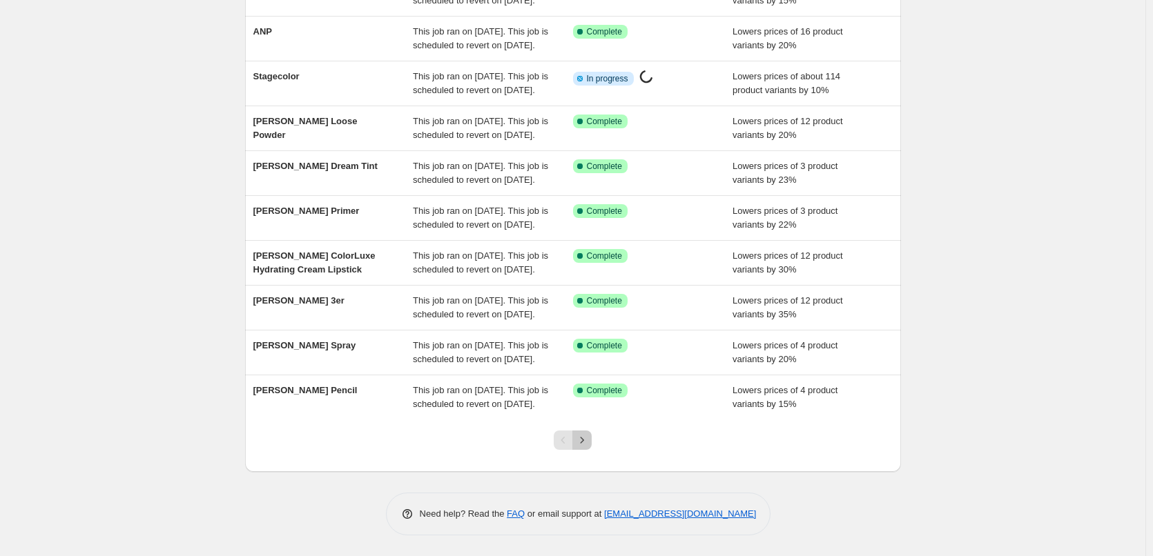
click at [589, 431] on button "Next" at bounding box center [581, 440] width 19 height 19
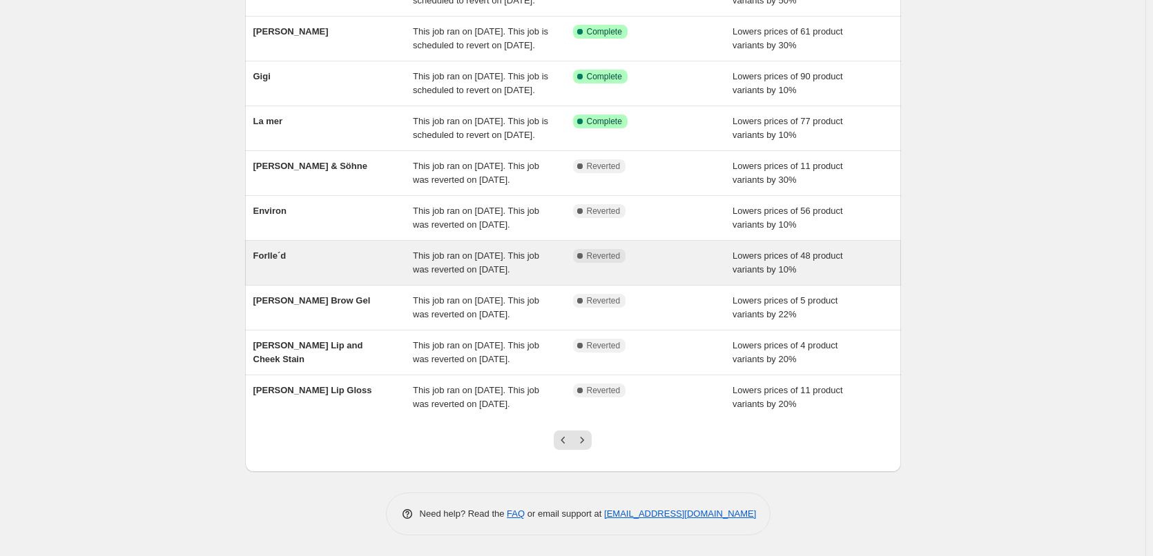
click at [302, 249] on div "Forlle´d" at bounding box center [333, 263] width 160 height 28
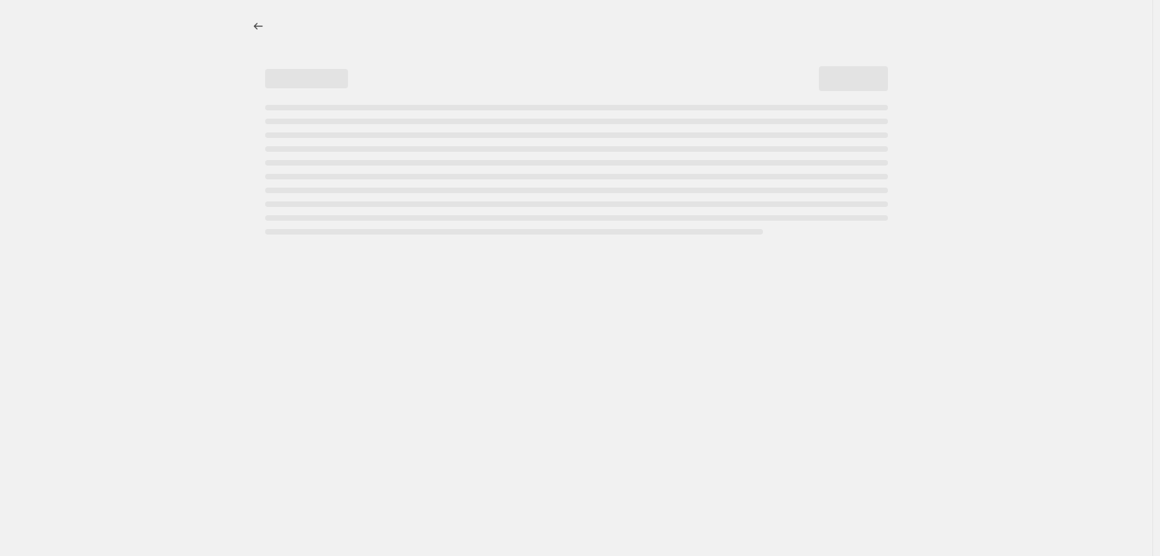
select select "percentage"
select select "remove"
select select "vendor"
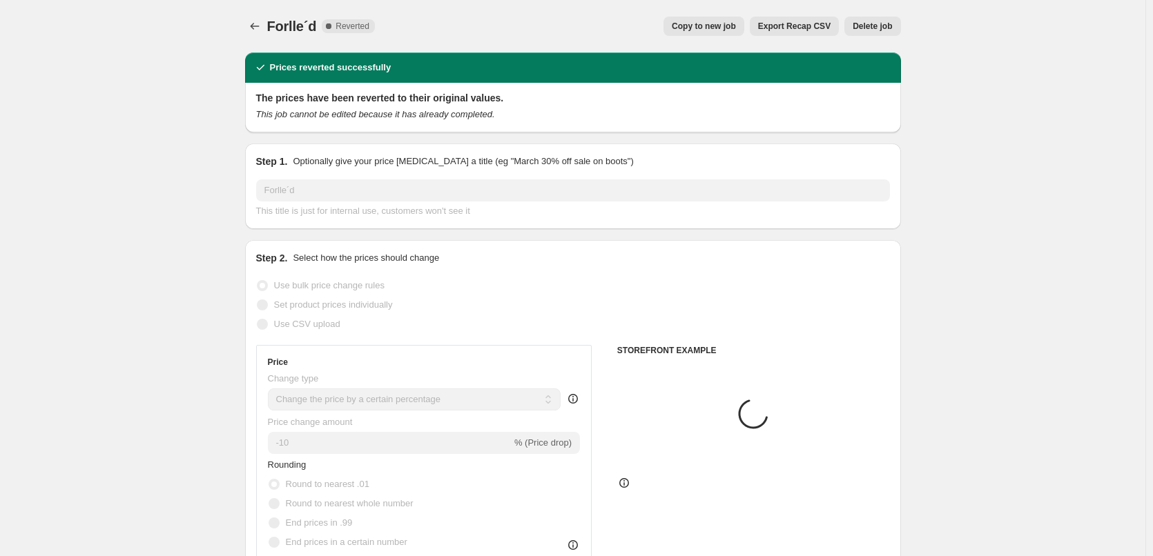
click at [867, 31] on span "Delete job" at bounding box center [871, 26] width 39 height 11
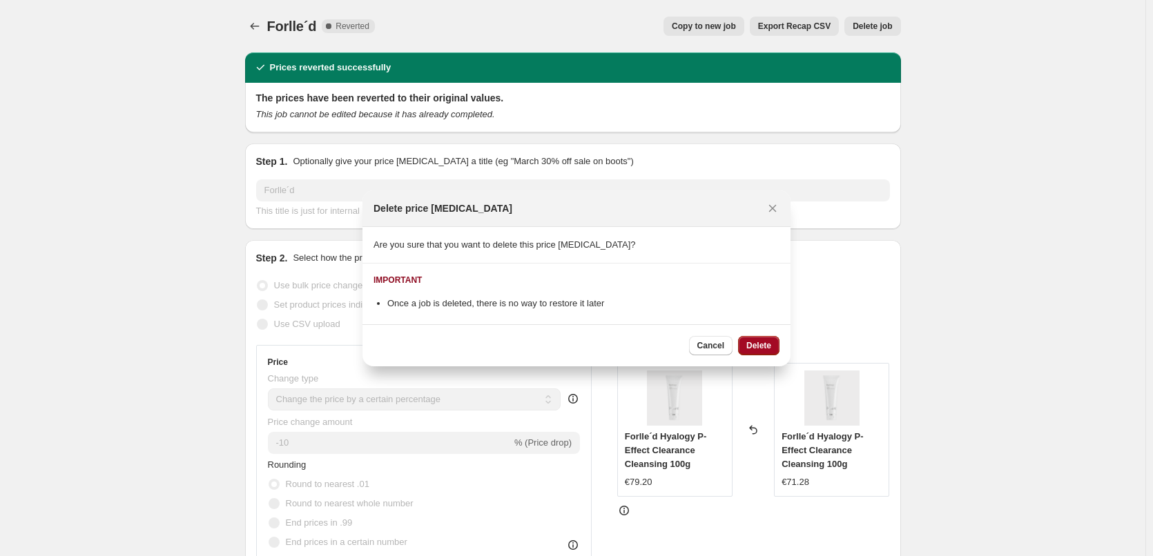
click at [749, 347] on span "Delete" at bounding box center [758, 345] width 25 height 11
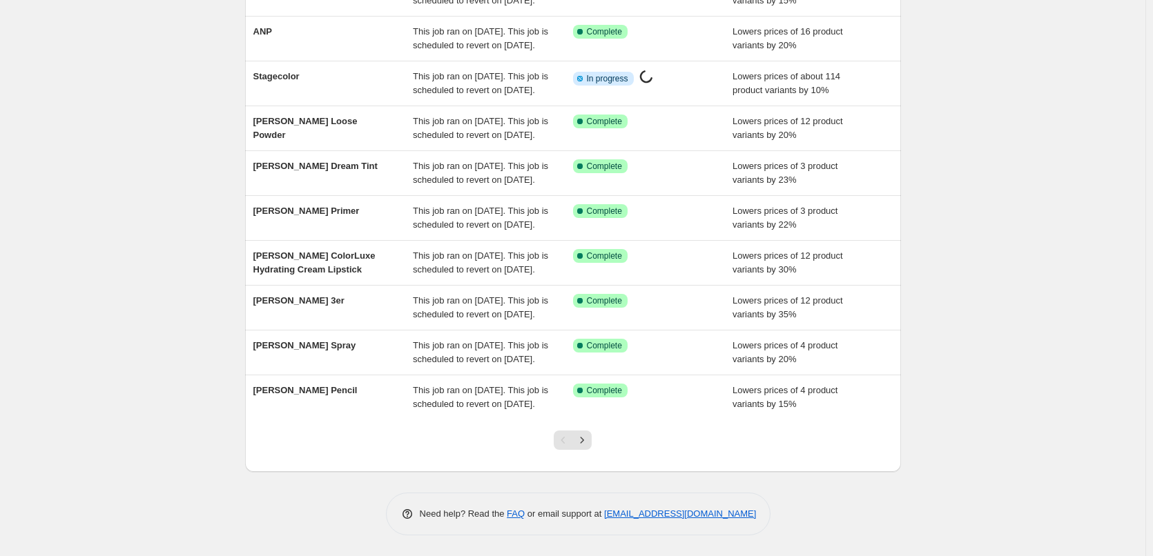
click at [607, 445] on div at bounding box center [573, 446] width 656 height 52
click at [572, 432] on div "Pagination" at bounding box center [563, 440] width 19 height 19
click at [582, 438] on icon "Next" at bounding box center [582, 440] width 14 height 14
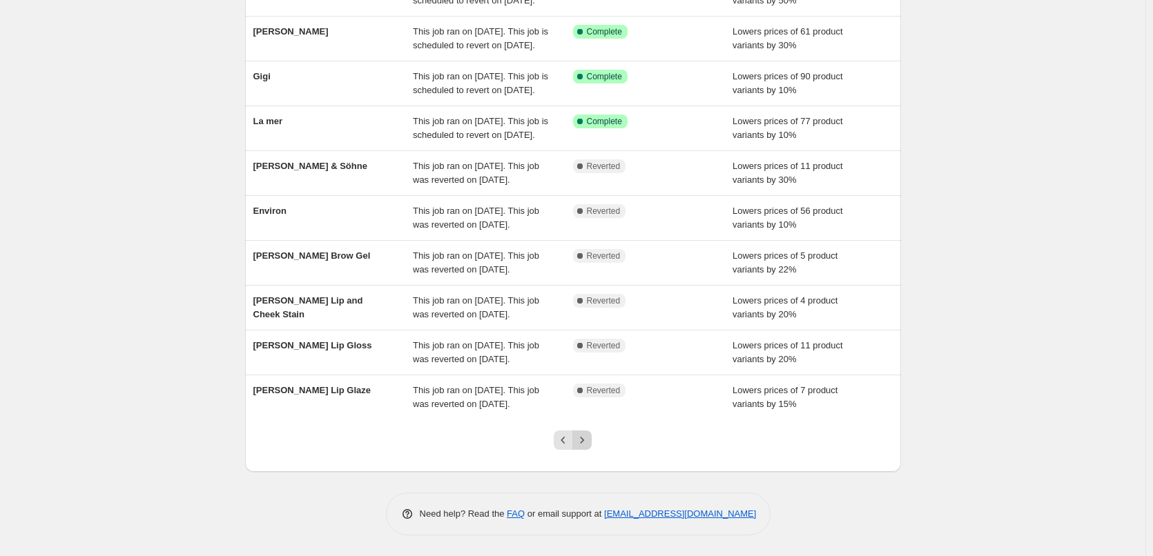
click at [589, 447] on icon "Next" at bounding box center [582, 440] width 14 height 14
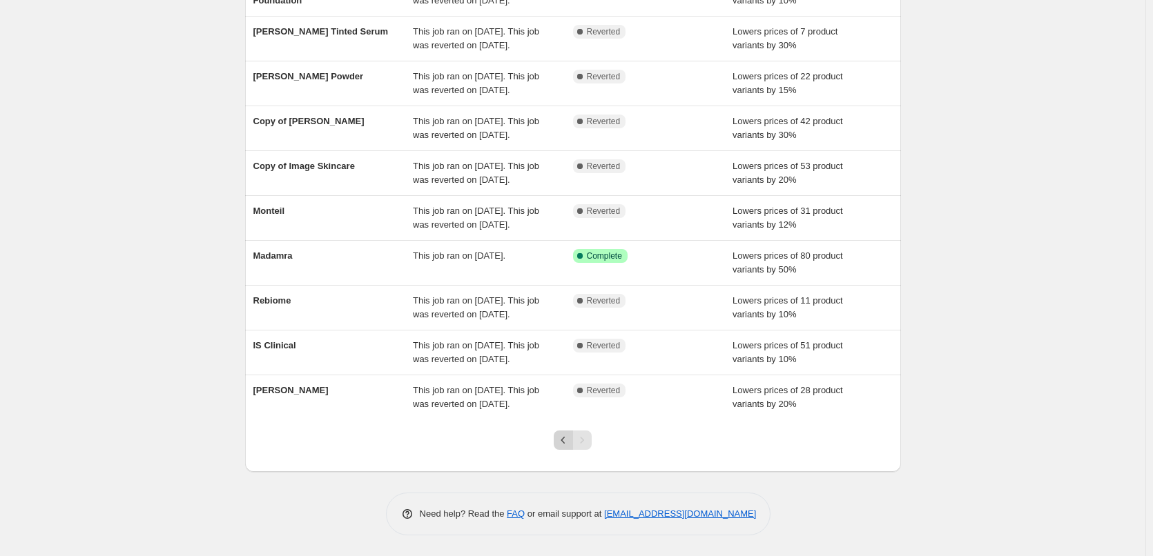
click at [568, 437] on icon "Previous" at bounding box center [563, 440] width 14 height 14
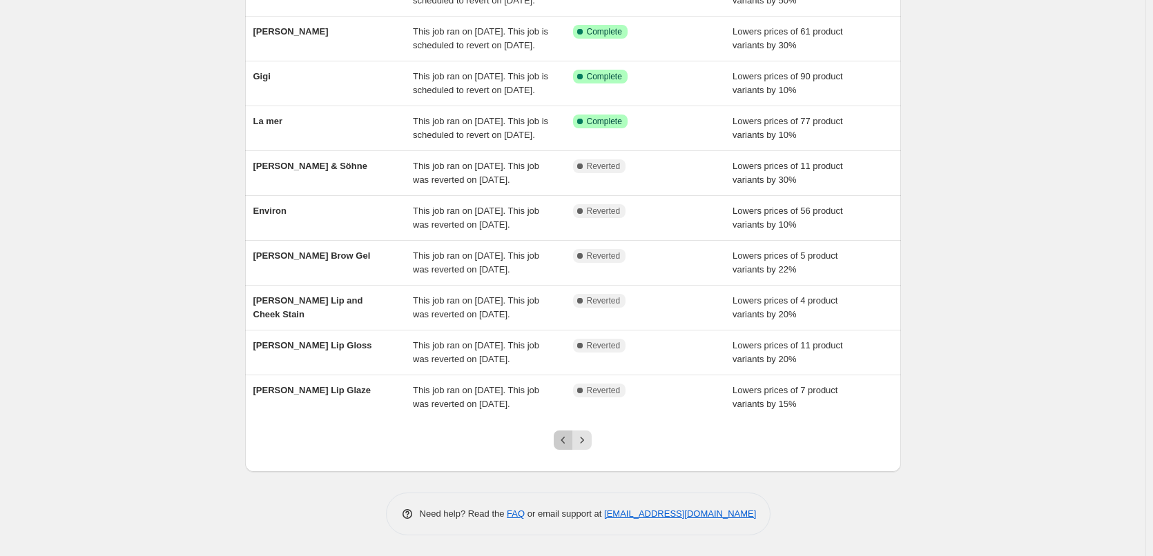
click at [568, 437] on icon "Previous" at bounding box center [563, 440] width 14 height 14
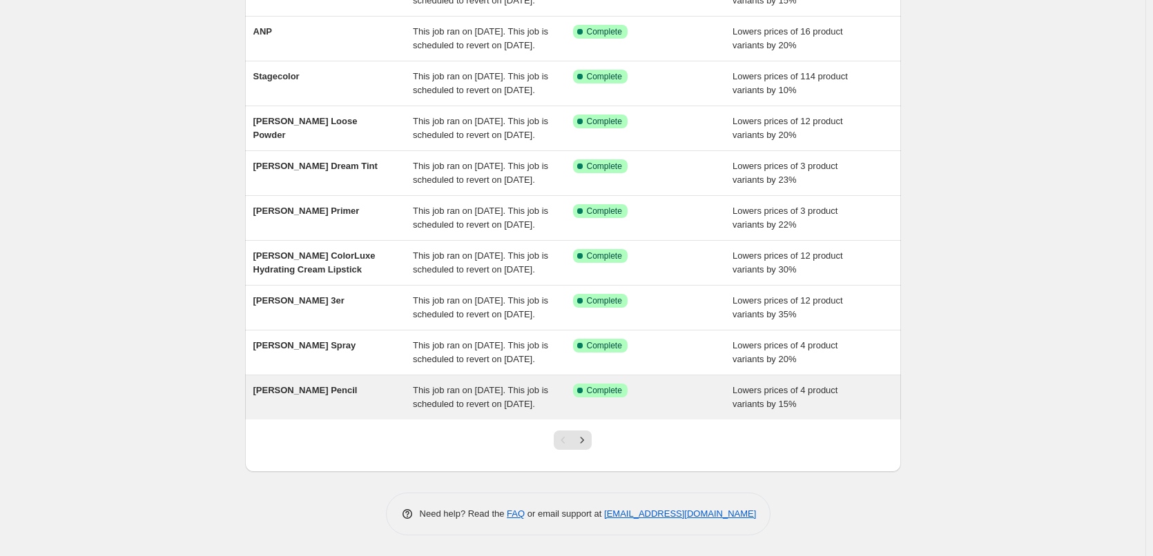
scroll to position [293, 0]
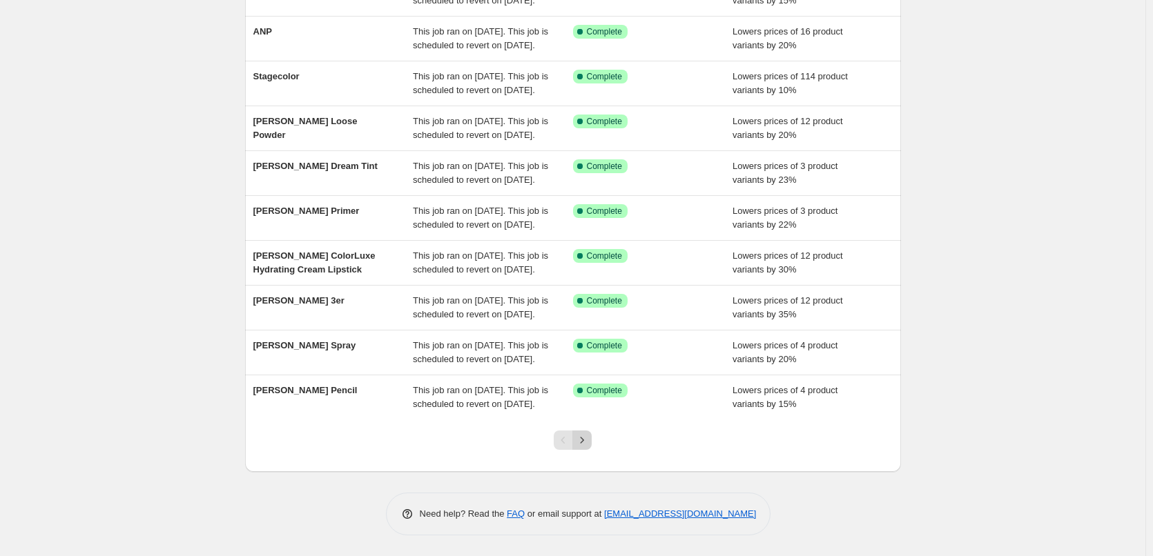
click at [583, 444] on icon "Next" at bounding box center [582, 440] width 14 height 14
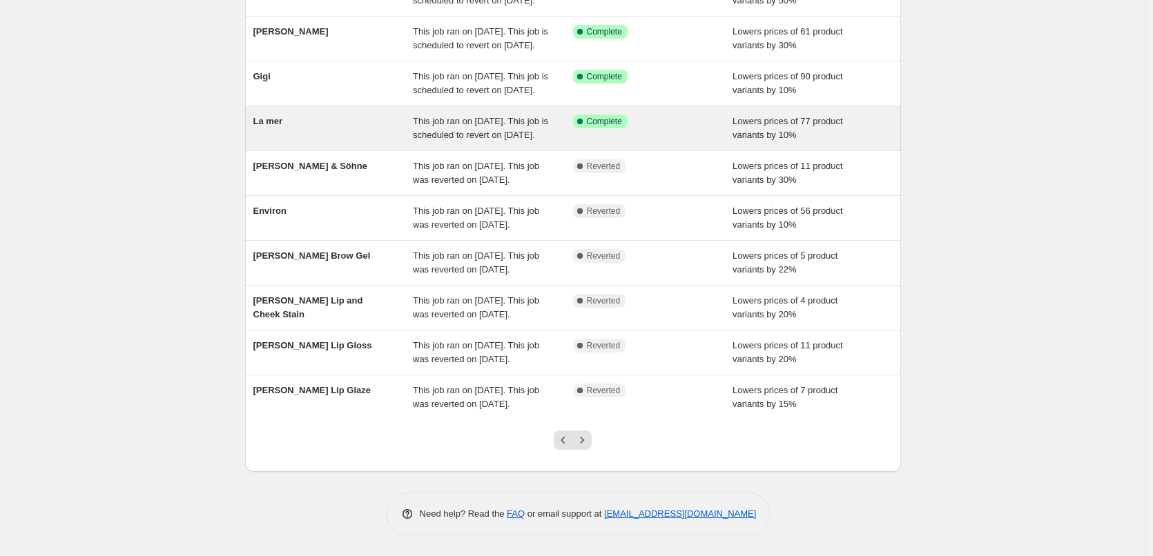
scroll to position [207, 0]
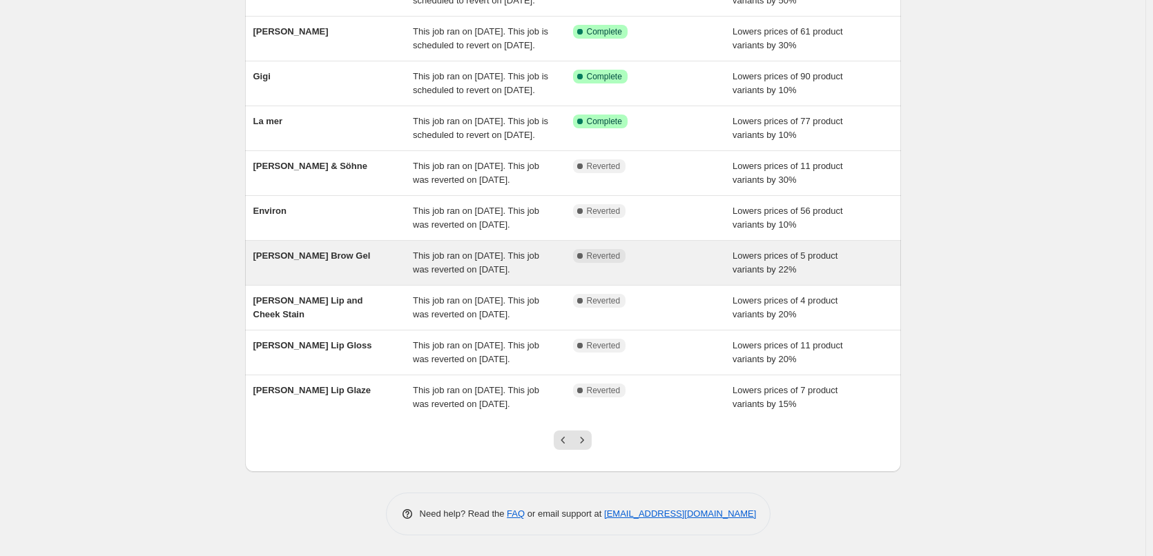
click at [423, 275] on span "This job ran on [DATE]. This job was reverted on [DATE]." at bounding box center [476, 263] width 126 height 24
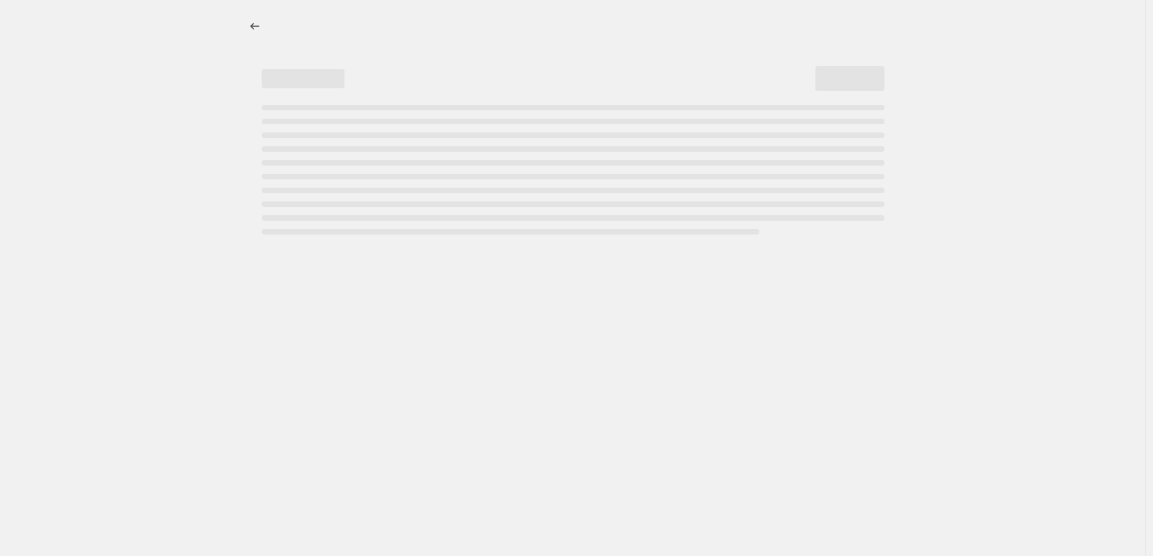
select select "percentage"
select select "tag"
select select "vendor"
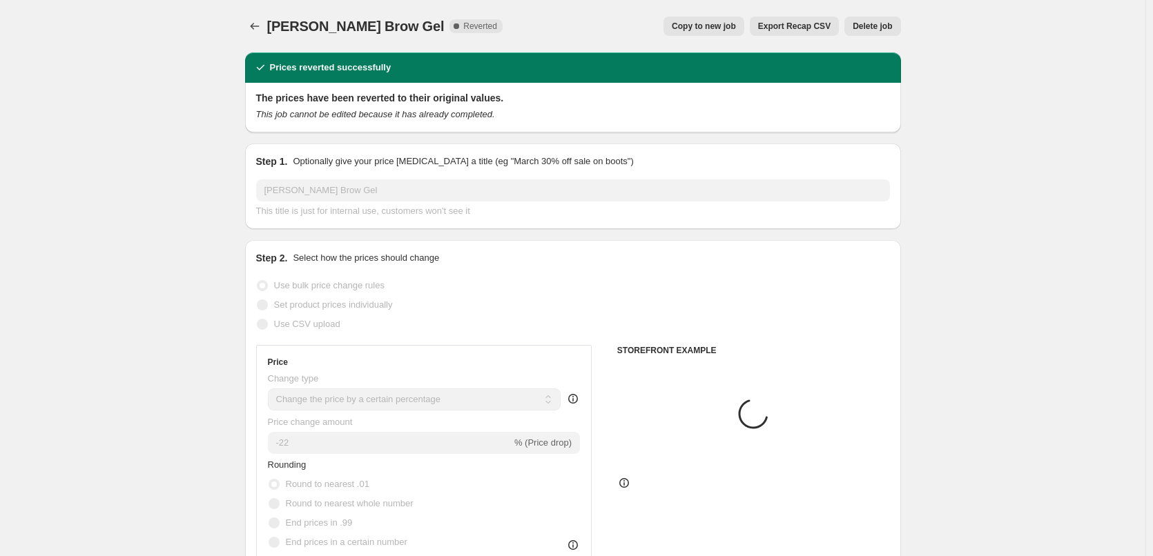
click at [713, 19] on button "Copy to new job" at bounding box center [703, 26] width 81 height 19
select select "percentage"
select select "tag"
select select "vendor"
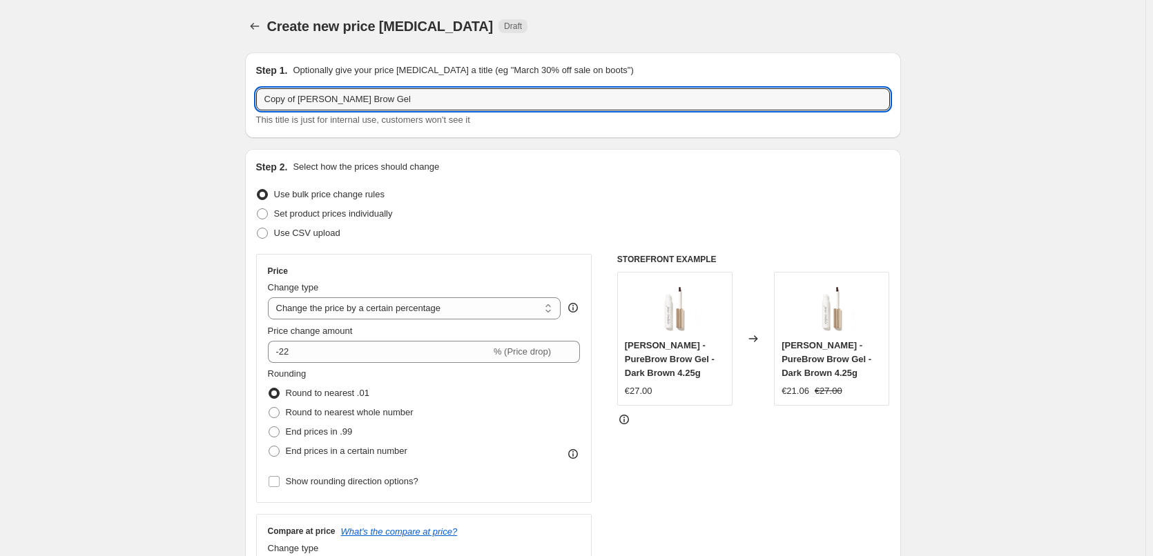
drag, startPoint x: 298, startPoint y: 101, endPoint x: 188, endPoint y: 88, distance: 111.3
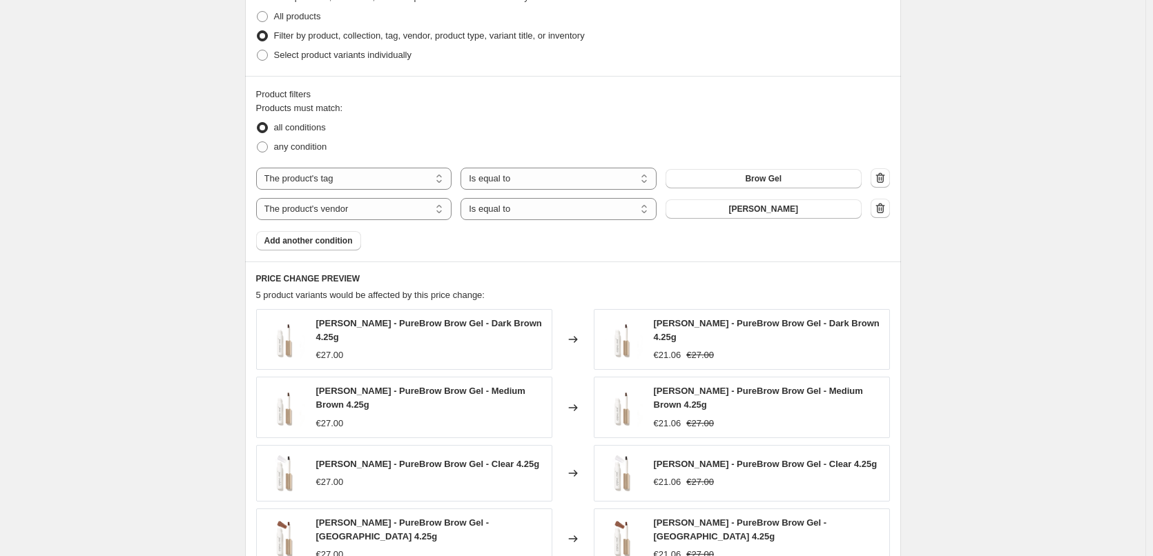
scroll to position [1019, 0]
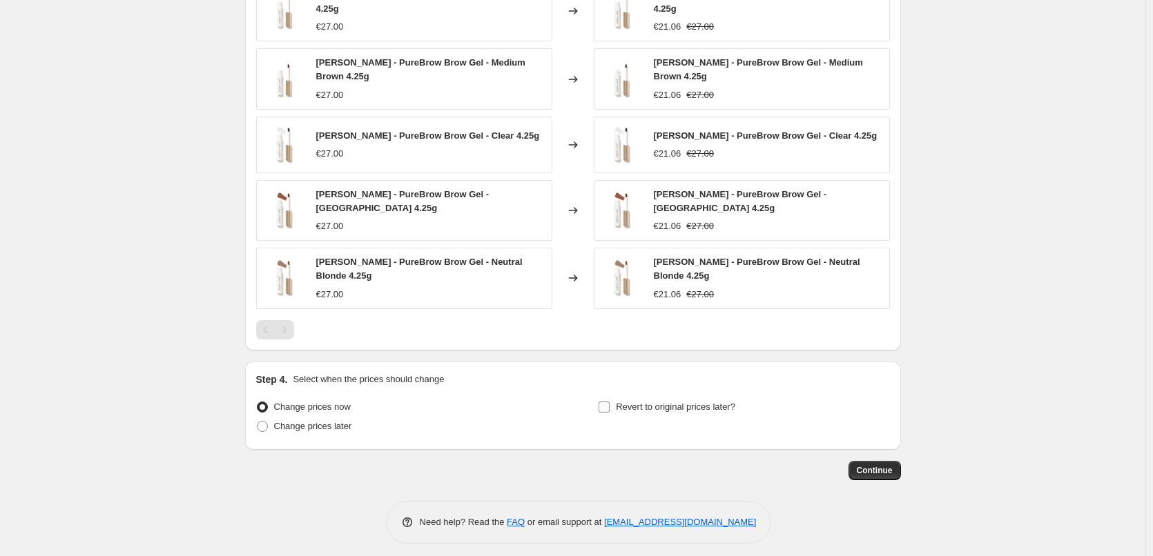
type input "[PERSON_NAME] Brow Gel"
click at [617, 400] on label "Revert to original prices later?" at bounding box center [666, 407] width 137 height 19
click at [610, 402] on input "Revert to original prices later?" at bounding box center [603, 407] width 11 height 11
checkbox input "true"
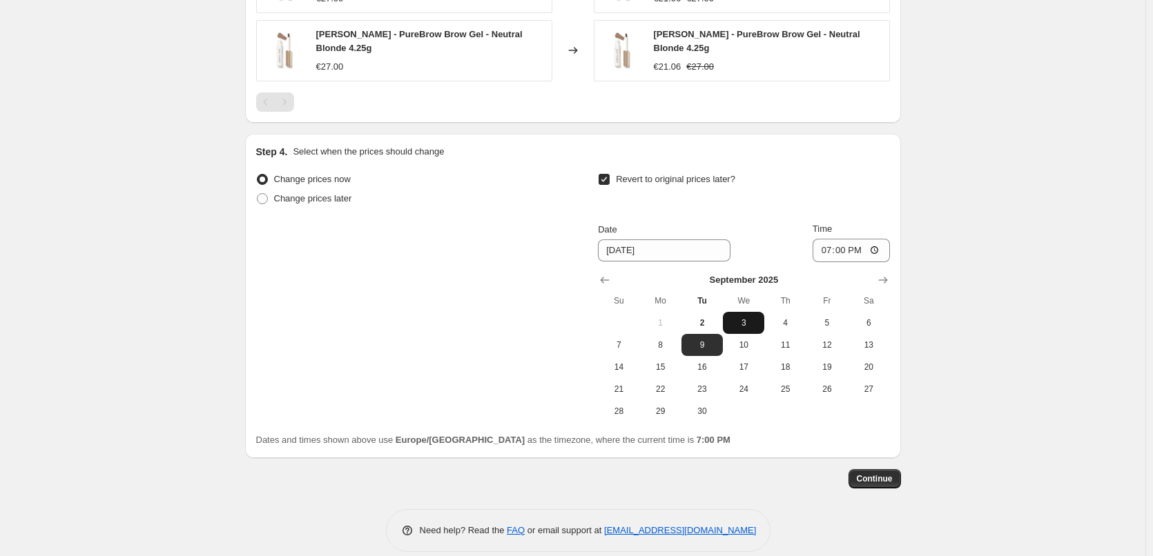
scroll to position [1255, 0]
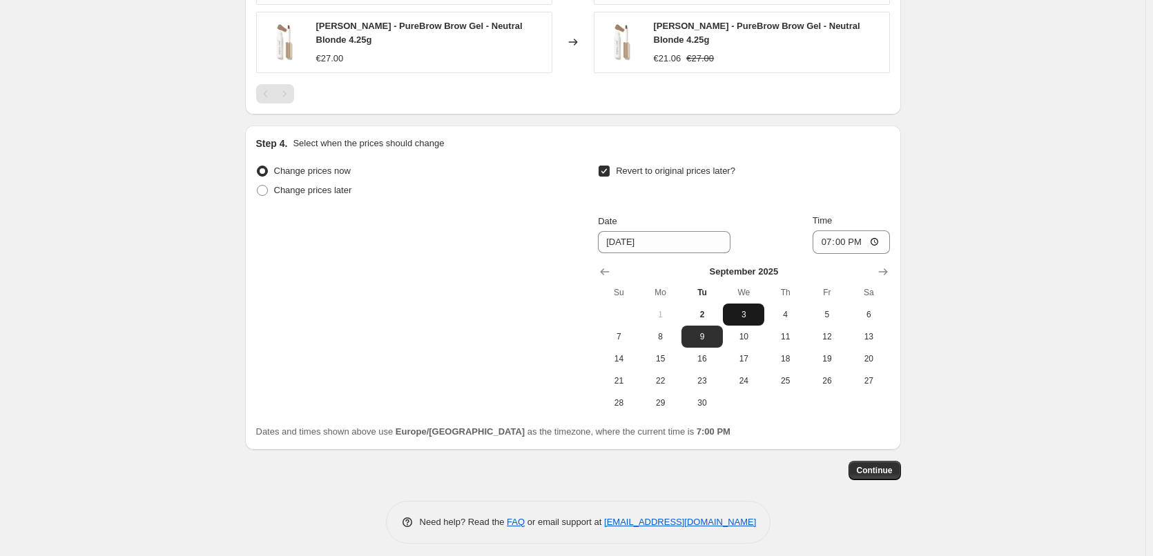
click at [745, 309] on span "3" at bounding box center [743, 314] width 30 height 11
type input "[DATE]"
click at [832, 235] on input "19:00" at bounding box center [850, 242] width 77 height 23
click at [883, 234] on input "15:00" at bounding box center [850, 242] width 77 height 23
type input "03:00"
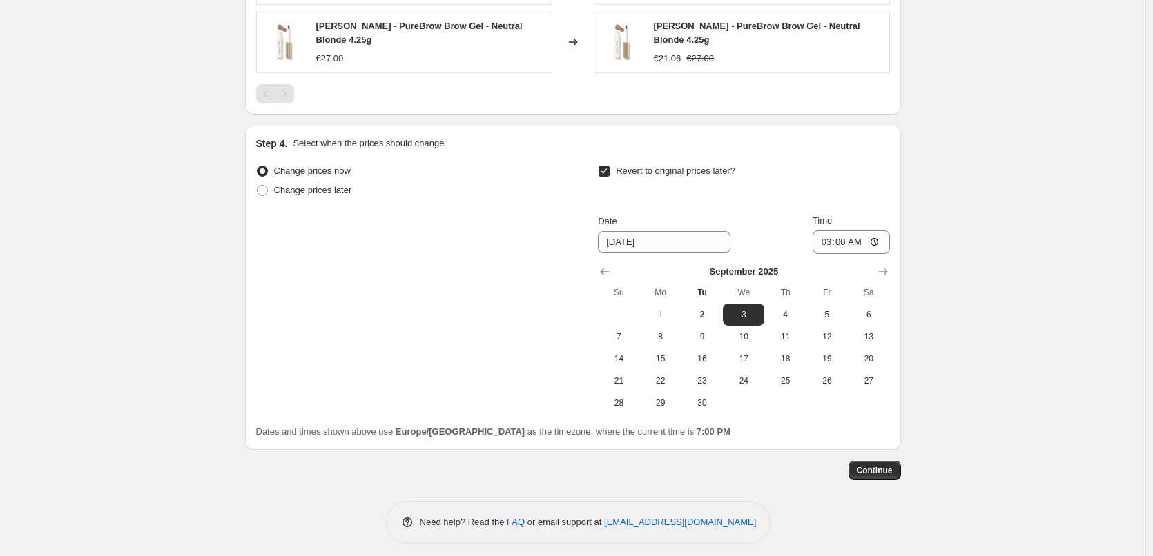
click at [880, 465] on span "Continue" at bounding box center [875, 470] width 36 height 11
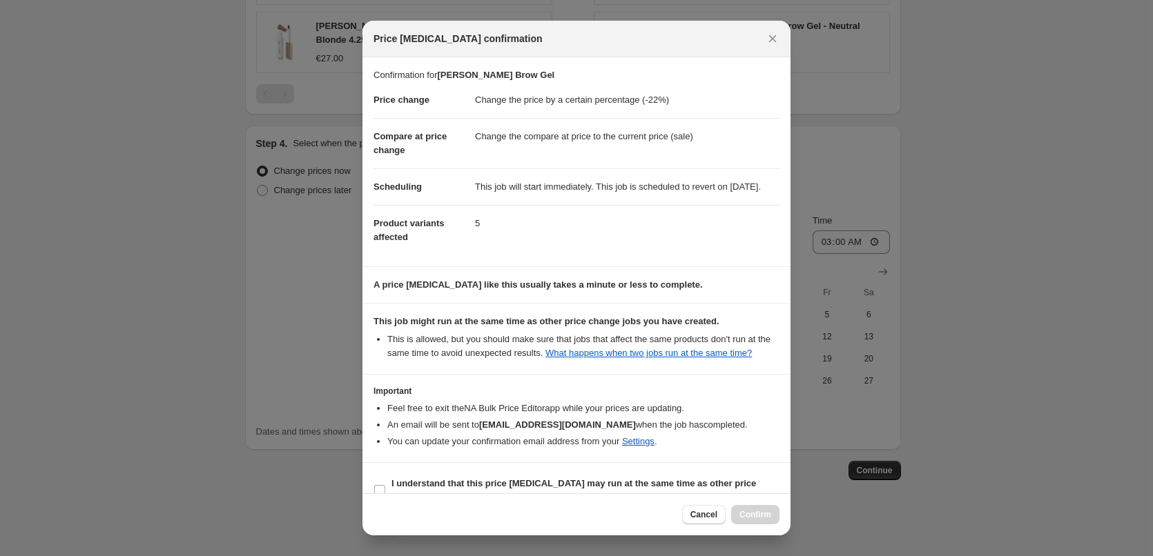
scroll to position [39, 0]
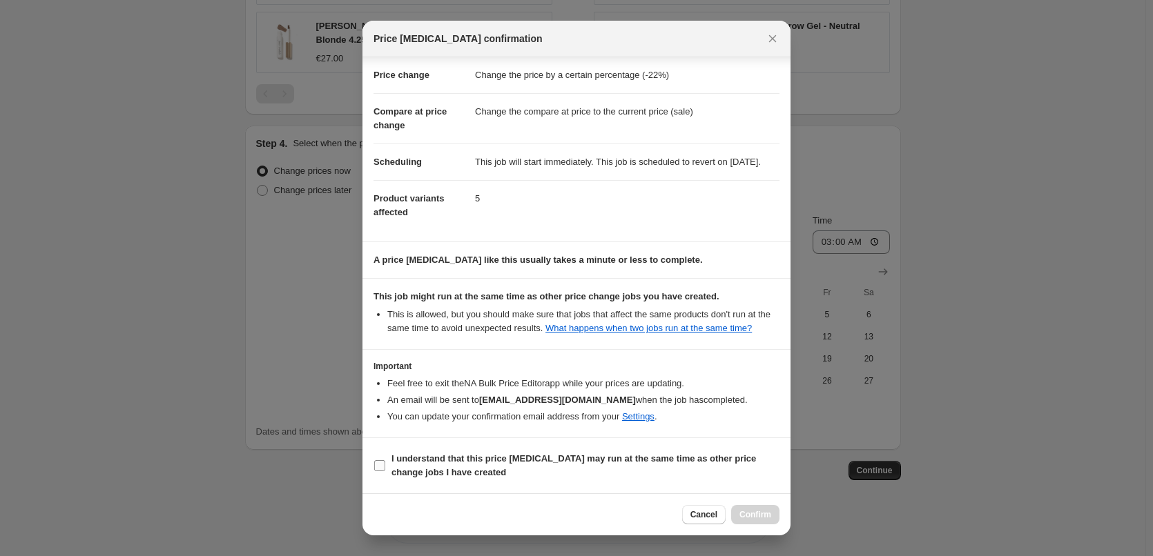
click at [425, 452] on span "I understand that this price [MEDICAL_DATA] may run at the same time as other p…" at bounding box center [585, 466] width 388 height 28
click at [385, 460] on input "I understand that this price [MEDICAL_DATA] may run at the same time as other p…" at bounding box center [379, 465] width 11 height 11
checkbox input "true"
click at [758, 515] on span "Confirm" at bounding box center [755, 514] width 32 height 11
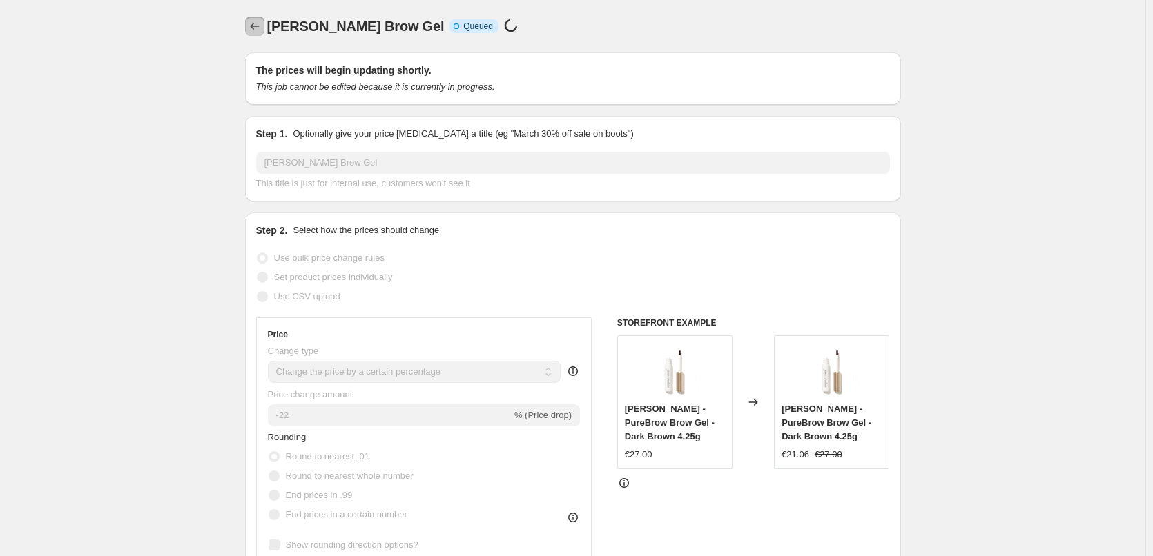
click at [255, 22] on icon "Price change jobs" at bounding box center [255, 26] width 14 height 14
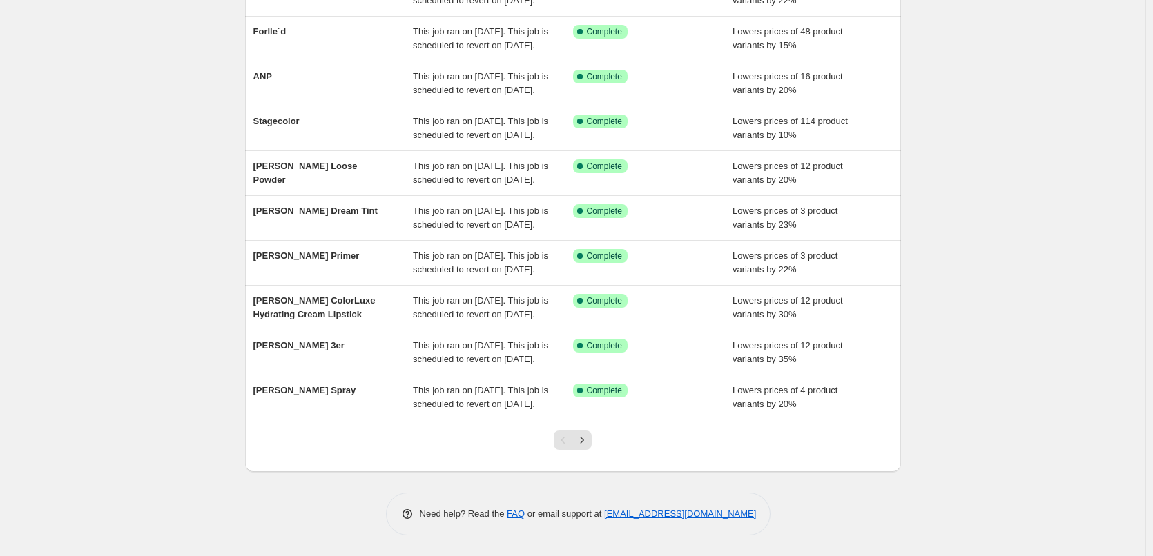
scroll to position [293, 0]
click at [585, 446] on icon "Next" at bounding box center [582, 440] width 14 height 14
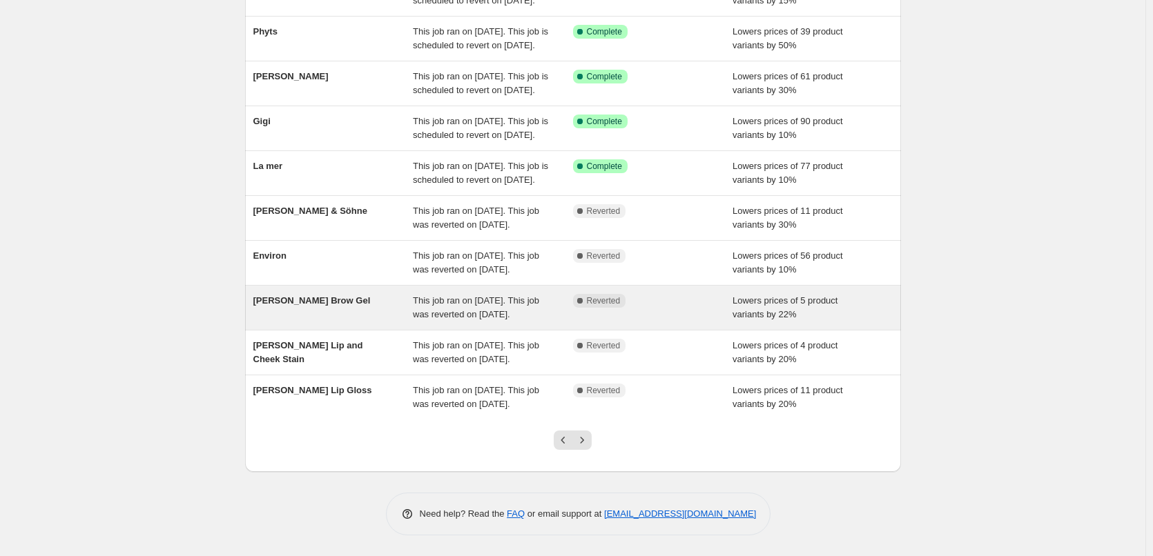
click at [438, 295] on span "This job ran on [DATE]. This job was reverted on [DATE]." at bounding box center [476, 307] width 126 height 24
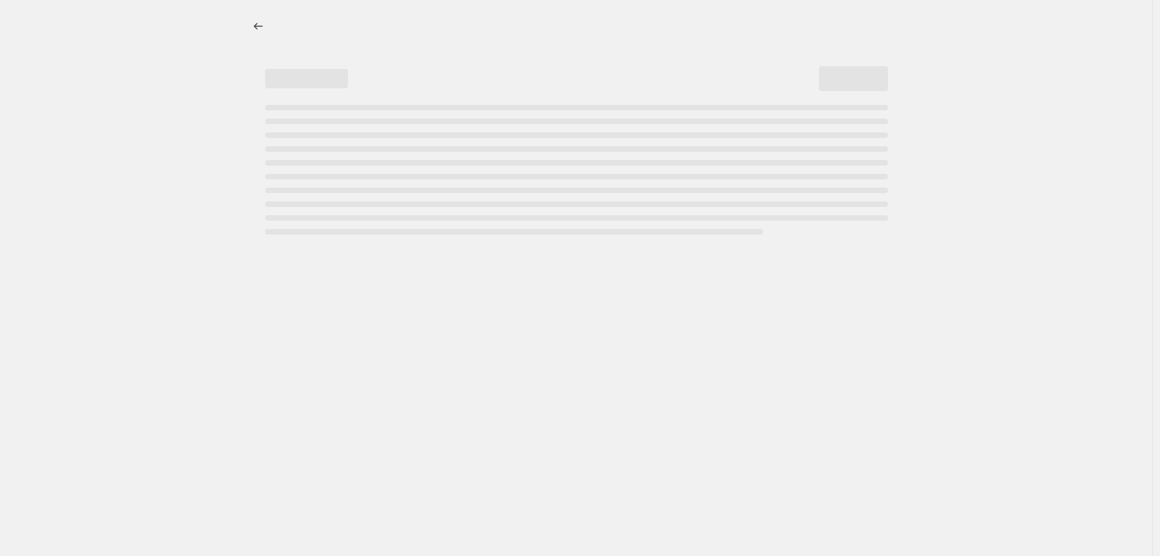
select select "percentage"
select select "tag"
select select "vendor"
select select "percentage"
select select "tag"
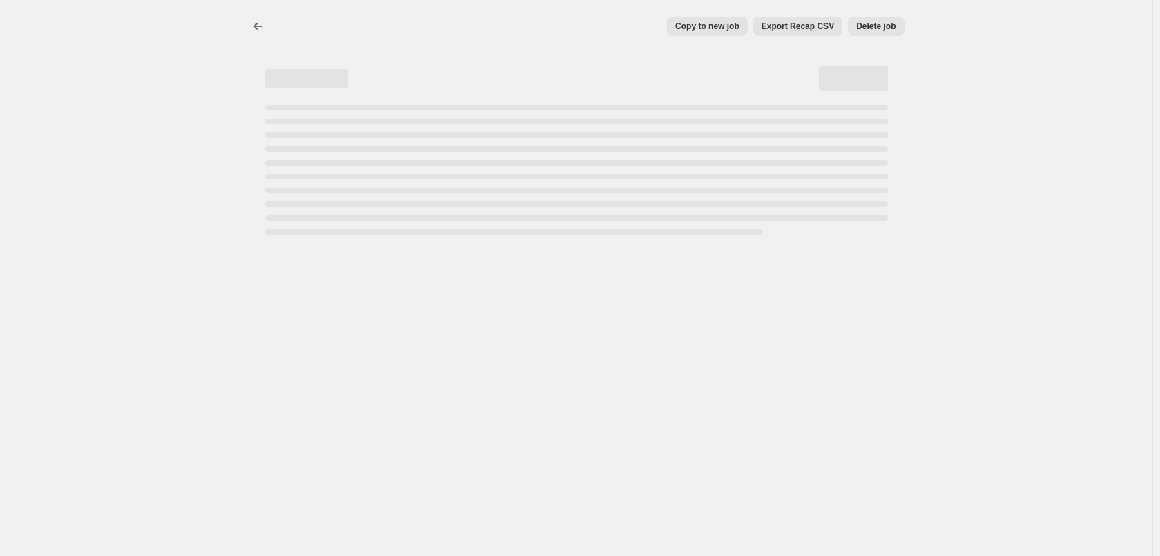
select select "vendor"
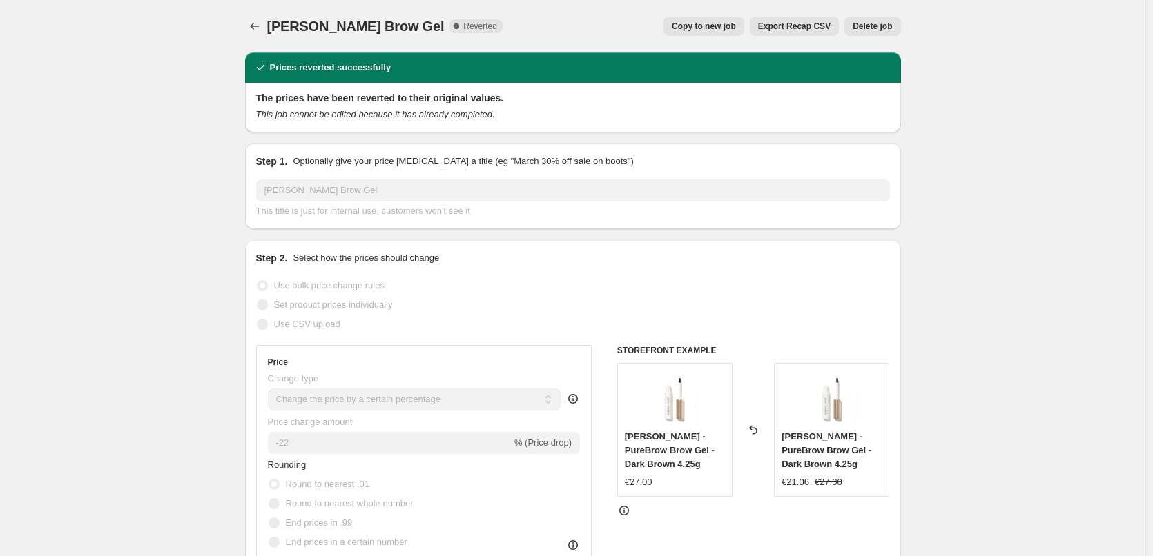
click at [873, 26] on span "Delete job" at bounding box center [871, 26] width 39 height 11
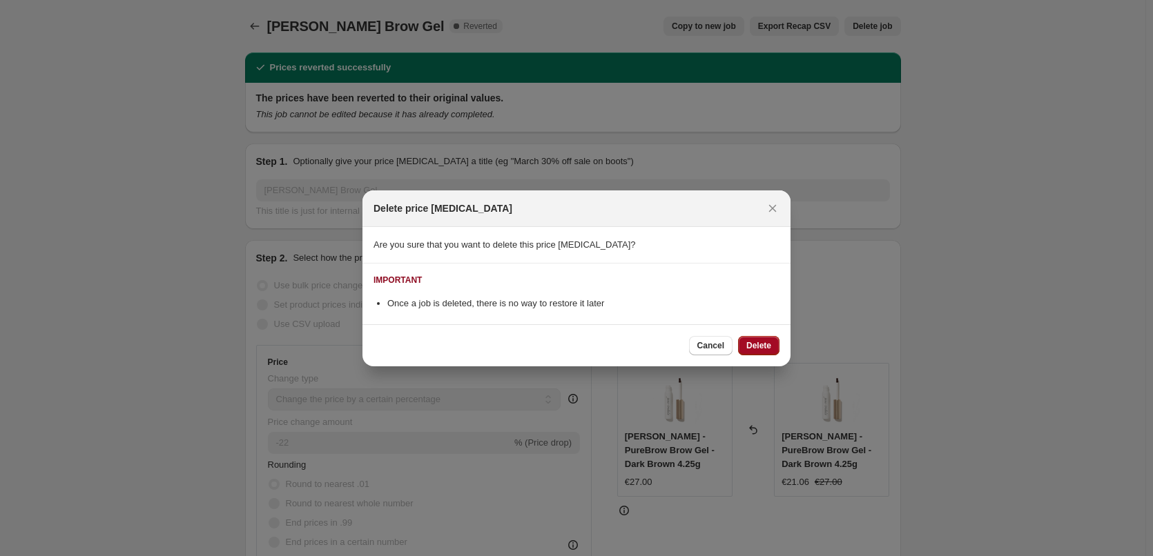
click at [750, 344] on span "Delete" at bounding box center [758, 345] width 25 height 11
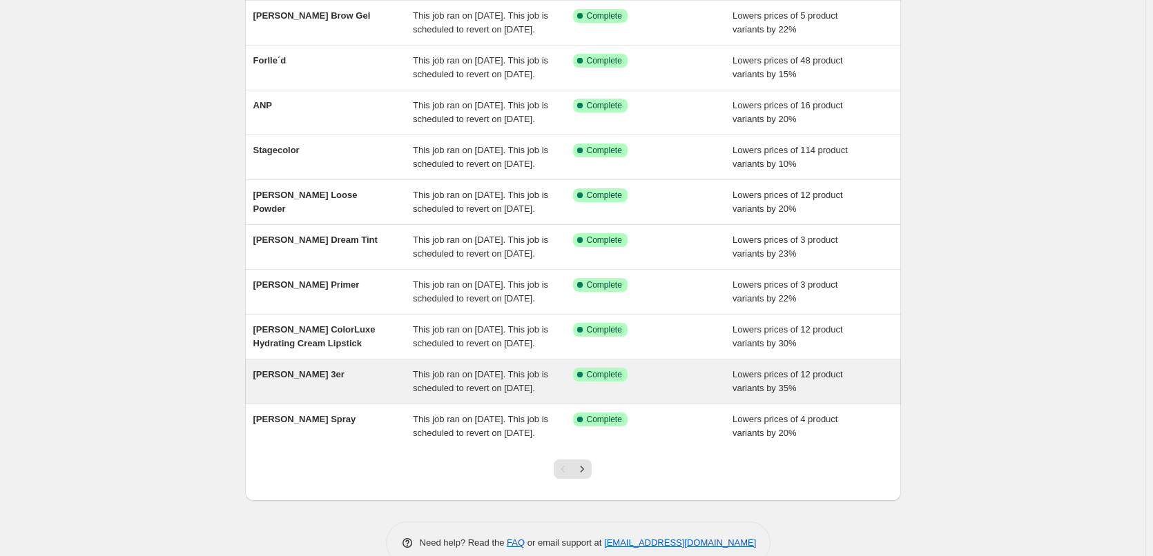
scroll to position [293, 0]
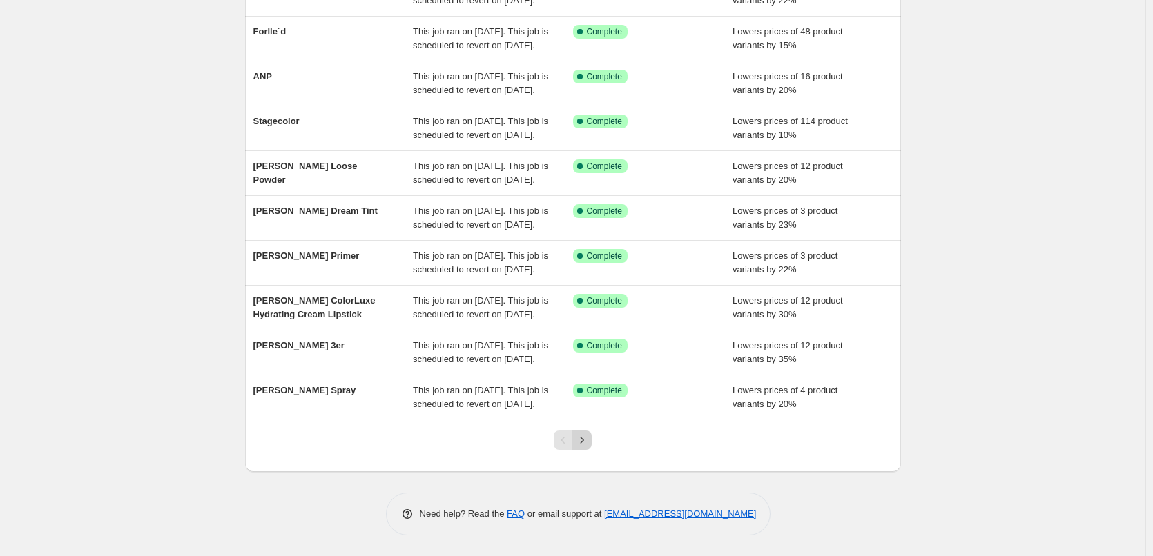
click at [584, 440] on icon "Next" at bounding box center [582, 440] width 14 height 14
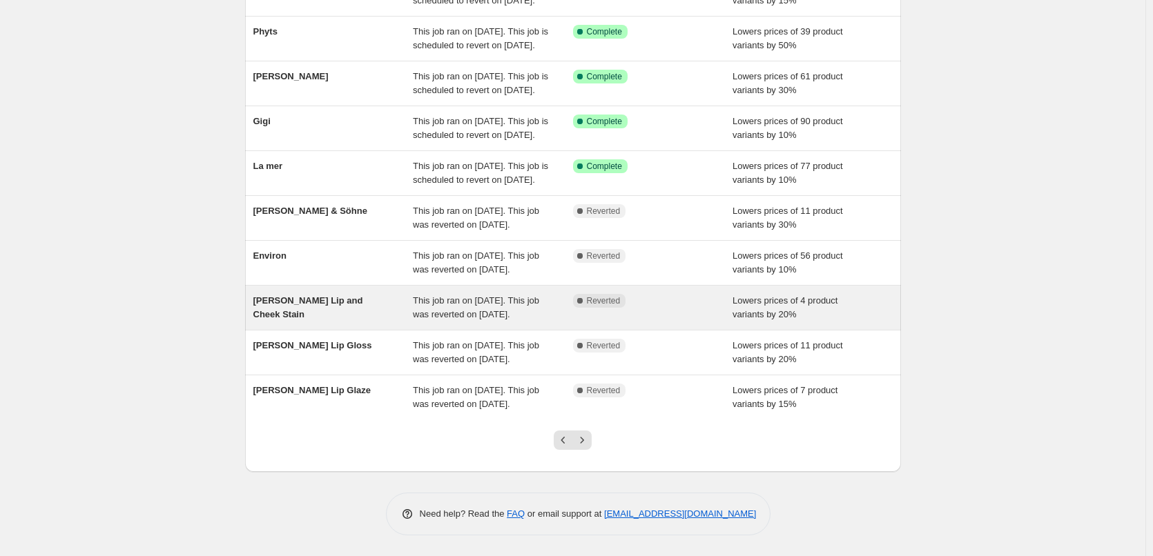
click at [573, 294] on div "This job ran on [DATE]. This job was reverted on [DATE]." at bounding box center [493, 308] width 160 height 28
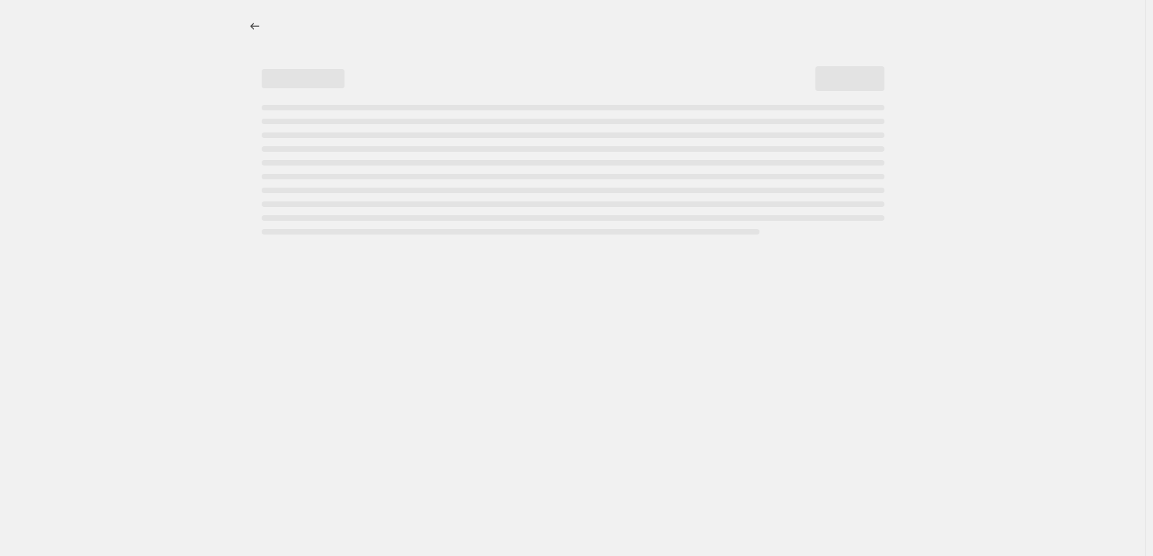
select select "percentage"
select select "tag"
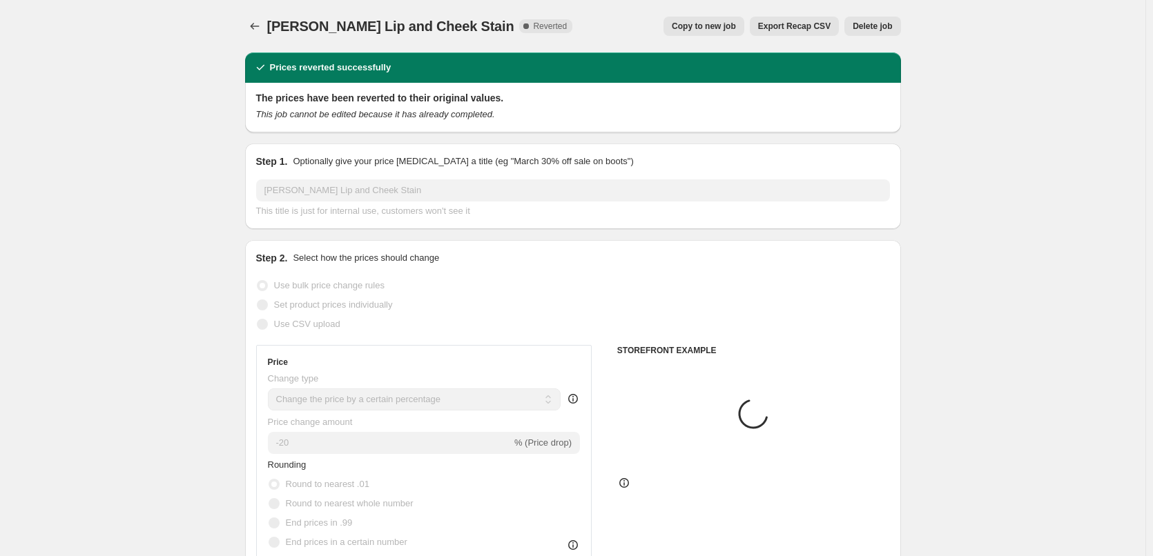
click at [712, 30] on span "Copy to new job" at bounding box center [704, 26] width 64 height 11
select select "percentage"
select select "tag"
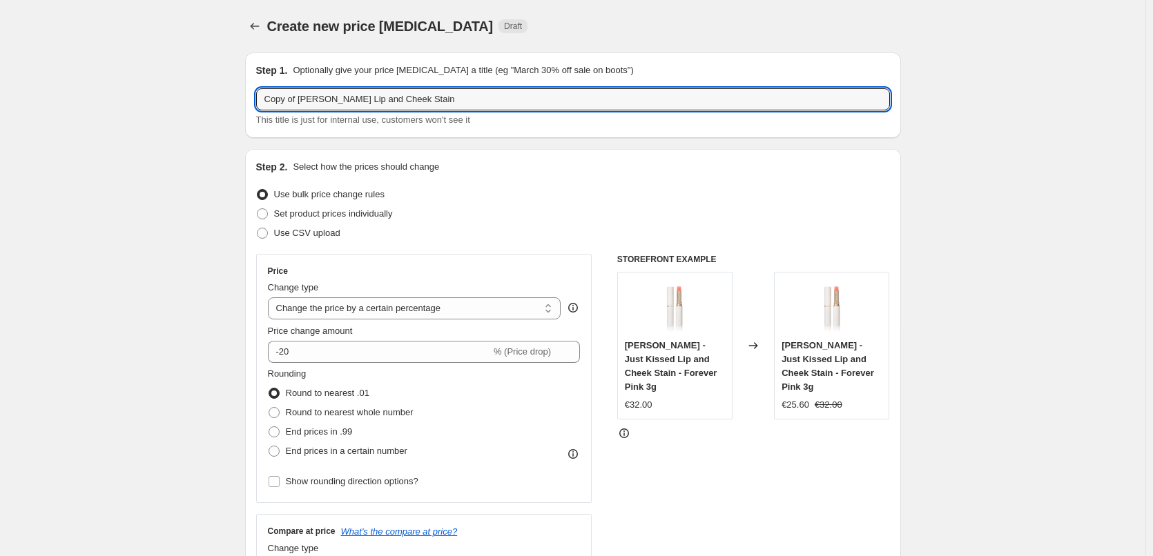
drag, startPoint x: 300, startPoint y: 99, endPoint x: 83, endPoint y: 99, distance: 217.4
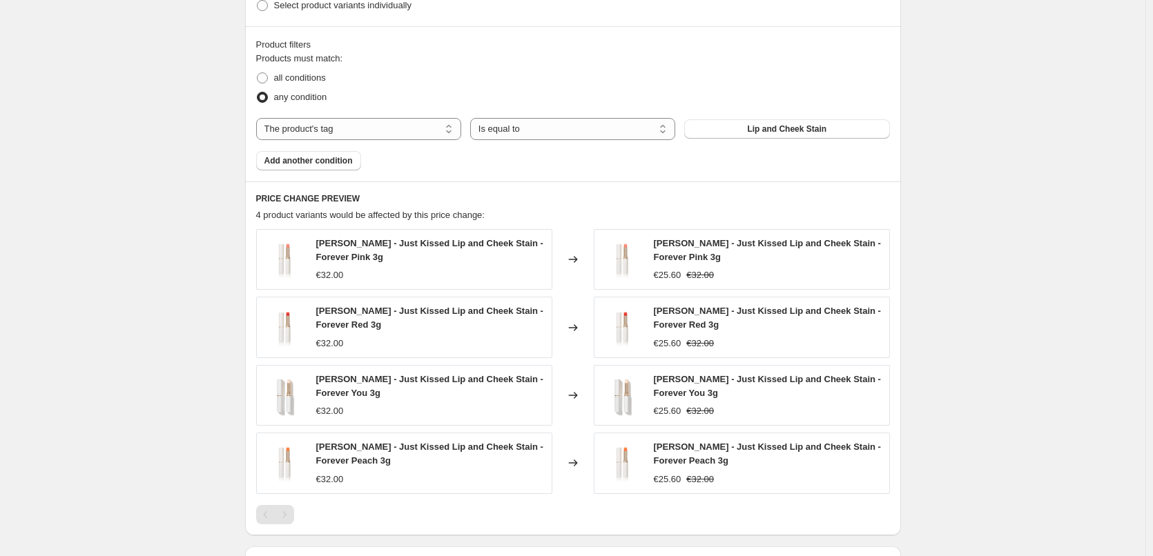
scroll to position [934, 0]
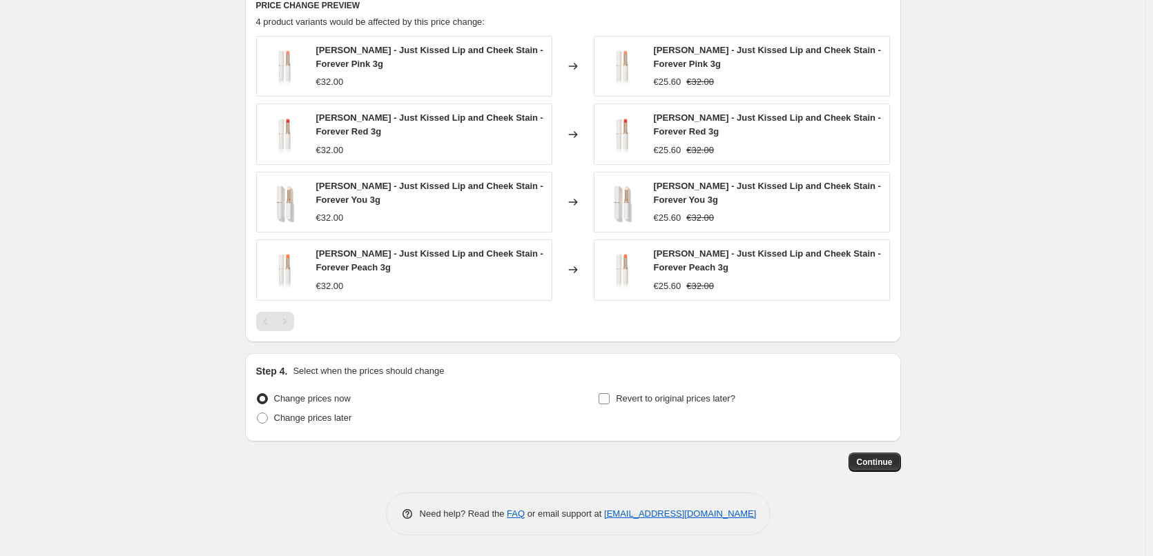
type input "[PERSON_NAME] Lip and Cheek Stain"
click at [632, 392] on span "Revert to original prices later?" at bounding box center [675, 399] width 119 height 14
click at [610, 393] on input "Revert to original prices later?" at bounding box center [603, 398] width 11 height 11
checkbox input "true"
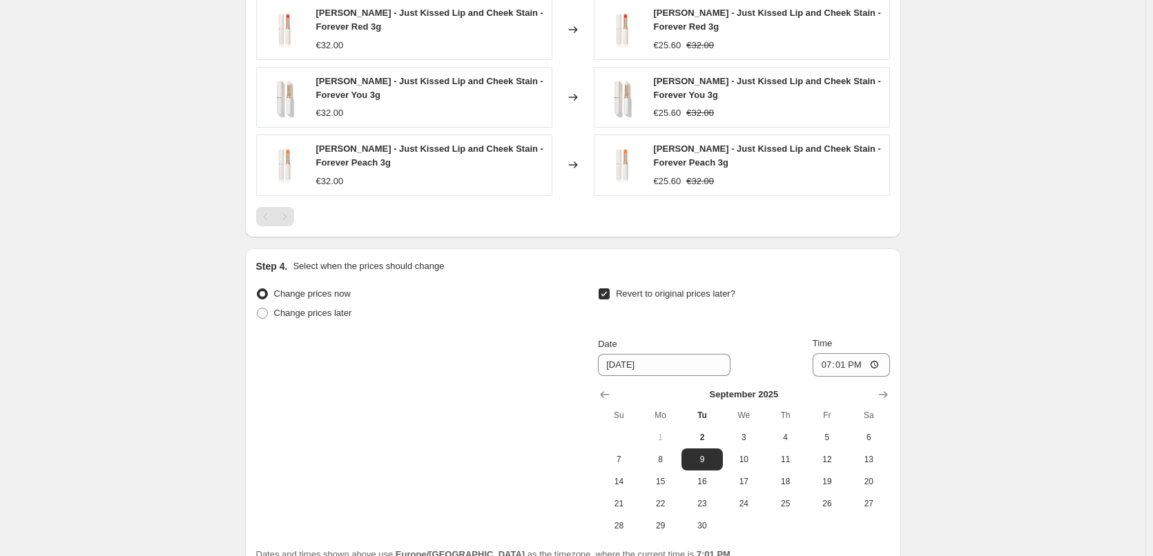
scroll to position [1170, 0]
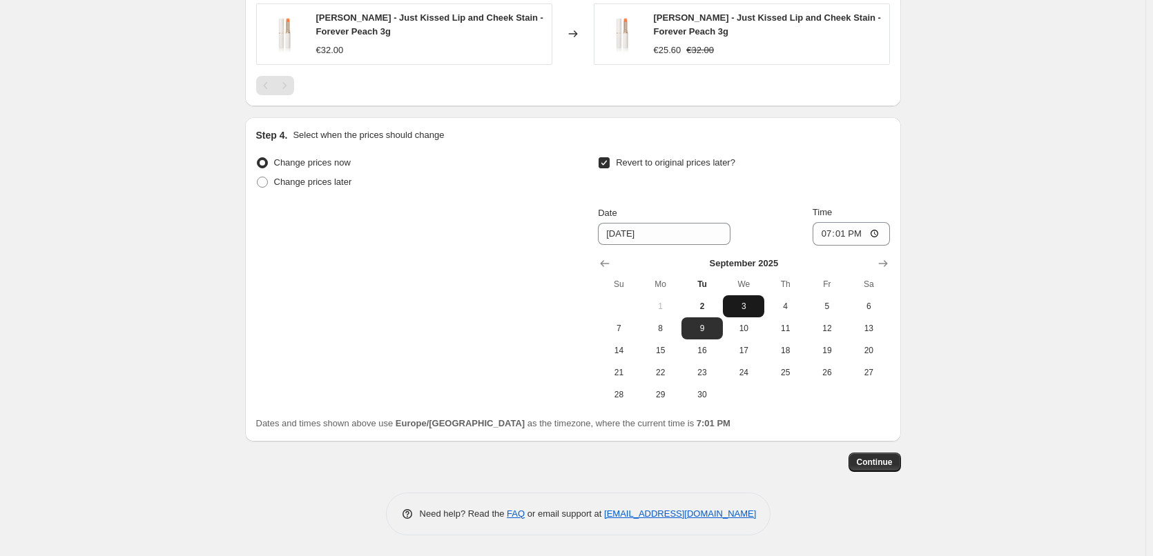
click at [745, 297] on button "3" at bounding box center [743, 306] width 41 height 22
type input "[DATE]"
click at [824, 233] on input "19:01" at bounding box center [850, 233] width 77 height 23
click at [879, 231] on input "15:00" at bounding box center [850, 233] width 77 height 23
type input "03:00"
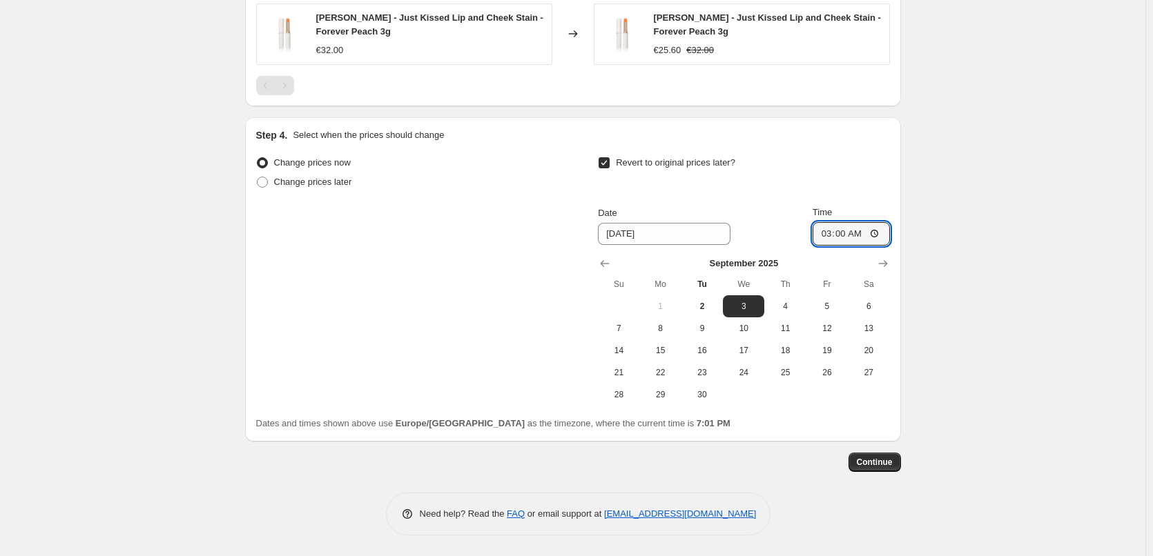
click at [881, 457] on span "Continue" at bounding box center [875, 462] width 36 height 11
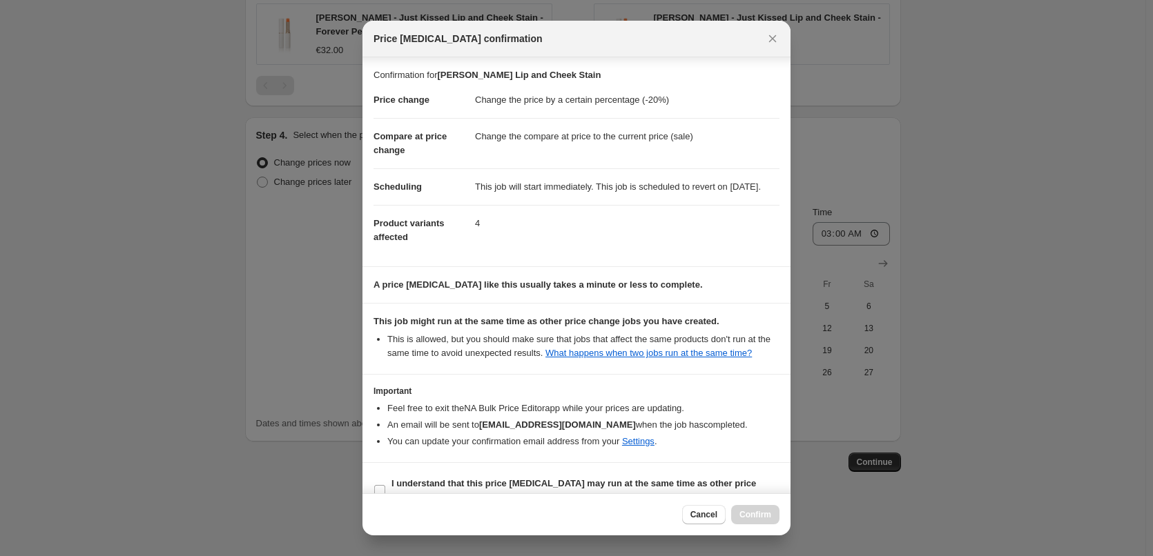
scroll to position [39, 0]
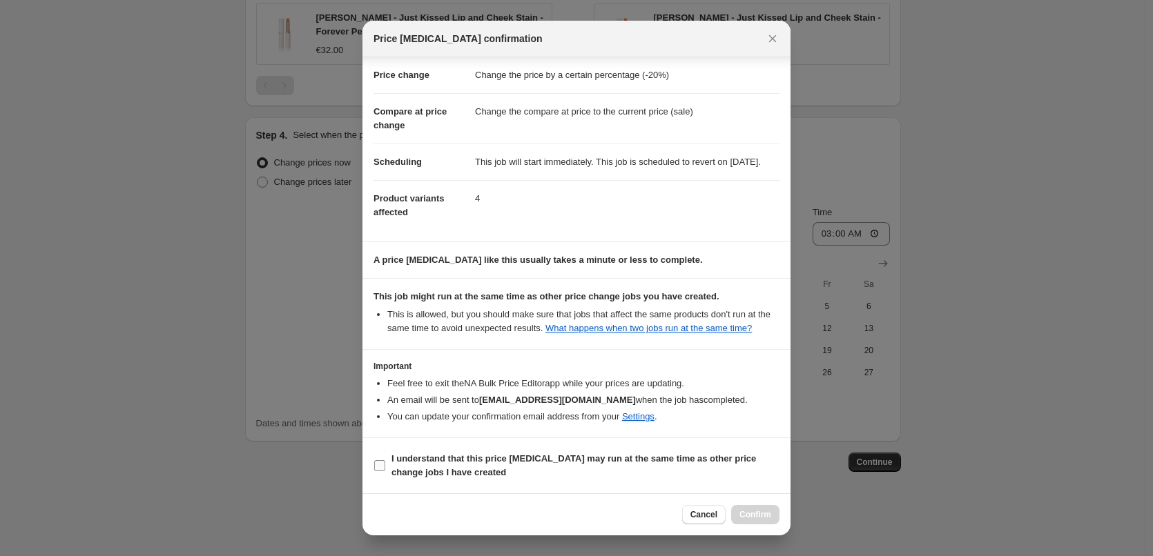
click at [498, 477] on span "I understand that this price [MEDICAL_DATA] may run at the same time as other p…" at bounding box center [585, 466] width 388 height 28
click at [385, 471] on input "I understand that this price [MEDICAL_DATA] may run at the same time as other p…" at bounding box center [379, 465] width 11 height 11
checkbox input "true"
click at [763, 518] on span "Confirm" at bounding box center [755, 514] width 32 height 11
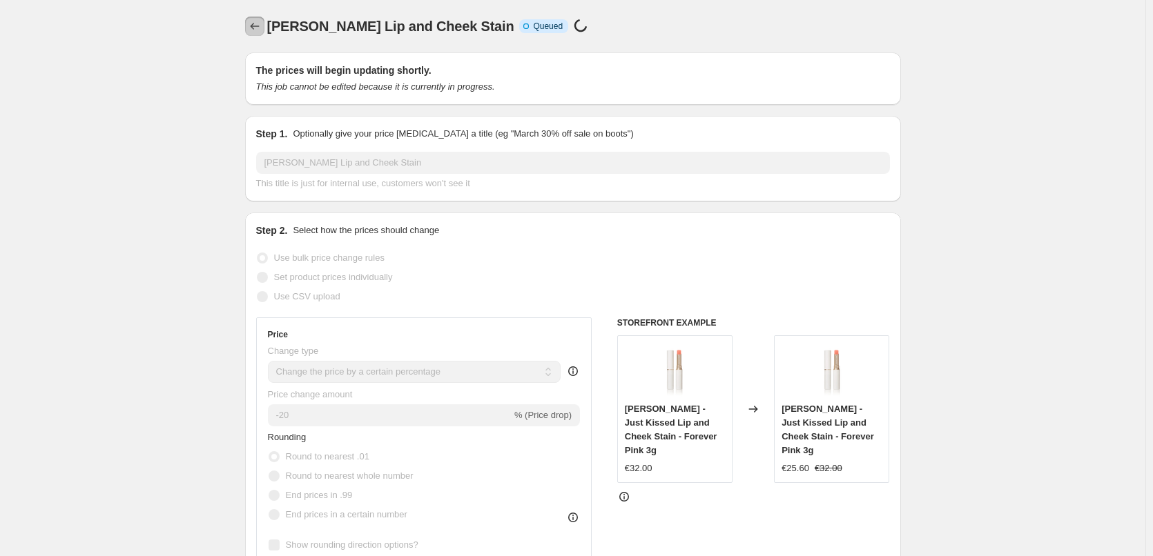
click at [253, 26] on icon "Price change jobs" at bounding box center [255, 26] width 14 height 14
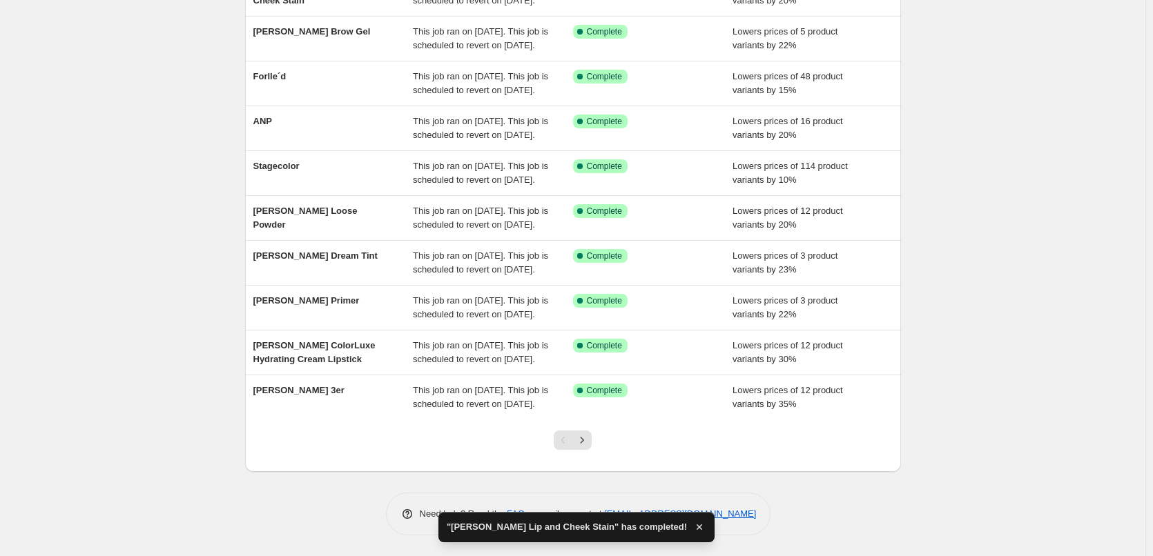
scroll to position [293, 0]
click at [587, 440] on icon "Next" at bounding box center [582, 440] width 14 height 14
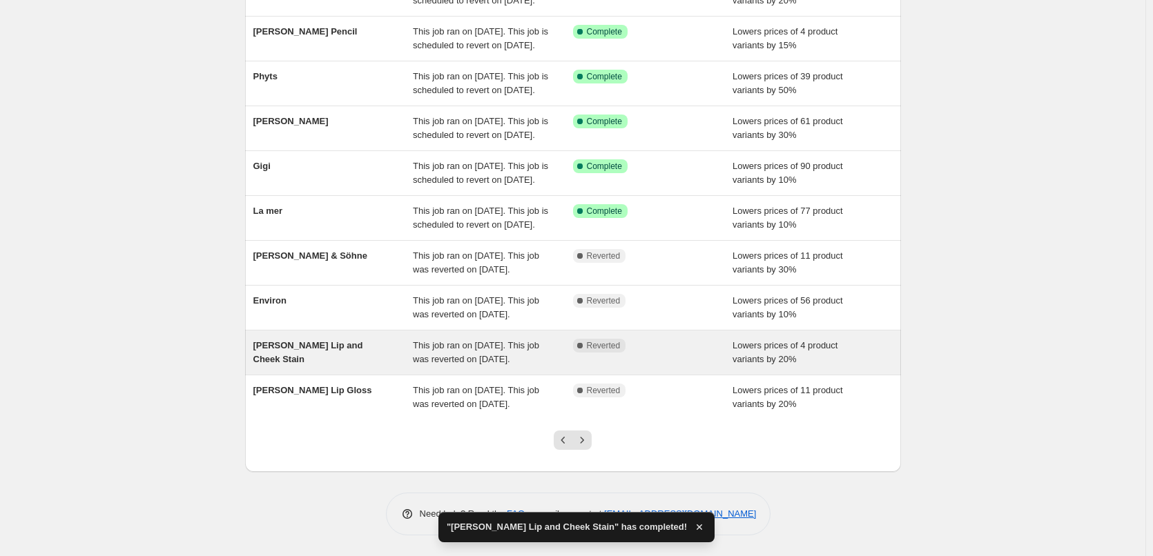
click at [436, 340] on span "This job ran on [DATE]. This job was reverted on [DATE]." at bounding box center [476, 352] width 126 height 24
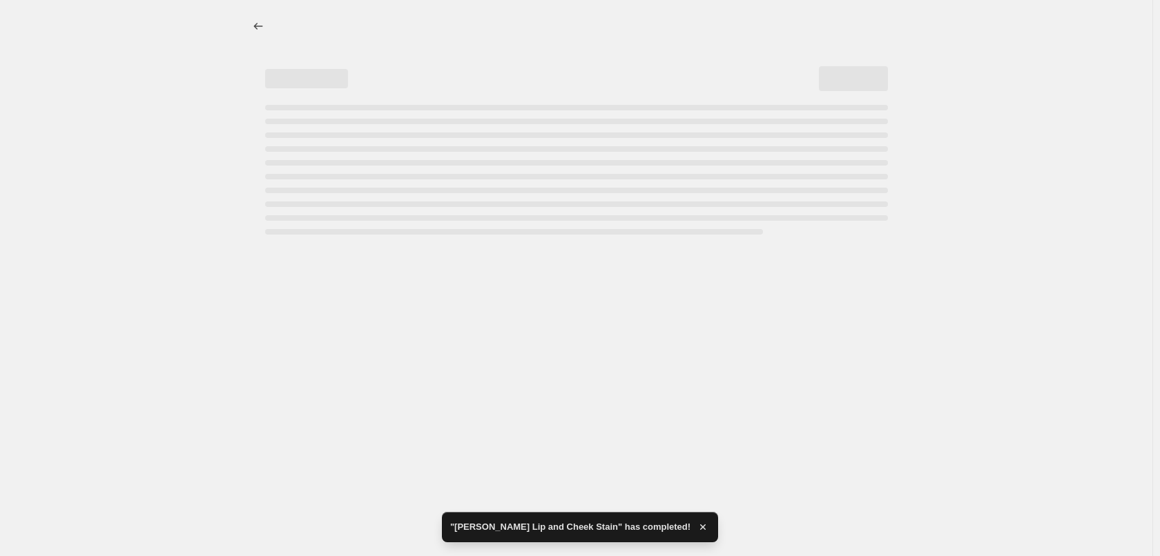
select select "percentage"
select select "tag"
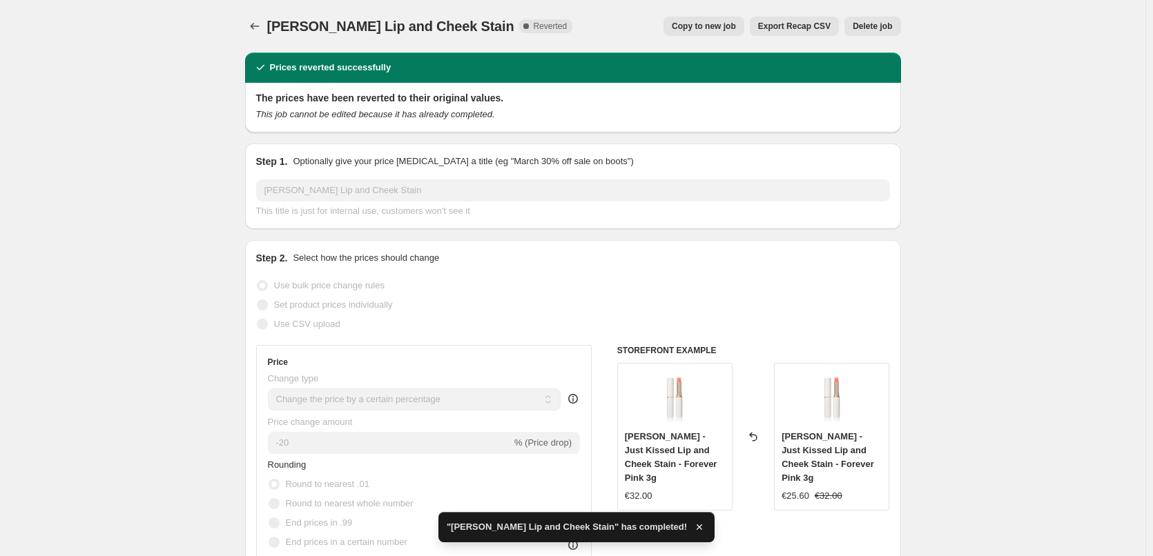
click at [882, 32] on button "Delete job" at bounding box center [872, 26] width 56 height 19
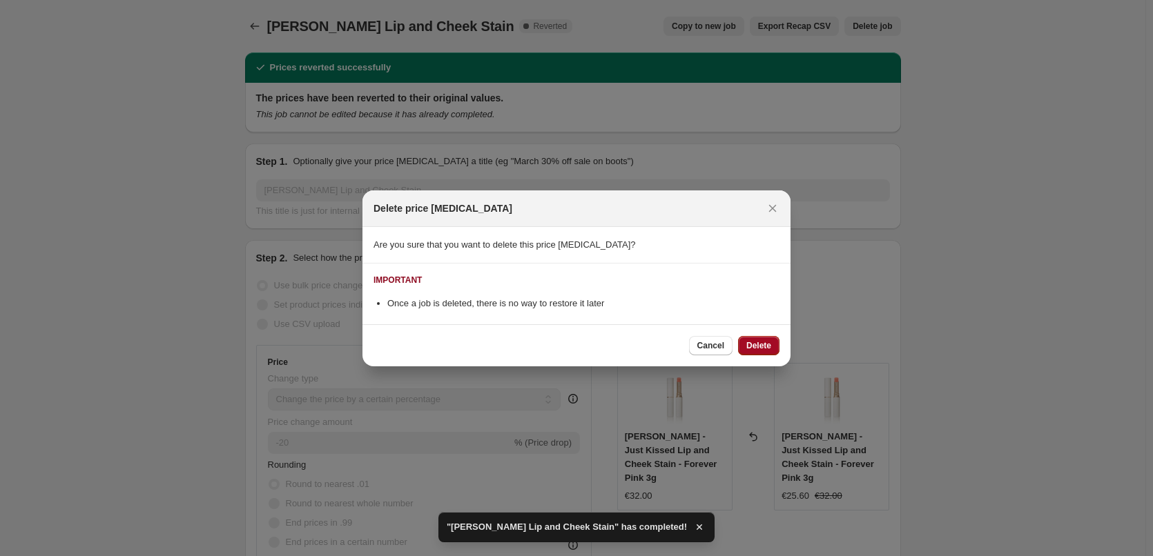
click at [754, 349] on span "Delete" at bounding box center [758, 345] width 25 height 11
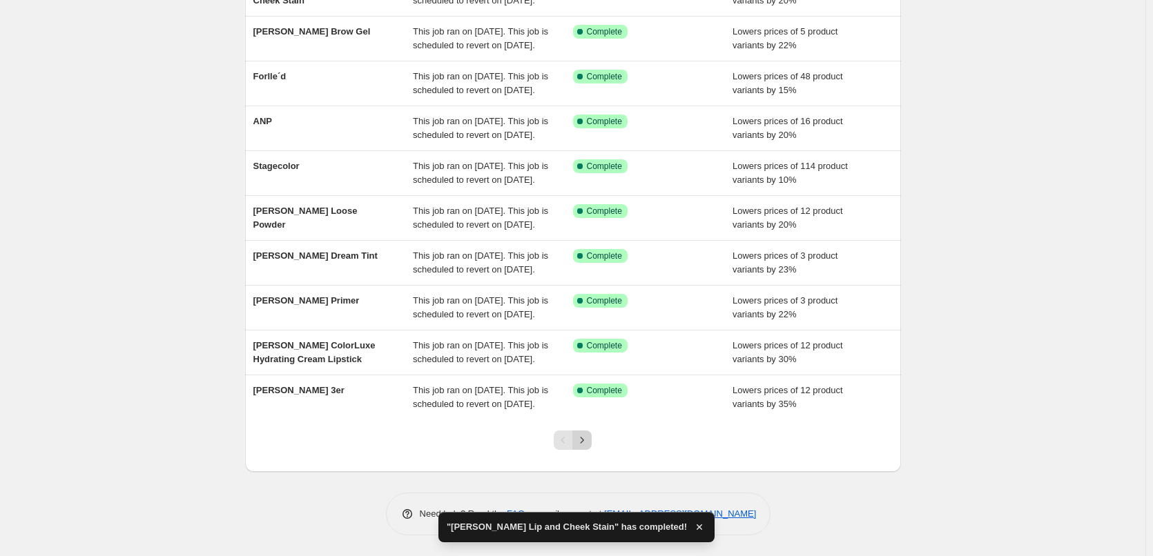
click at [584, 439] on icon "Next" at bounding box center [582, 440] width 14 height 14
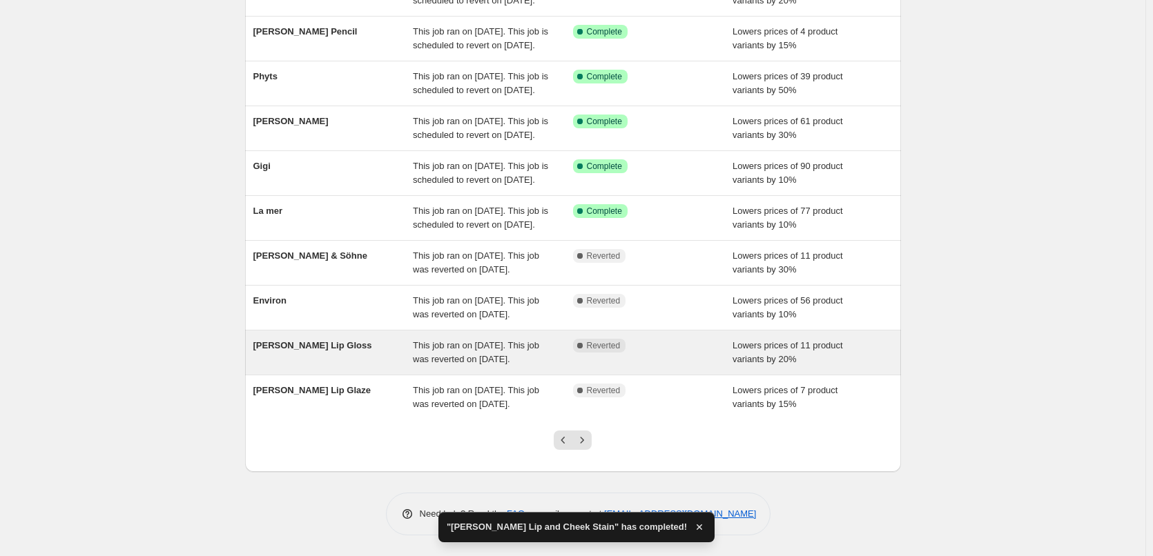
click at [527, 344] on div "This job ran on [DATE]. This job was reverted on [DATE]." at bounding box center [493, 353] width 160 height 28
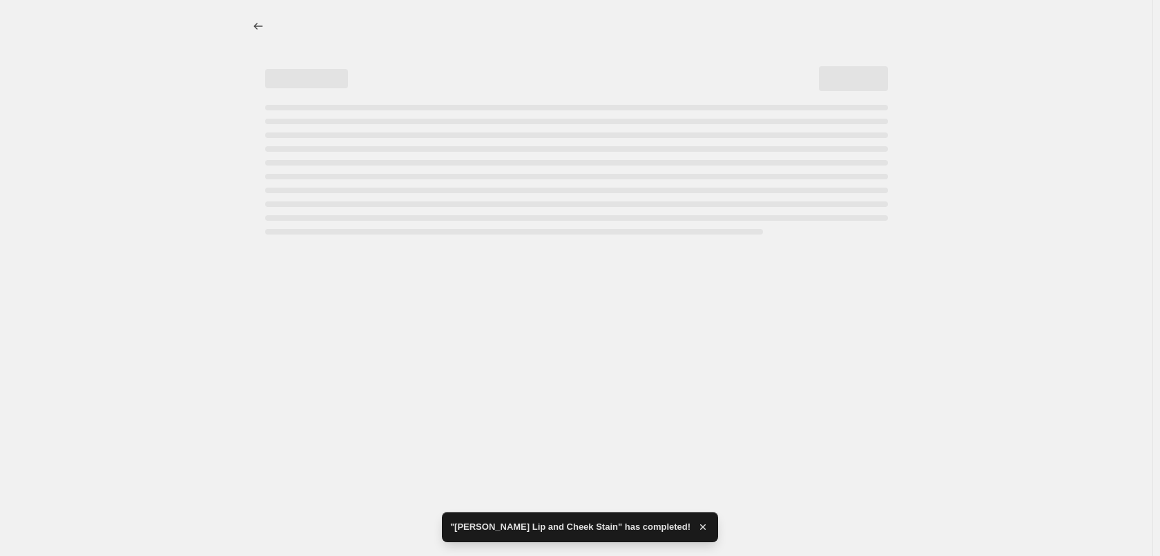
select select "percentage"
select select "tag"
select select "vendor"
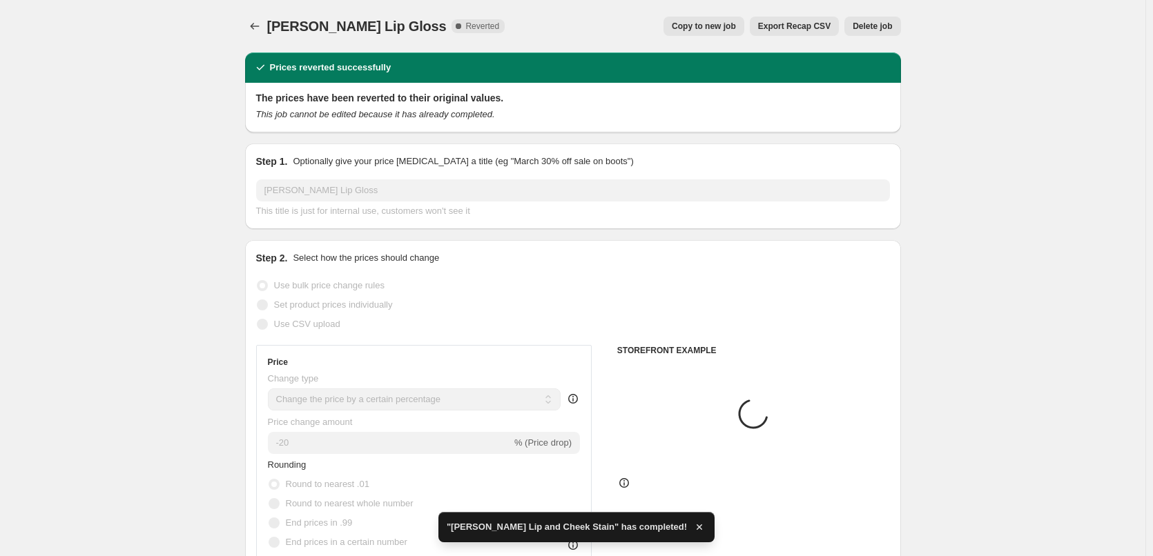
click at [702, 29] on span "Copy to new job" at bounding box center [704, 26] width 64 height 11
select select "percentage"
select select "tag"
select select "vendor"
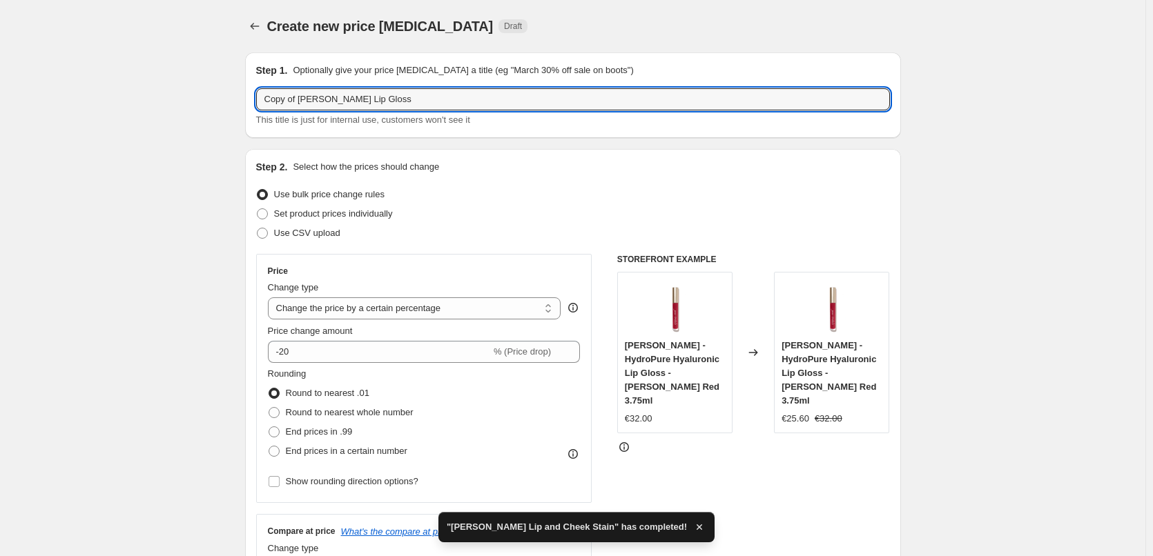
drag, startPoint x: 299, startPoint y: 97, endPoint x: 74, endPoint y: 107, distance: 225.2
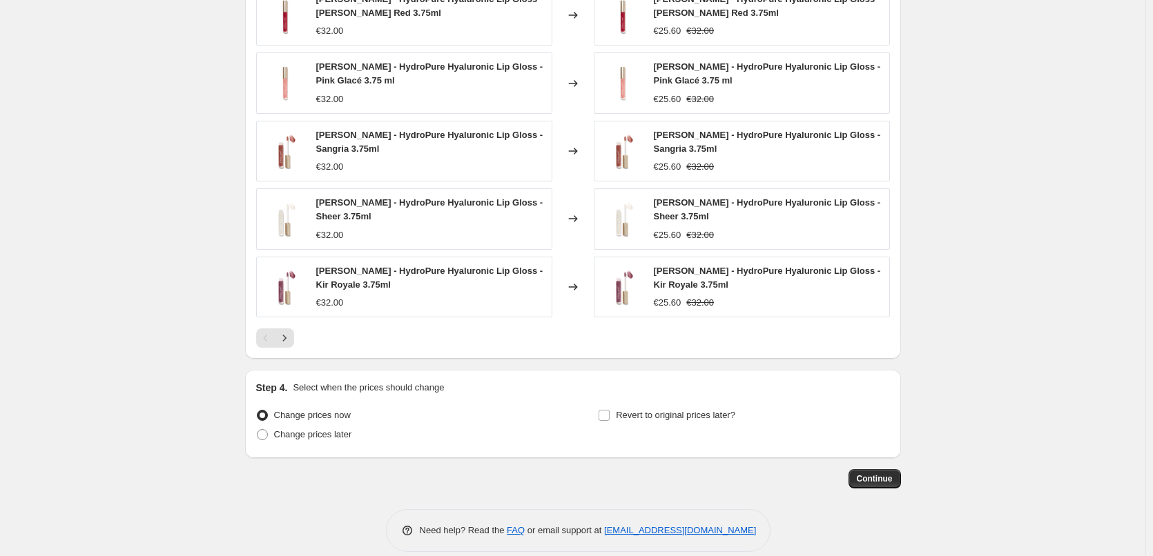
scroll to position [1032, 0]
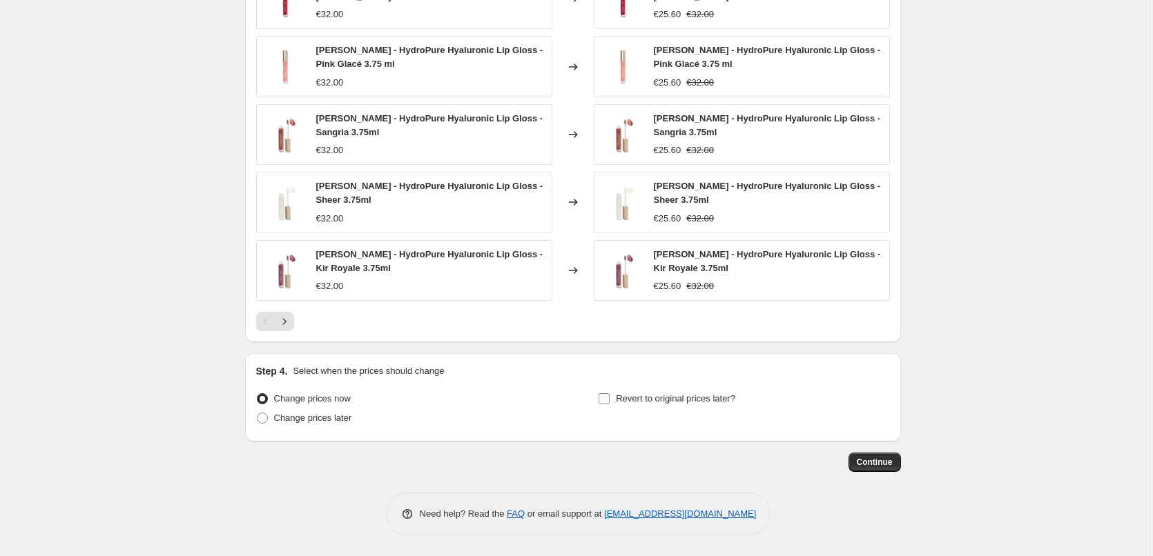
type input "[PERSON_NAME] Lip Gloss"
click at [632, 399] on span "Revert to original prices later?" at bounding box center [675, 398] width 119 height 10
click at [610, 399] on input "Revert to original prices later?" at bounding box center [603, 398] width 11 height 11
checkbox input "true"
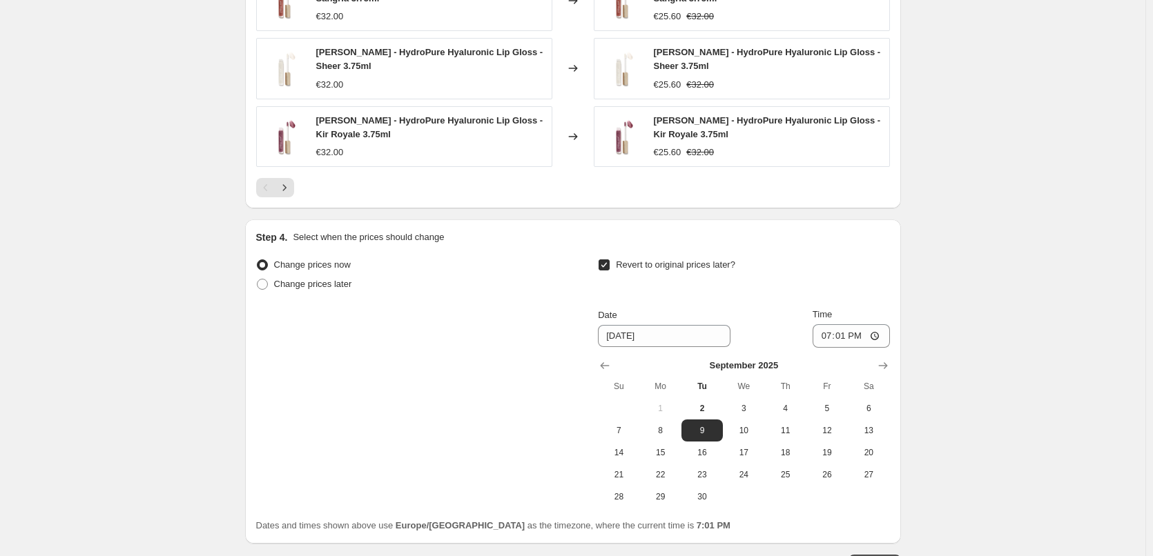
scroll to position [1268, 0]
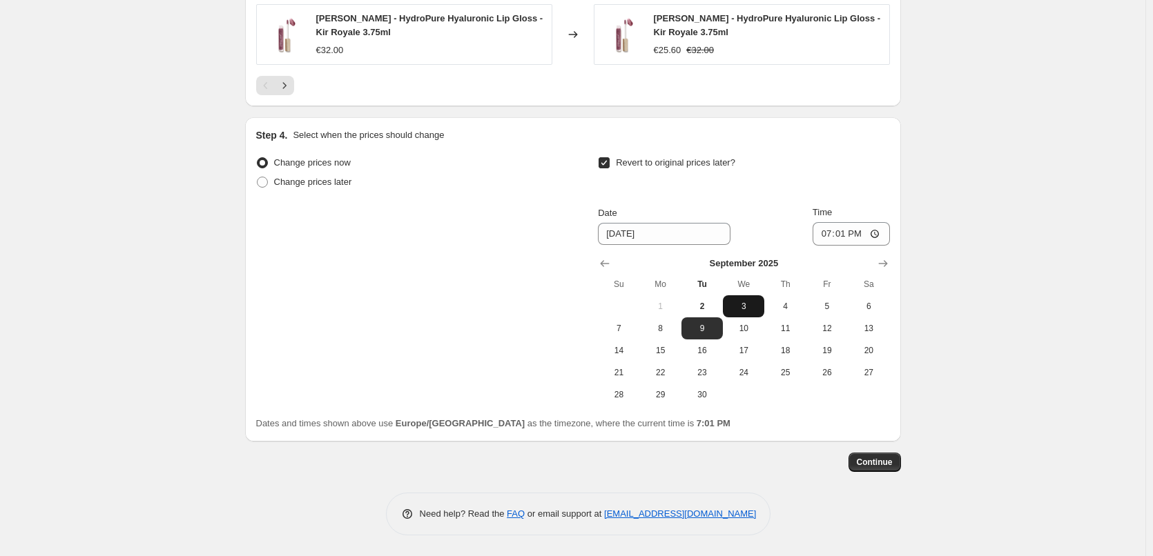
click at [750, 299] on button "3" at bounding box center [743, 306] width 41 height 22
type input "[DATE]"
click at [828, 232] on input "19:01" at bounding box center [850, 233] width 77 height 23
click at [876, 234] on input "15:00" at bounding box center [850, 233] width 77 height 23
type input "03:00"
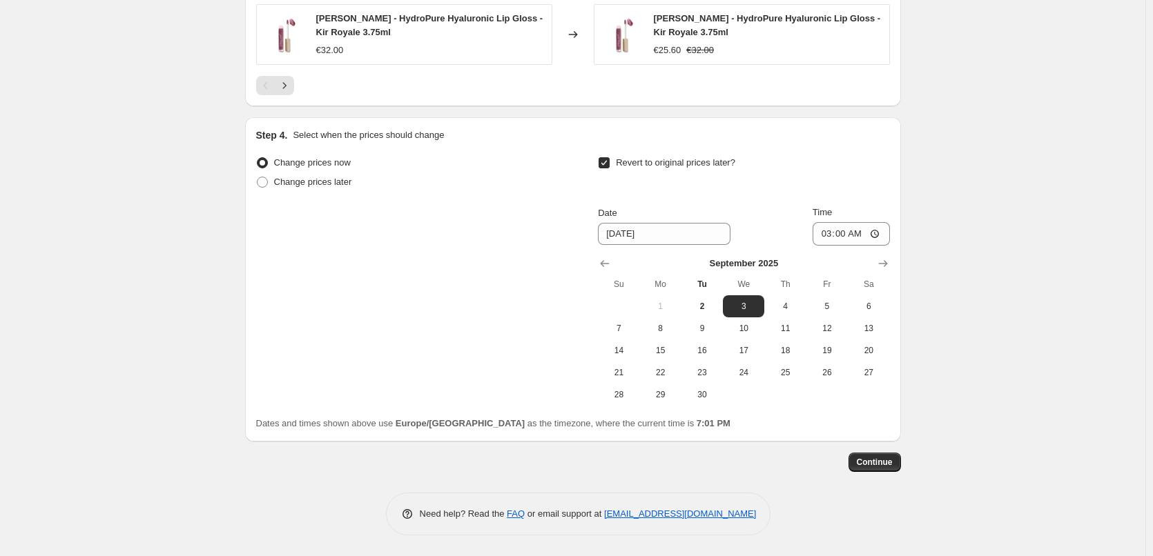
click at [873, 463] on span "Continue" at bounding box center [875, 462] width 36 height 11
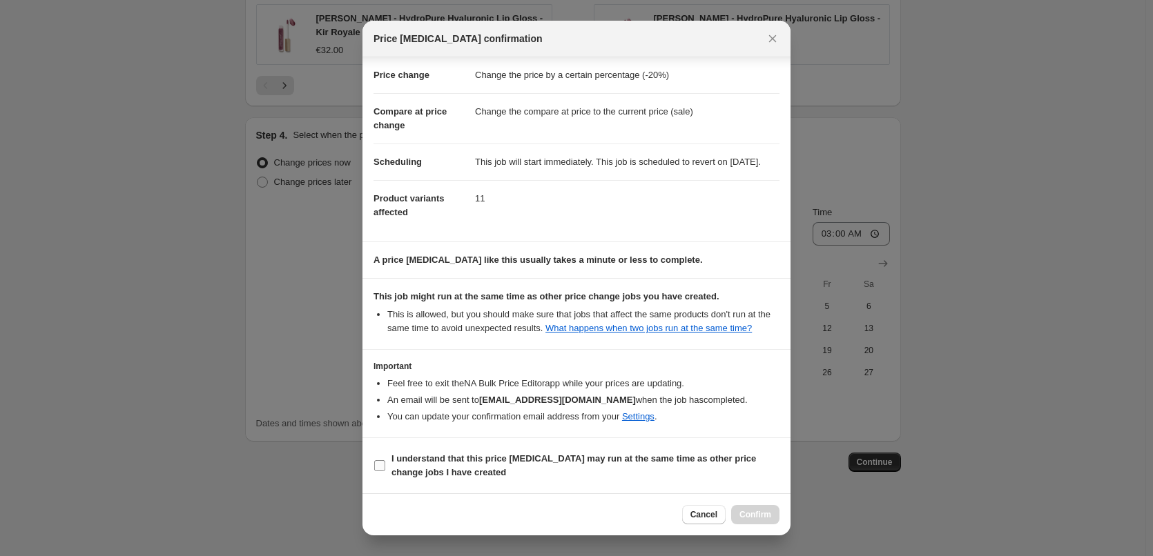
scroll to position [39, 0]
click at [516, 457] on b "I understand that this price [MEDICAL_DATA] may run at the same time as other p…" at bounding box center [573, 466] width 364 height 24
click at [385, 460] on input "I understand that this price [MEDICAL_DATA] may run at the same time as other p…" at bounding box center [379, 465] width 11 height 11
checkbox input "true"
click at [763, 508] on button "Confirm" at bounding box center [755, 514] width 48 height 19
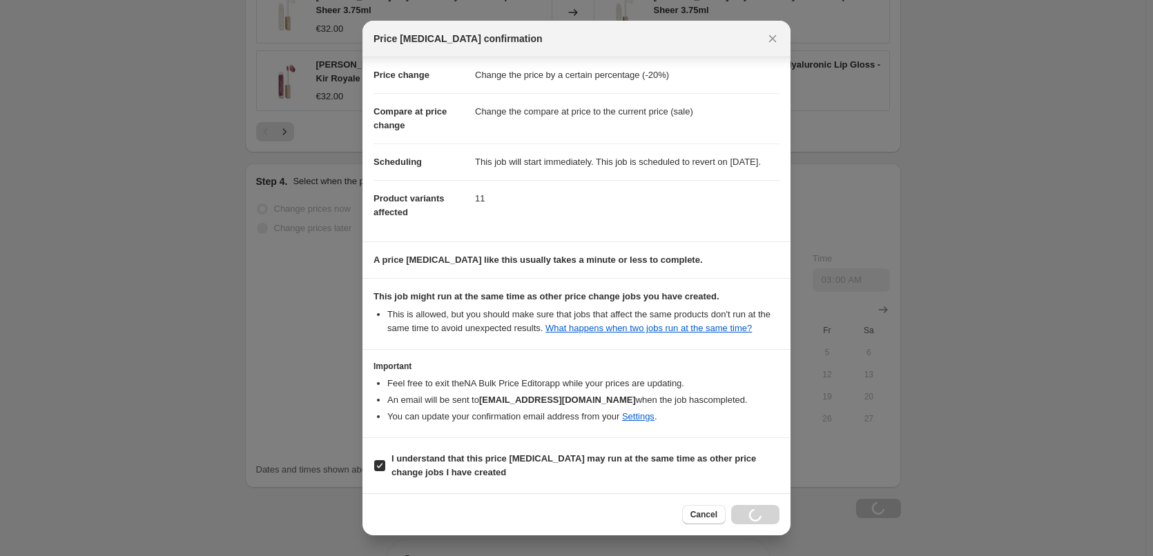
scroll to position [1315, 0]
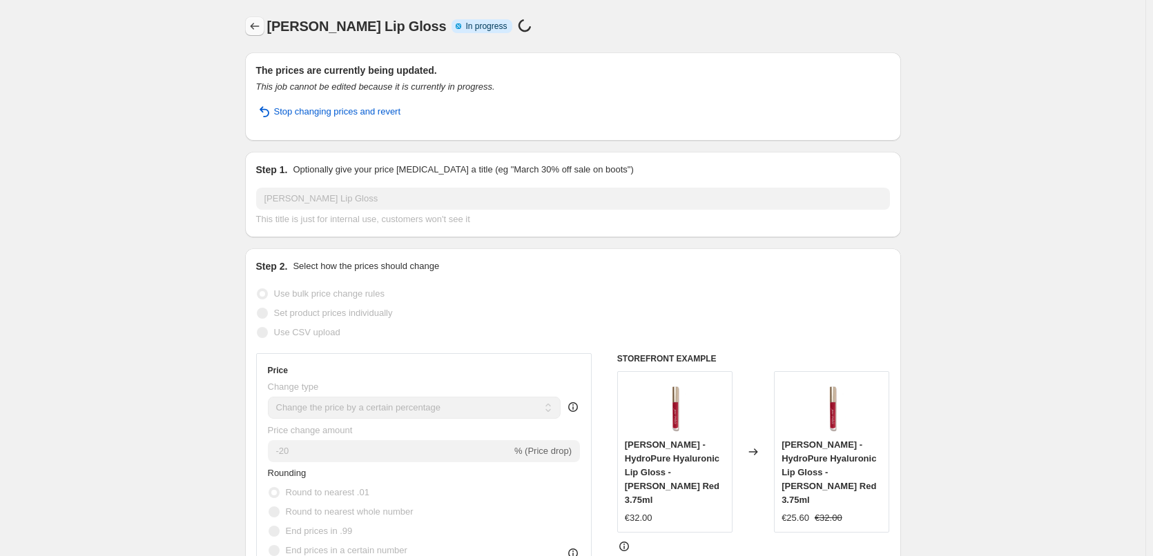
click at [260, 28] on icon "Price change jobs" at bounding box center [255, 26] width 14 height 14
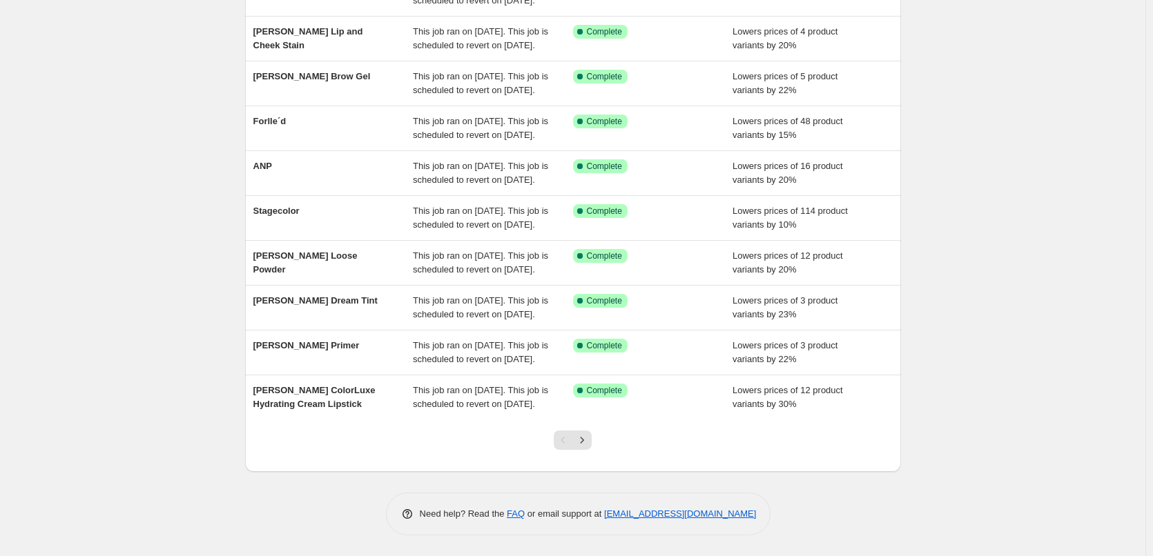
click at [597, 440] on div at bounding box center [573, 446] width 56 height 52
click at [592, 440] on button "Next" at bounding box center [581, 440] width 19 height 19
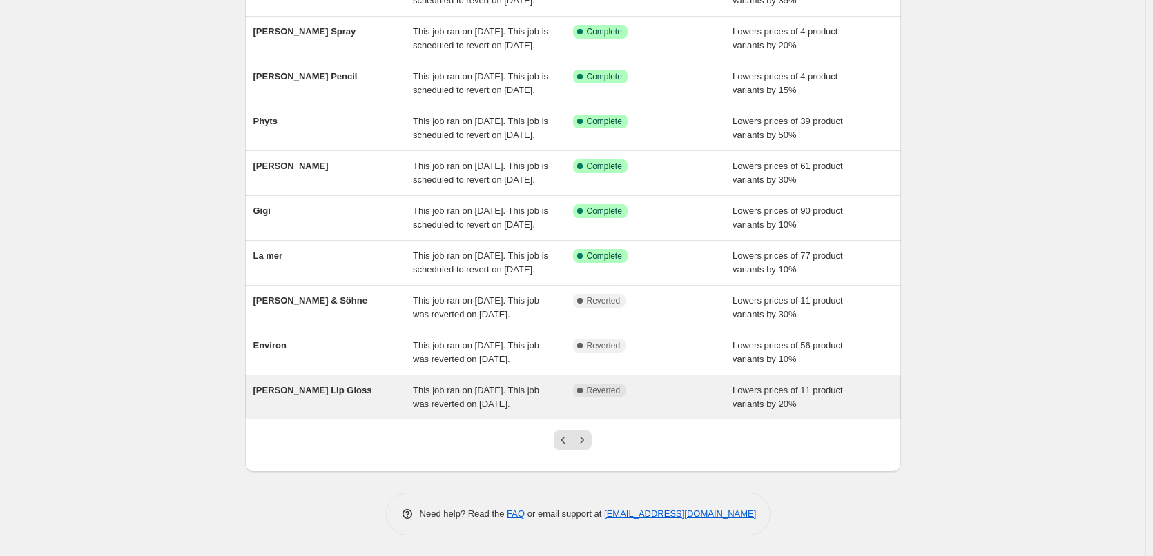
click at [510, 389] on span "This job ran on [DATE]. This job was reverted on [DATE]." at bounding box center [476, 397] width 126 height 24
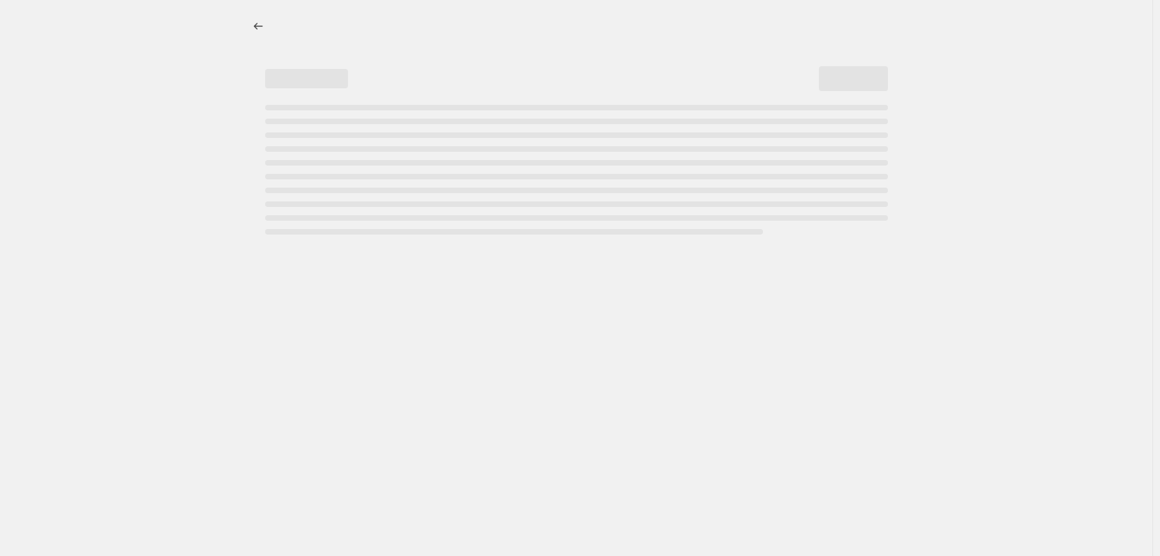
select select "percentage"
select select "tag"
select select "vendor"
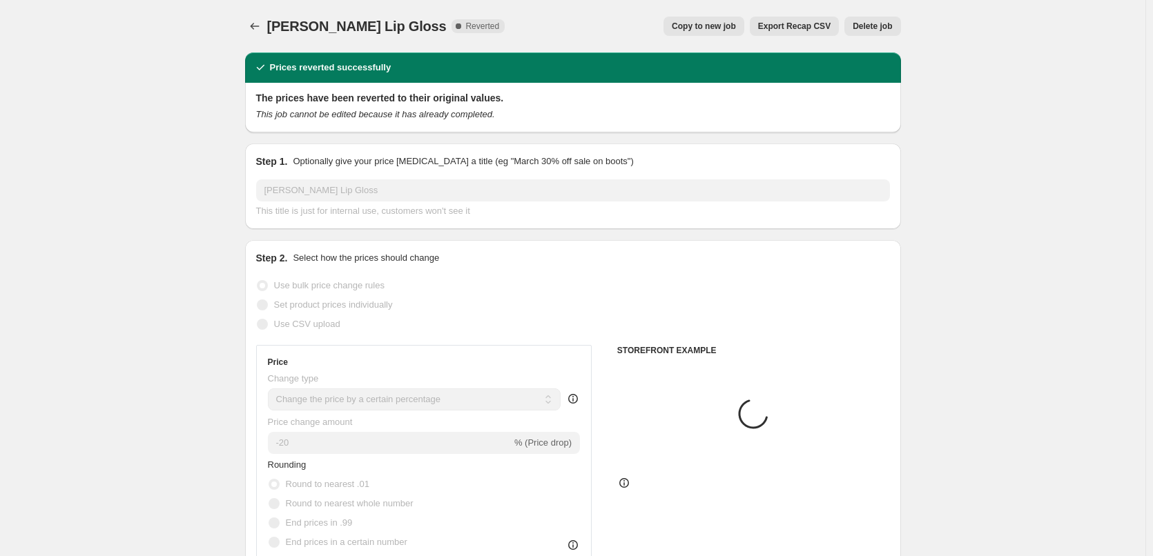
click at [867, 28] on span "Delete job" at bounding box center [871, 26] width 39 height 11
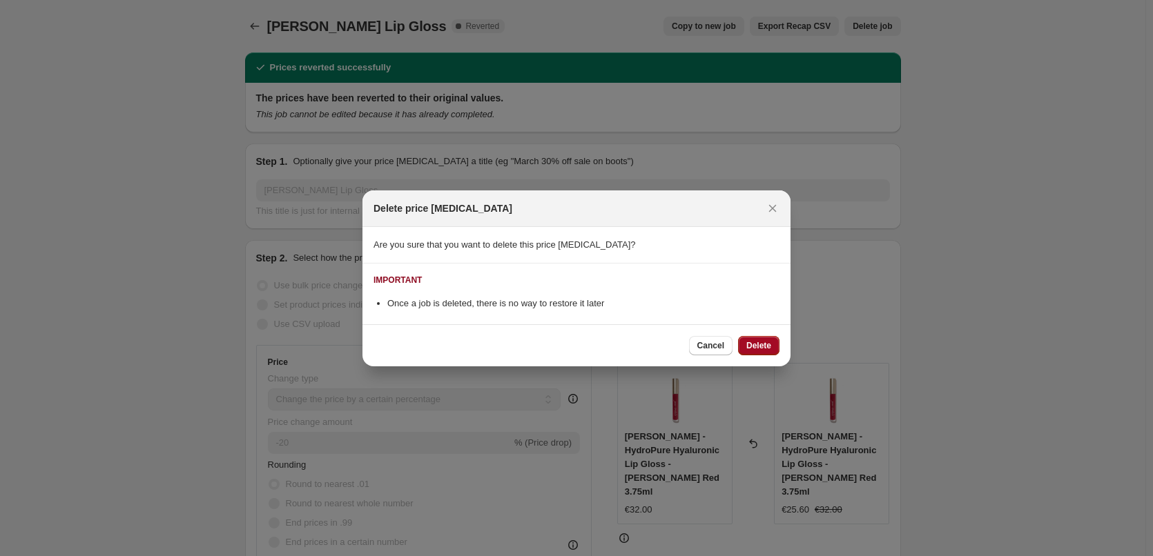
click at [768, 342] on button "Delete" at bounding box center [758, 345] width 41 height 19
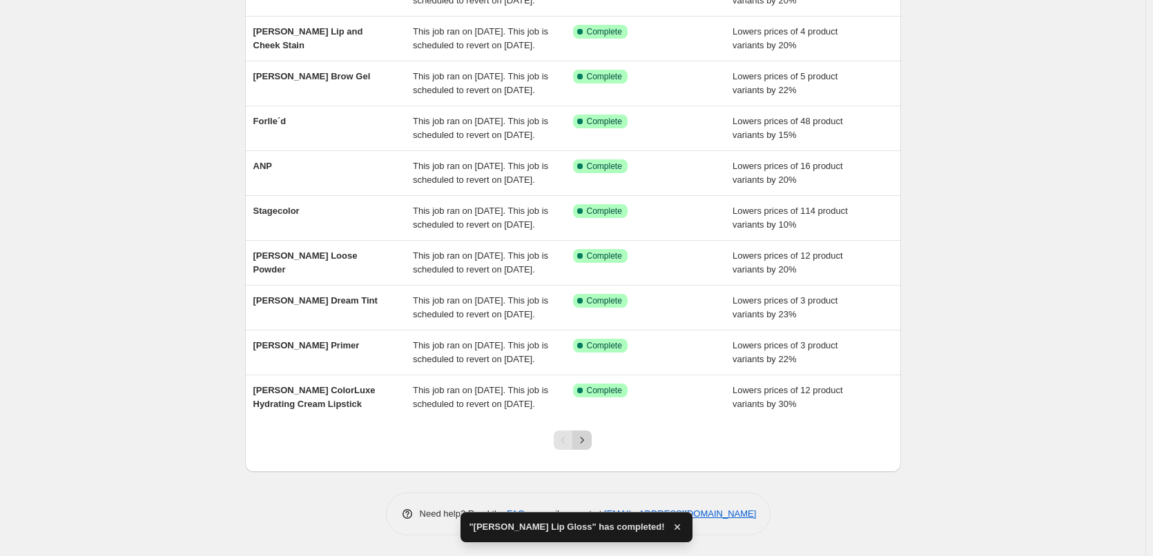
click at [584, 445] on icon "Next" at bounding box center [582, 440] width 14 height 14
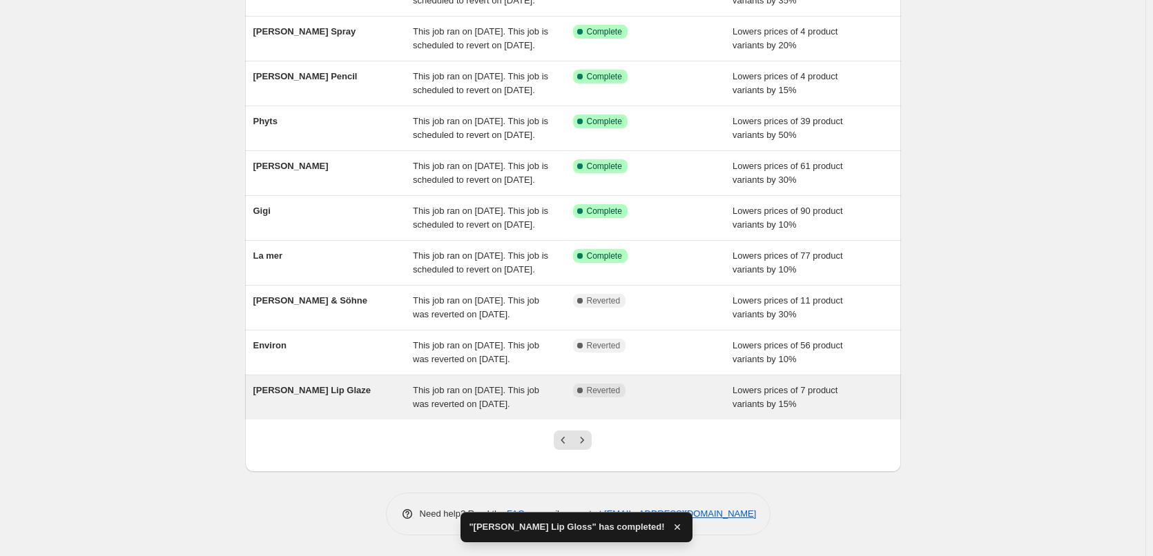
click at [550, 393] on div "This job ran on [DATE]. This job was reverted on [DATE]." at bounding box center [493, 398] width 160 height 28
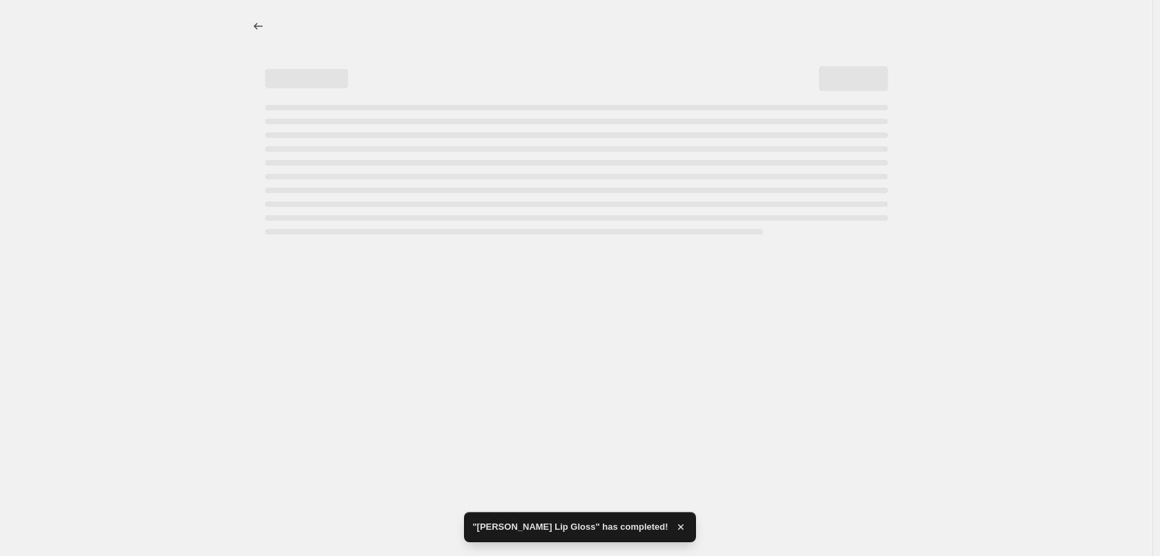
select select "percentage"
select select "tag"
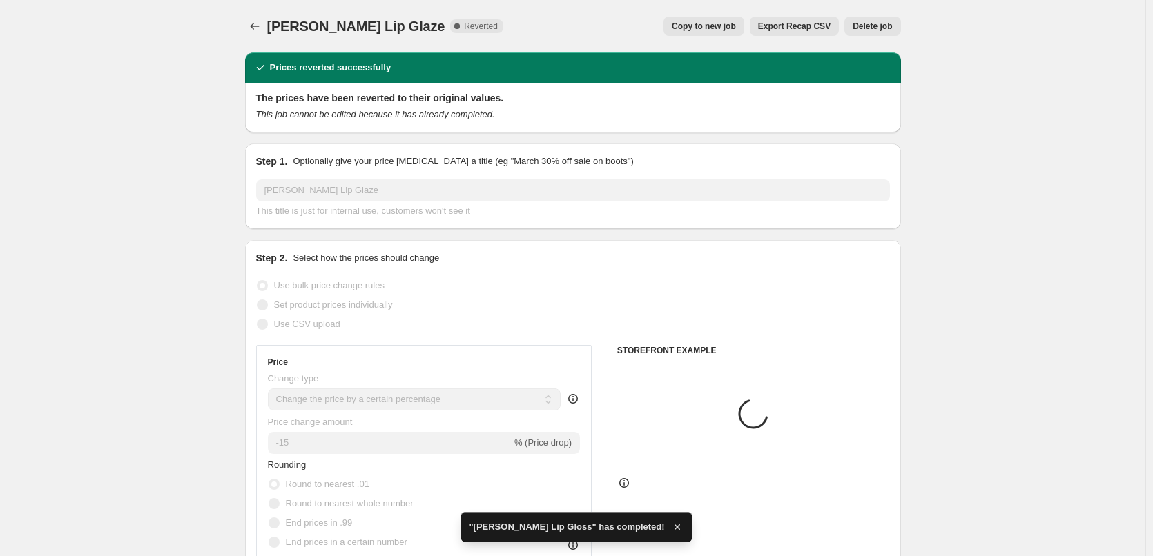
click at [719, 30] on span "Copy to new job" at bounding box center [704, 26] width 64 height 11
select select "percentage"
select select "tag"
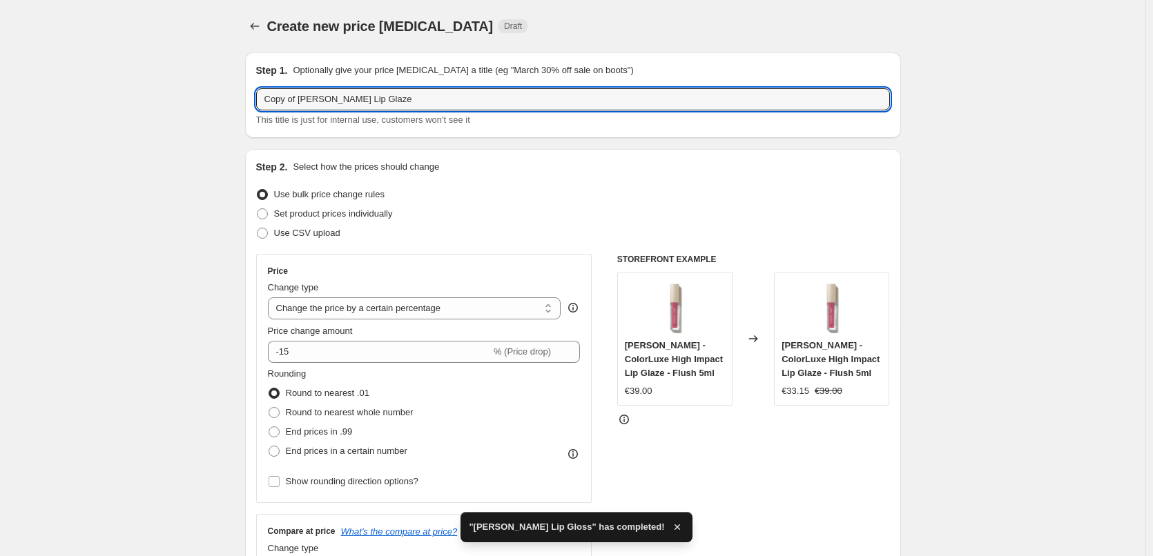
drag, startPoint x: 300, startPoint y: 99, endPoint x: 148, endPoint y: 104, distance: 151.2
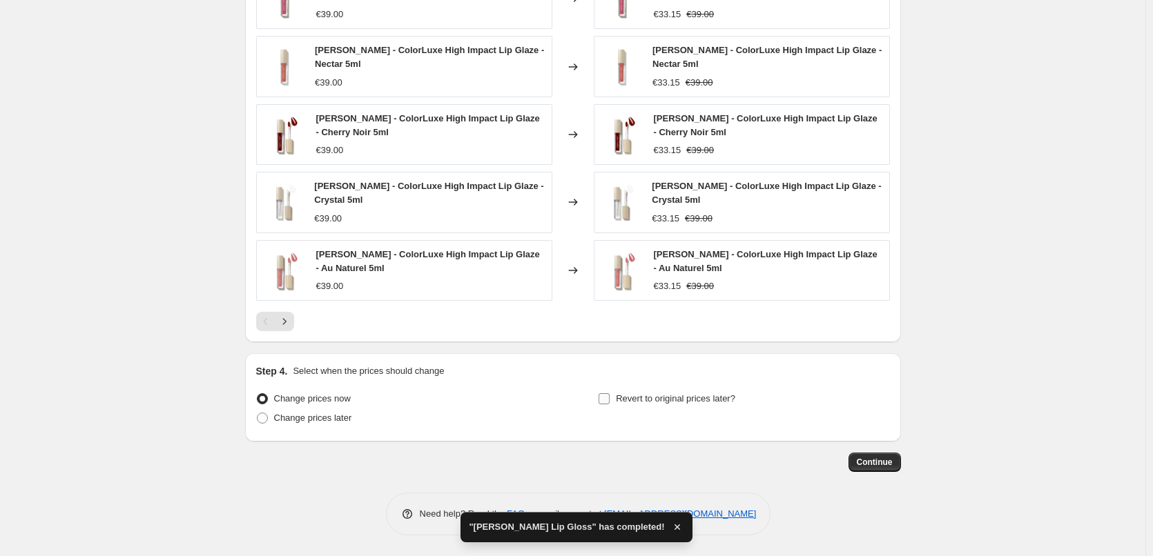
type input "[PERSON_NAME] Lip Glaze"
click at [628, 398] on span "Revert to original prices later?" at bounding box center [675, 398] width 119 height 10
click at [610, 398] on input "Revert to original prices later?" at bounding box center [603, 398] width 11 height 11
checkbox input "true"
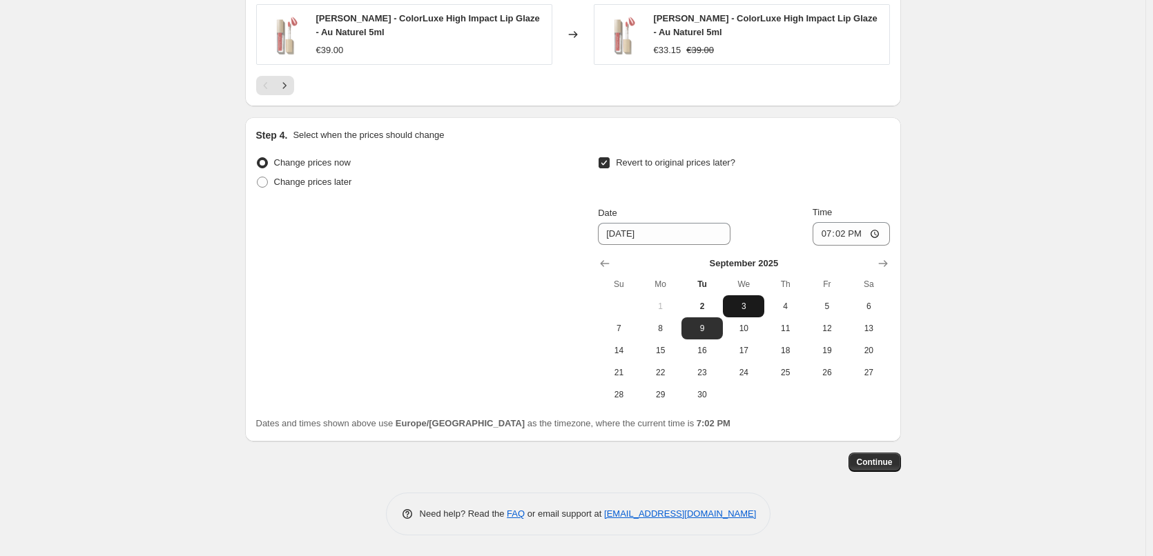
click at [752, 309] on span "3" at bounding box center [743, 306] width 30 height 11
type input "[DATE]"
click at [830, 236] on input "19:02" at bounding box center [850, 233] width 77 height 23
drag, startPoint x: 873, startPoint y: 230, endPoint x: 870, endPoint y: 243, distance: 13.6
click at [872, 230] on input "15:00" at bounding box center [850, 233] width 77 height 23
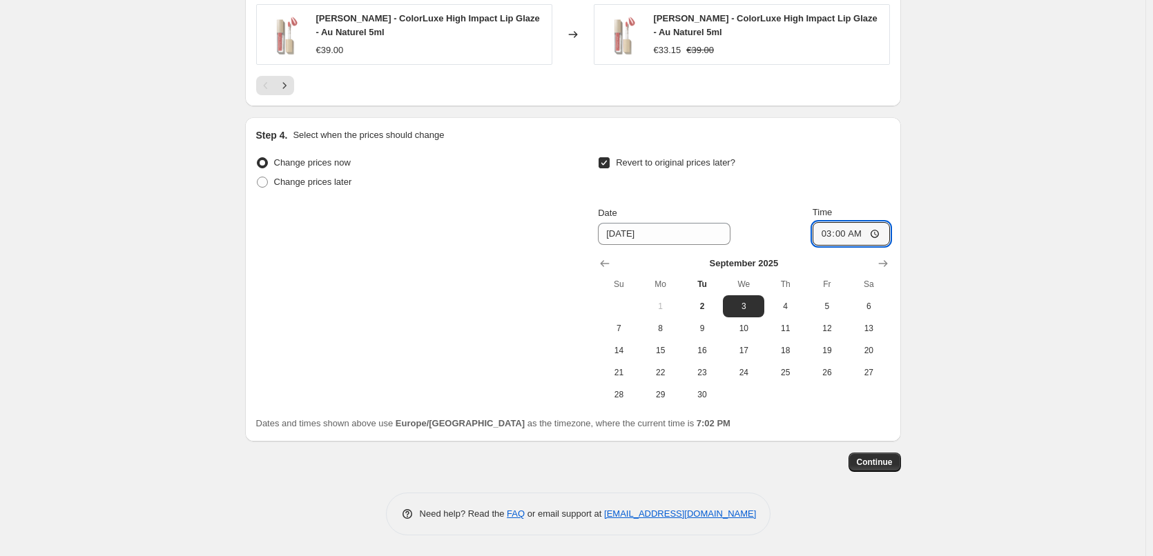
type input "03:00"
click at [882, 465] on span "Continue" at bounding box center [875, 462] width 36 height 11
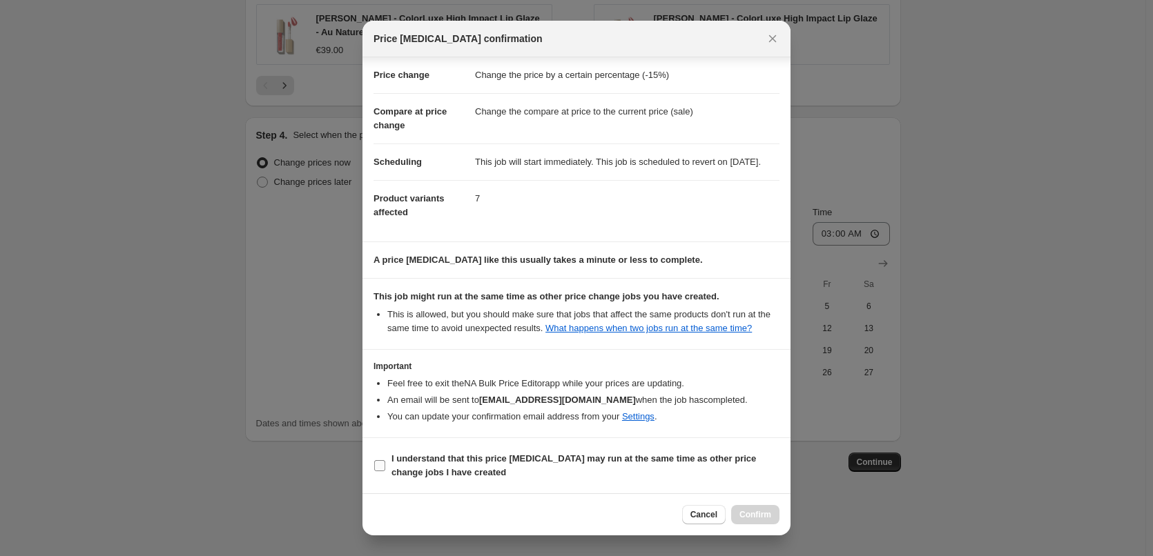
click at [580, 476] on span "I understand that this price [MEDICAL_DATA] may run at the same time as other p…" at bounding box center [585, 466] width 388 height 28
click at [385, 471] on input "I understand that this price [MEDICAL_DATA] may run at the same time as other p…" at bounding box center [379, 465] width 11 height 11
checkbox input "true"
click at [766, 515] on span "Confirm" at bounding box center [755, 514] width 32 height 11
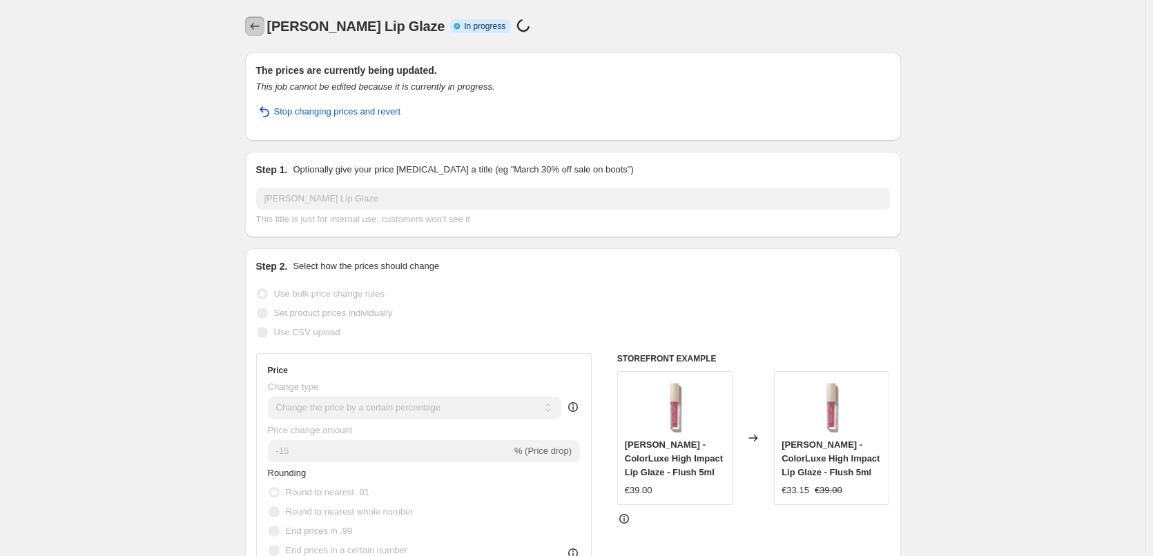
click at [262, 21] on icon "Price change jobs" at bounding box center [255, 26] width 14 height 14
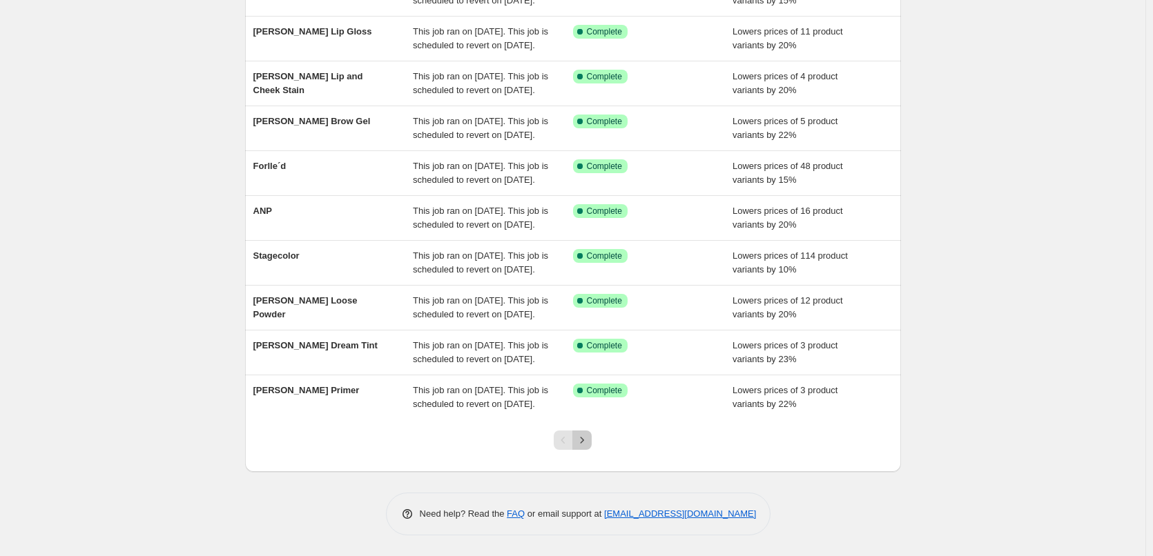
click at [589, 439] on icon "Next" at bounding box center [582, 440] width 14 height 14
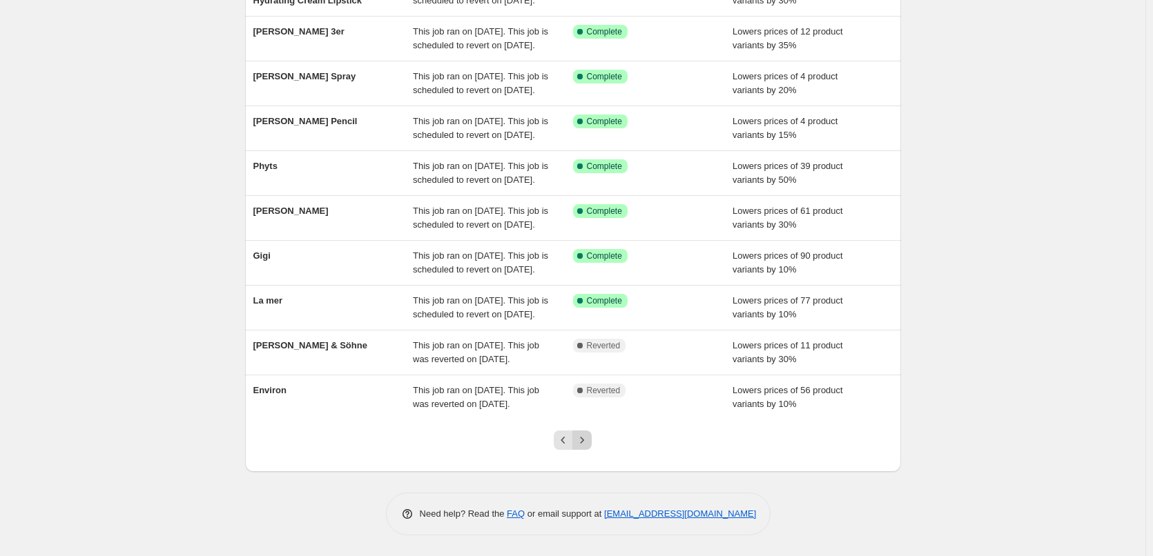
click at [589, 444] on icon "Next" at bounding box center [582, 440] width 14 height 14
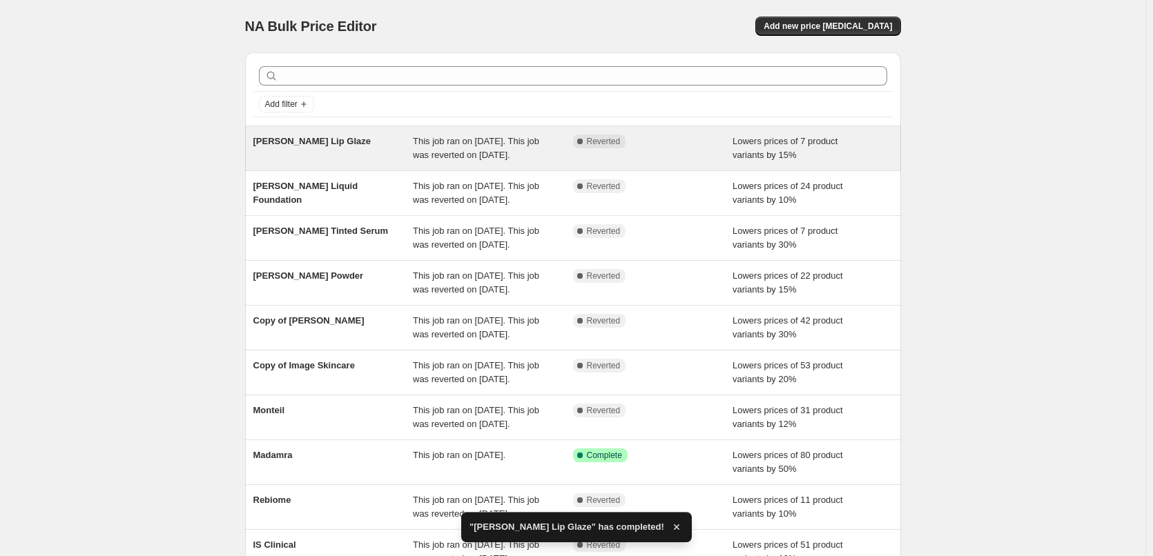
click at [502, 152] on span "This job ran on [DATE]. This job was reverted on [DATE]." at bounding box center [476, 148] width 126 height 24
select select "percentage"
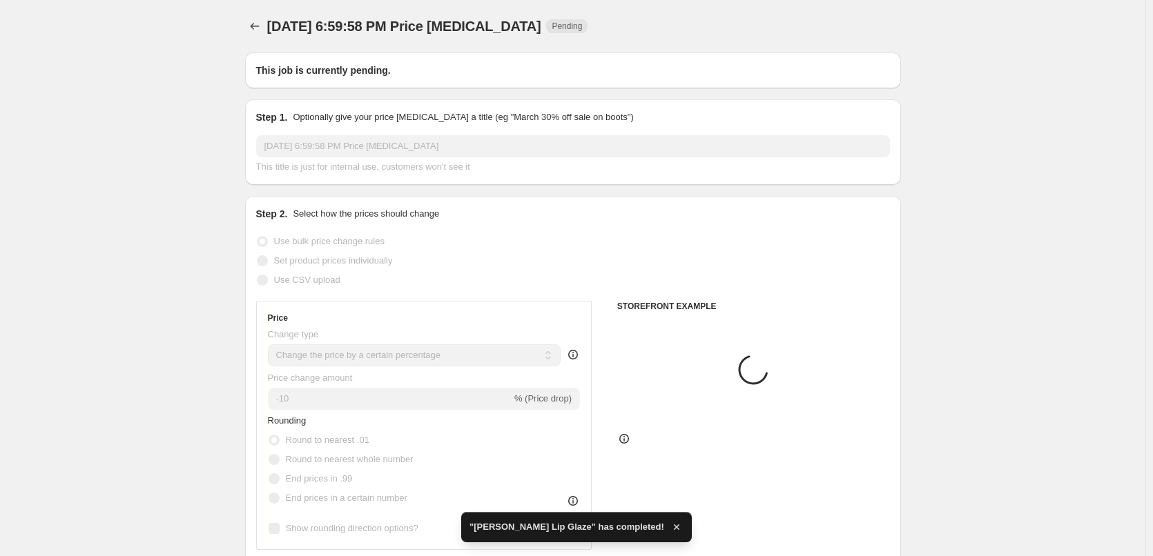
type input "[PERSON_NAME] Lip Glaze"
radio input "false"
radio input "true"
checkbox input "true"
select select "tag"
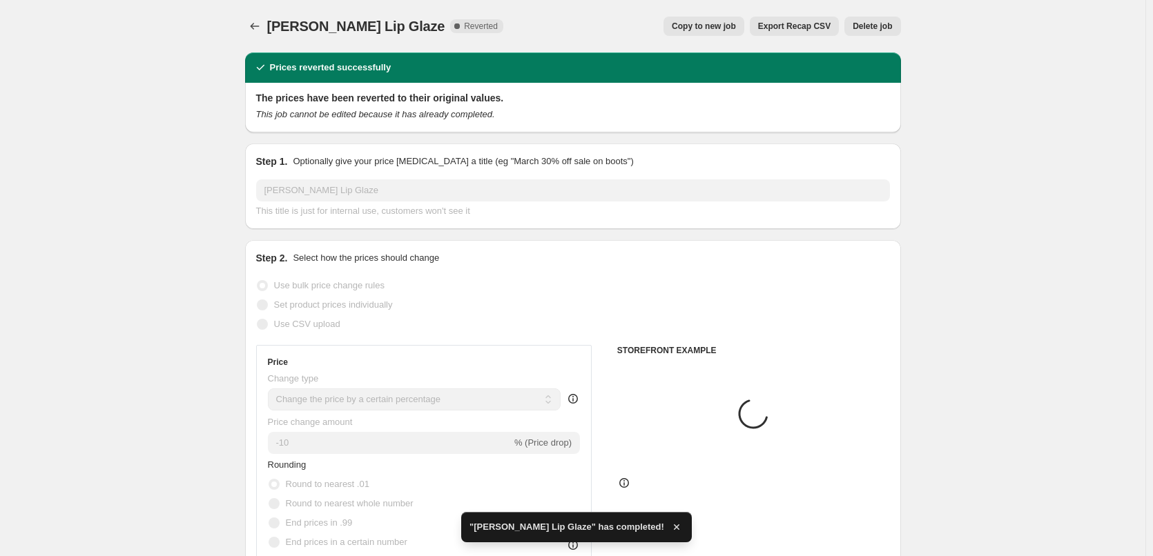
click at [877, 32] on button "Delete job" at bounding box center [872, 26] width 56 height 19
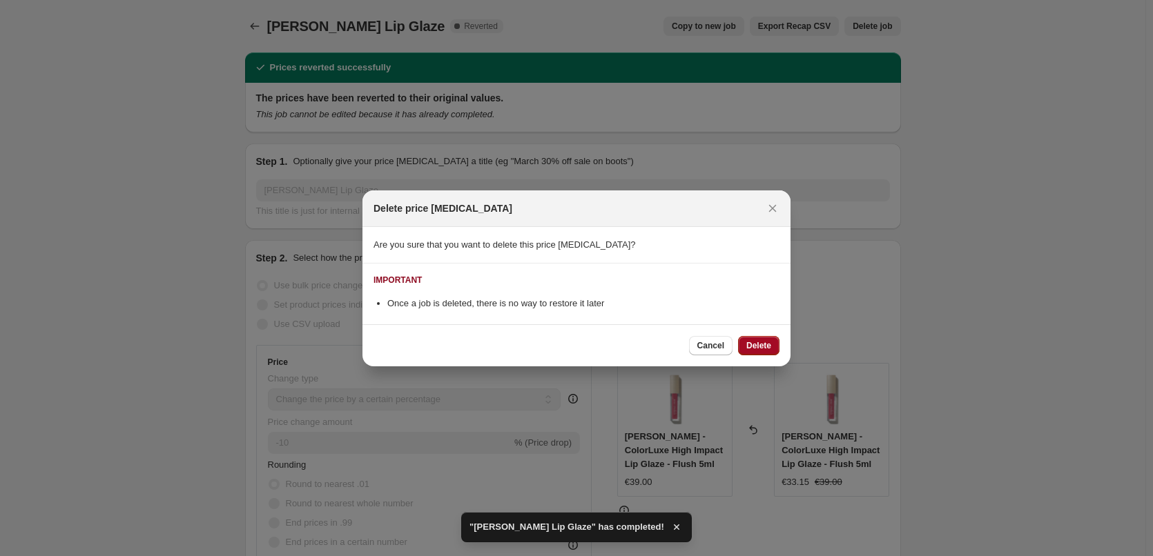
click at [763, 349] on span "Delete" at bounding box center [758, 345] width 25 height 11
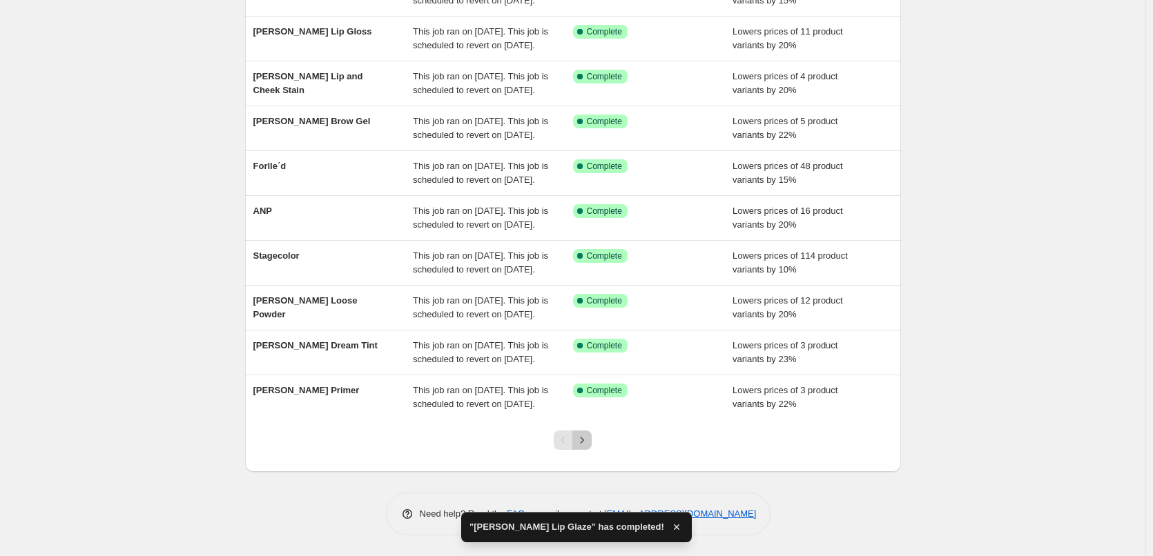
click at [586, 444] on icon "Next" at bounding box center [582, 440] width 14 height 14
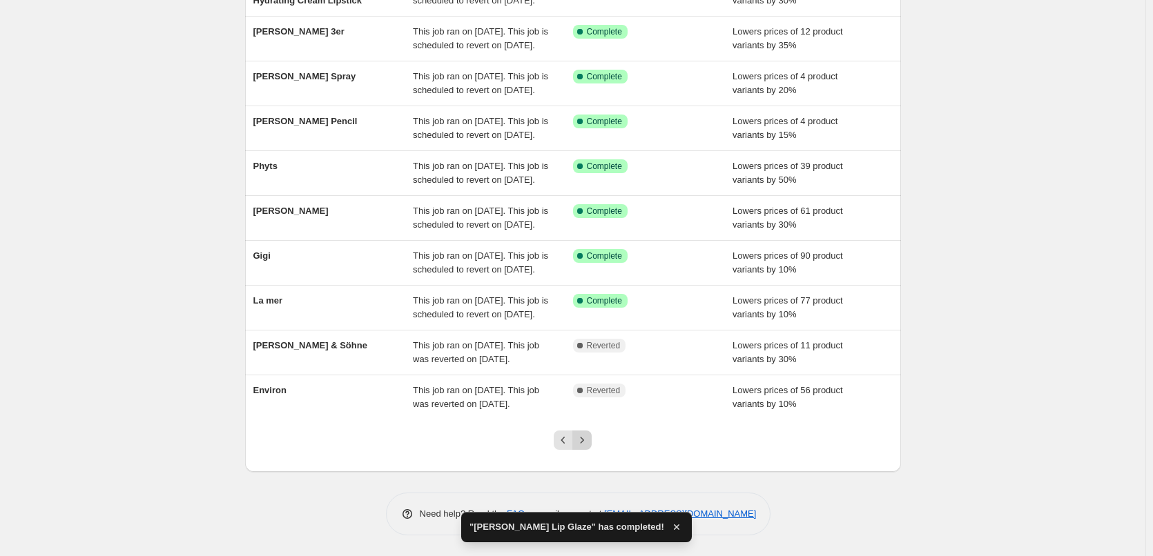
click at [589, 441] on icon "Next" at bounding box center [582, 440] width 14 height 14
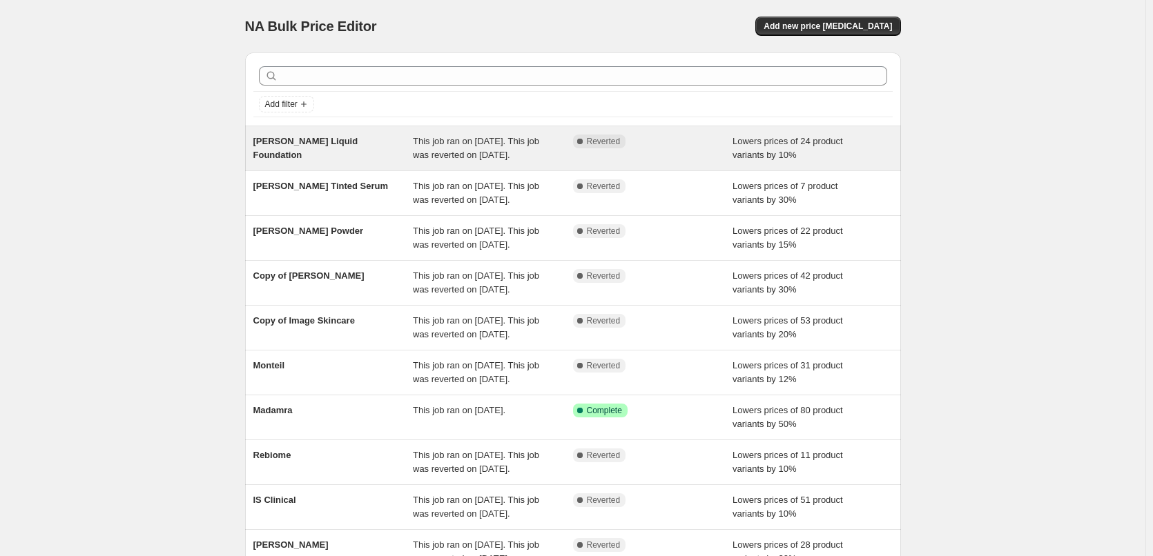
click at [518, 143] on span "This job ran on [DATE]. This job was reverted on [DATE]." at bounding box center [476, 148] width 126 height 24
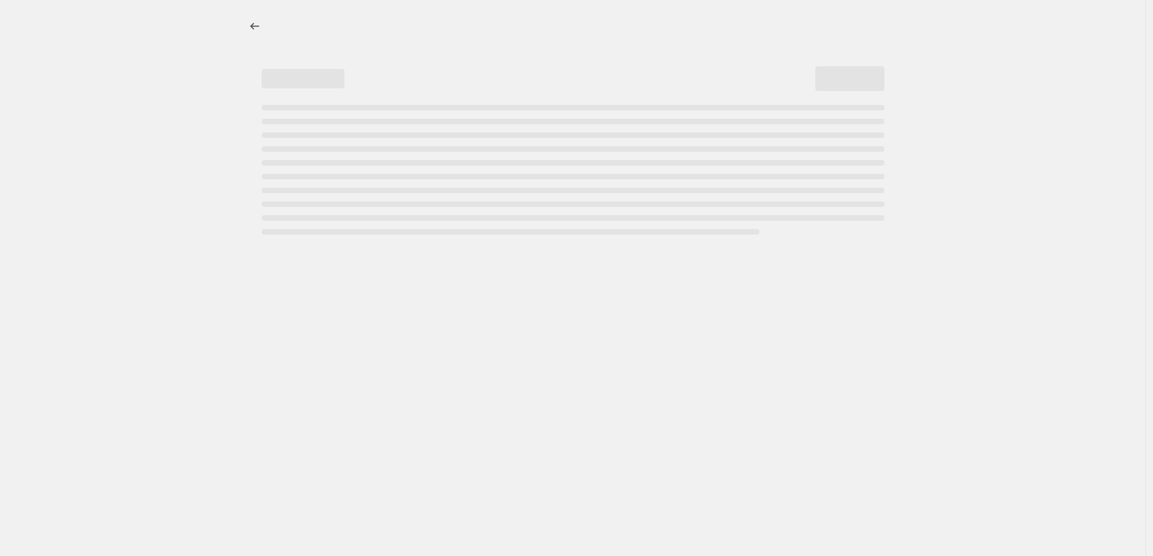
select select "percentage"
select select "tag"
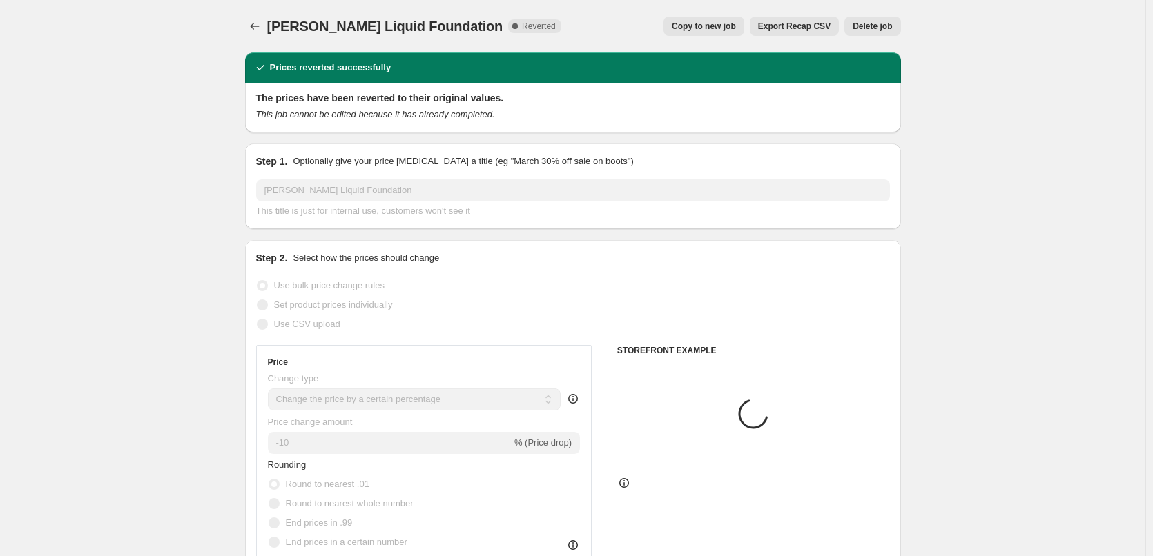
click at [717, 33] on button "Copy to new job" at bounding box center [703, 26] width 81 height 19
select select "percentage"
select select "tag"
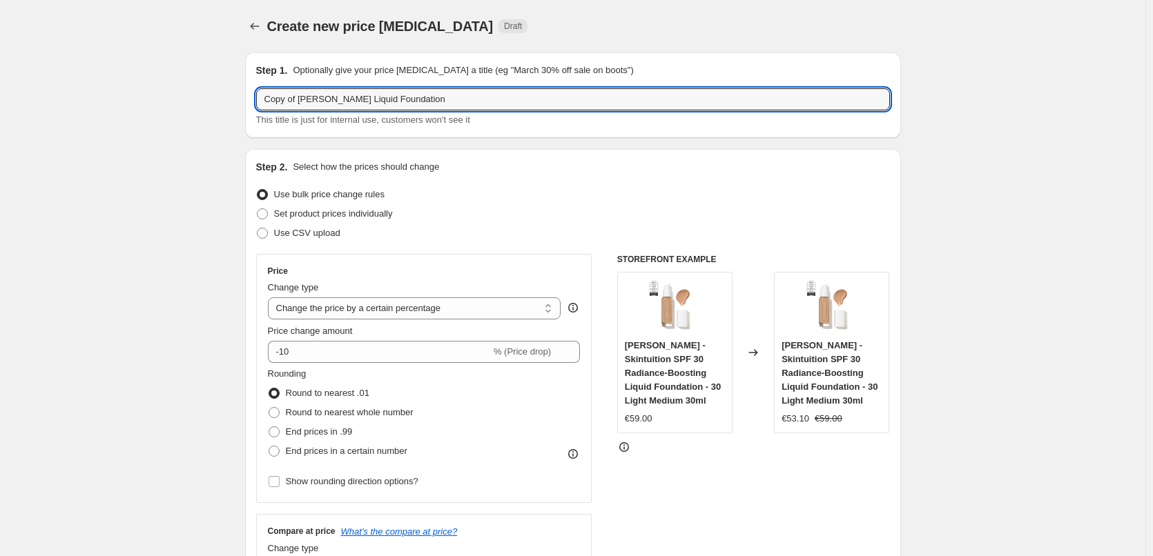
drag, startPoint x: 301, startPoint y: 97, endPoint x: 132, endPoint y: 115, distance: 170.0
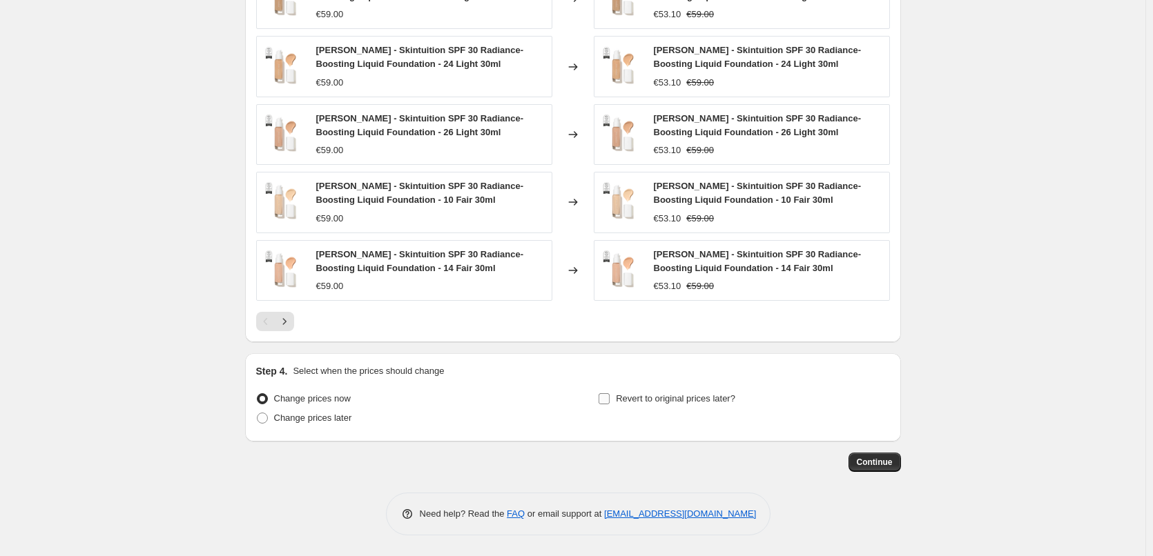
type input "[PERSON_NAME] Liquid Foundation"
click at [650, 400] on span "Revert to original prices later?" at bounding box center [675, 398] width 119 height 10
click at [610, 400] on input "Revert to original prices later?" at bounding box center [603, 398] width 11 height 11
checkbox input "true"
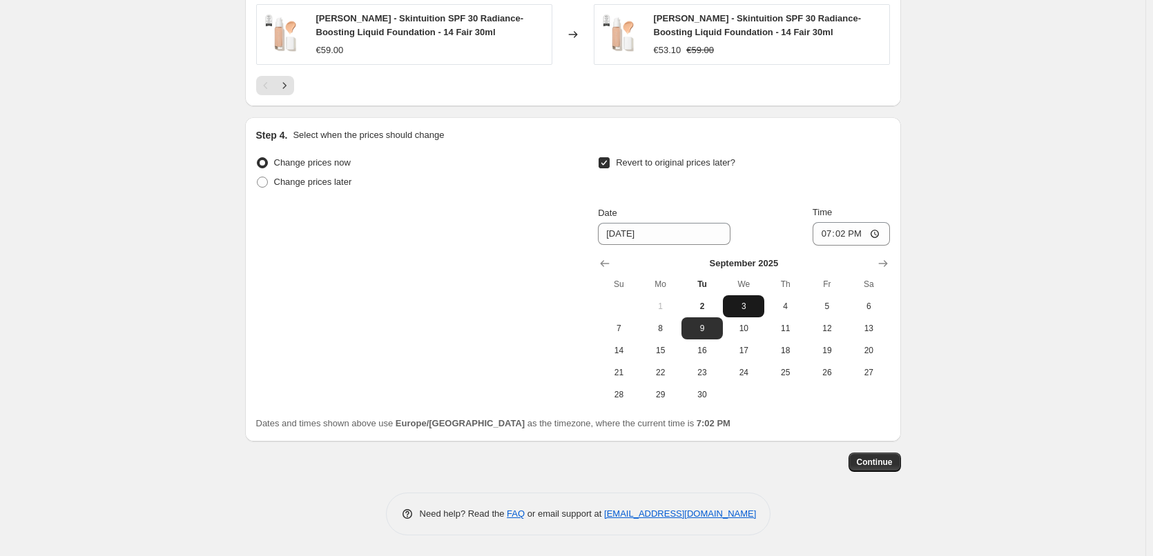
click at [756, 307] on span "3" at bounding box center [743, 306] width 30 height 11
type input "[DATE]"
click at [828, 235] on input "19:02" at bounding box center [850, 233] width 77 height 23
click at [876, 227] on input "15:00" at bounding box center [850, 233] width 77 height 23
click at [877, 234] on input "15:00" at bounding box center [850, 233] width 77 height 23
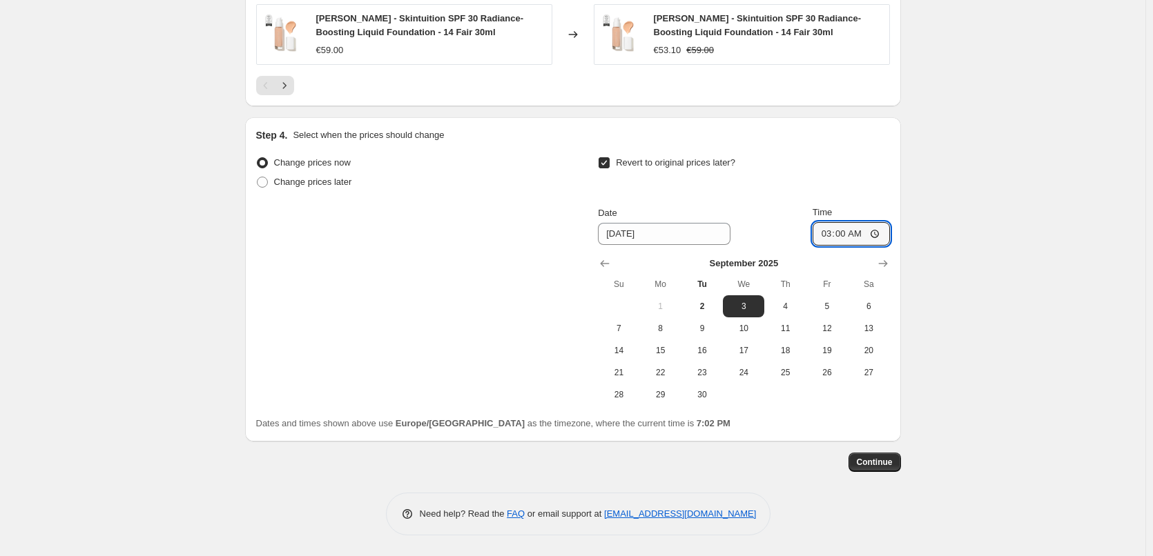
type input "03:00"
click at [885, 465] on span "Continue" at bounding box center [875, 462] width 36 height 11
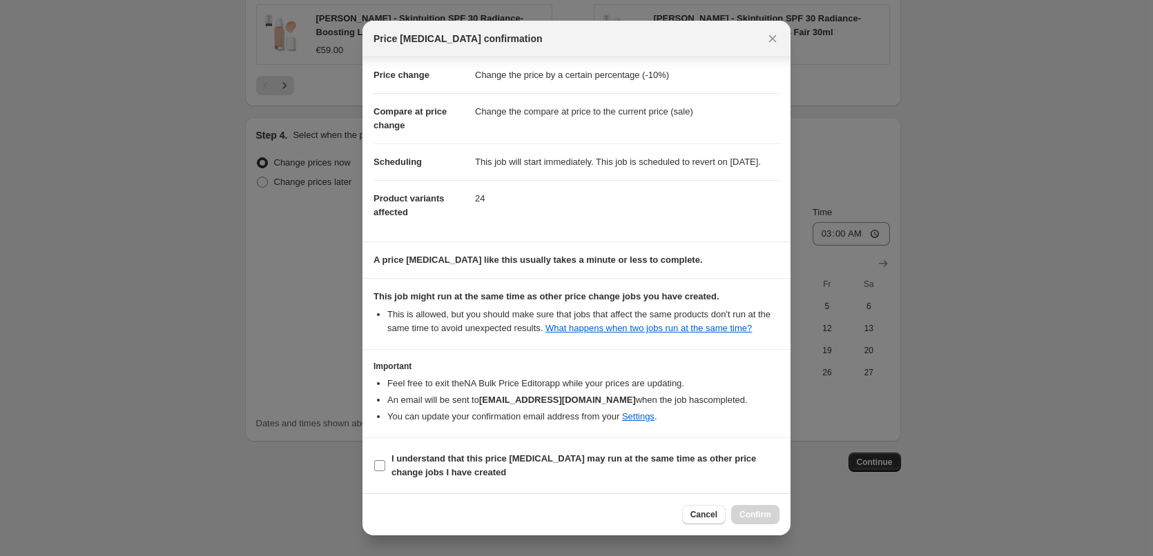
click at [469, 460] on b "I understand that this price [MEDICAL_DATA] may run at the same time as other p…" at bounding box center [573, 466] width 364 height 24
click at [385, 460] on input "I understand that this price [MEDICAL_DATA] may run at the same time as other p…" at bounding box center [379, 465] width 11 height 11
checkbox input "true"
drag, startPoint x: 759, startPoint y: 514, endPoint x: 728, endPoint y: 474, distance: 50.7
click at [759, 514] on span "Confirm" at bounding box center [755, 514] width 32 height 11
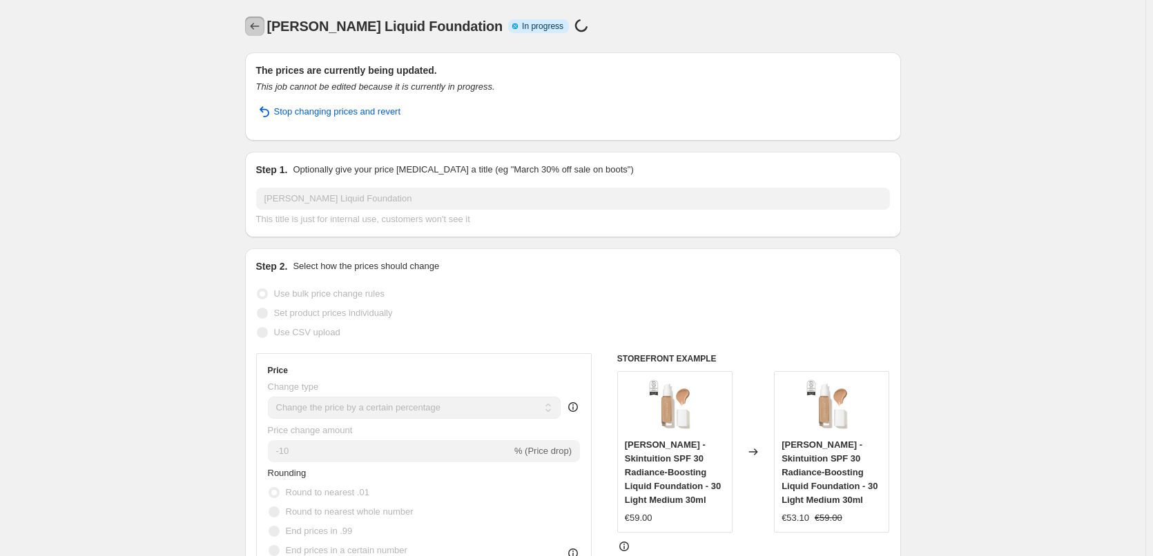
click at [251, 23] on icon "Price change jobs" at bounding box center [255, 26] width 14 height 14
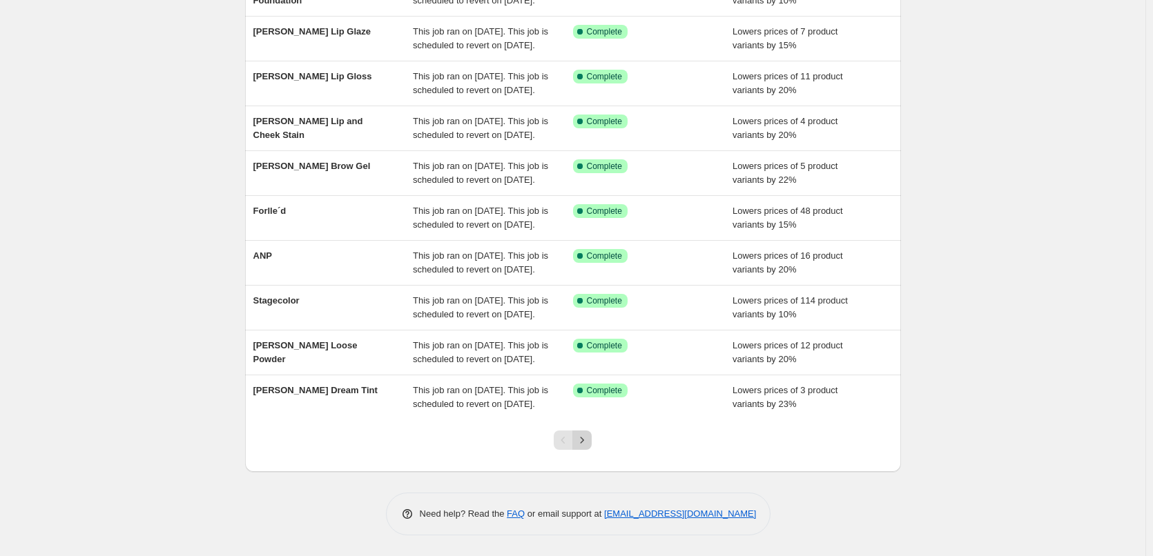
click at [592, 449] on div "Pagination" at bounding box center [581, 440] width 19 height 19
click at [589, 445] on icon "Next" at bounding box center [582, 440] width 14 height 14
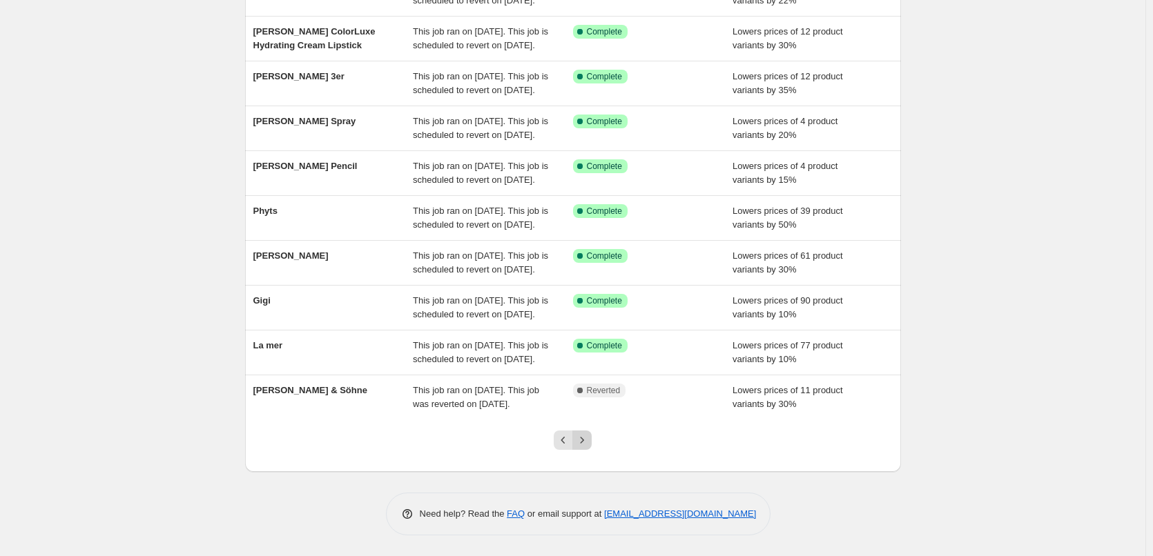
click at [585, 440] on icon "Next" at bounding box center [582, 440] width 14 height 14
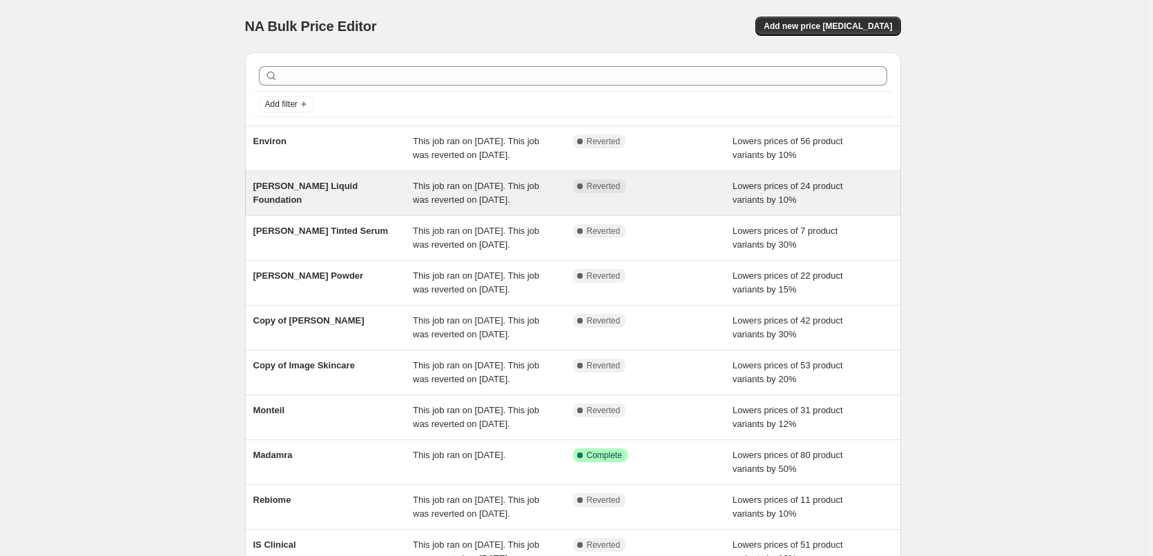
click at [542, 207] on div "This job ran on [DATE]. This job was reverted on [DATE]." at bounding box center [493, 193] width 160 height 28
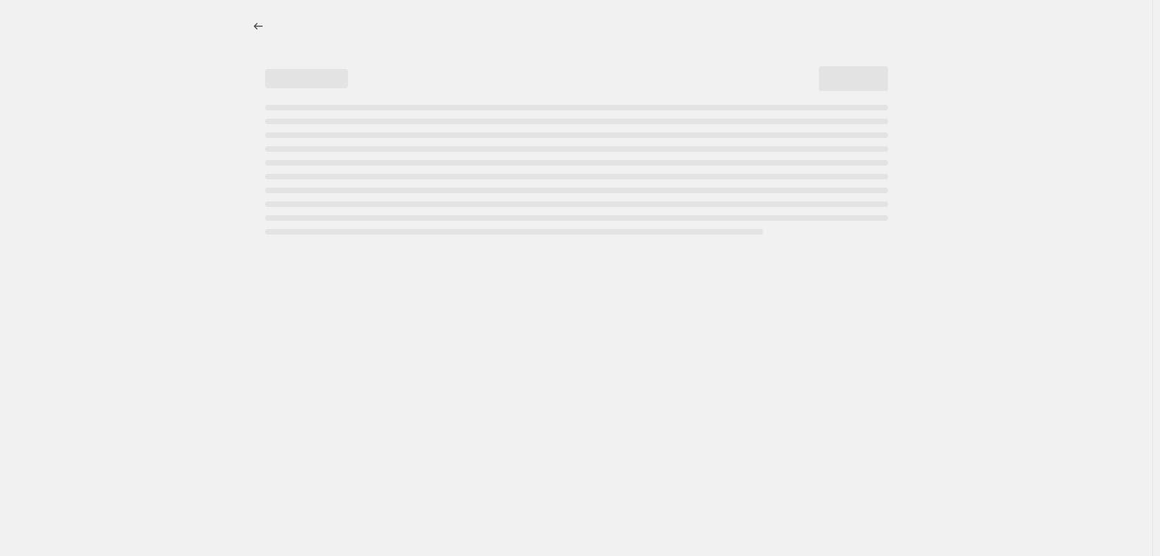
select select "percentage"
select select "tag"
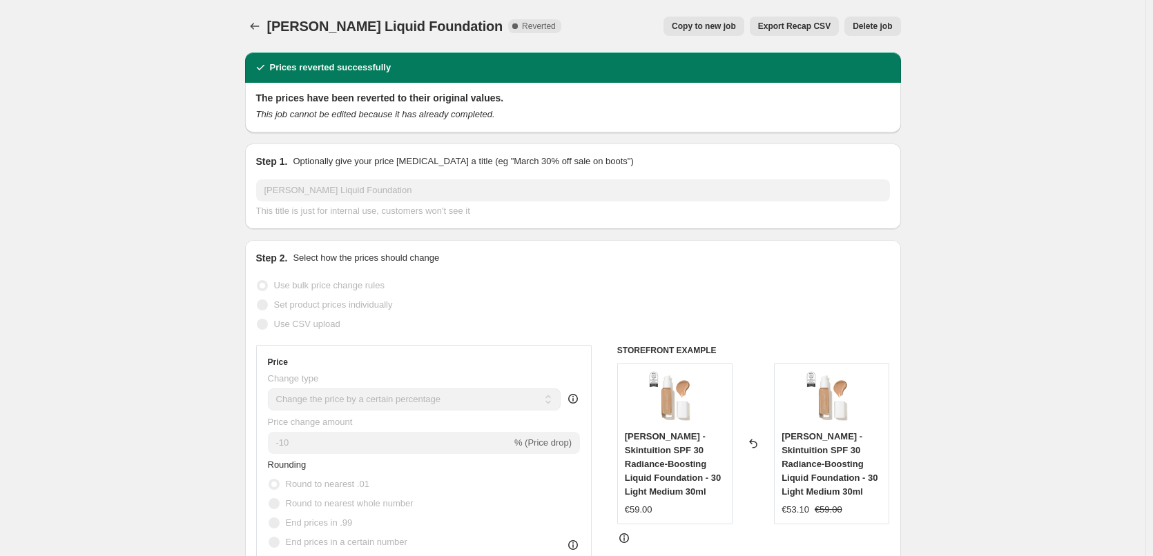
click at [876, 28] on span "Delete job" at bounding box center [871, 26] width 39 height 11
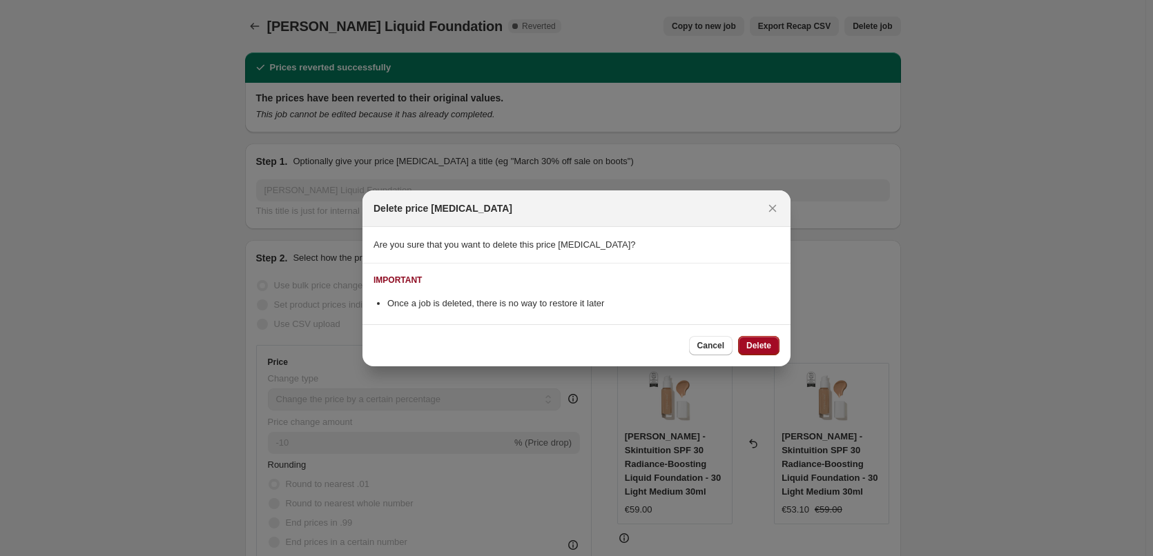
click at [752, 349] on span "Delete" at bounding box center [758, 345] width 25 height 11
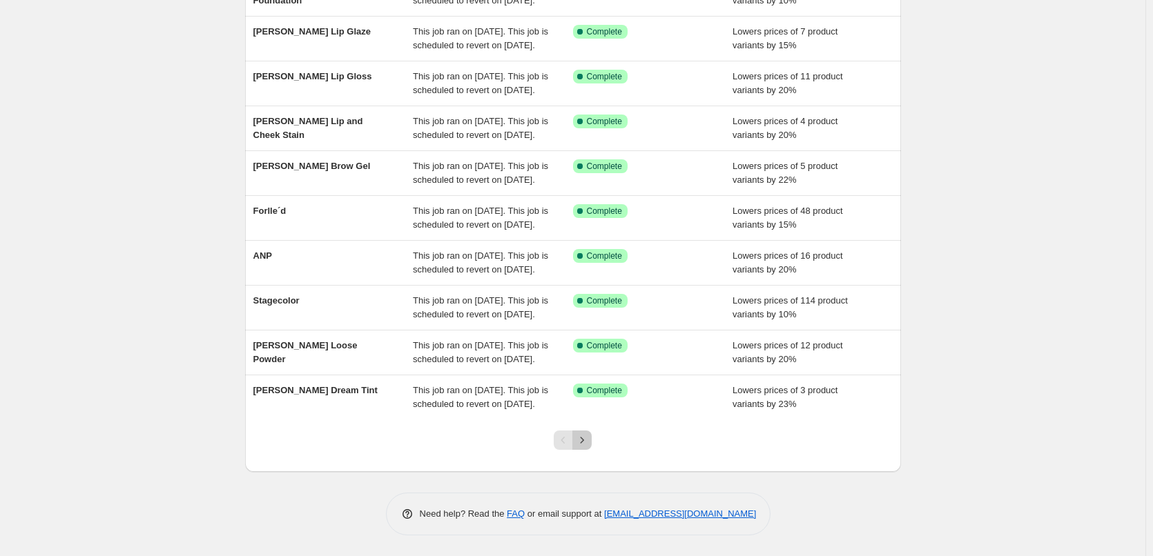
click at [592, 445] on button "Next" at bounding box center [581, 440] width 19 height 19
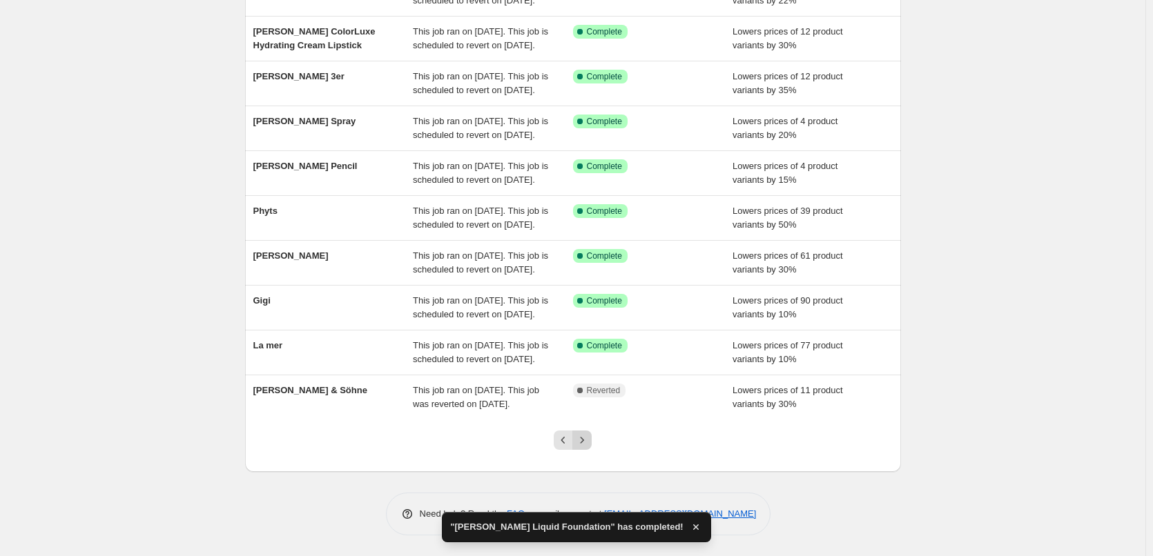
click at [592, 443] on button "Next" at bounding box center [581, 440] width 19 height 19
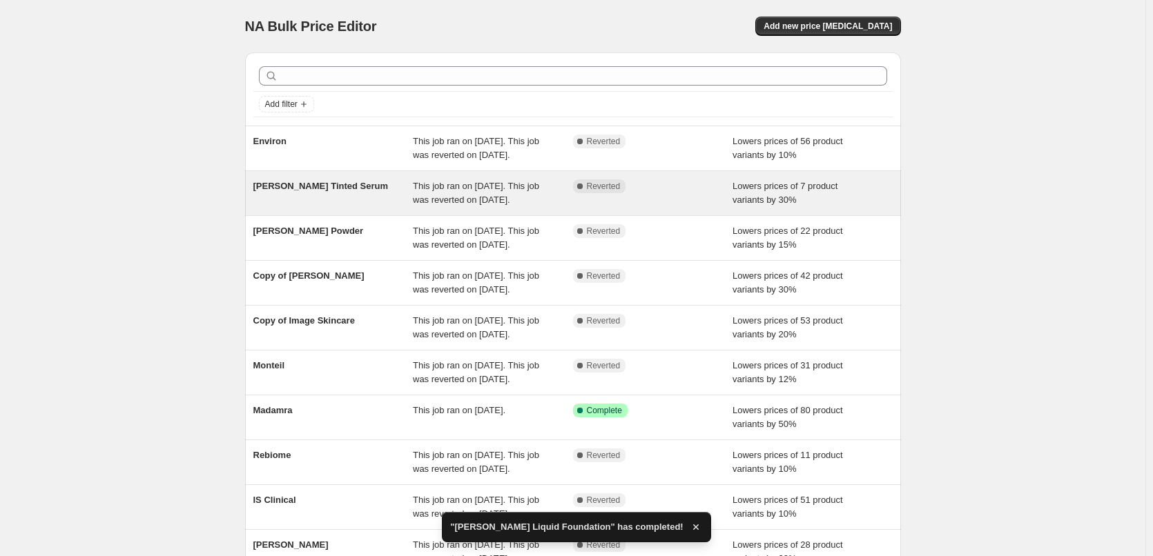
click at [571, 202] on div "This job ran on [DATE]. This job was reverted on [DATE]." at bounding box center [493, 193] width 160 height 28
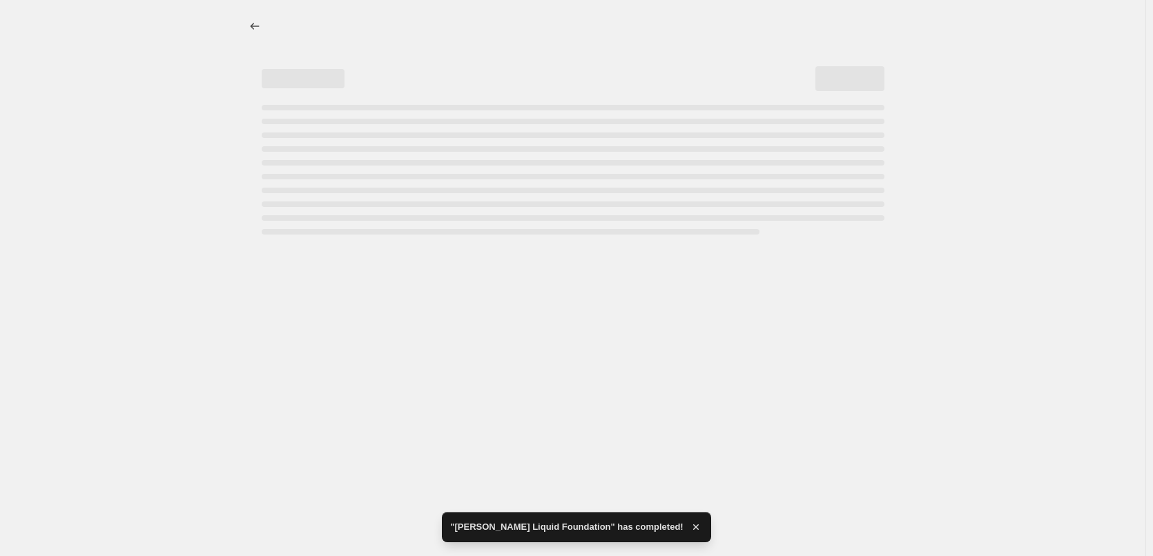
select select "percentage"
select select "tag"
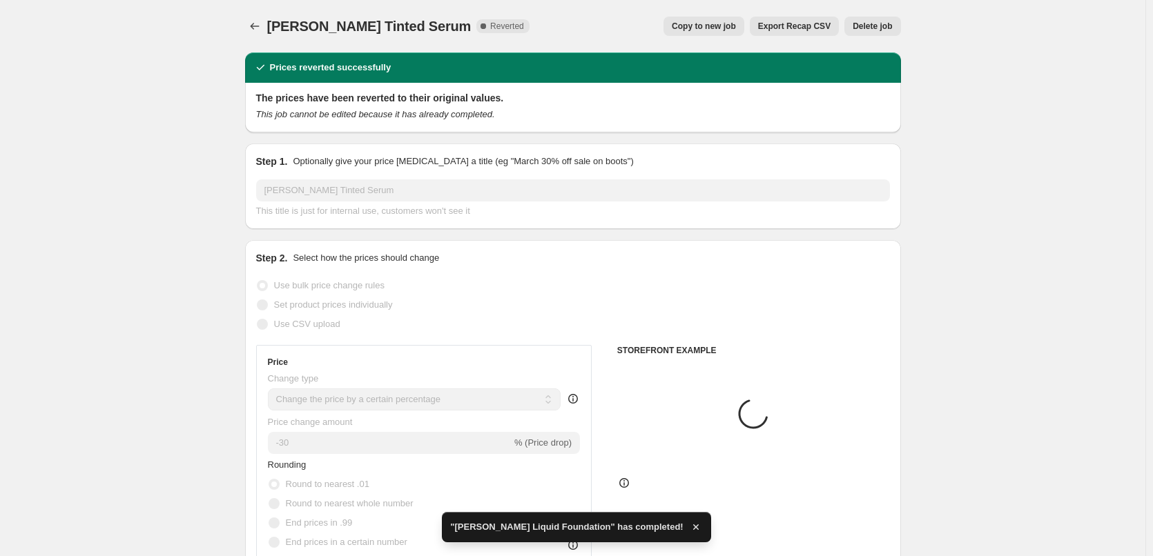
click at [719, 28] on span "Copy to new job" at bounding box center [704, 26] width 64 height 11
select select "percentage"
select select "tag"
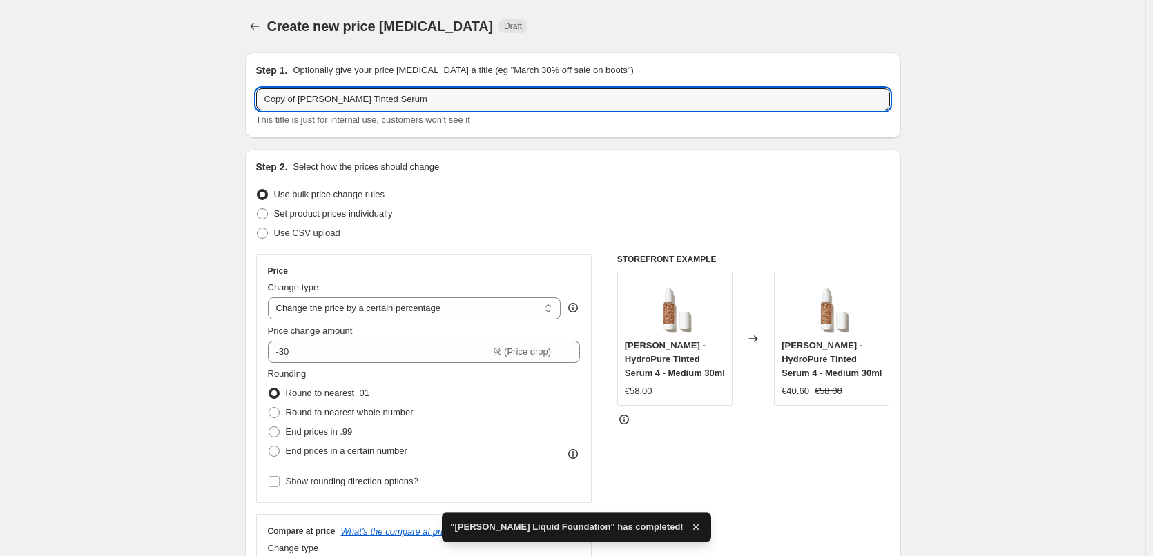
drag, startPoint x: 300, startPoint y: 99, endPoint x: 58, endPoint y: 111, distance: 241.9
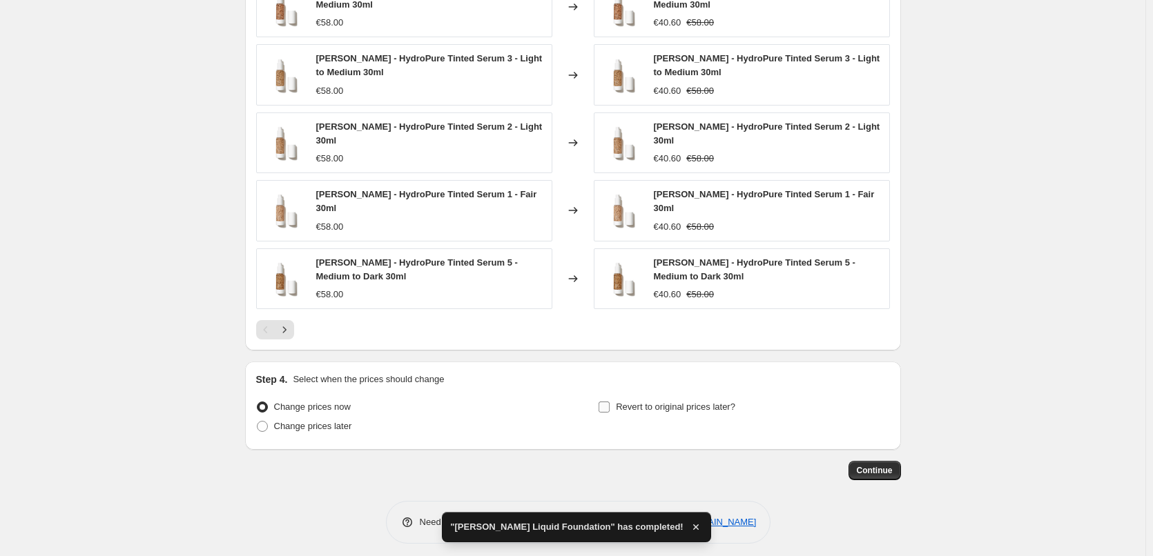
type input "[PERSON_NAME] Tinted Serum"
click at [668, 402] on span "Revert to original prices later?" at bounding box center [675, 407] width 119 height 10
click at [610, 402] on input "Revert to original prices later?" at bounding box center [603, 407] width 11 height 11
checkbox input "true"
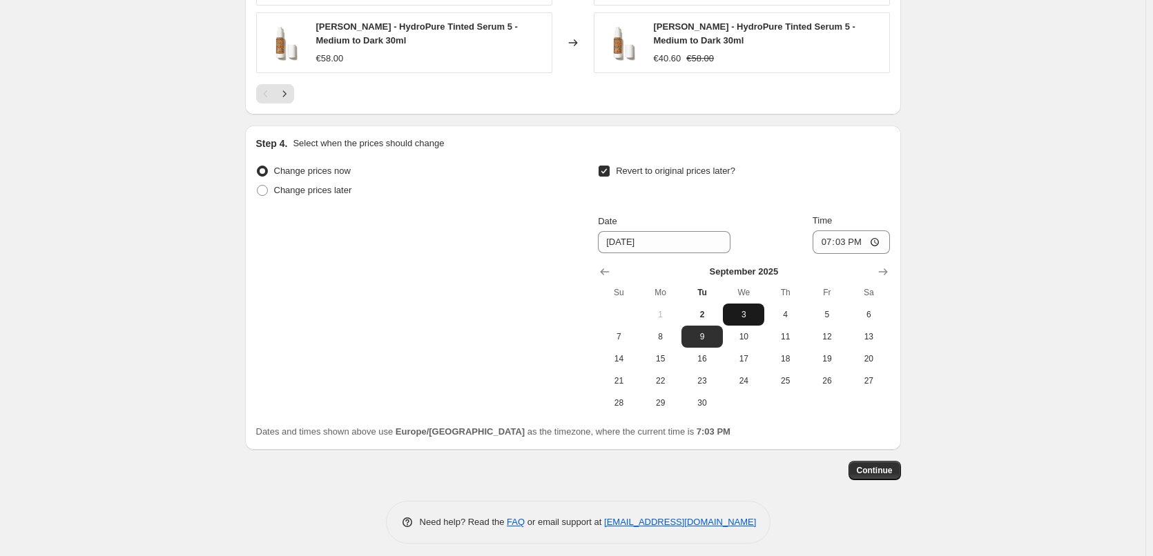
click at [741, 309] on span "3" at bounding box center [743, 314] width 30 height 11
type input "[DATE]"
click at [826, 240] on input "19:03" at bounding box center [850, 242] width 77 height 23
click at [878, 233] on input "15:00" at bounding box center [850, 242] width 77 height 23
type input "03:00"
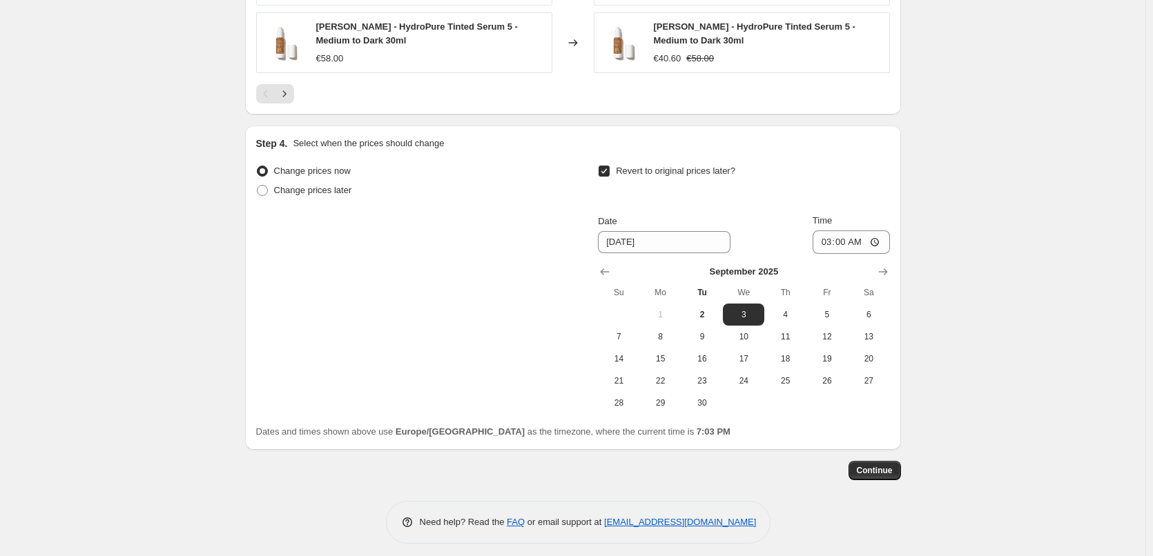
click at [877, 465] on span "Continue" at bounding box center [875, 470] width 36 height 11
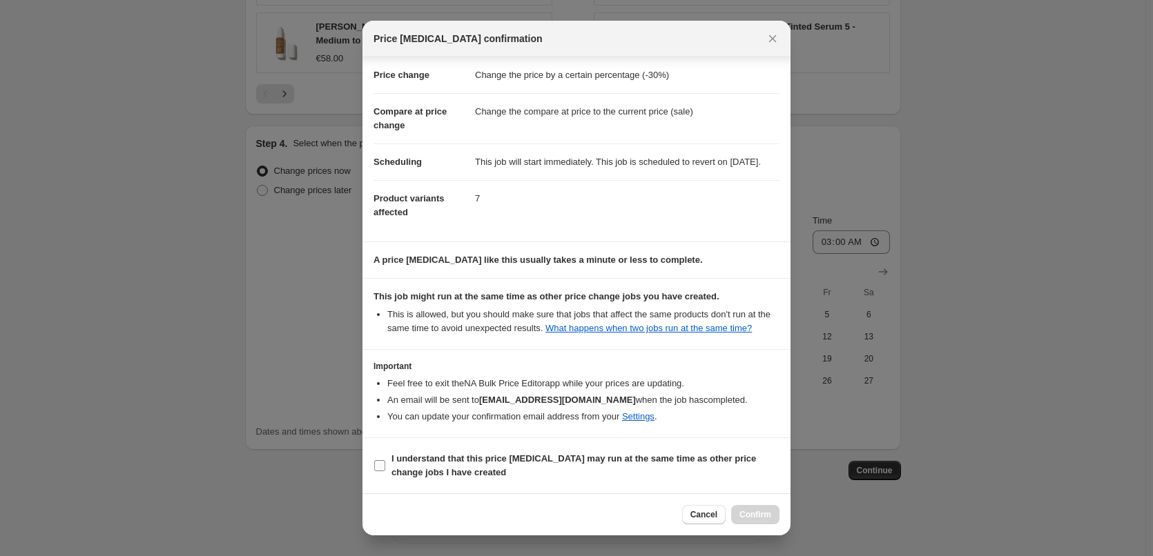
click at [591, 454] on b "I understand that this price [MEDICAL_DATA] may run at the same time as other p…" at bounding box center [573, 466] width 364 height 24
click at [385, 460] on input "I understand that this price [MEDICAL_DATA] may run at the same time as other p…" at bounding box center [379, 465] width 11 height 11
checkbox input "true"
click at [766, 515] on span "Confirm" at bounding box center [755, 514] width 32 height 11
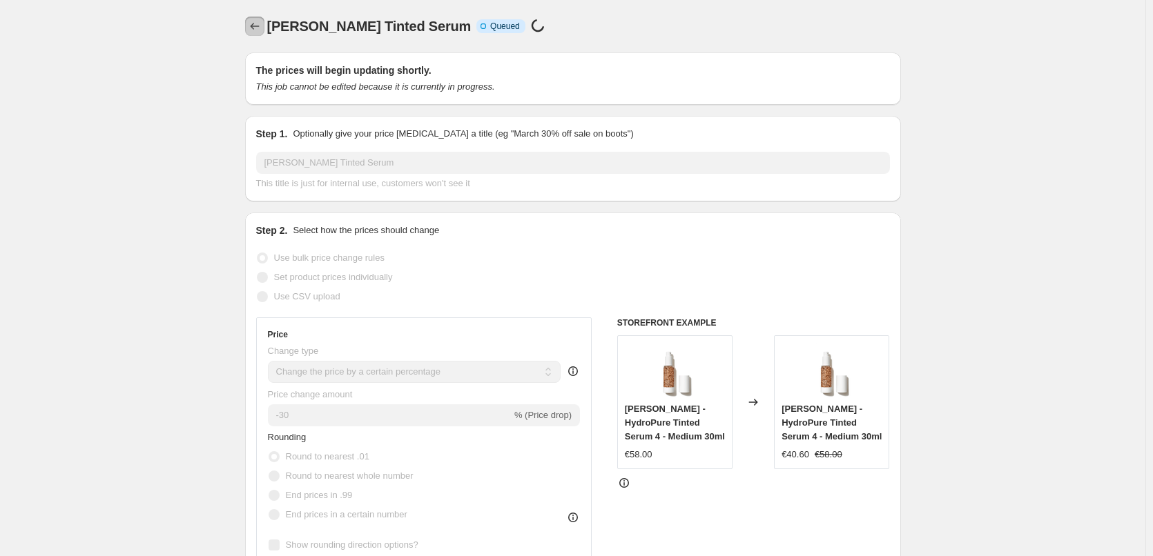
click at [253, 26] on icon "Price change jobs" at bounding box center [255, 26] width 14 height 14
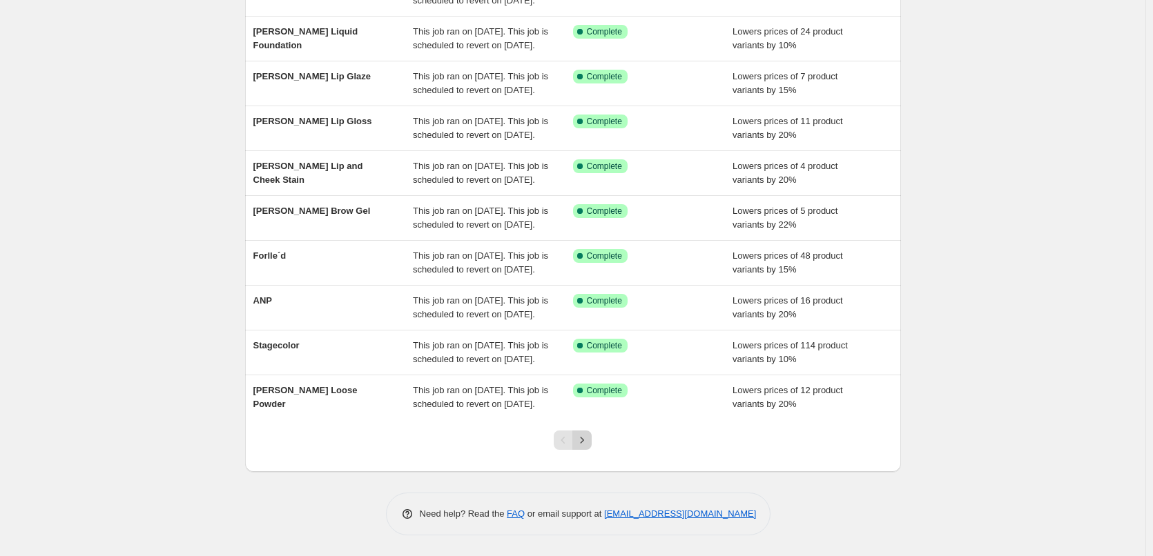
click at [589, 435] on icon "Next" at bounding box center [582, 440] width 14 height 14
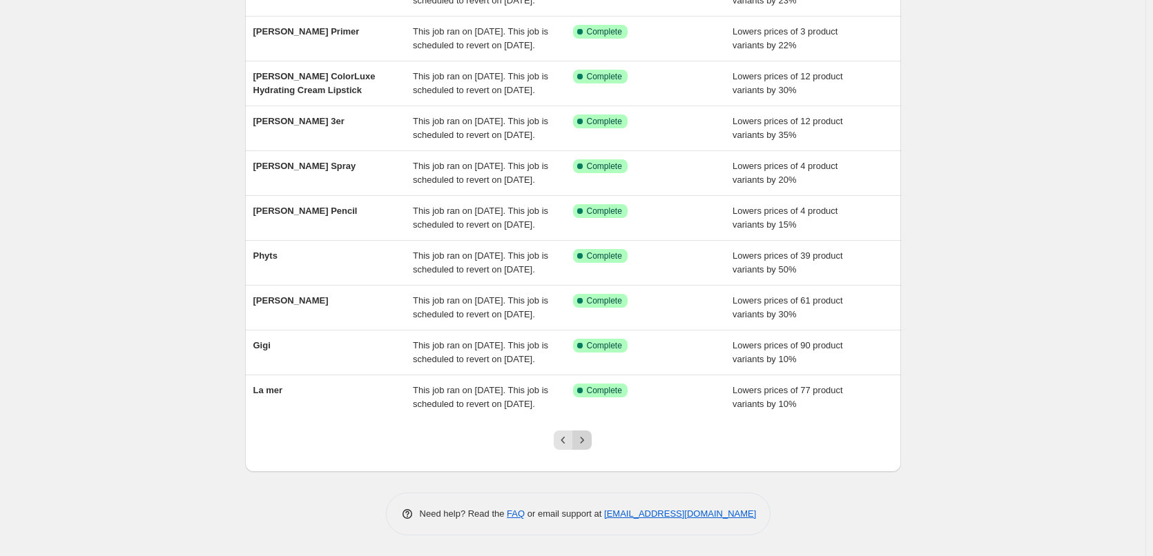
click at [589, 436] on icon "Next" at bounding box center [582, 440] width 14 height 14
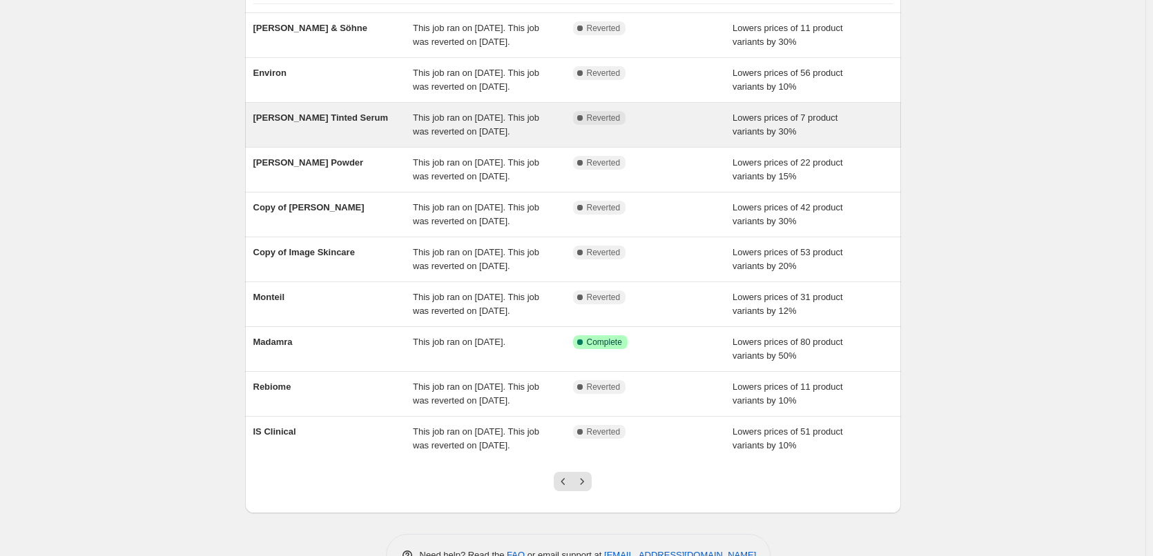
click at [542, 139] on div "This job ran on [DATE]. This job was reverted on [DATE]." at bounding box center [493, 125] width 160 height 28
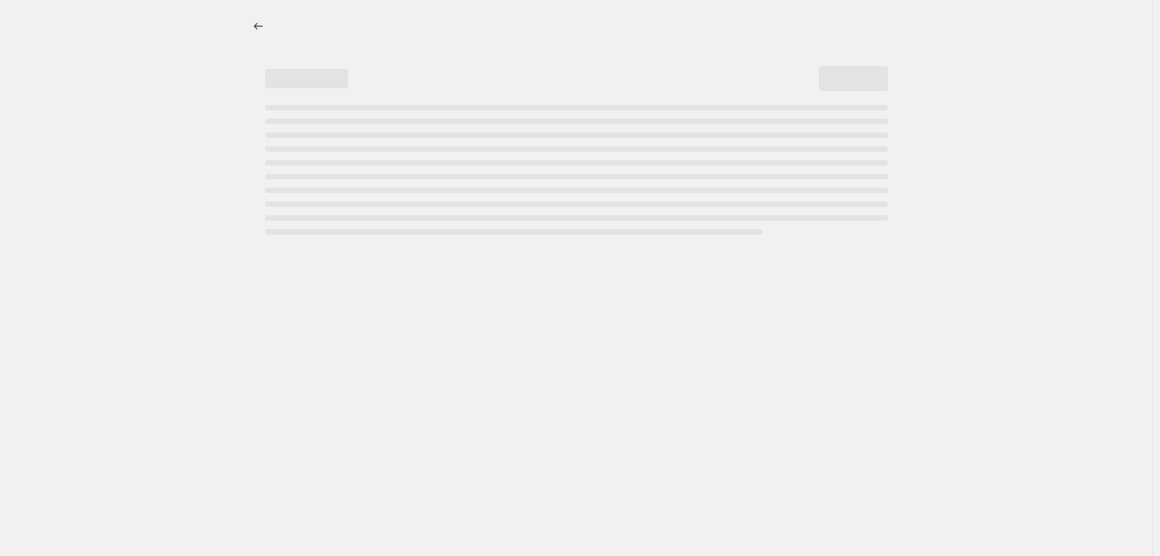
select select "percentage"
select select "tag"
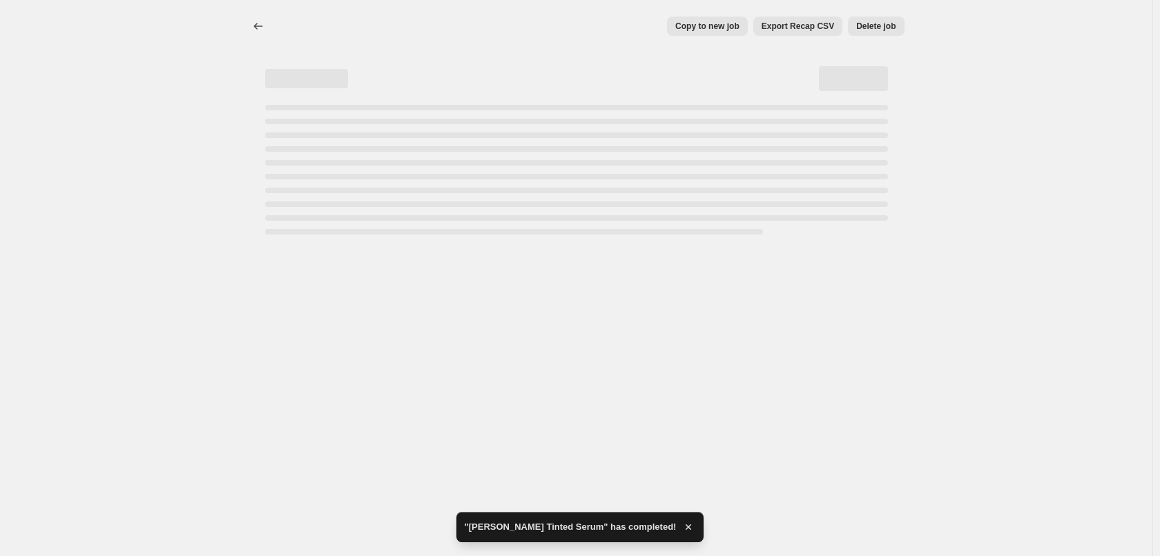
select select "percentage"
select select "tag"
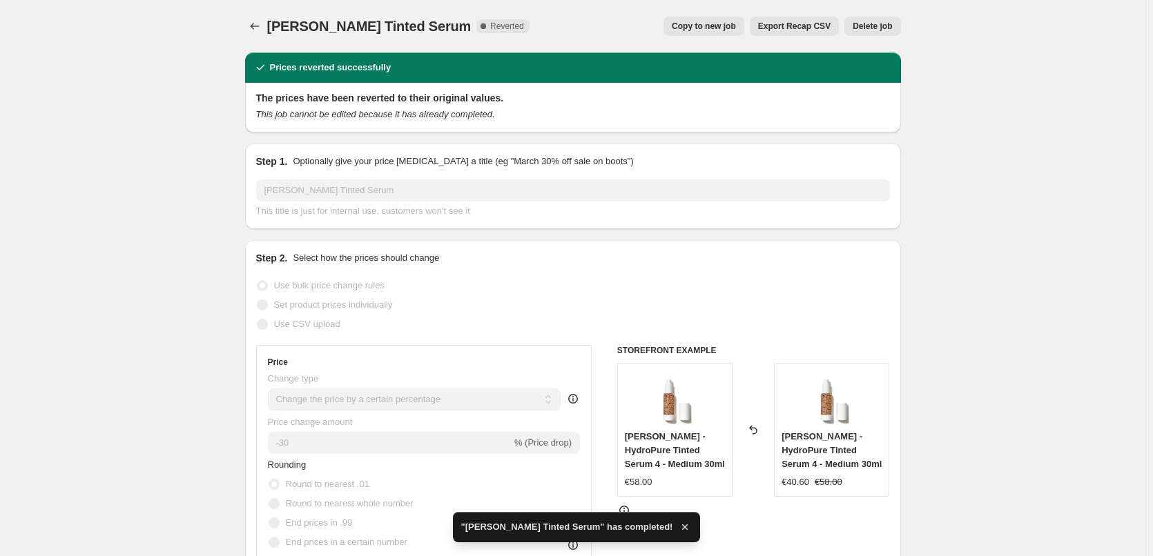
click at [874, 23] on span "Delete job" at bounding box center [871, 26] width 39 height 11
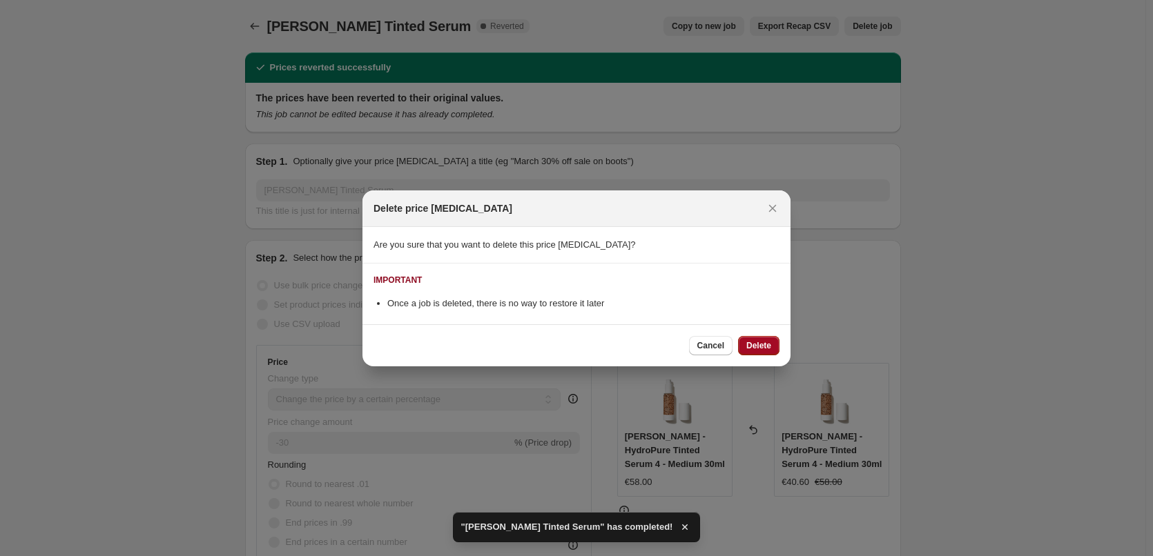
click at [754, 348] on span "Delete" at bounding box center [758, 345] width 25 height 11
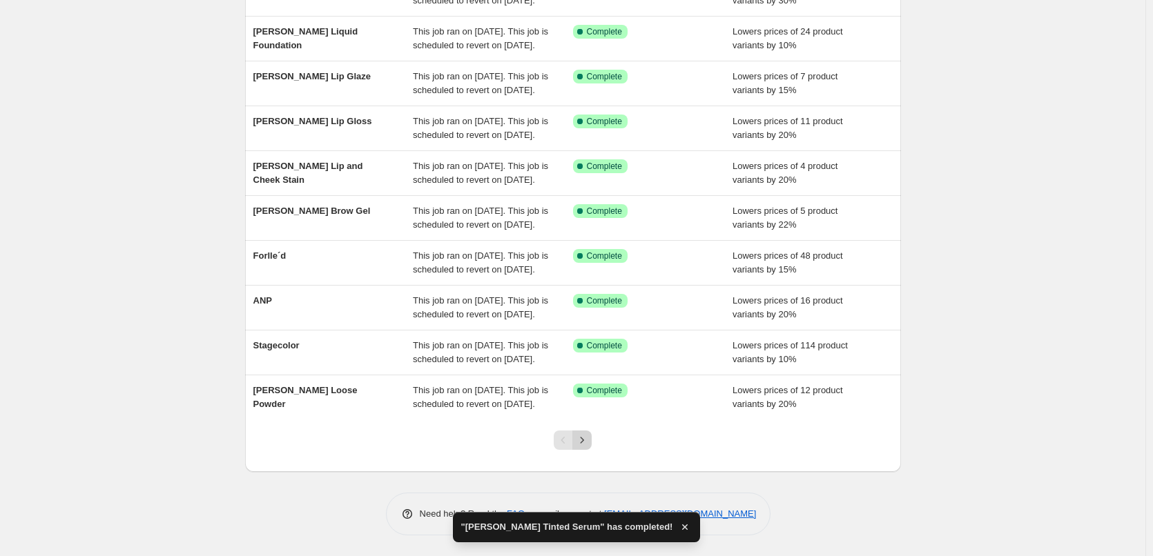
click at [589, 442] on icon "Next" at bounding box center [582, 440] width 14 height 14
click at [584, 442] on icon "Next" at bounding box center [582, 440] width 14 height 14
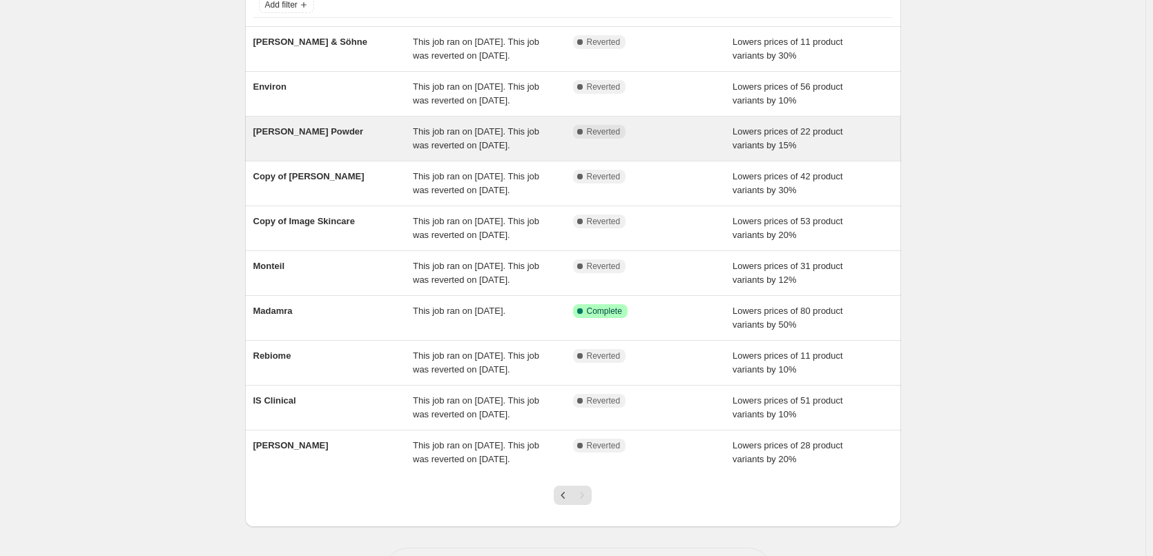
click at [561, 153] on div "This job ran on [DATE]. This job was reverted on [DATE]." at bounding box center [493, 139] width 160 height 28
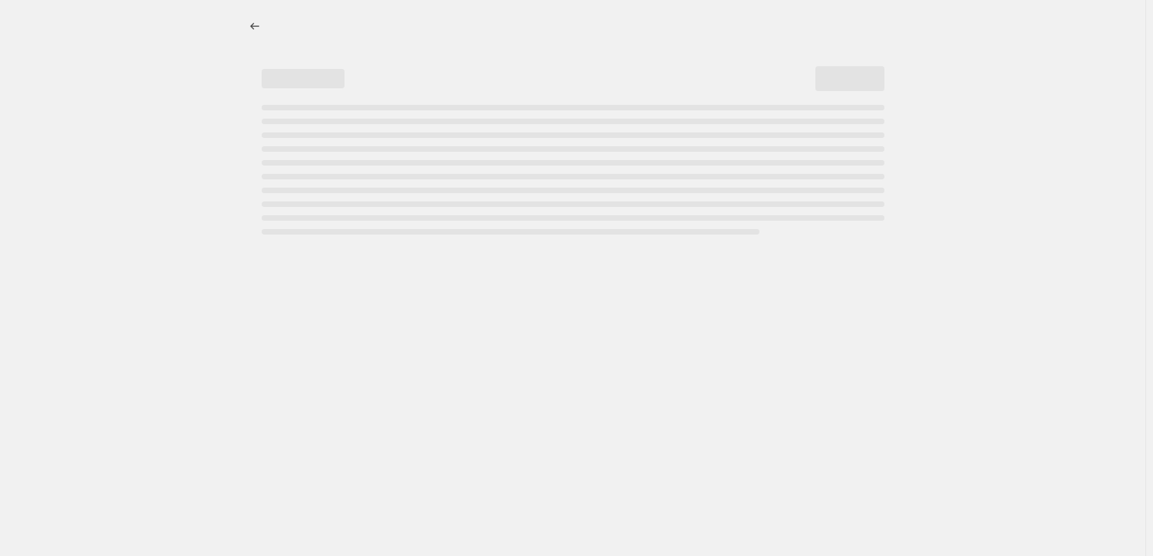
select select "percentage"
select select "tag"
select select "vendor"
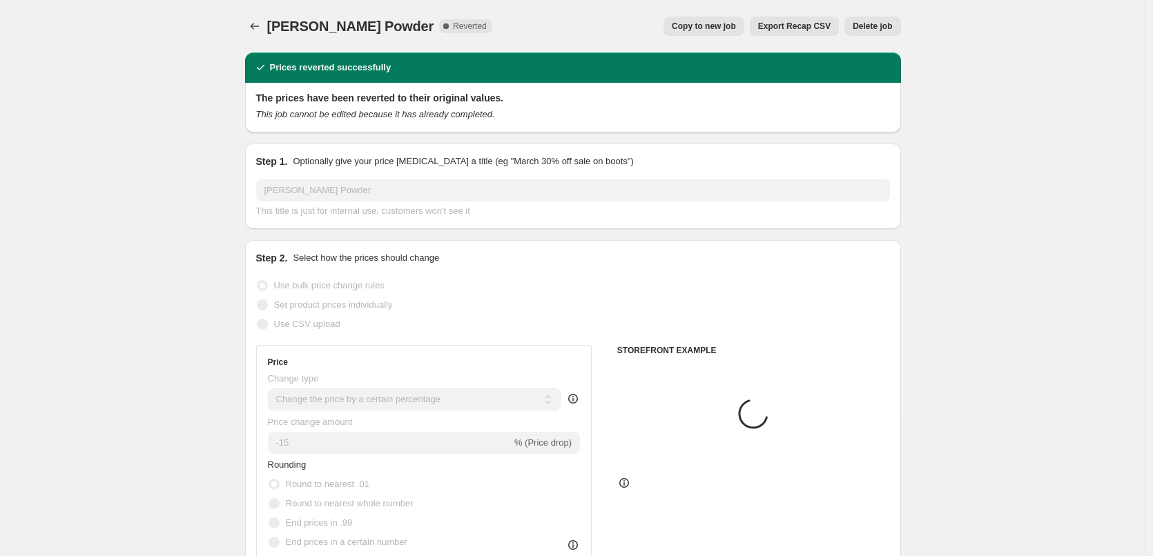
click at [696, 28] on span "Copy to new job" at bounding box center [704, 26] width 64 height 11
select select "percentage"
select select "tag"
select select "vendor"
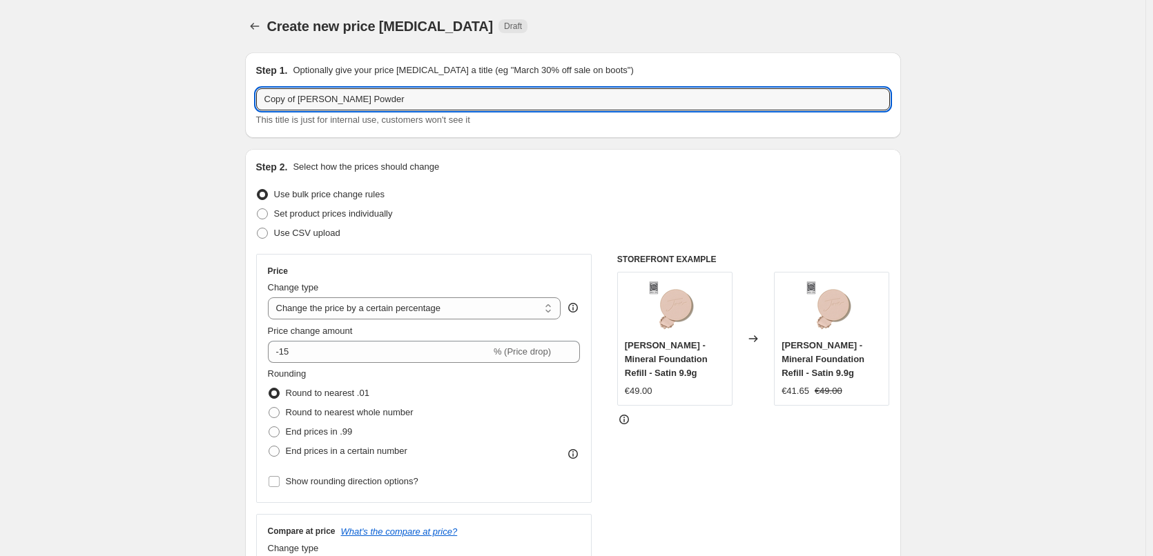
drag, startPoint x: 300, startPoint y: 96, endPoint x: 208, endPoint y: 89, distance: 92.8
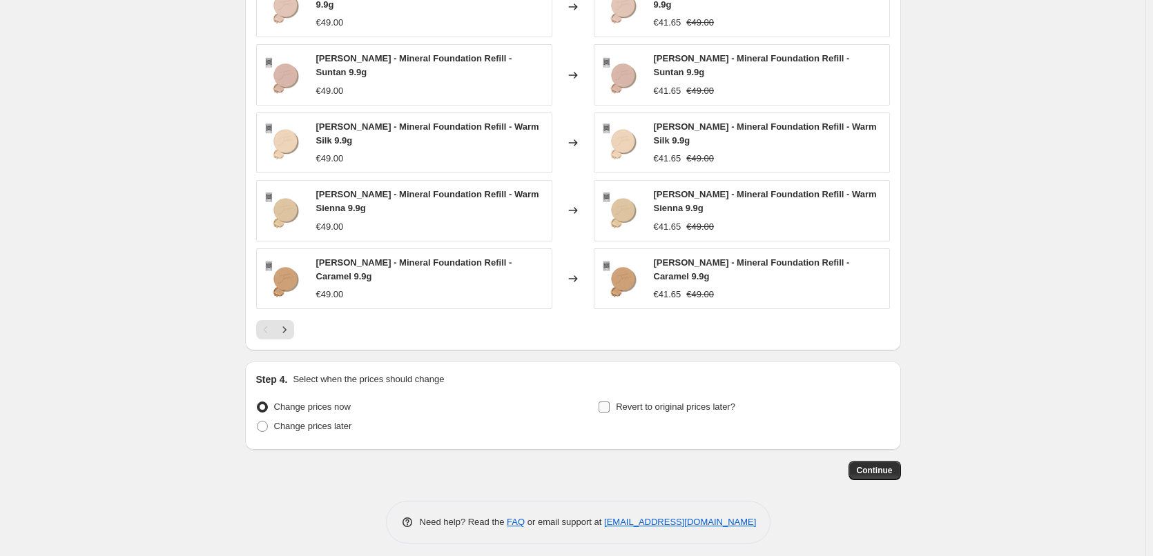
type input "[PERSON_NAME] Powder"
click at [638, 402] on span "Revert to original prices later?" at bounding box center [675, 407] width 119 height 10
click at [610, 402] on input "Revert to original prices later?" at bounding box center [603, 407] width 11 height 11
checkbox input "true"
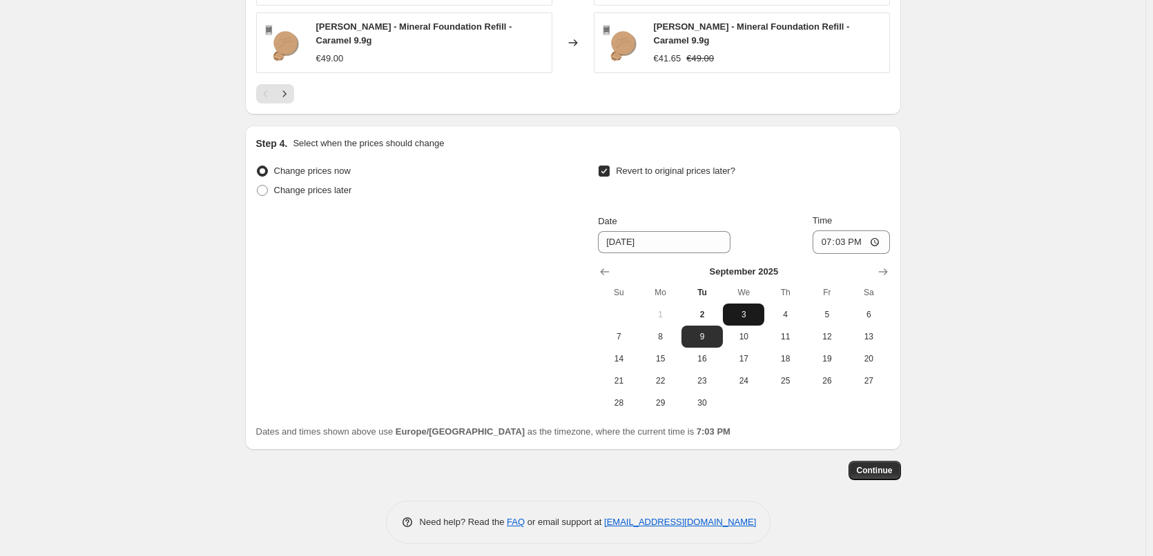
click at [752, 304] on button "3" at bounding box center [743, 315] width 41 height 22
type input "[DATE]"
click at [828, 233] on input "19:03" at bounding box center [850, 242] width 77 height 23
click at [880, 237] on input "15:00" at bounding box center [850, 242] width 77 height 23
type input "03:00"
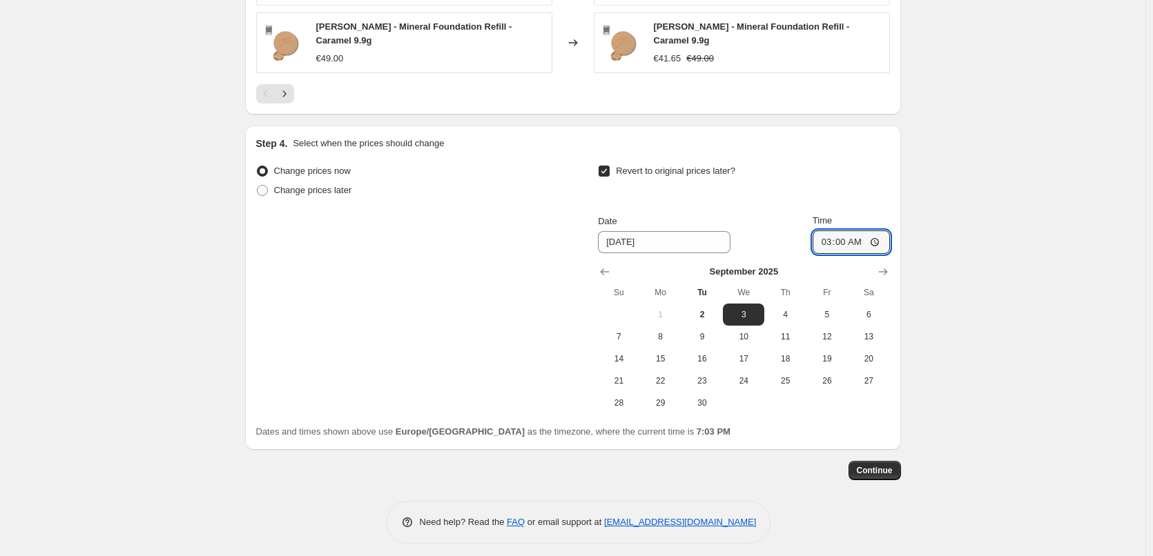
click at [881, 465] on span "Continue" at bounding box center [875, 470] width 36 height 11
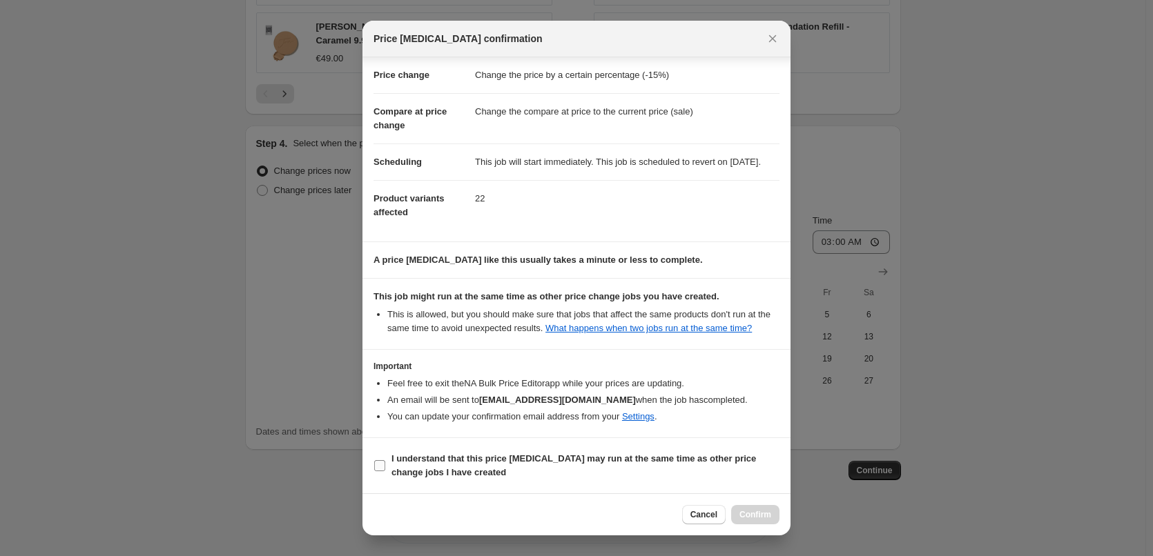
click at [509, 460] on b "I understand that this price [MEDICAL_DATA] may run at the same time as other p…" at bounding box center [573, 466] width 364 height 24
click at [385, 460] on input "I understand that this price [MEDICAL_DATA] may run at the same time as other p…" at bounding box center [379, 465] width 11 height 11
checkbox input "true"
click at [772, 516] on button "Confirm" at bounding box center [755, 514] width 48 height 19
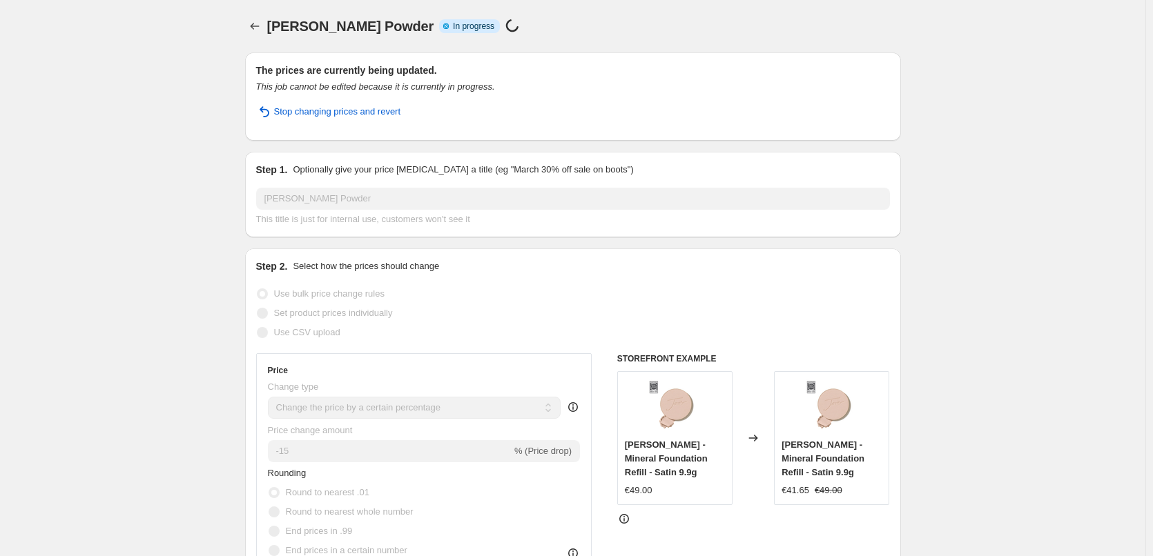
click at [251, 28] on icon "Price change jobs" at bounding box center [255, 26] width 14 height 14
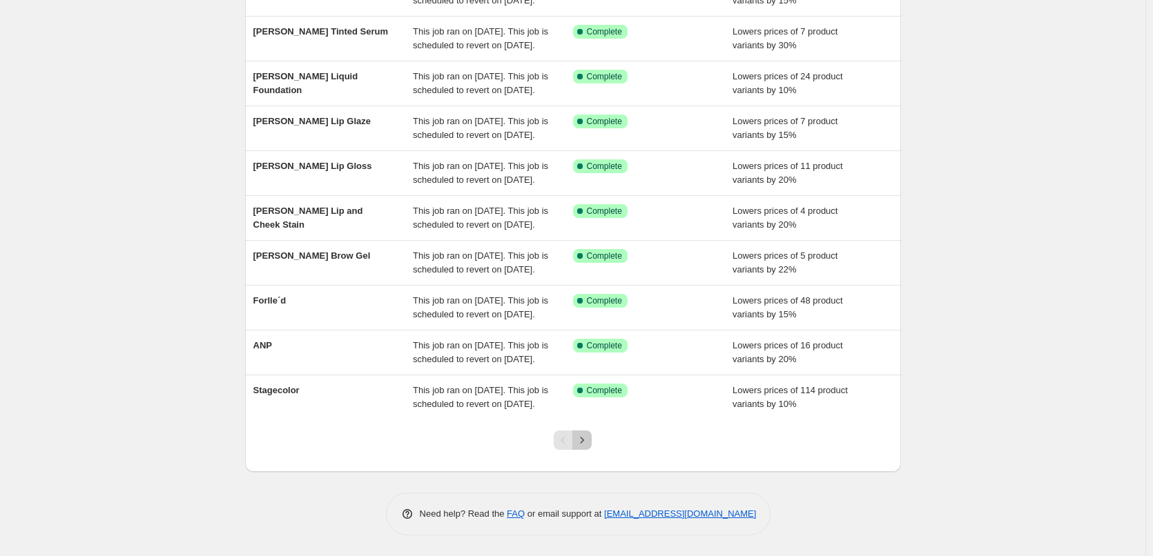
click at [587, 442] on icon "Next" at bounding box center [582, 440] width 14 height 14
click at [589, 442] on icon "Next" at bounding box center [582, 440] width 14 height 14
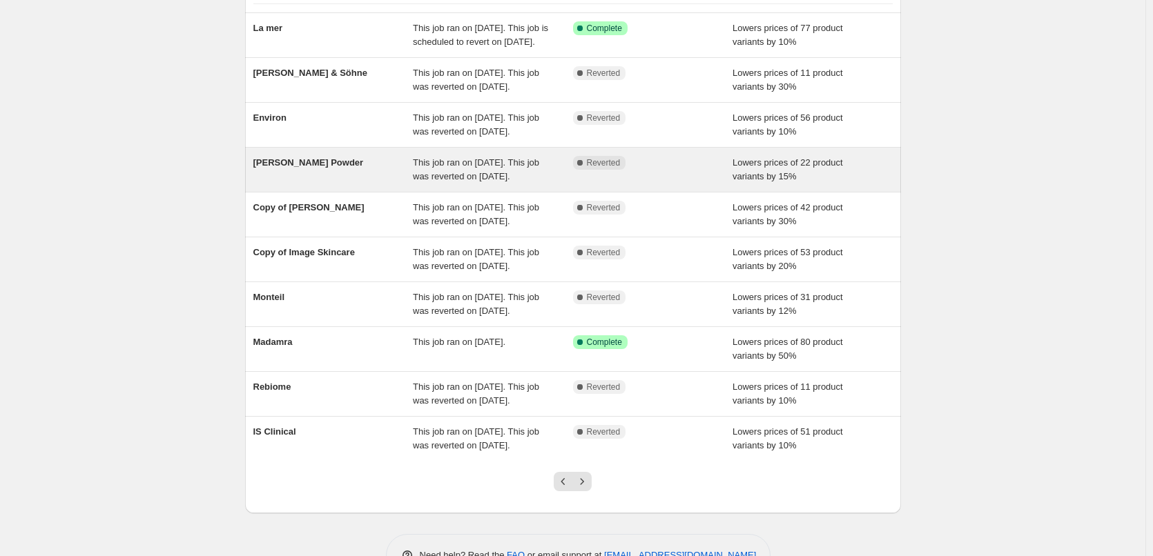
click at [534, 184] on div "This job ran on [DATE]. This job was reverted on [DATE]." at bounding box center [493, 170] width 160 height 28
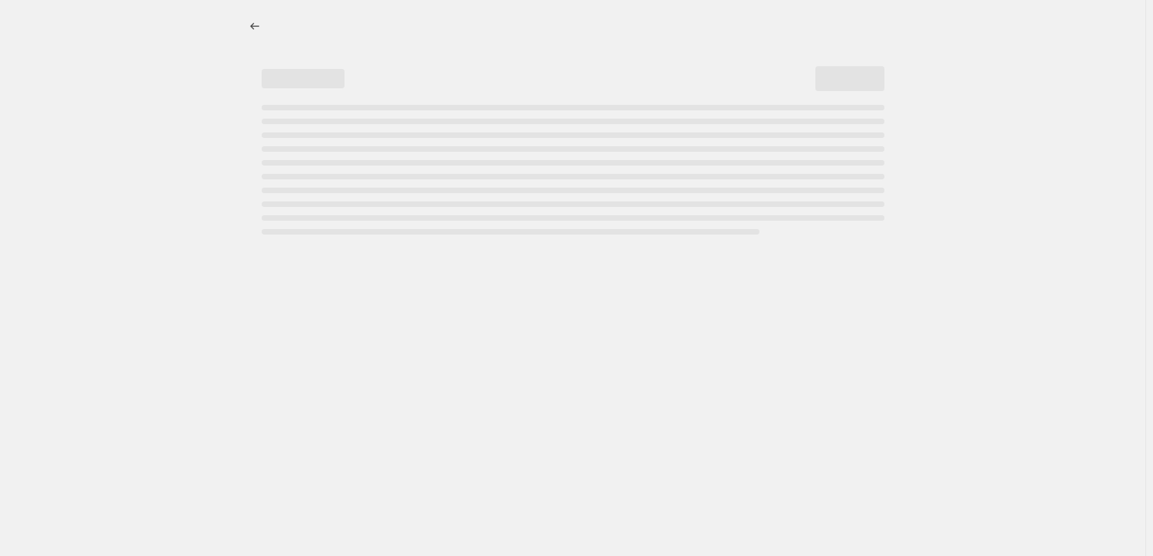
select select "percentage"
select select "tag"
select select "vendor"
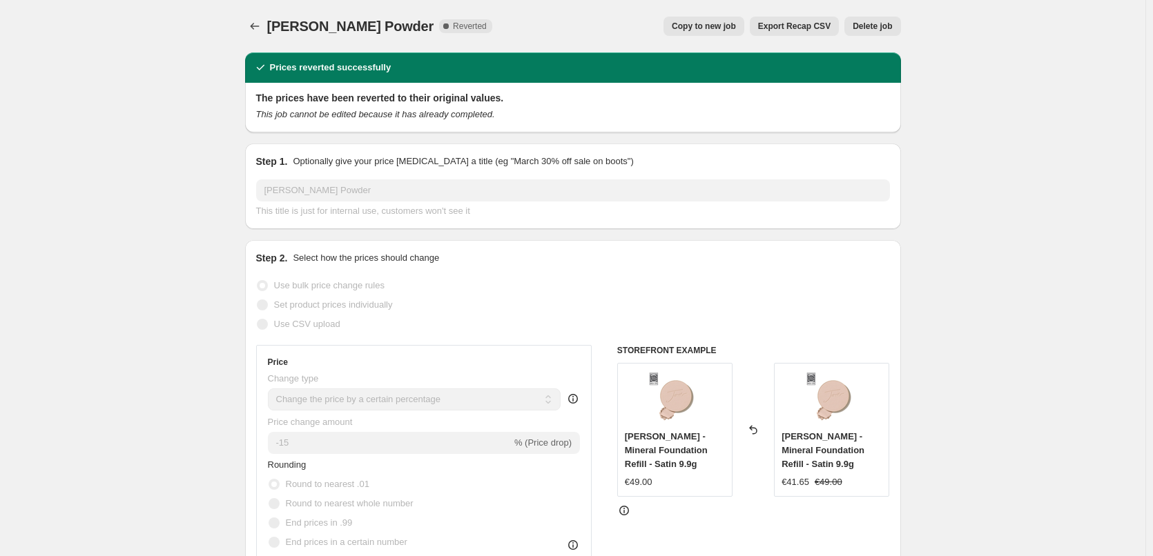
click at [869, 26] on span "Delete job" at bounding box center [871, 26] width 39 height 11
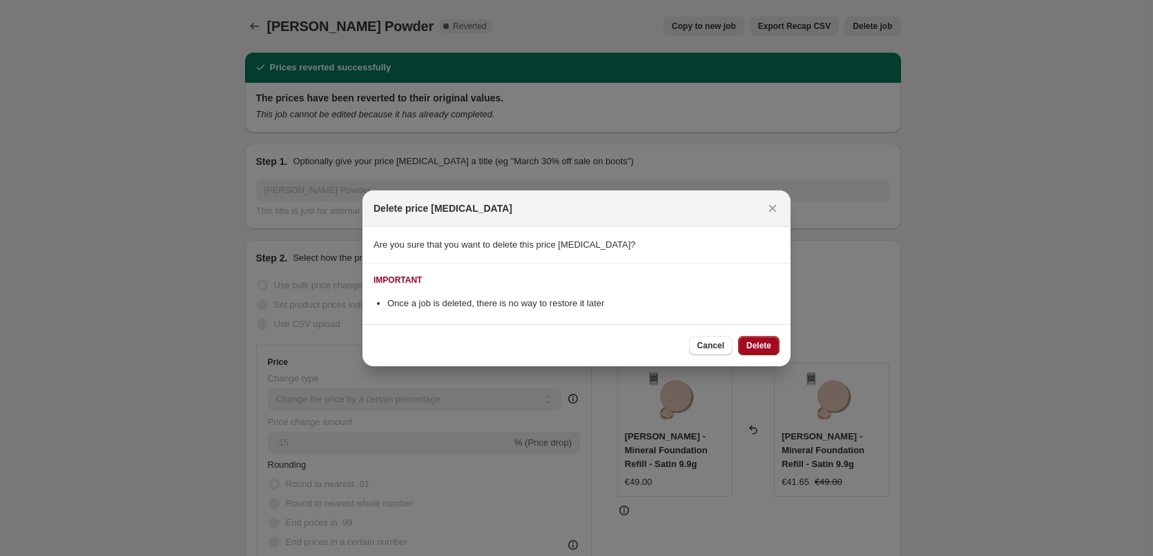
click at [754, 345] on span "Delete" at bounding box center [758, 345] width 25 height 11
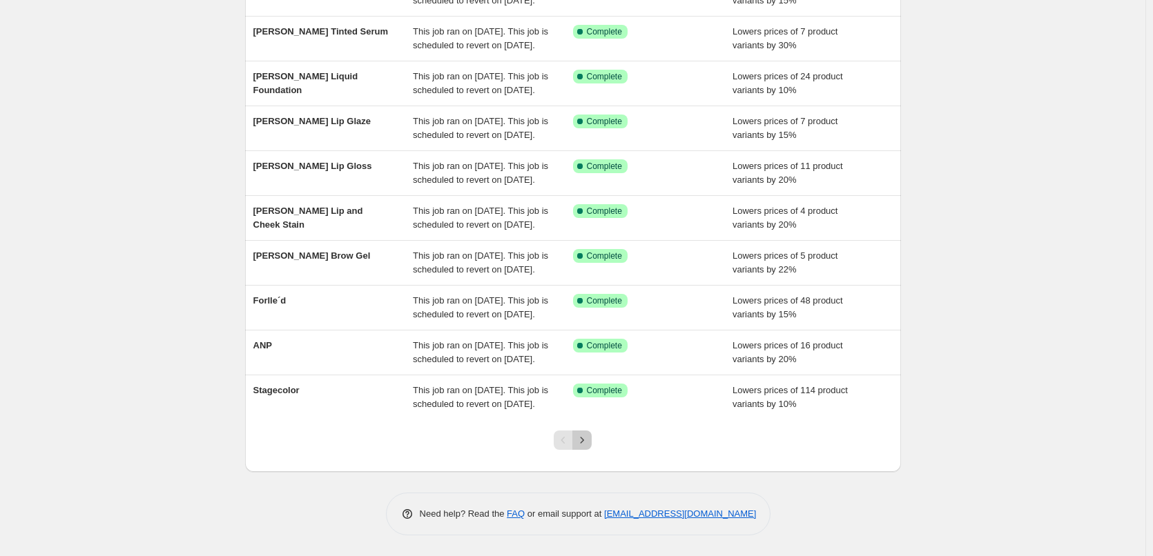
click at [584, 440] on icon "Next" at bounding box center [582, 440] width 3 height 6
click at [589, 438] on icon "Next" at bounding box center [582, 440] width 14 height 14
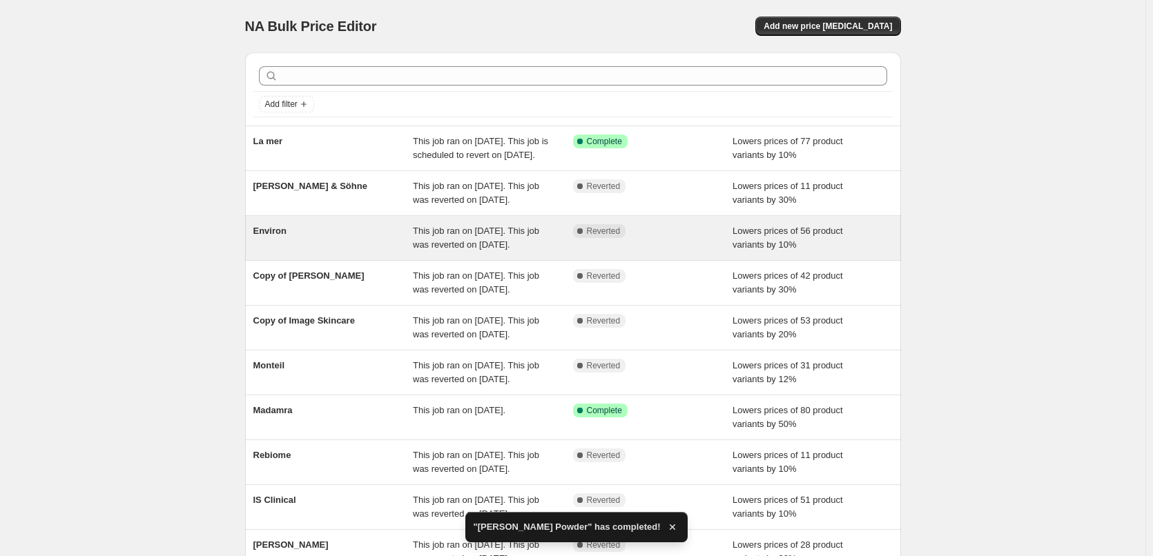
click at [547, 252] on div "This job ran on [DATE]. This job was reverted on [DATE]." at bounding box center [493, 238] width 160 height 28
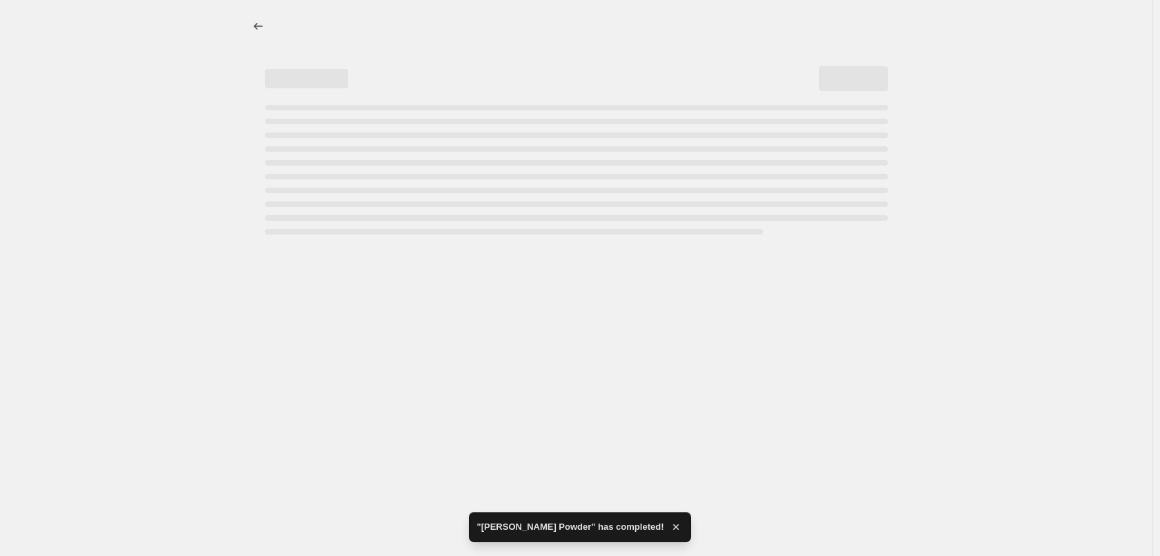
select select "percentage"
select select "vendor"
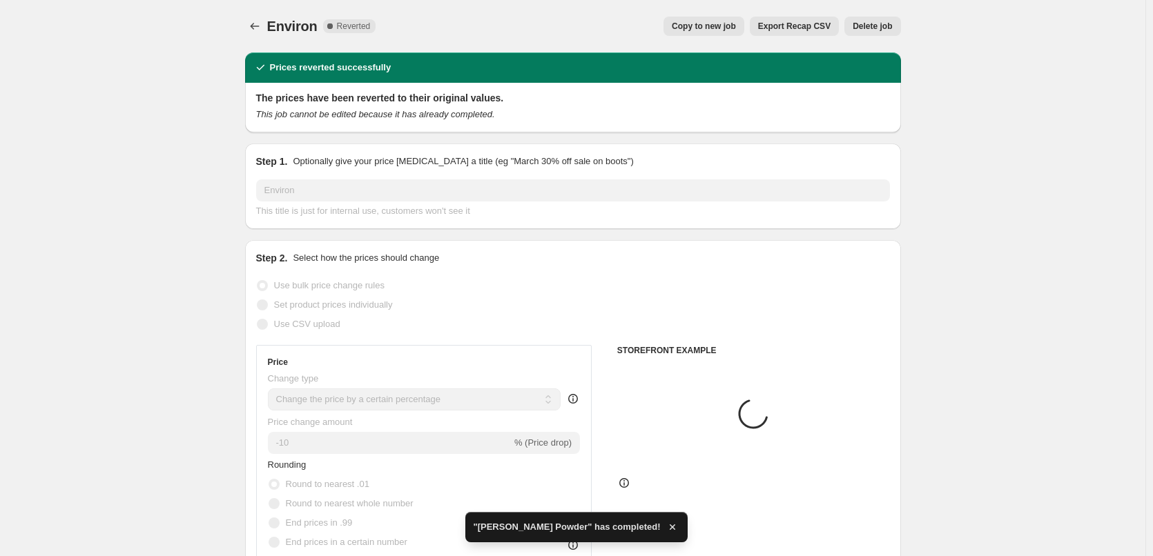
click at [713, 32] on button "Copy to new job" at bounding box center [703, 26] width 81 height 19
select select "percentage"
select select "vendor"
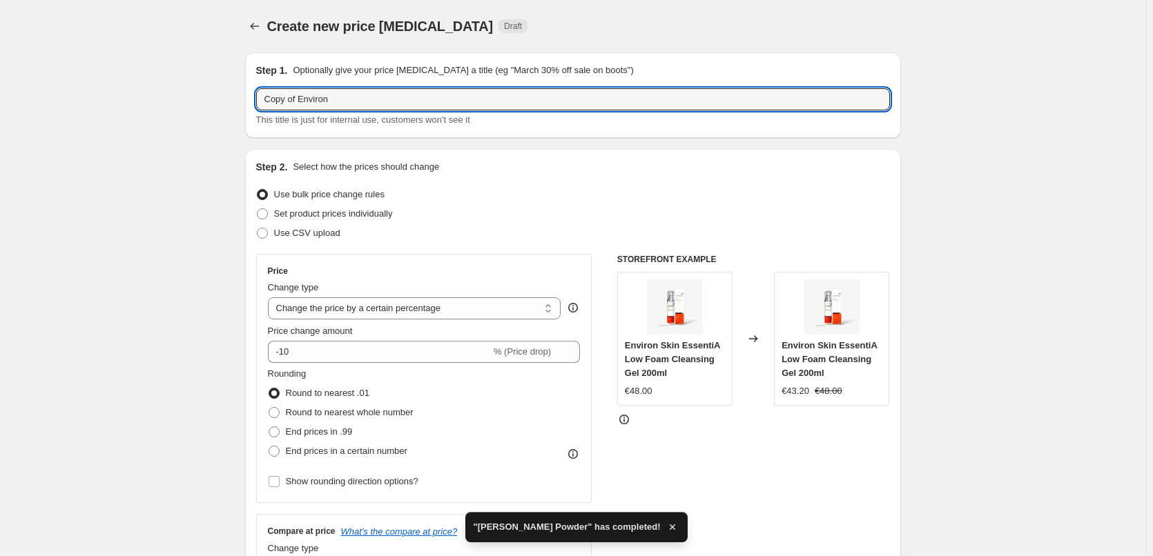
drag, startPoint x: 300, startPoint y: 99, endPoint x: 175, endPoint y: 98, distance: 124.9
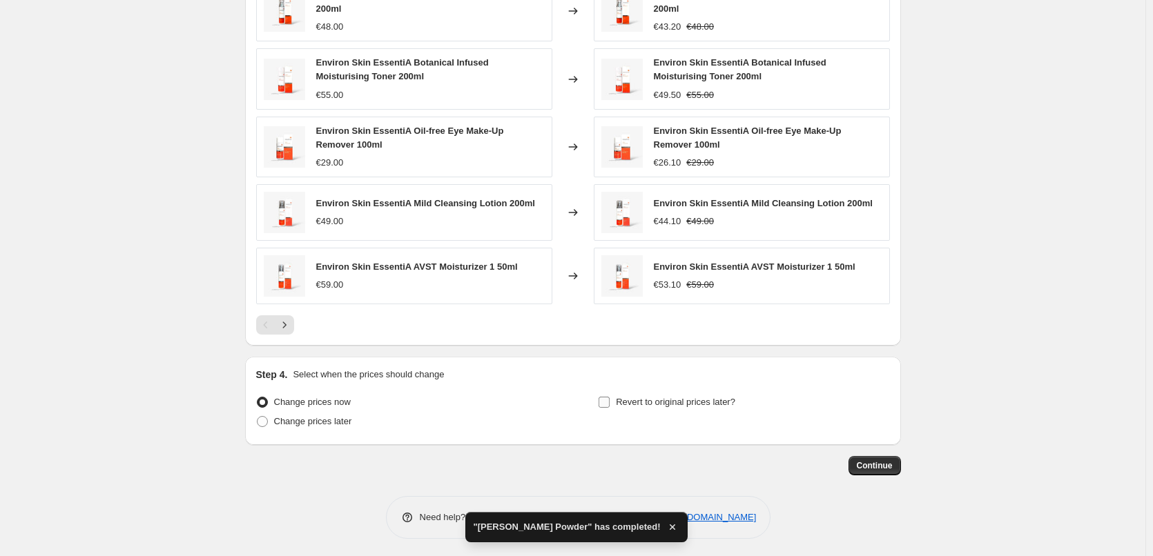
type input "Environ"
click at [628, 400] on span "Revert to original prices later?" at bounding box center [675, 402] width 119 height 10
click at [610, 400] on input "Revert to original prices later?" at bounding box center [603, 402] width 11 height 11
checkbox input "true"
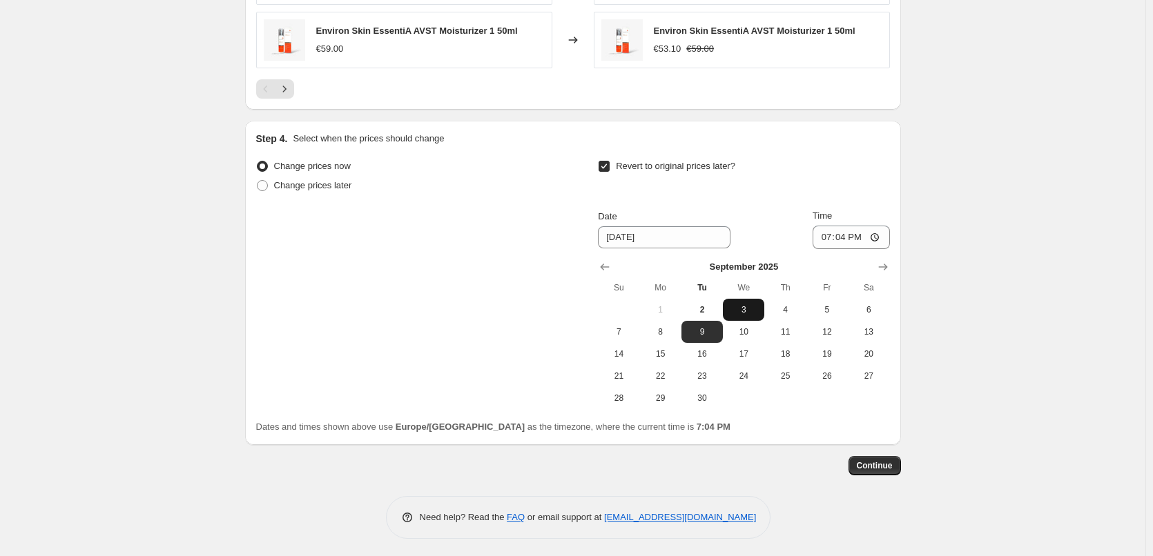
click at [746, 309] on span "3" at bounding box center [743, 309] width 30 height 11
type input "[DATE]"
click at [827, 237] on input "19:04" at bounding box center [850, 237] width 77 height 23
click at [881, 229] on input "15:00" at bounding box center [850, 237] width 77 height 23
type input "03:00"
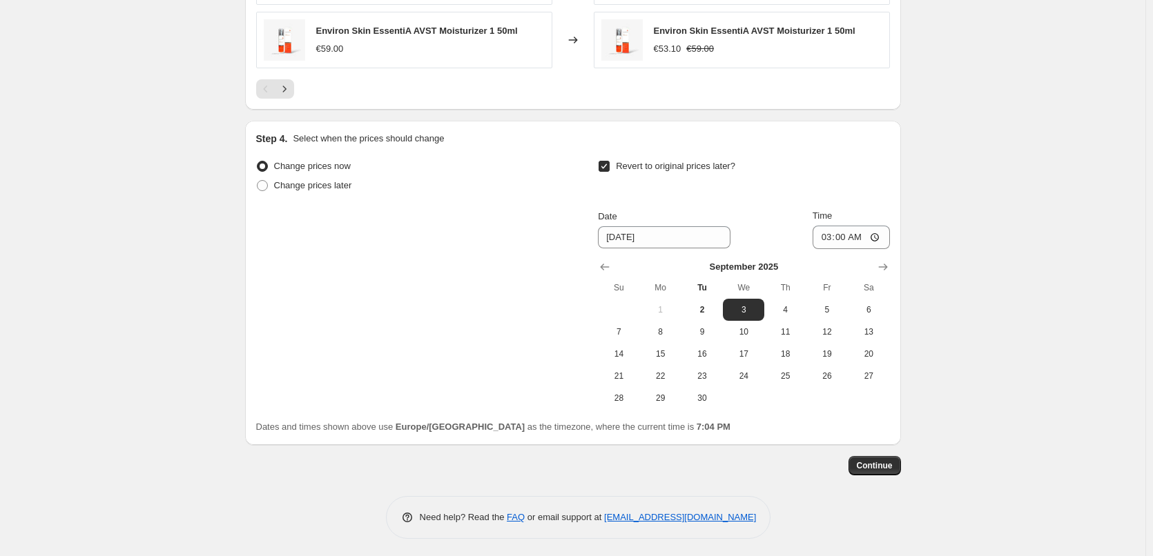
click at [870, 460] on span "Continue" at bounding box center [875, 465] width 36 height 11
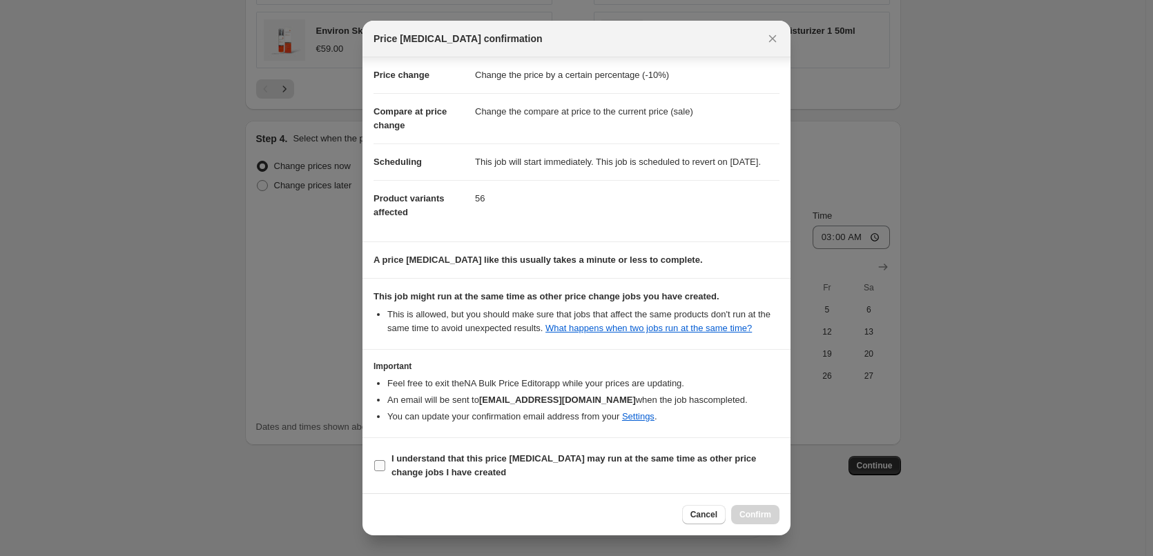
click at [447, 459] on b "I understand that this price [MEDICAL_DATA] may run at the same time as other p…" at bounding box center [573, 466] width 364 height 24
click at [385, 460] on input "I understand that this price [MEDICAL_DATA] may run at the same time as other p…" at bounding box center [379, 465] width 11 height 11
checkbox input "true"
click at [757, 519] on span "Confirm" at bounding box center [755, 514] width 32 height 11
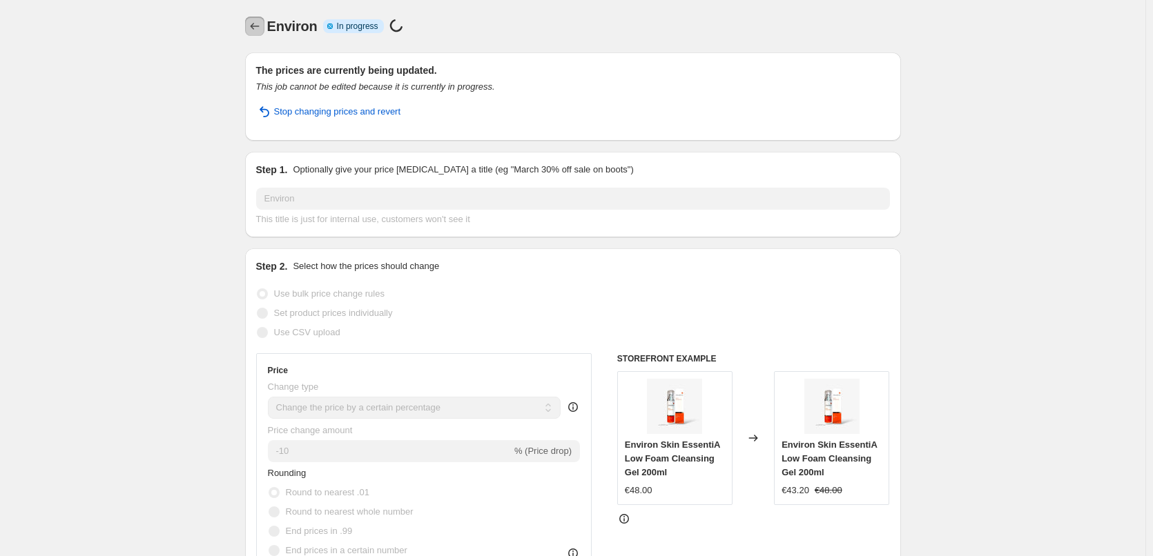
click at [262, 19] on button "Price change jobs" at bounding box center [254, 26] width 19 height 19
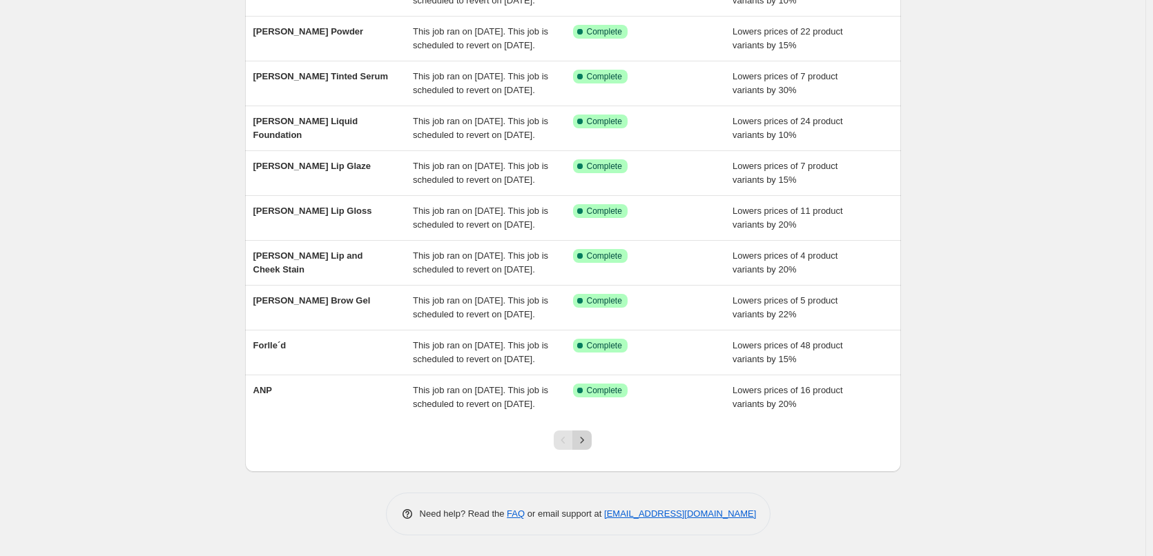
click at [589, 438] on icon "Next" at bounding box center [582, 440] width 14 height 14
click at [584, 439] on icon "Next" at bounding box center [582, 440] width 3 height 6
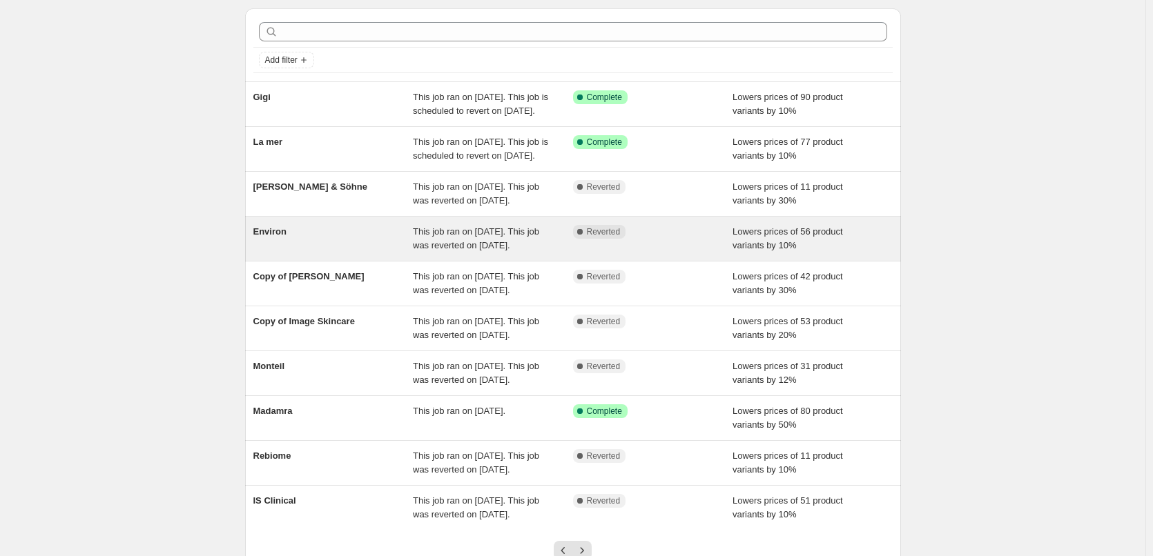
click at [407, 253] on div "Environ" at bounding box center [333, 239] width 160 height 28
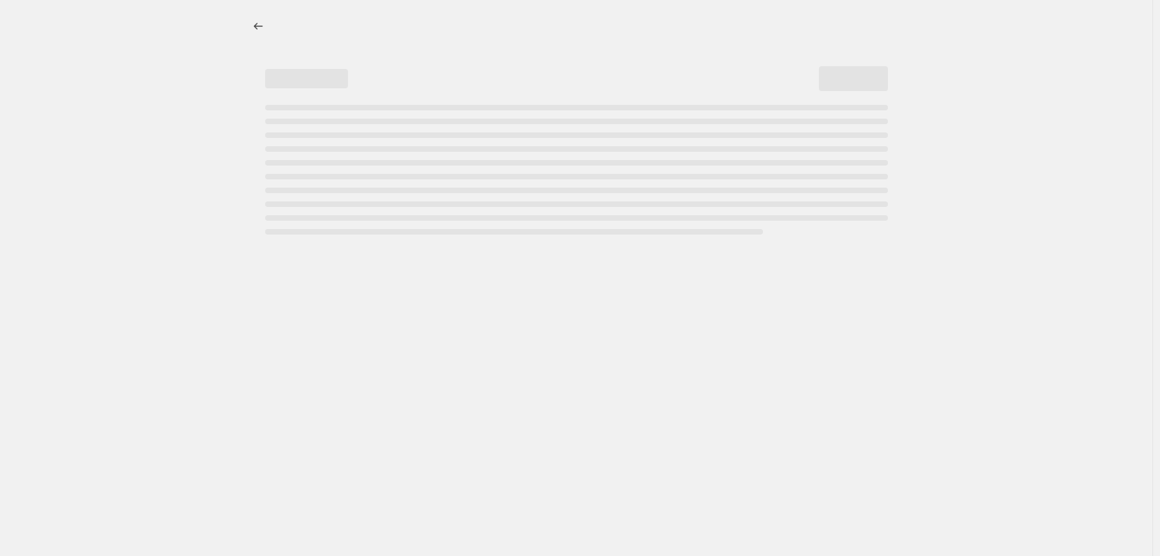
select select "percentage"
select select "vendor"
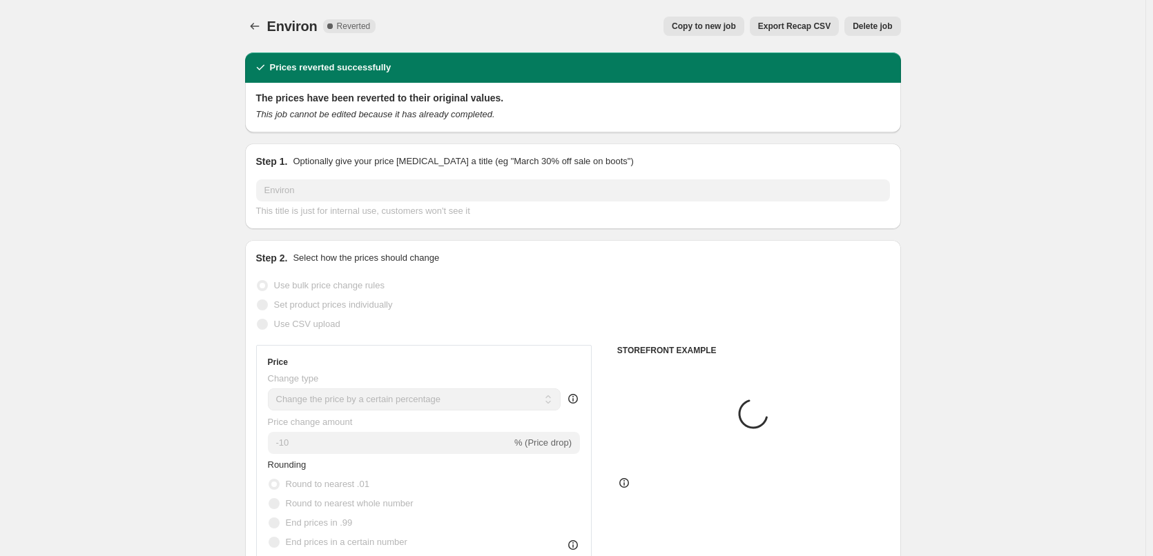
click at [881, 27] on span "Delete job" at bounding box center [871, 26] width 39 height 11
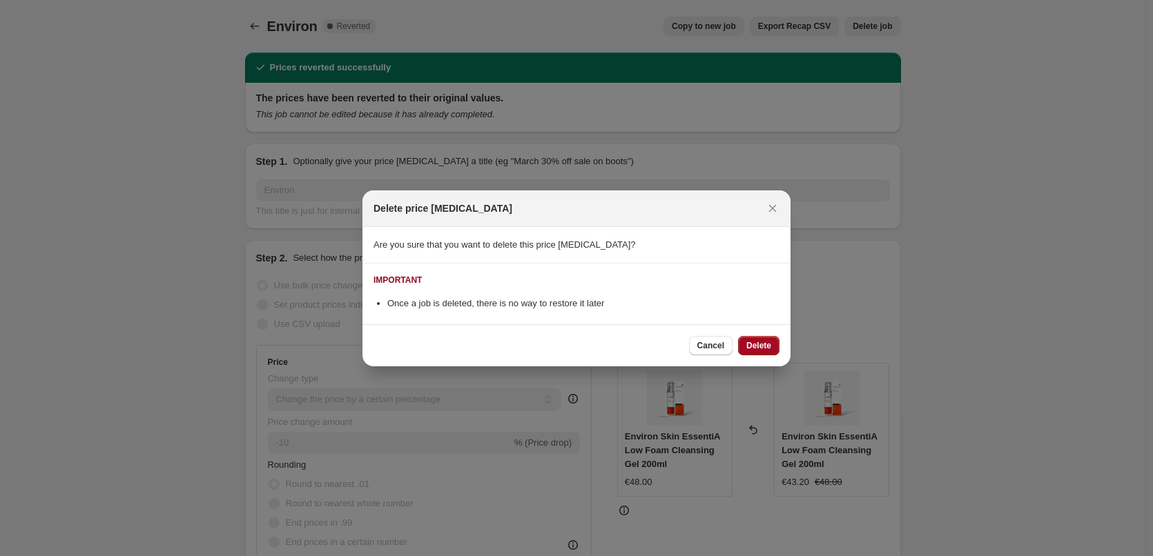
click at [763, 349] on span "Delete" at bounding box center [758, 345] width 25 height 11
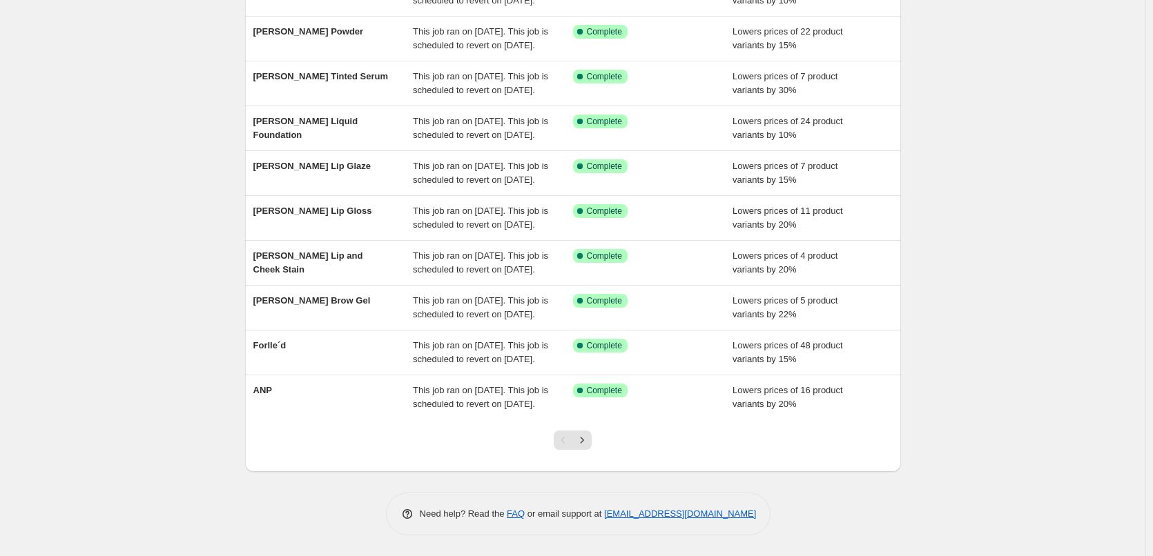
click at [583, 451] on div at bounding box center [573, 446] width 56 height 52
click at [581, 444] on icon "Next" at bounding box center [582, 440] width 14 height 14
click at [587, 438] on icon "Next" at bounding box center [582, 440] width 14 height 14
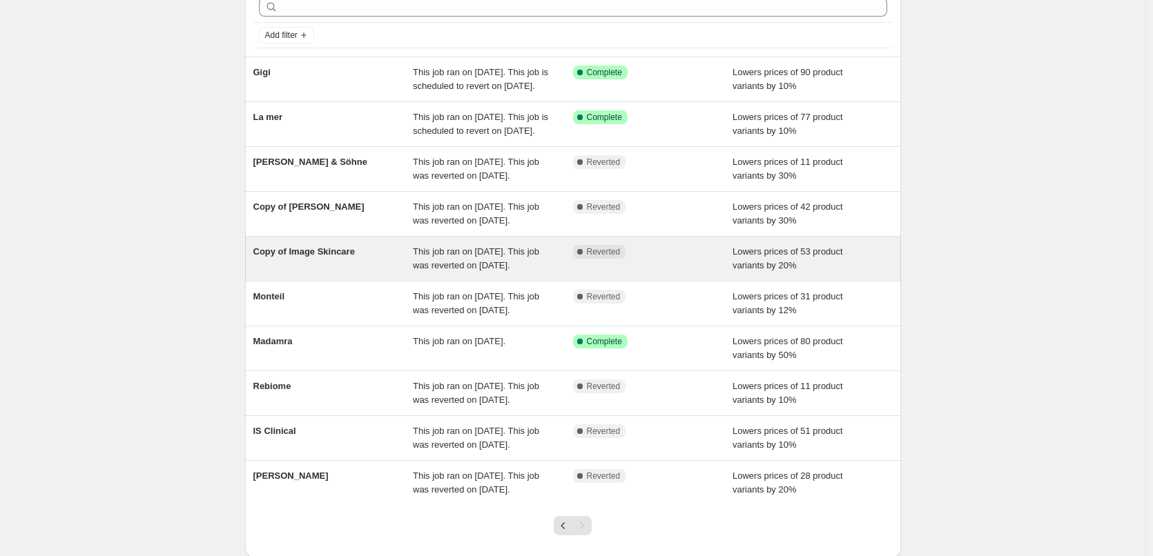
click at [557, 273] on div "This job ran on [DATE]. This job was reverted on [DATE]." at bounding box center [493, 259] width 160 height 28
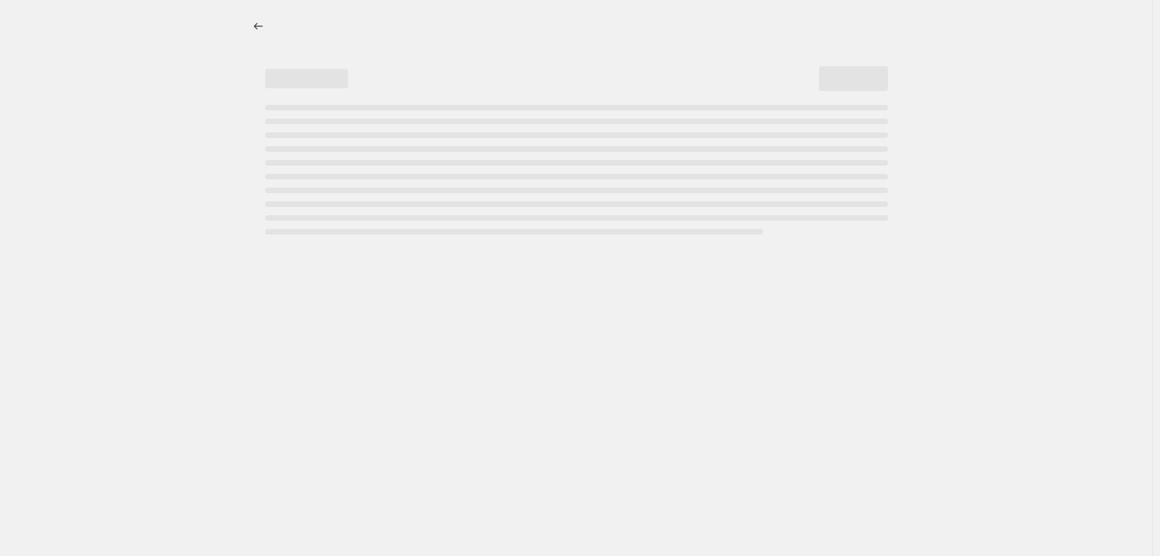
select select "percentage"
select select "remove"
select select "vendor"
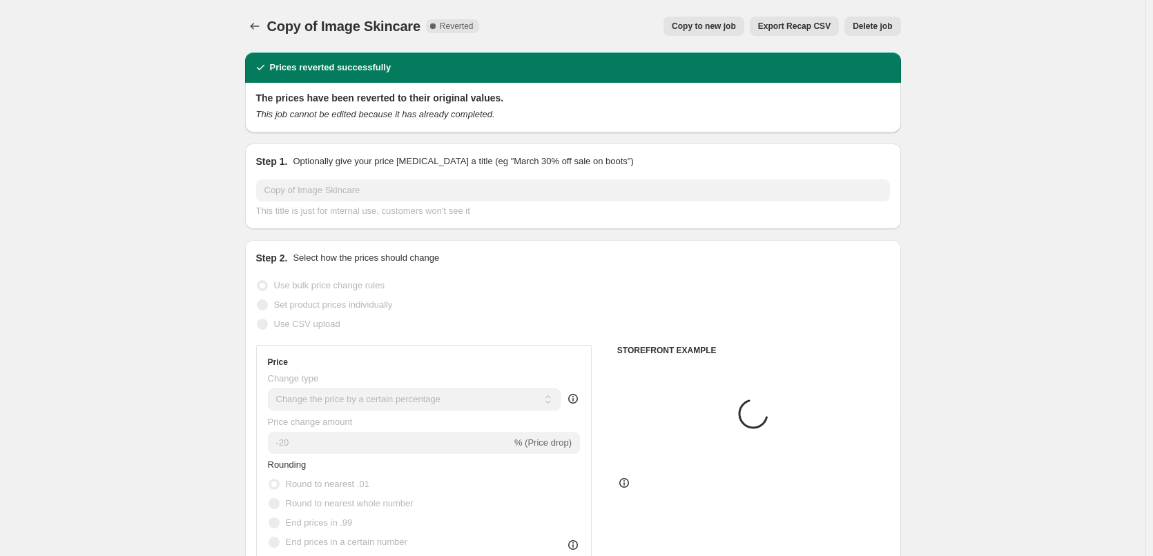
click at [707, 32] on button "Copy to new job" at bounding box center [703, 26] width 81 height 19
select select "percentage"
select select "remove"
select select "vendor"
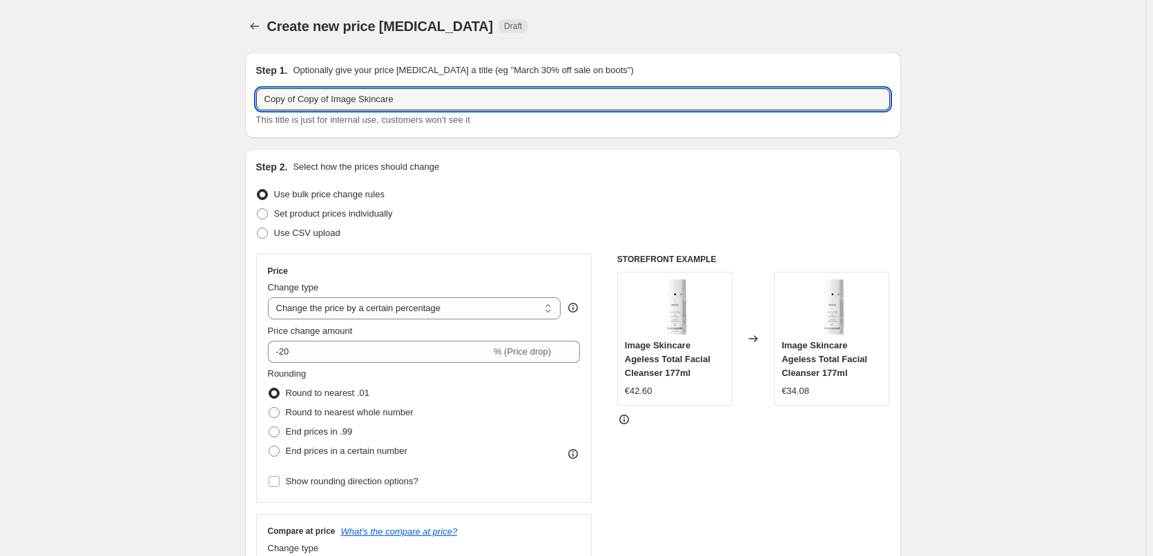
drag, startPoint x: 335, startPoint y: 99, endPoint x: 208, endPoint y: 98, distance: 126.3
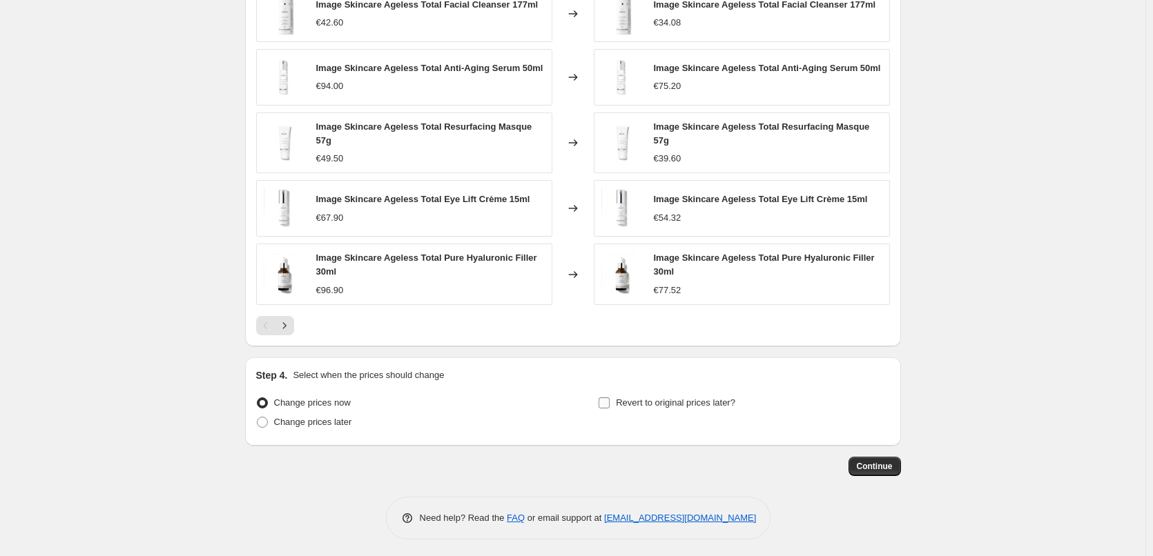
type input "Image Skincare"
click at [643, 399] on span "Revert to original prices later?" at bounding box center [675, 403] width 119 height 10
click at [610, 399] on input "Revert to original prices later?" at bounding box center [603, 403] width 11 height 11
checkbox input "true"
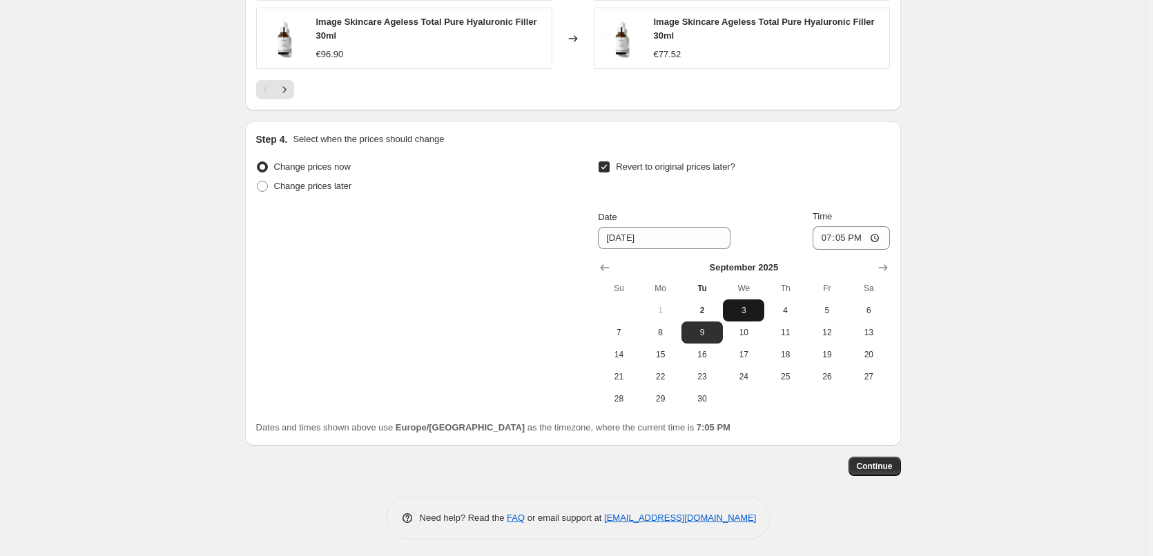
click at [750, 312] on span "3" at bounding box center [743, 310] width 30 height 11
type input "[DATE]"
click at [830, 229] on input "19:05" at bounding box center [850, 237] width 77 height 23
click at [879, 233] on input "15:00" at bounding box center [850, 237] width 77 height 23
type input "03:00"
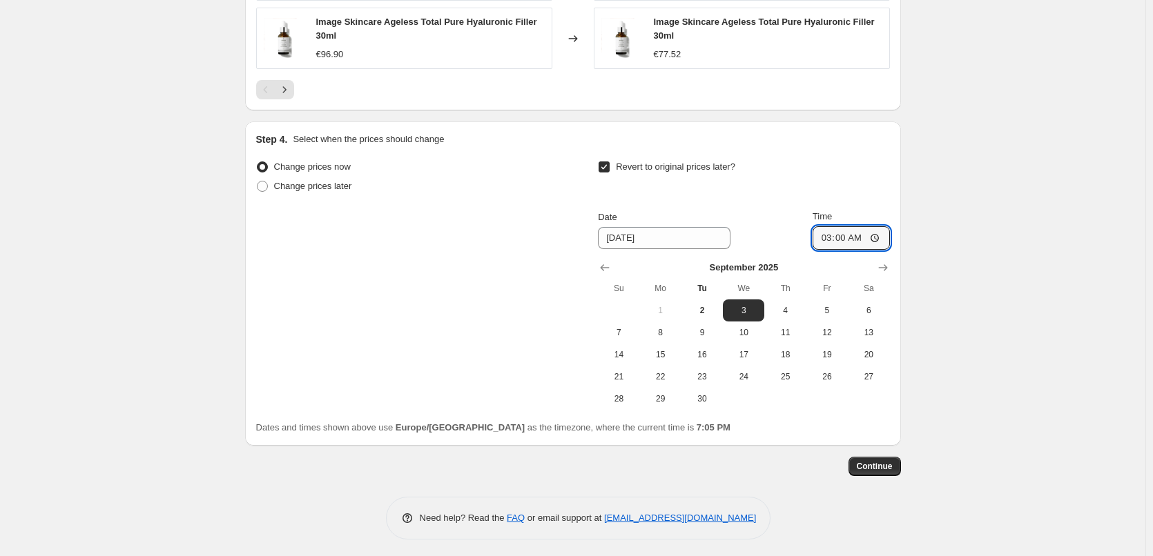
click at [867, 461] on span "Continue" at bounding box center [875, 466] width 36 height 11
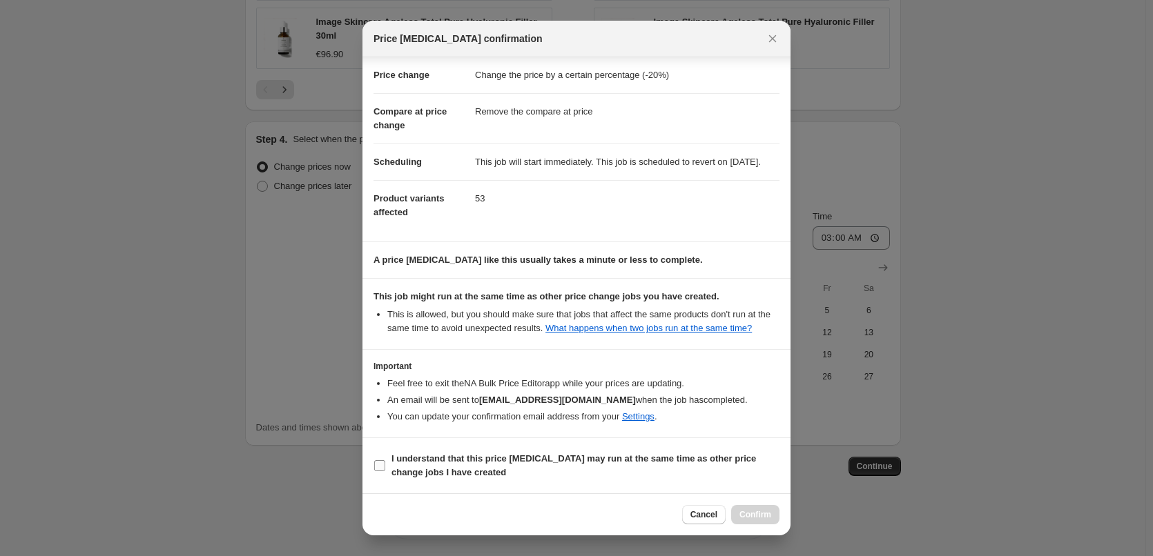
click at [499, 459] on b "I understand that this price [MEDICAL_DATA] may run at the same time as other p…" at bounding box center [573, 466] width 364 height 24
click at [385, 460] on input "I understand that this price [MEDICAL_DATA] may run at the same time as other p…" at bounding box center [379, 465] width 11 height 11
checkbox input "true"
click at [755, 509] on button "Confirm" at bounding box center [755, 514] width 48 height 19
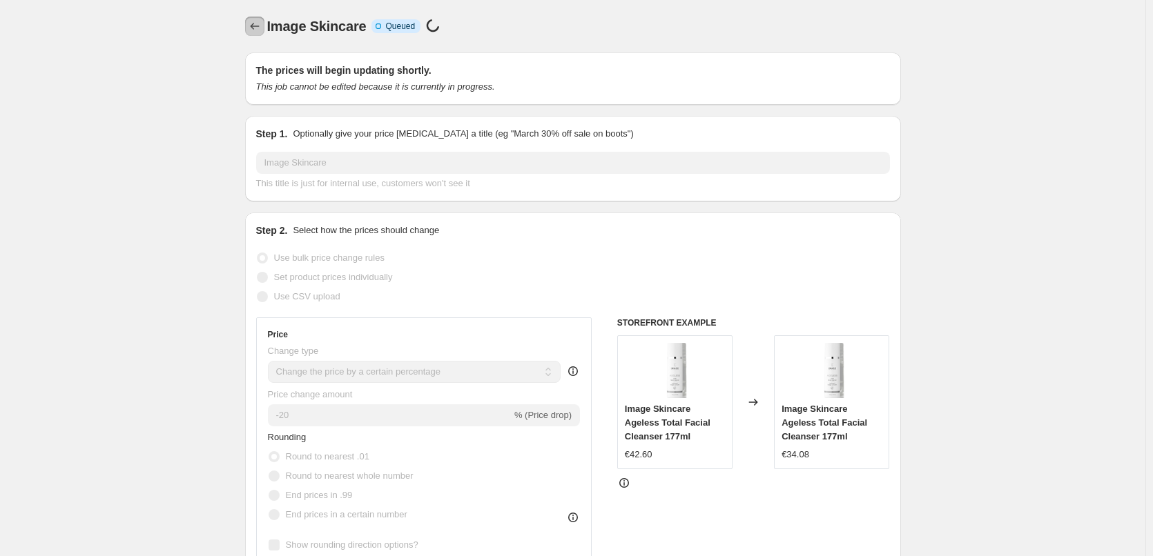
click at [256, 30] on icon "Price change jobs" at bounding box center [255, 26] width 14 height 14
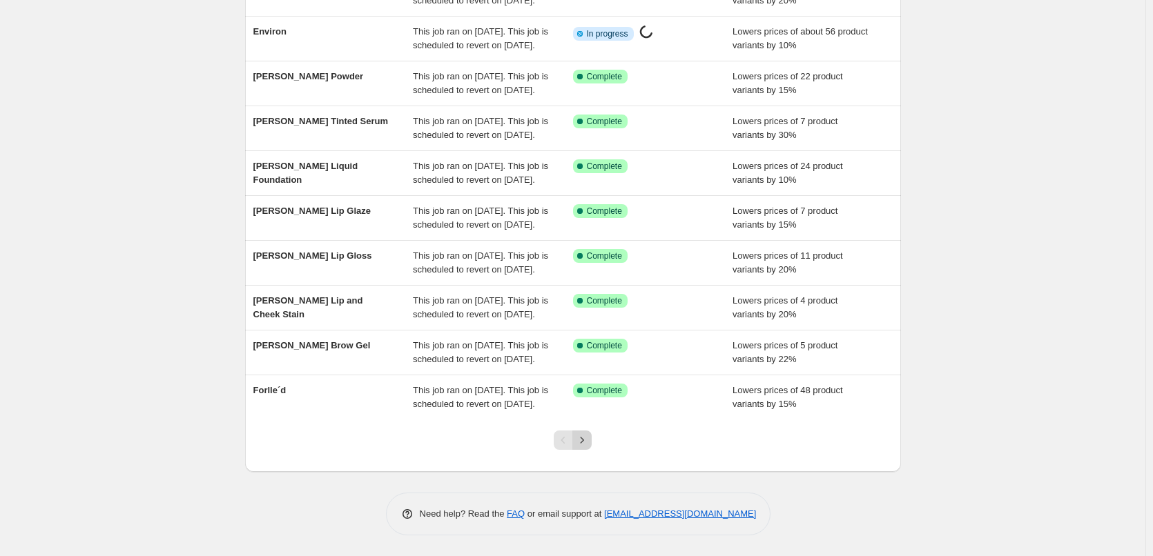
click at [589, 438] on icon "Next" at bounding box center [582, 440] width 14 height 14
click at [592, 438] on button "Next" at bounding box center [581, 440] width 19 height 19
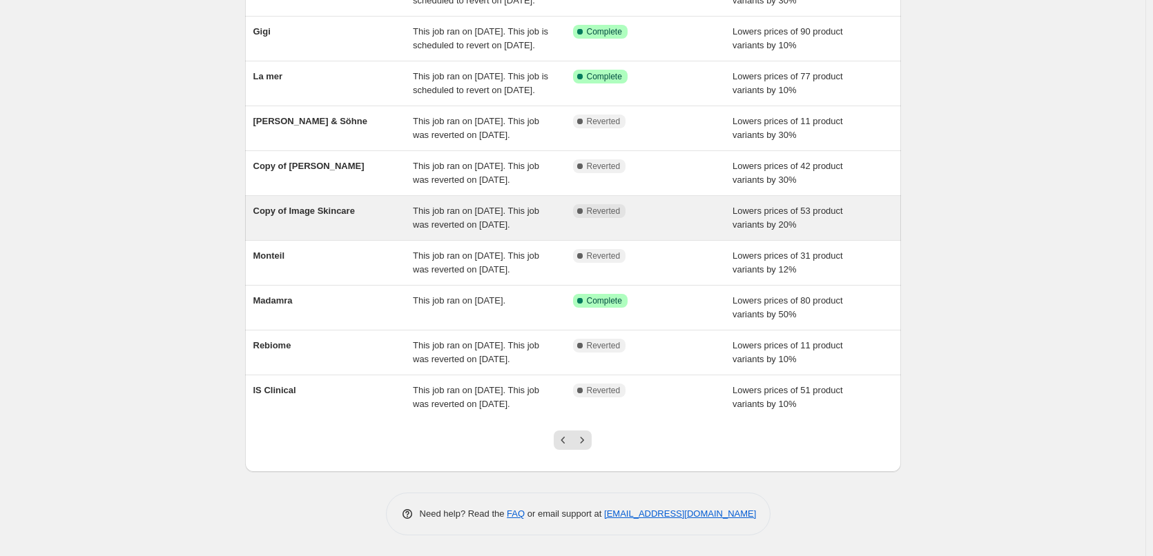
click at [462, 208] on span "This job ran on [DATE]. This job was reverted on [DATE]." at bounding box center [476, 218] width 126 height 24
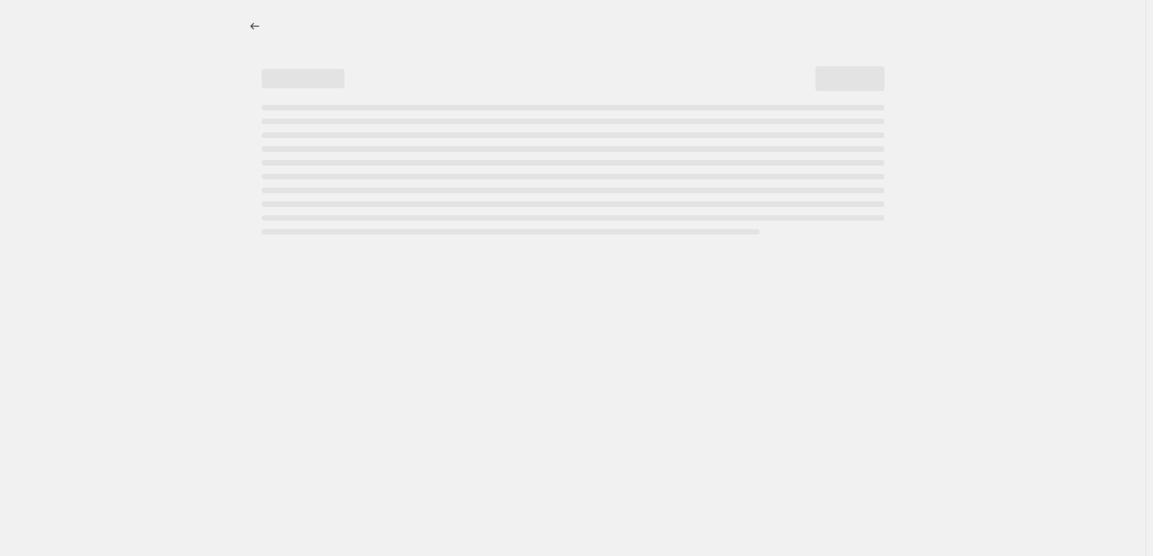
select select "percentage"
select select "remove"
select select "vendor"
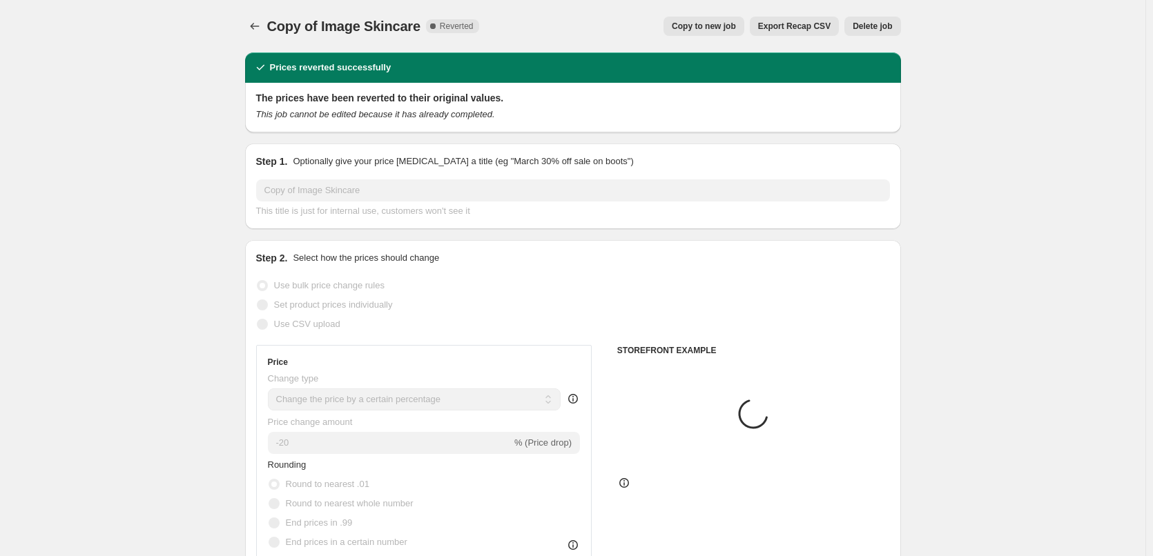
click at [884, 26] on span "Delete job" at bounding box center [871, 26] width 39 height 11
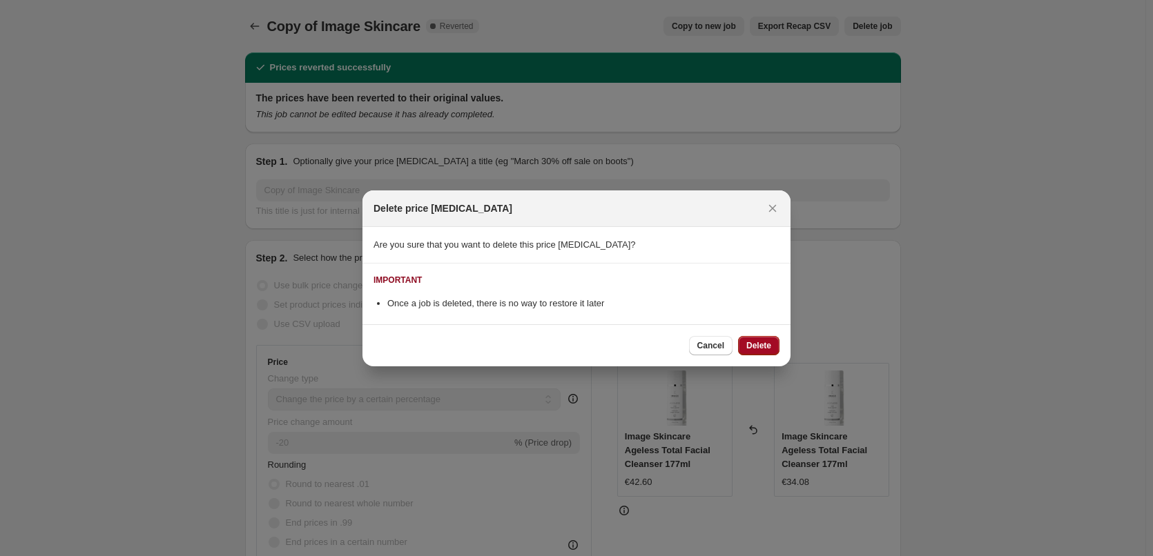
click at [760, 350] on span "Delete" at bounding box center [758, 345] width 25 height 11
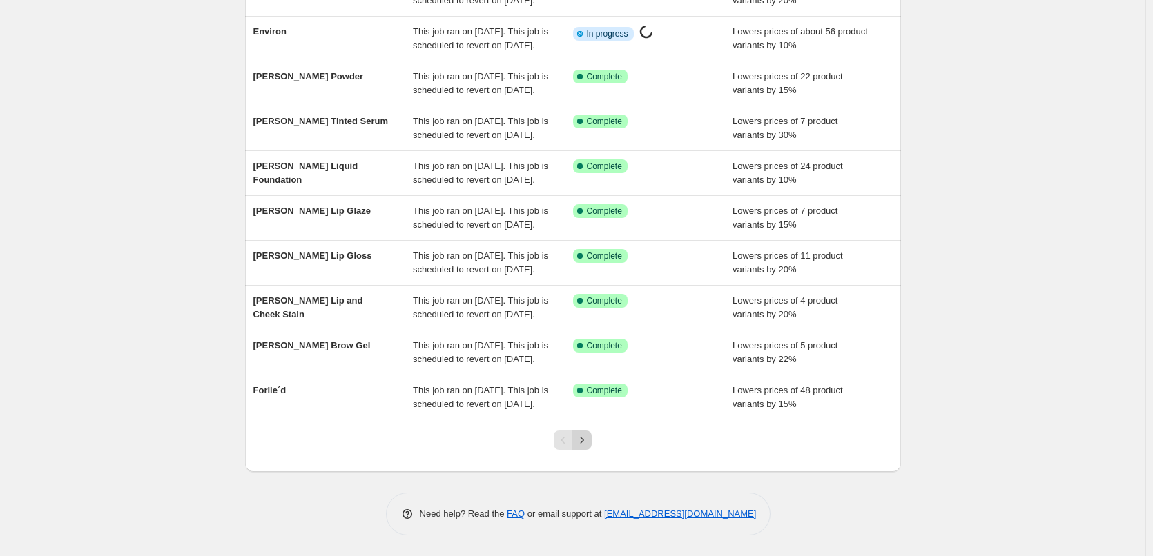
click at [584, 442] on icon "Next" at bounding box center [582, 440] width 3 height 6
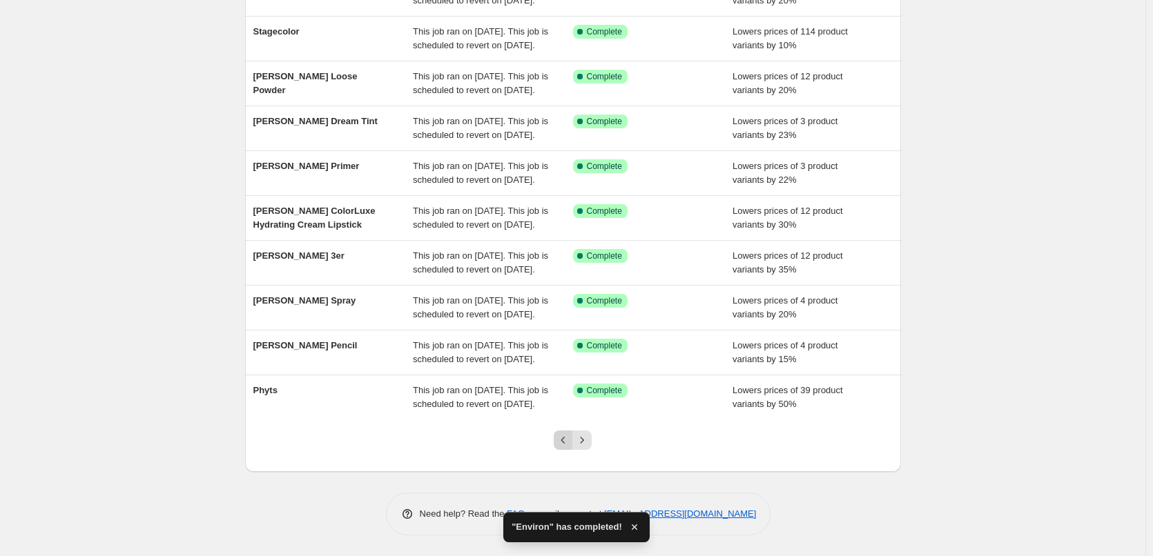
click at [570, 439] on icon "Previous" at bounding box center [563, 440] width 14 height 14
